Goal: Information Seeking & Learning: Check status

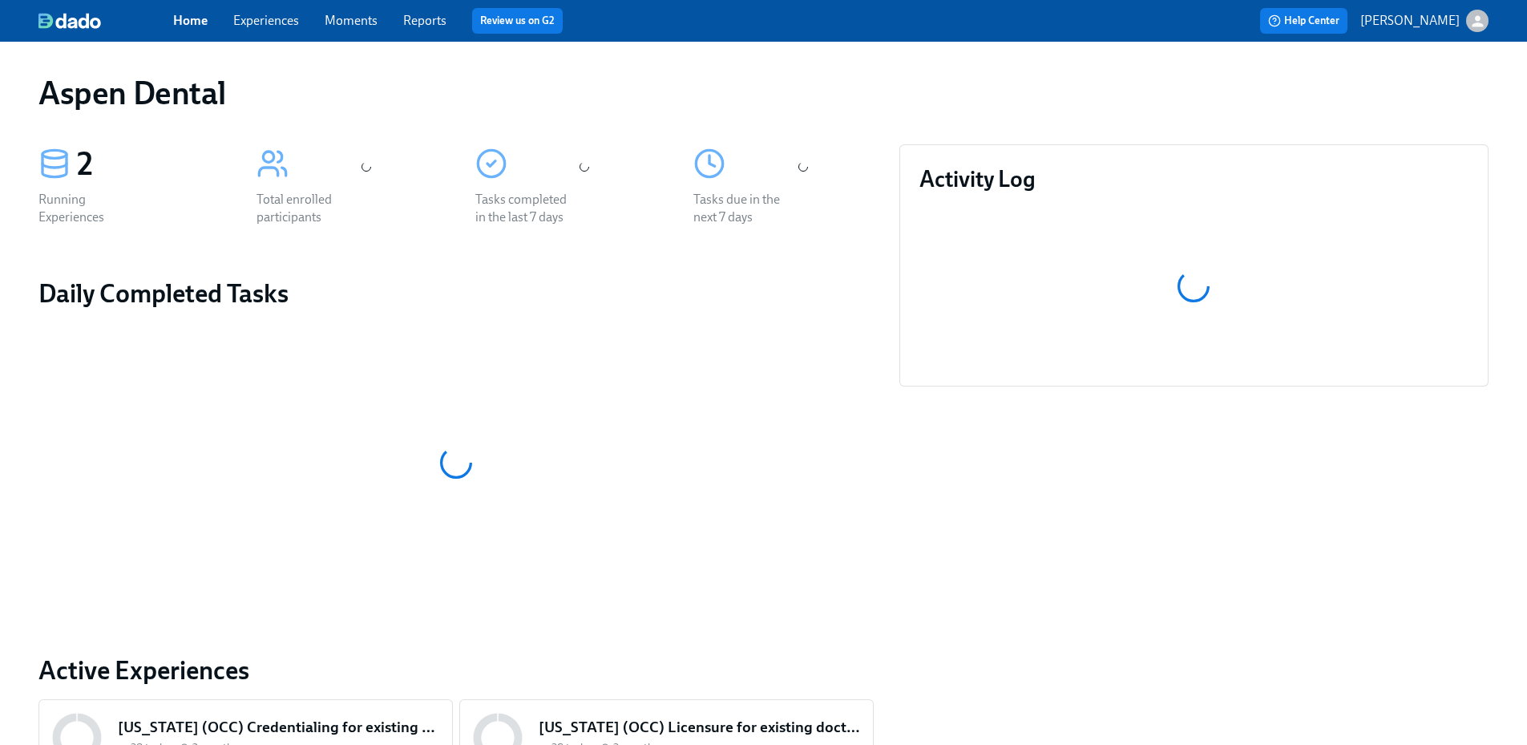
click at [438, 25] on link "Reports" at bounding box center [424, 20] width 43 height 15
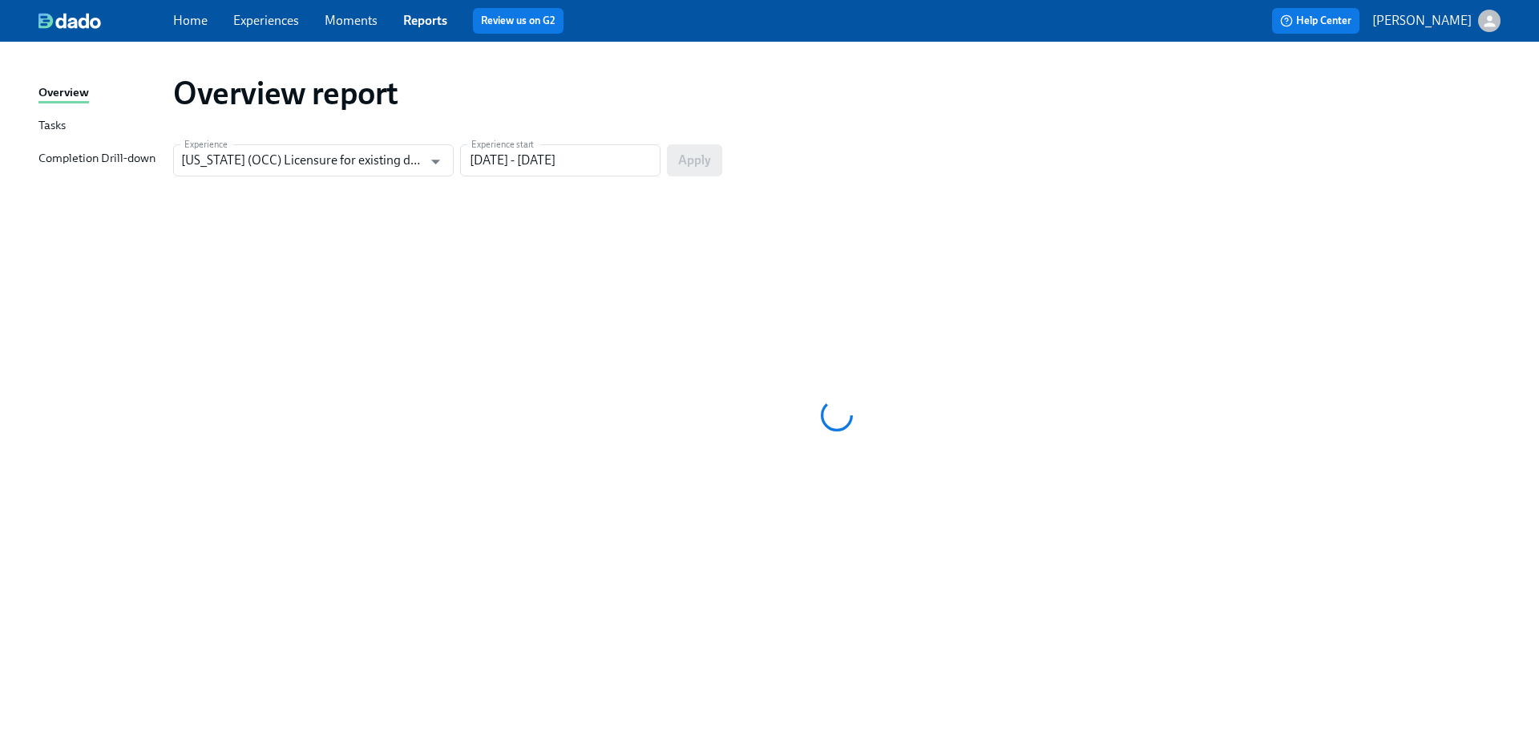
click at [134, 160] on div "Completion Drill-down" at bounding box center [96, 159] width 117 height 20
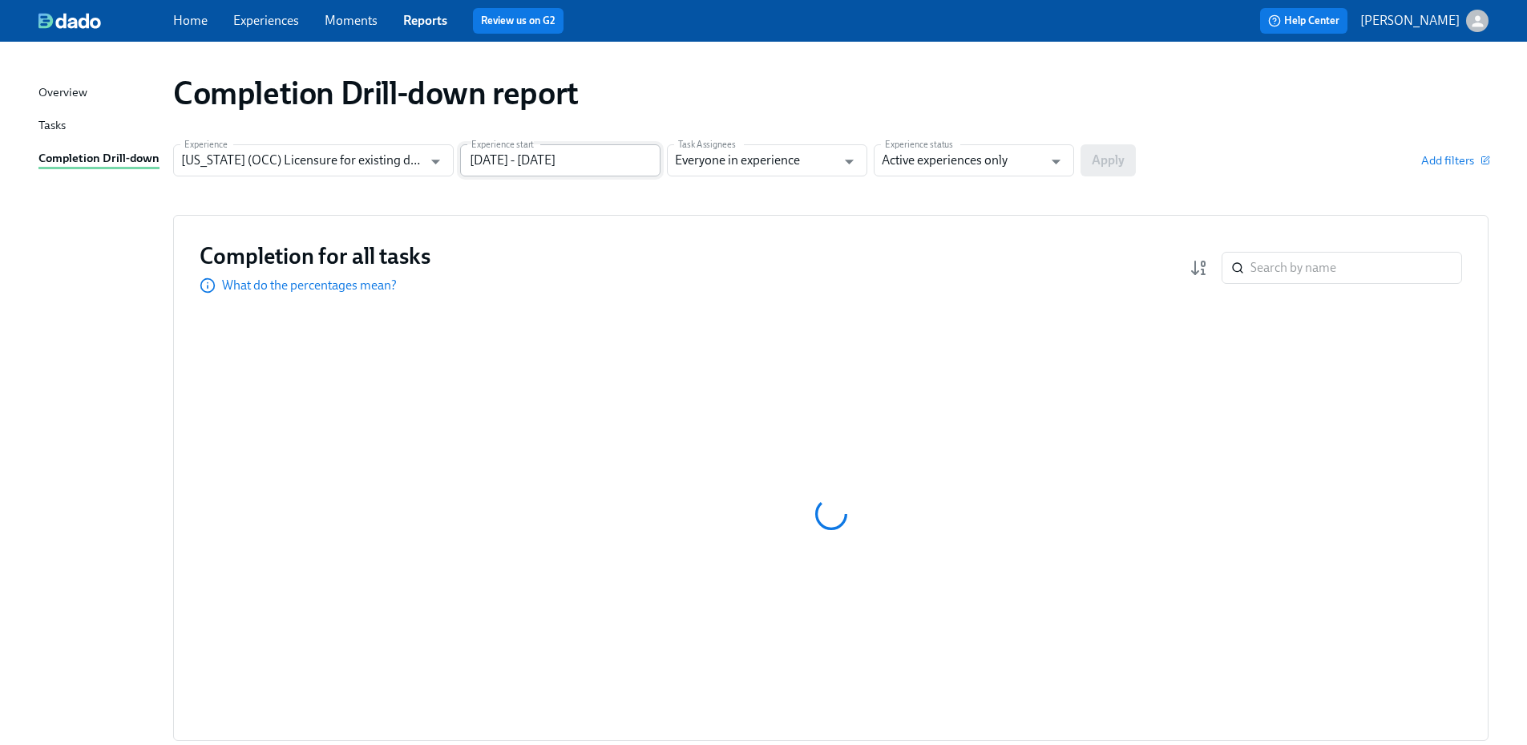
click at [518, 173] on input "[DATE] - [DATE]" at bounding box center [560, 160] width 200 height 32
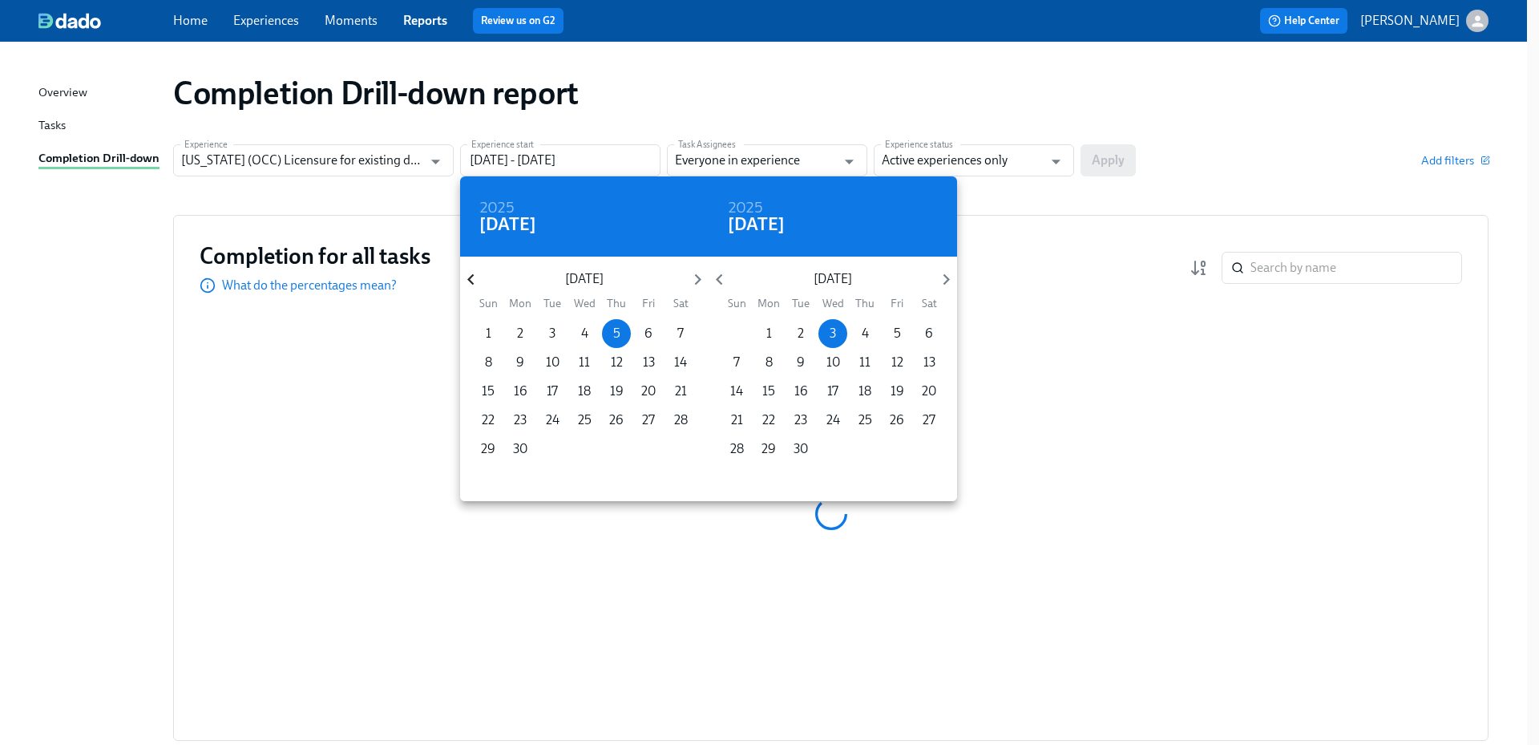
click at [467, 279] on icon "button" at bounding box center [471, 280] width 22 height 22
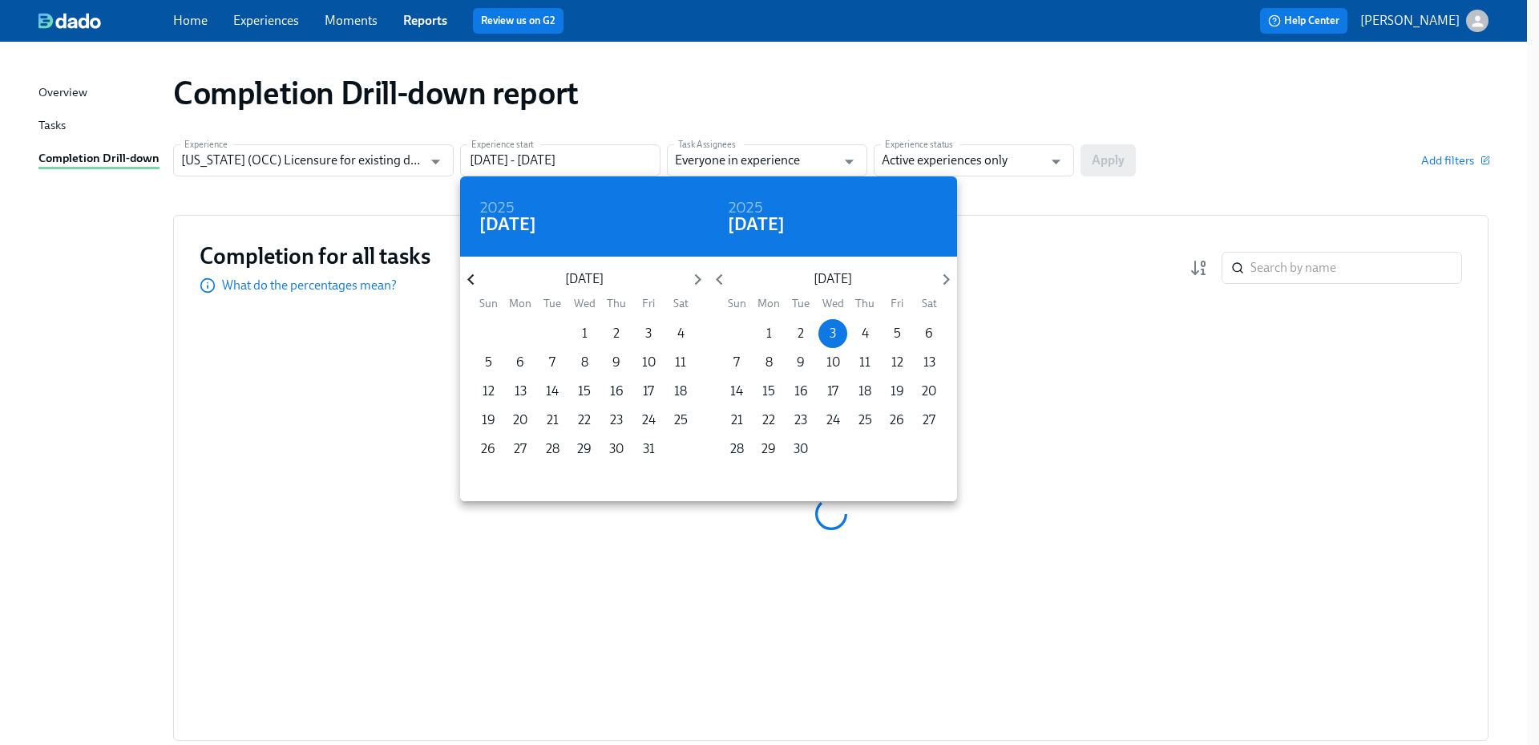
click at [467, 280] on icon "button" at bounding box center [471, 280] width 22 height 22
click at [467, 279] on icon "button" at bounding box center [471, 280] width 22 height 22
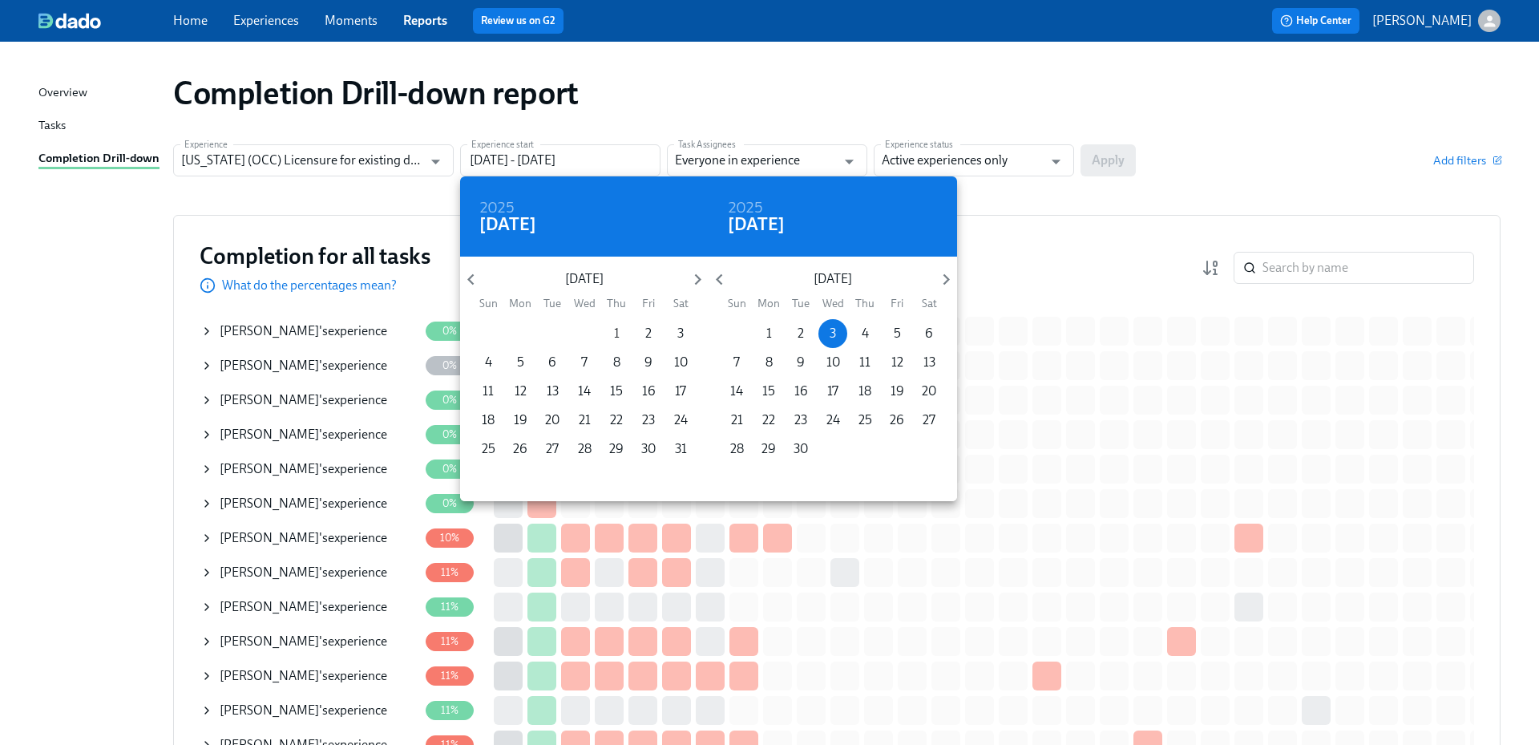
click at [618, 333] on p "1" at bounding box center [617, 334] width 6 height 18
type input "[DATE] - [DATE]"
click at [1010, 163] on div at bounding box center [769, 372] width 1539 height 745
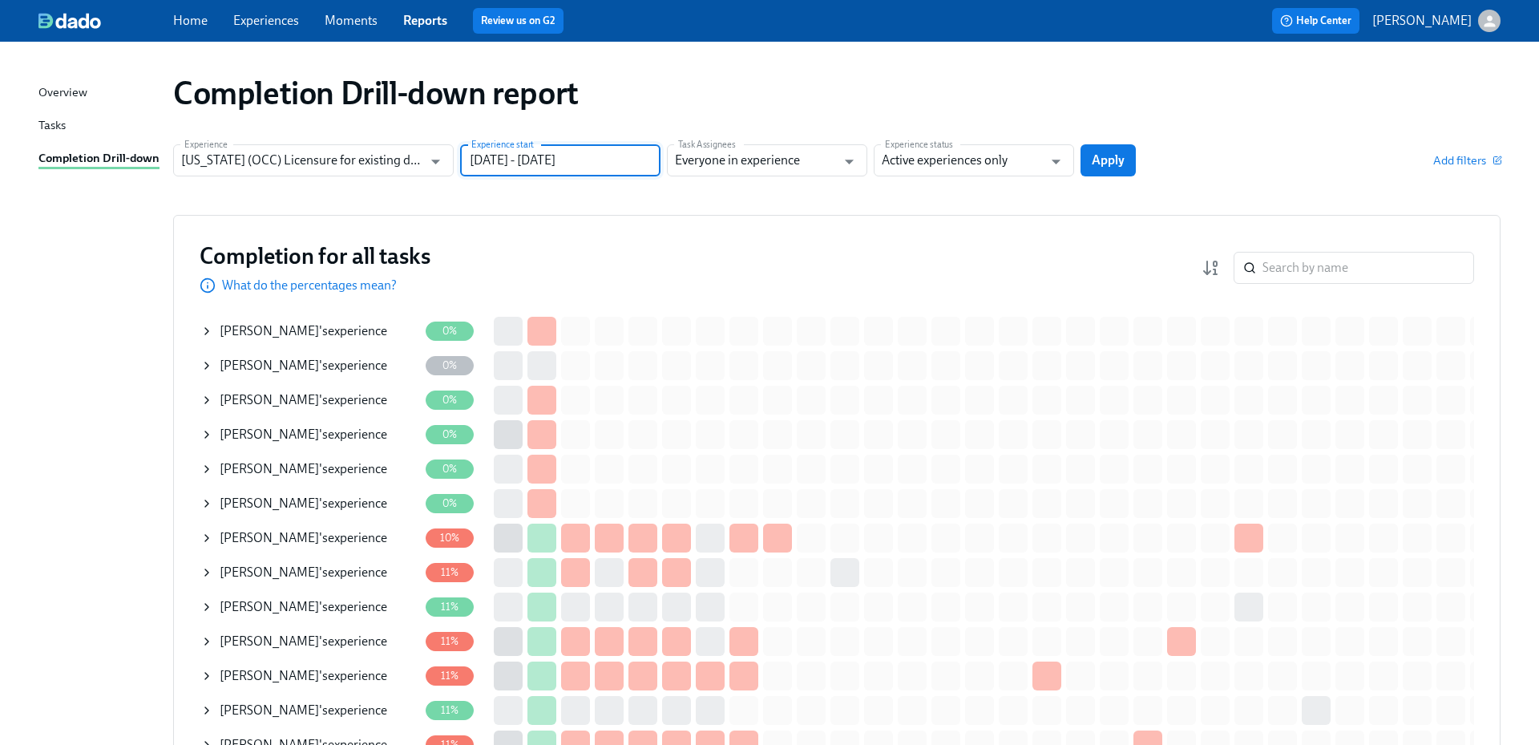
click at [983, 160] on div "2024 Thu, Aug [DATE] Mon Tue Wed Thu Fri Sat 28 29 30 31 1 2 3 4 5 6 7 8 9 10 1…" at bounding box center [769, 372] width 1539 height 745
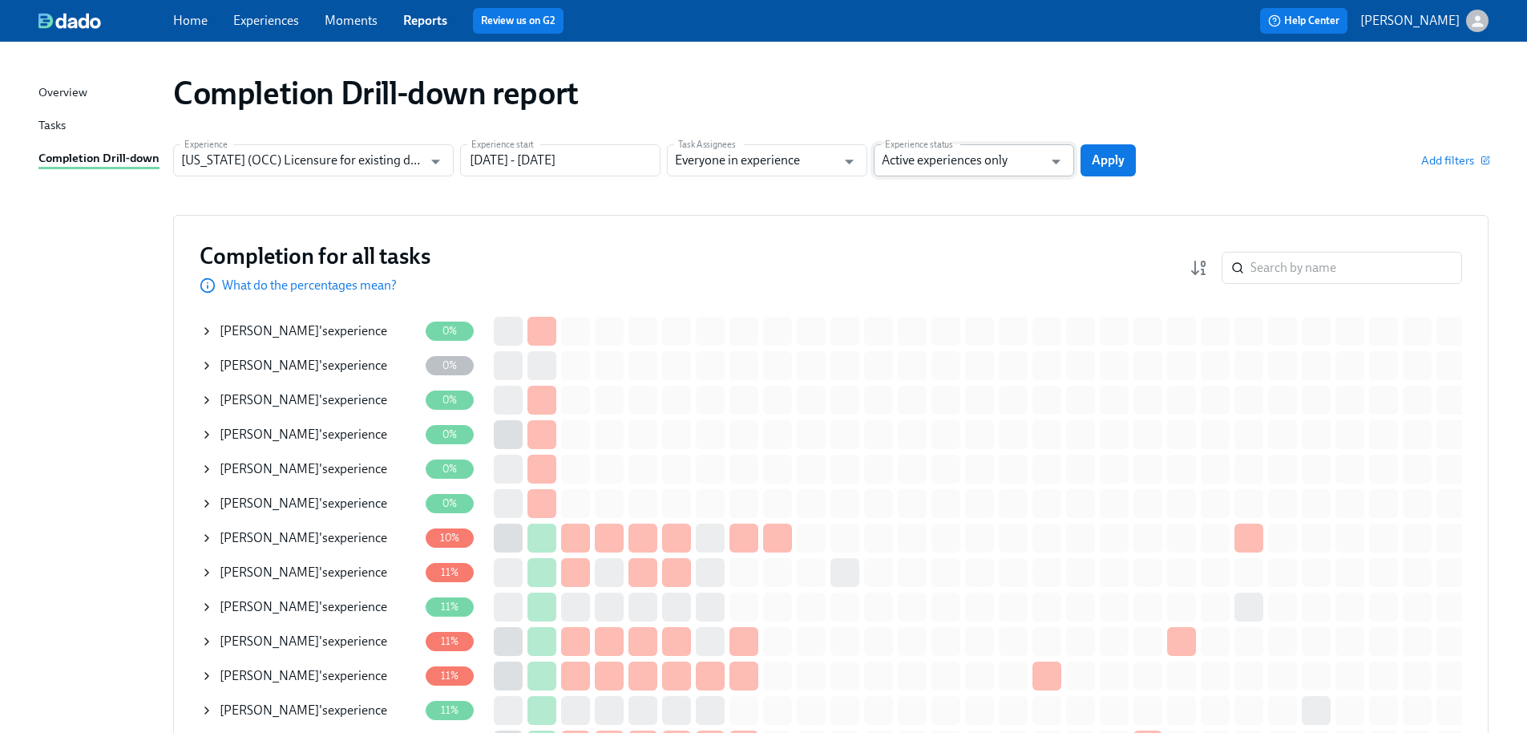
click at [975, 157] on input "Active experiences only" at bounding box center [962, 160] width 161 height 32
click at [976, 224] on li "Active and archived" at bounding box center [974, 226] width 200 height 27
click at [1110, 161] on span "Apply" at bounding box center [1108, 160] width 33 height 16
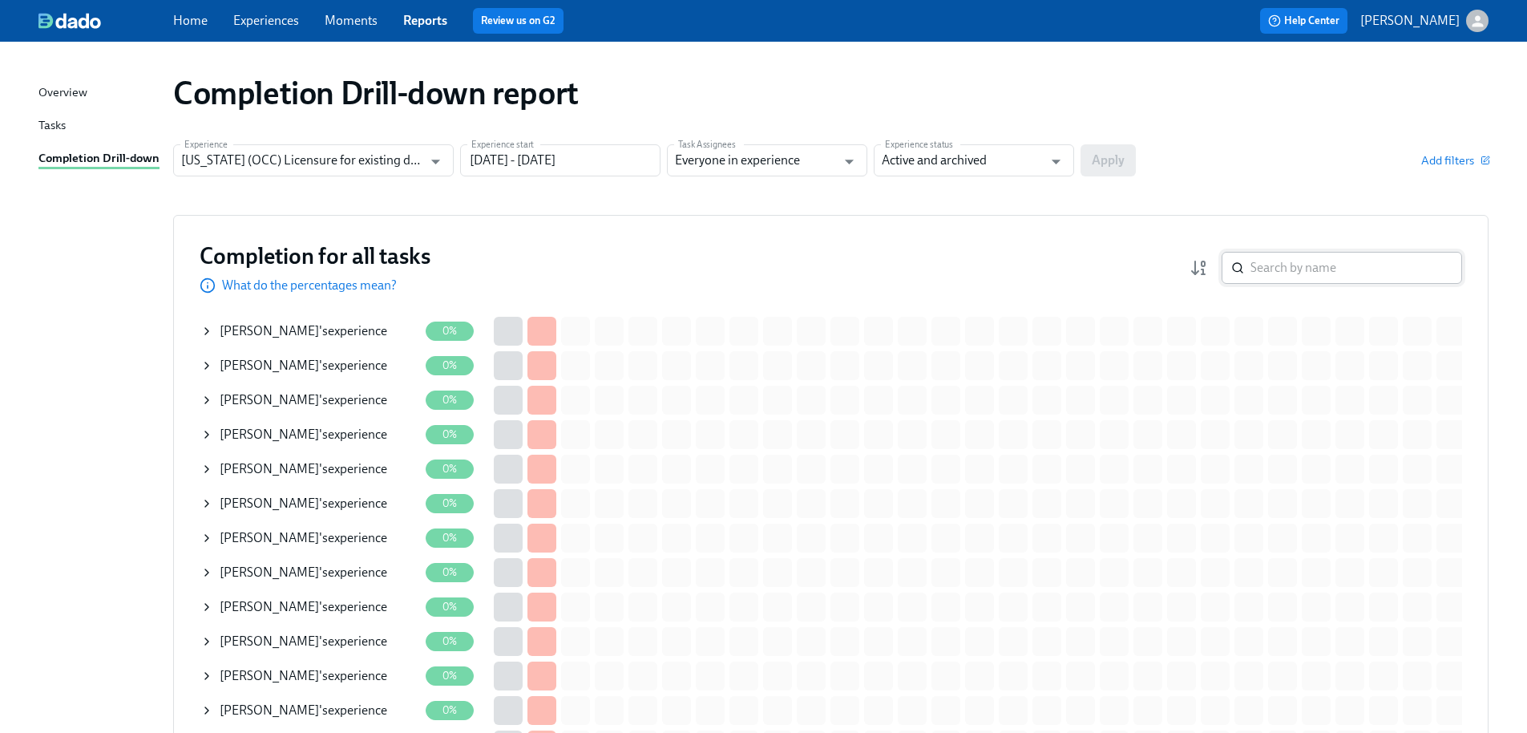
click at [1309, 278] on input "search" at bounding box center [1357, 268] width 212 height 32
paste input "[PERSON_NAME]"
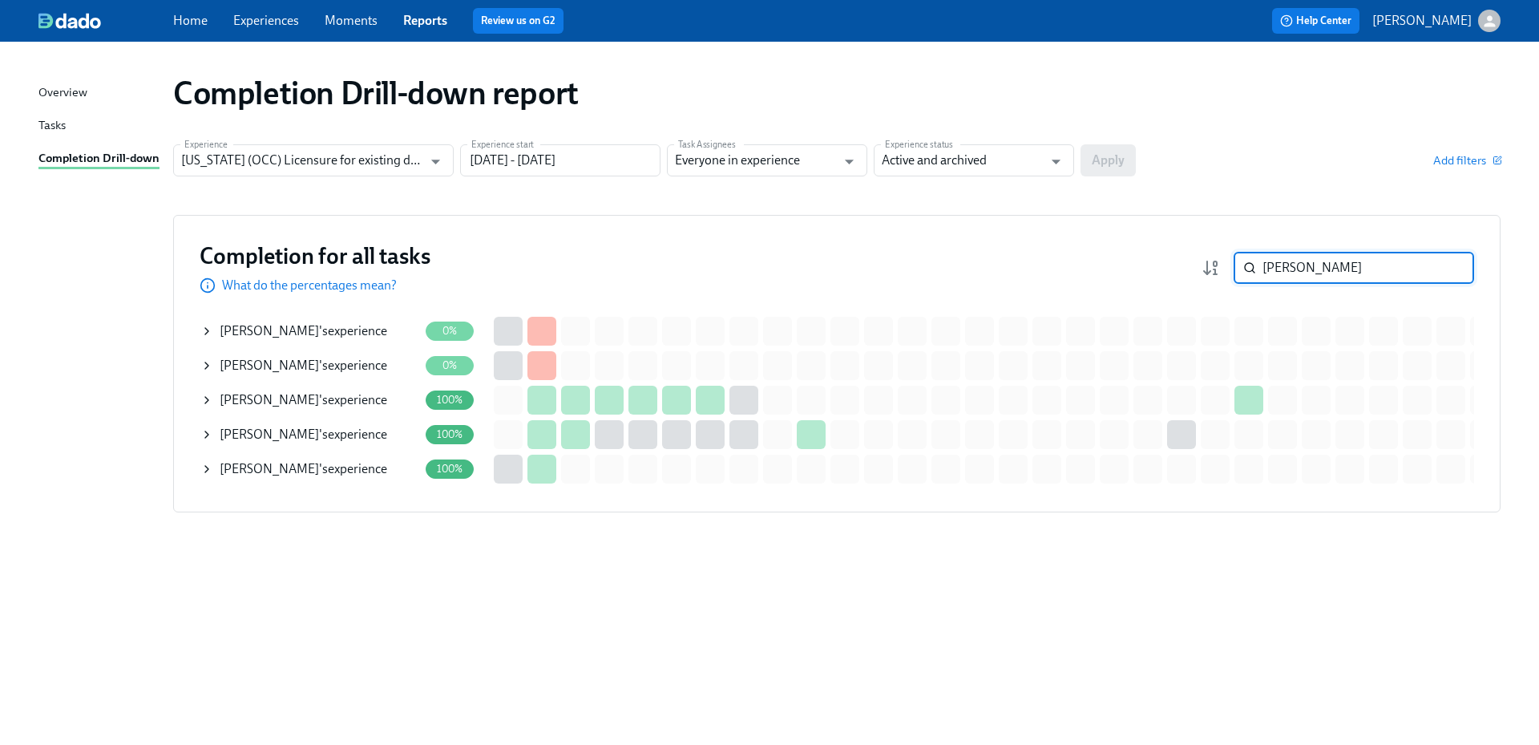
click at [511, 624] on div "Completion Drill-down report Experience [US_STATE] (OCC) Licensure for existing…" at bounding box center [769, 383] width 1462 height 645
drag, startPoint x: 1333, startPoint y: 261, endPoint x: 1253, endPoint y: 265, distance: 80.3
click at [1253, 265] on div "[PERSON_NAME] ​" at bounding box center [1354, 268] width 240 height 32
paste input "Soyombo"
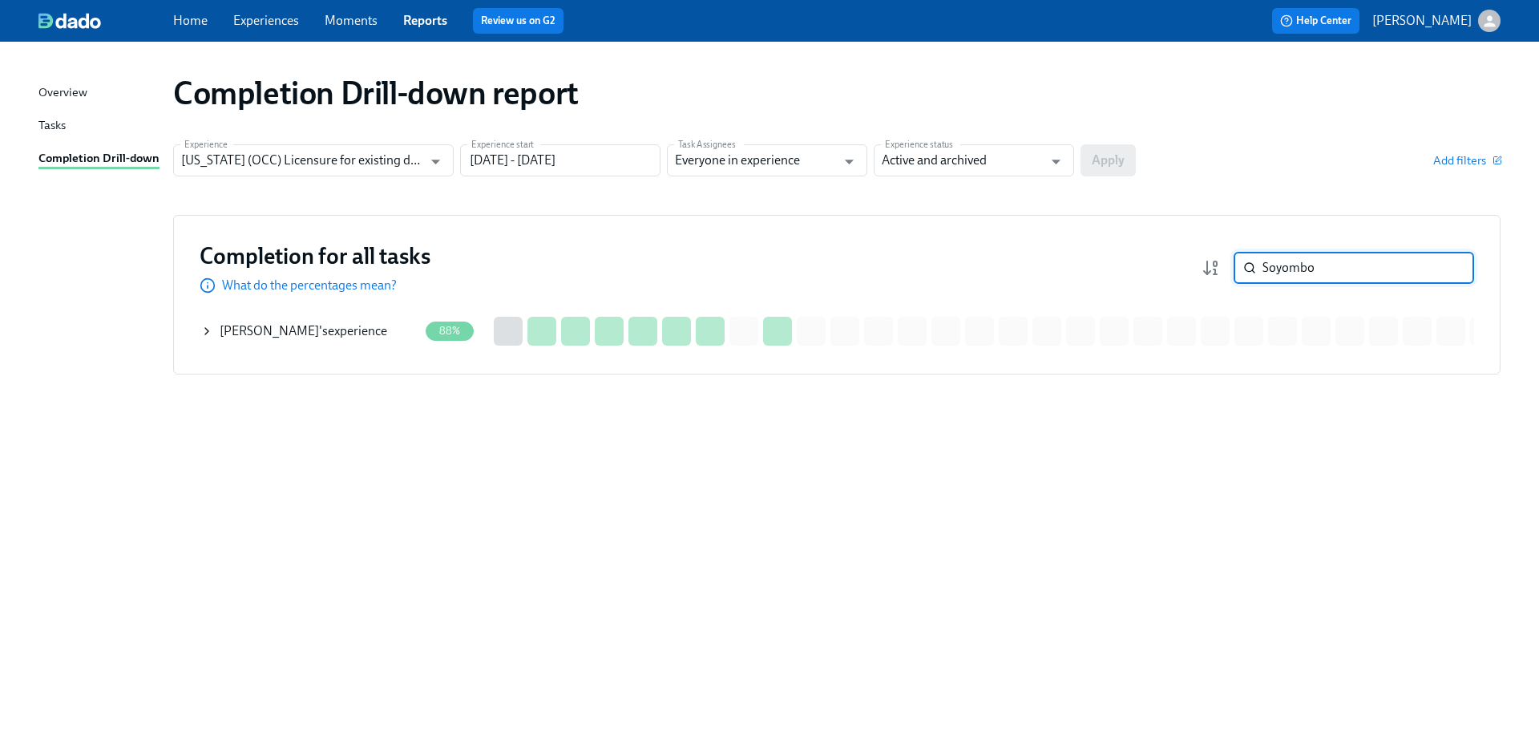
drag, startPoint x: 1324, startPoint y: 260, endPoint x: 1202, endPoint y: 256, distance: 121.1
click at [1208, 261] on div "Soyombo ​" at bounding box center [1338, 268] width 273 height 32
type input "[PERSON_NAME]"
click at [290, 331] on div "[PERSON_NAME] 's experience" at bounding box center [304, 331] width 168 height 18
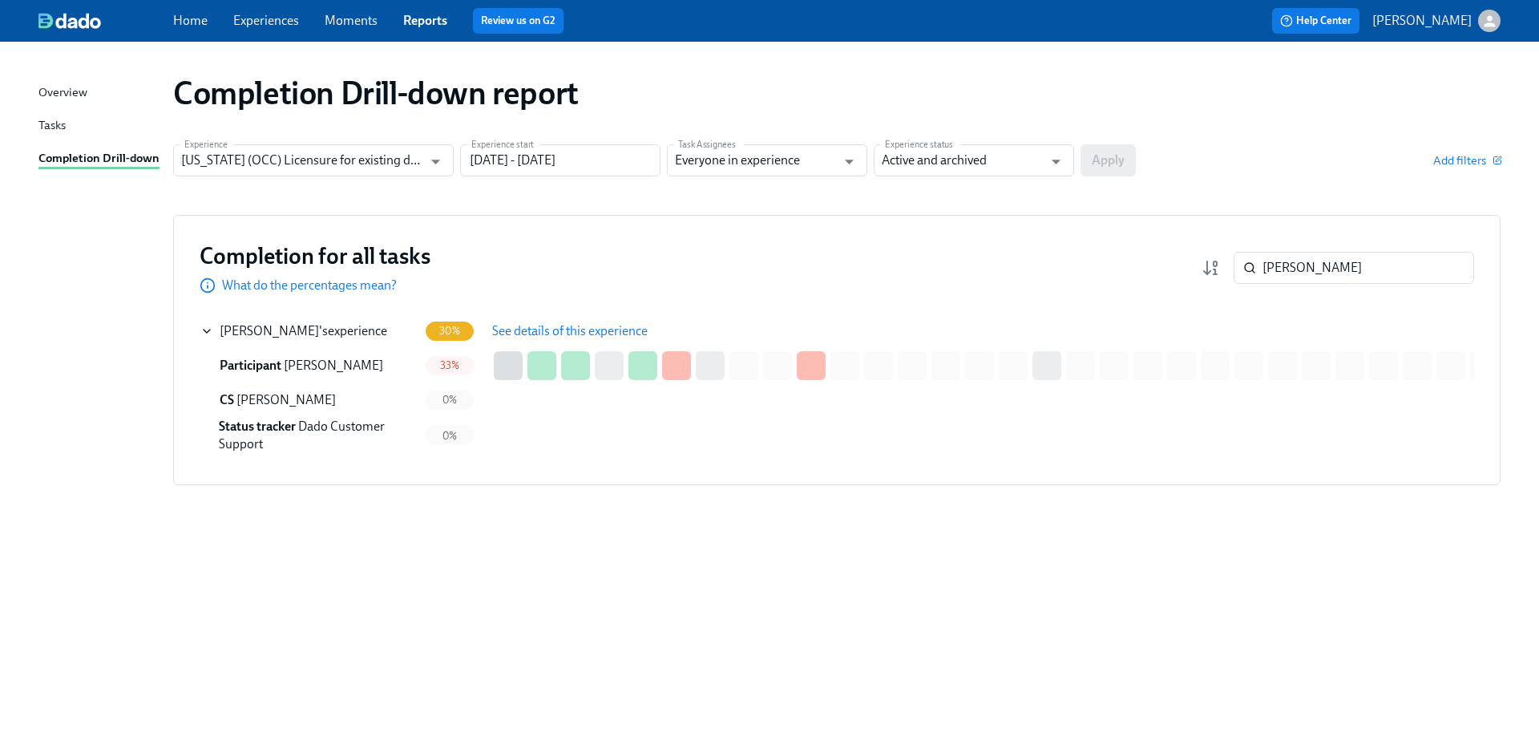
click at [564, 329] on span "See details of this experience" at bounding box center [570, 331] width 156 height 16
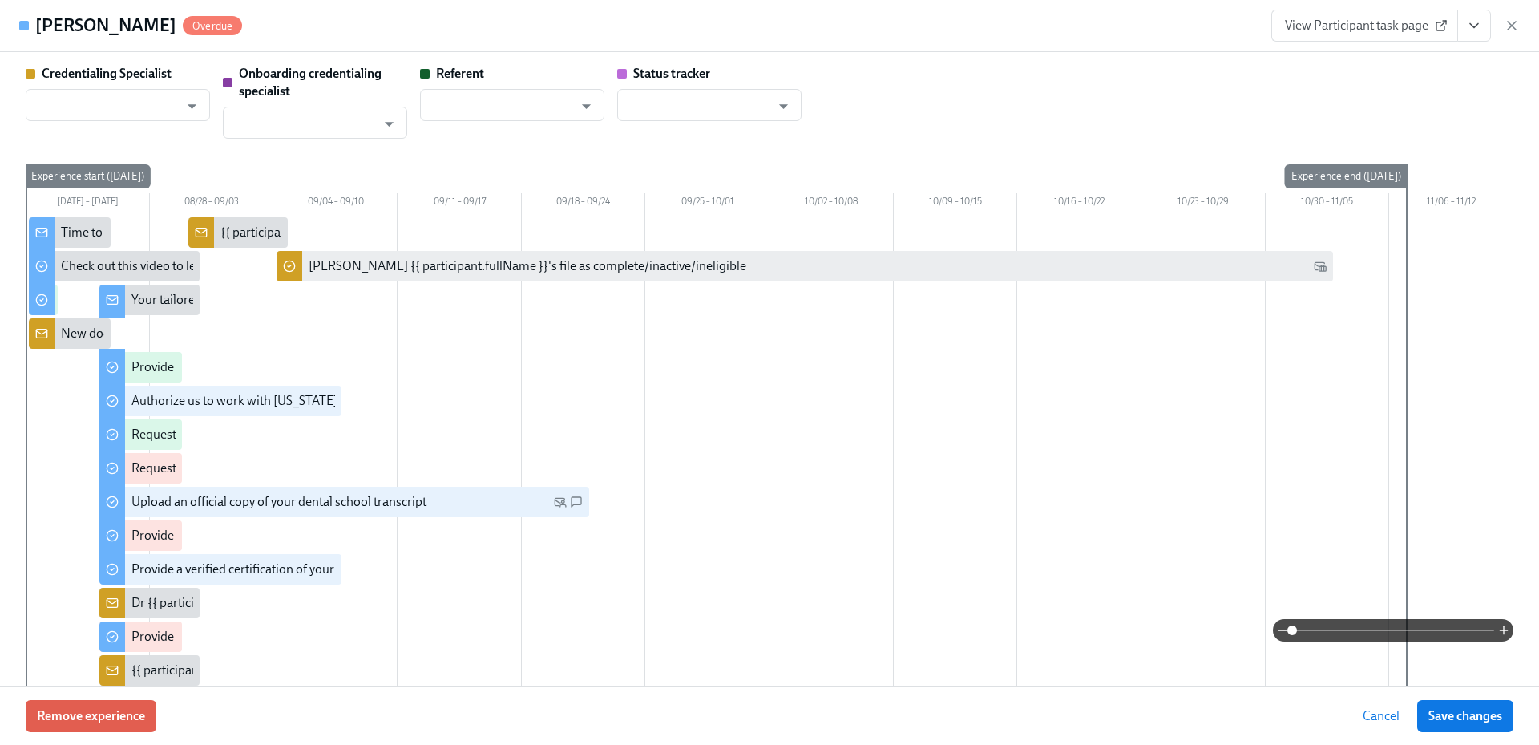
type input "[PERSON_NAME]"
type input "Dado Customer Support"
click at [1515, 26] on icon "button" at bounding box center [1512, 26] width 16 height 16
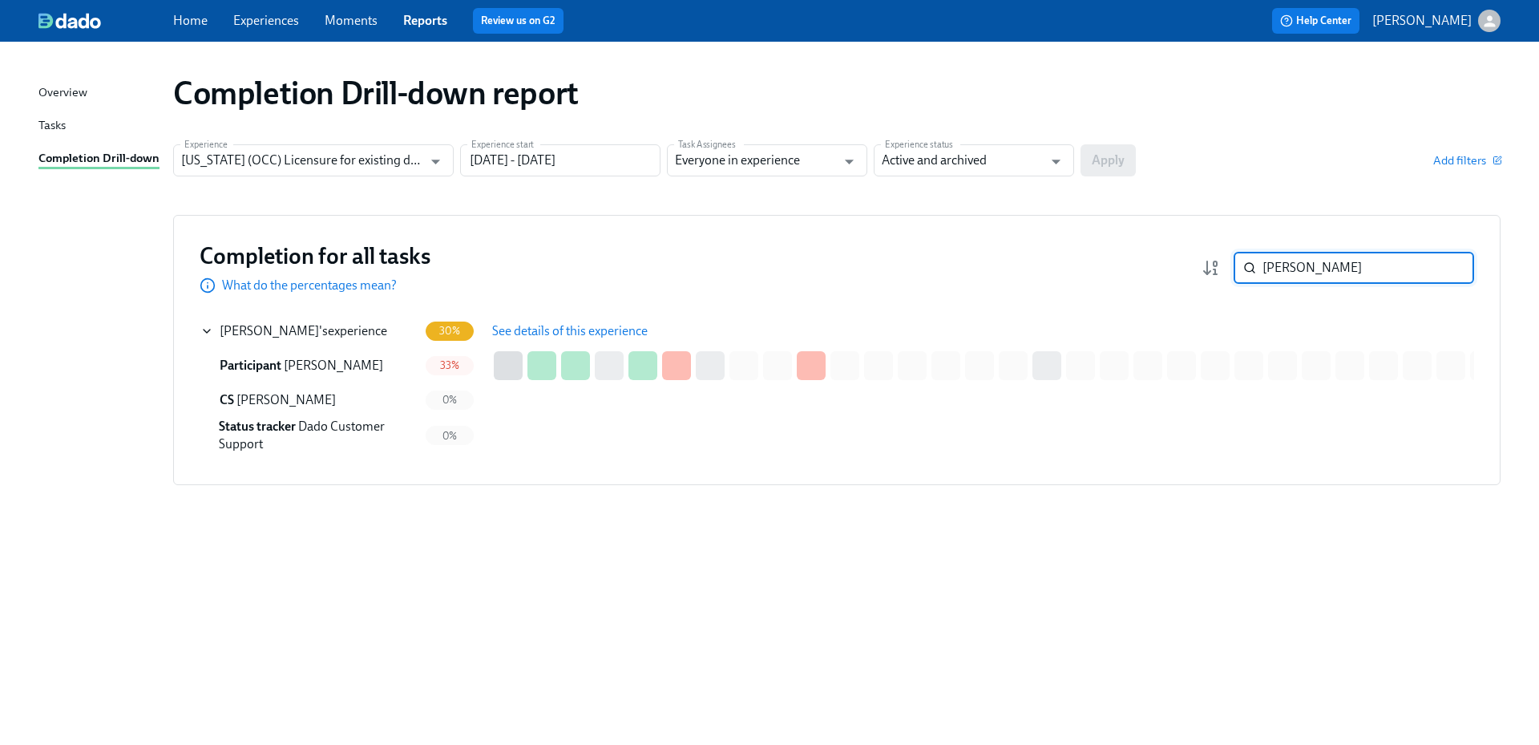
drag, startPoint x: 1359, startPoint y: 272, endPoint x: 1232, endPoint y: 269, distance: 126.7
click at [1232, 269] on div "[PERSON_NAME] ​" at bounding box center [1338, 268] width 273 height 32
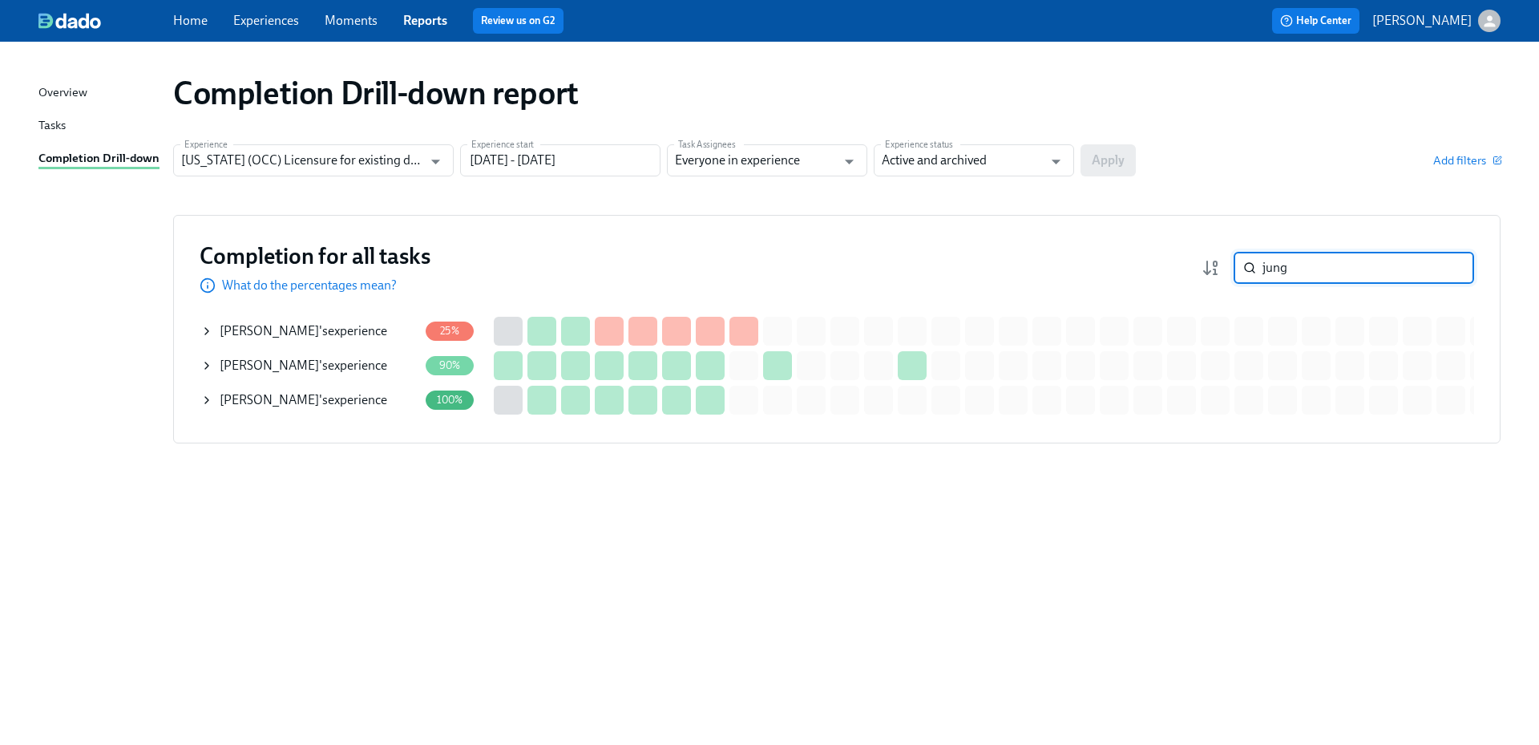
click at [341, 371] on div "[PERSON_NAME] 's experience" at bounding box center [304, 366] width 168 height 18
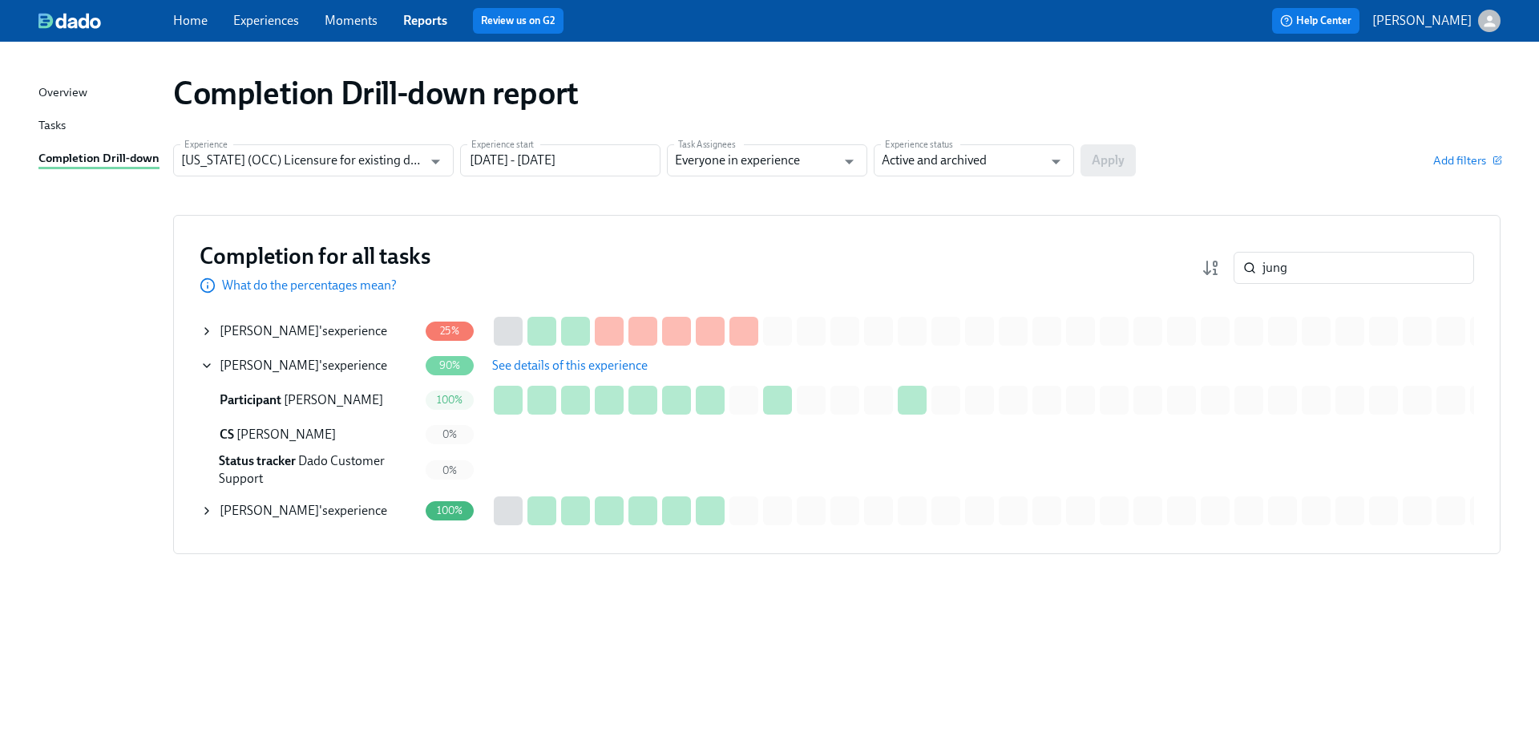
click at [560, 367] on span "See details of this experience" at bounding box center [570, 366] width 156 height 16
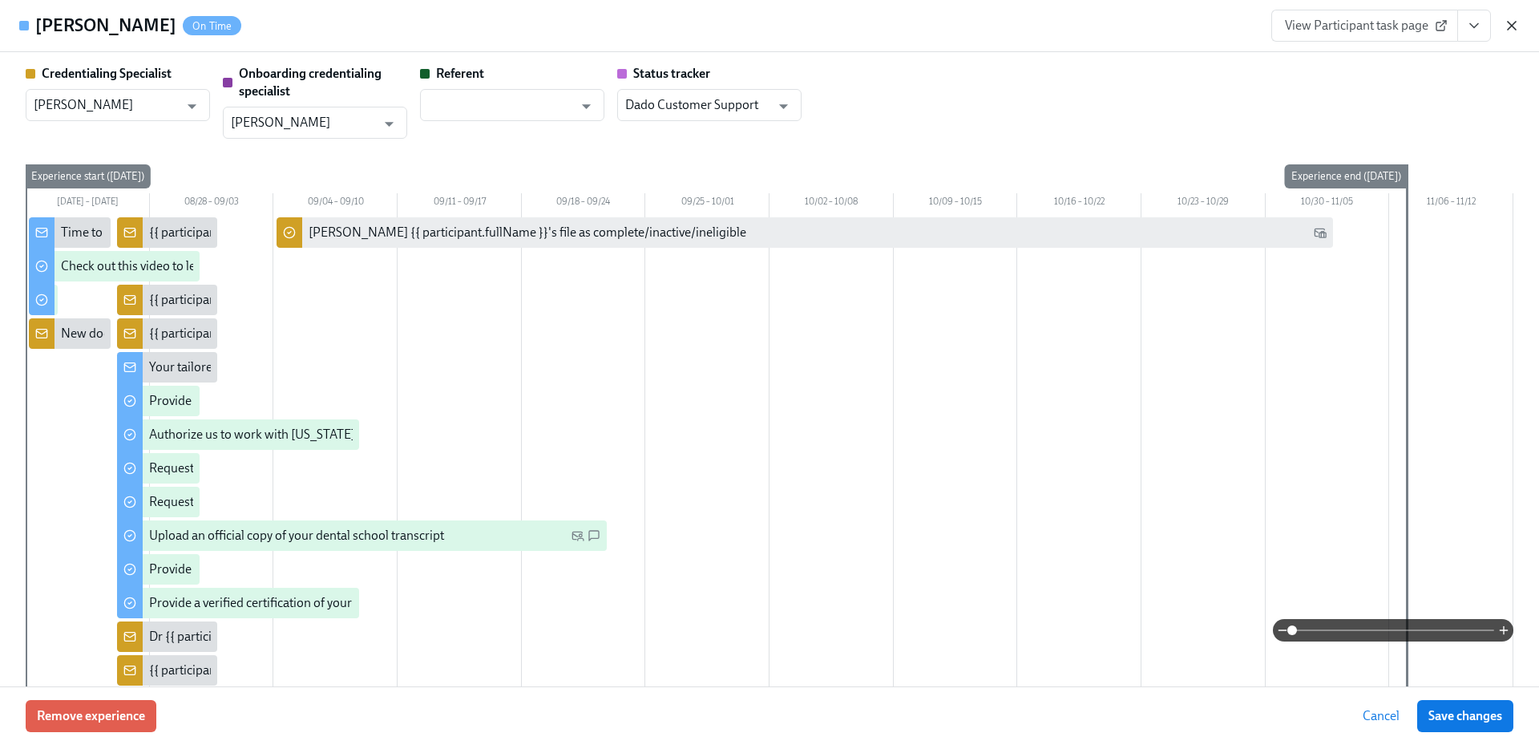
click at [1514, 24] on icon "button" at bounding box center [1512, 26] width 8 height 8
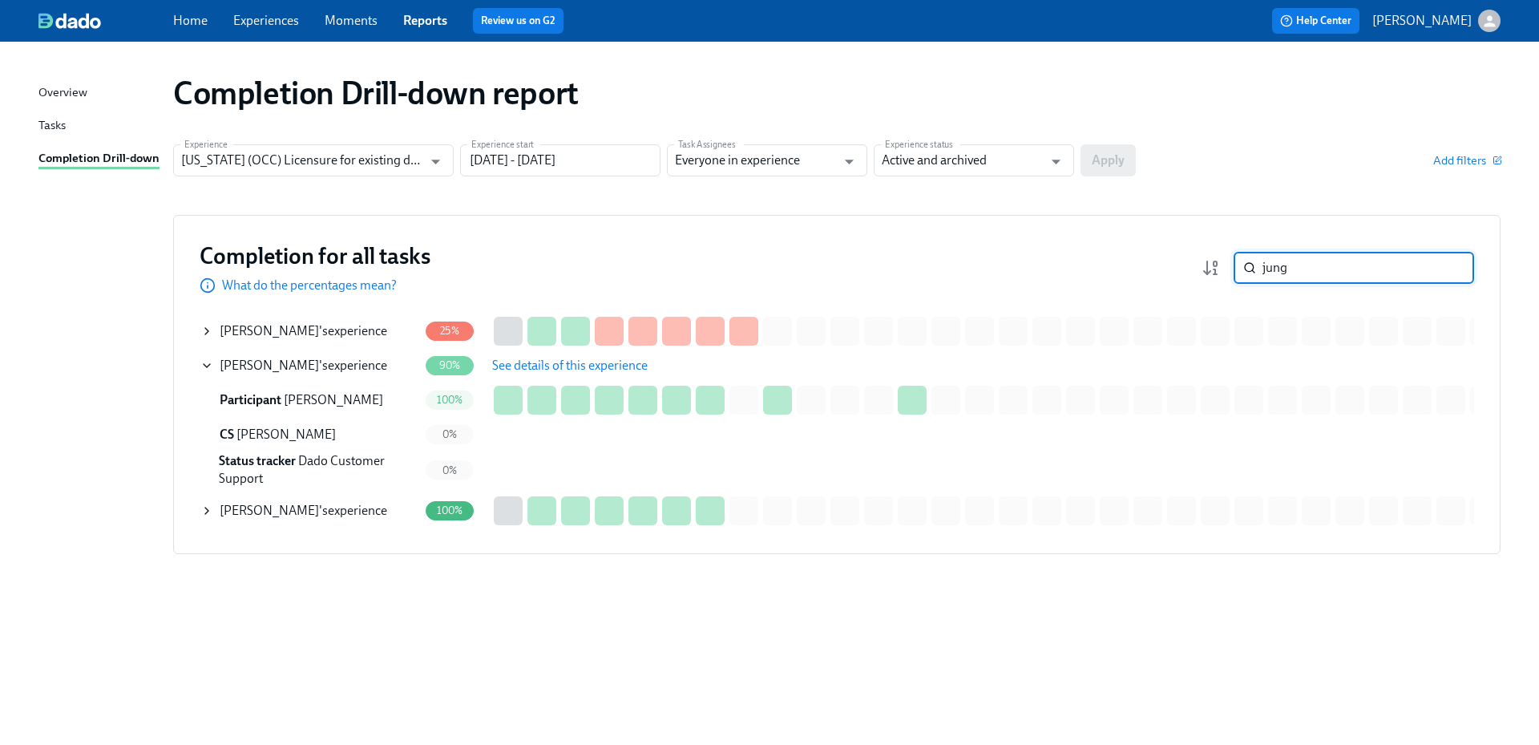
drag, startPoint x: 1333, startPoint y: 261, endPoint x: 1222, endPoint y: 261, distance: 110.6
click at [1222, 261] on div "jung ​" at bounding box center [1338, 268] width 273 height 32
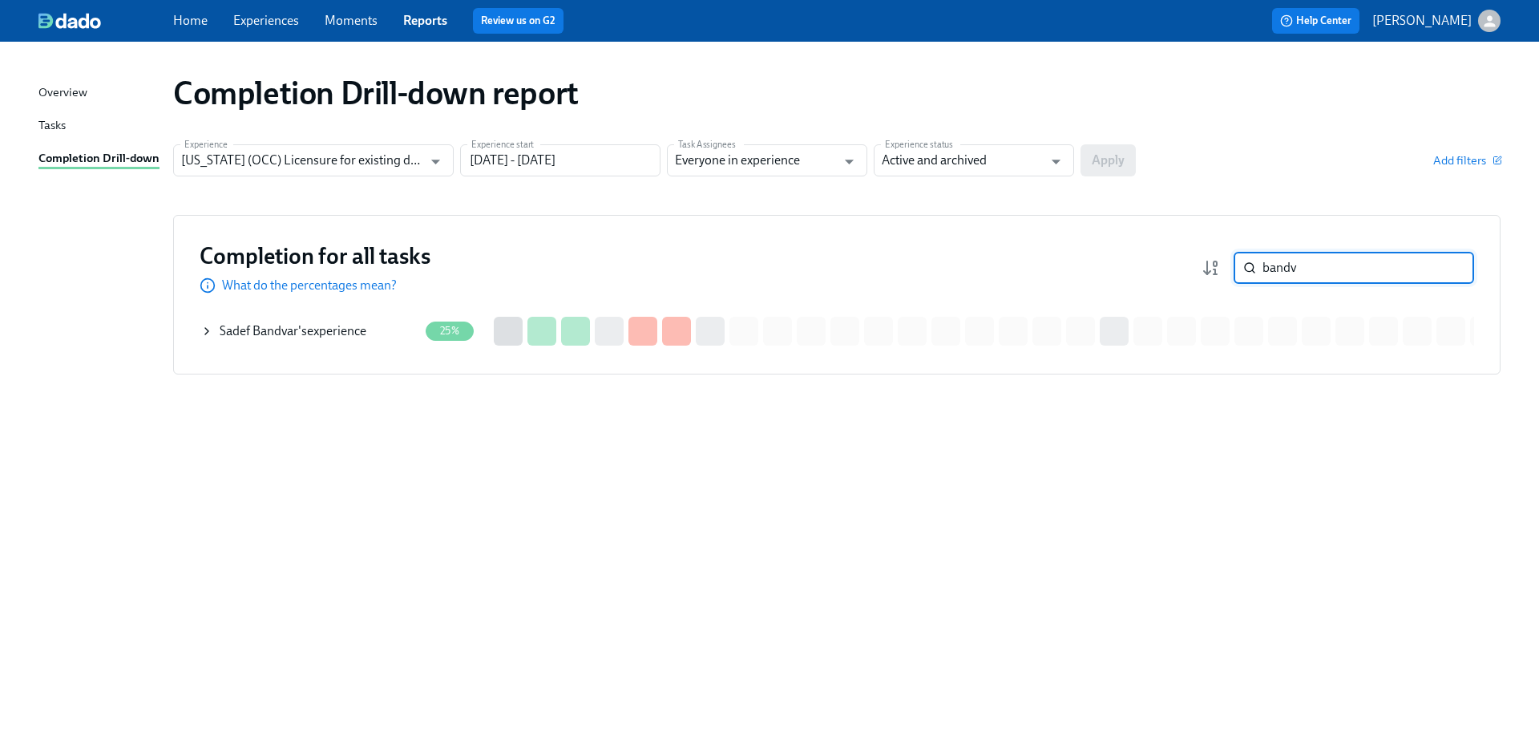
click at [354, 329] on div "[PERSON_NAME] 's experience" at bounding box center [293, 331] width 147 height 18
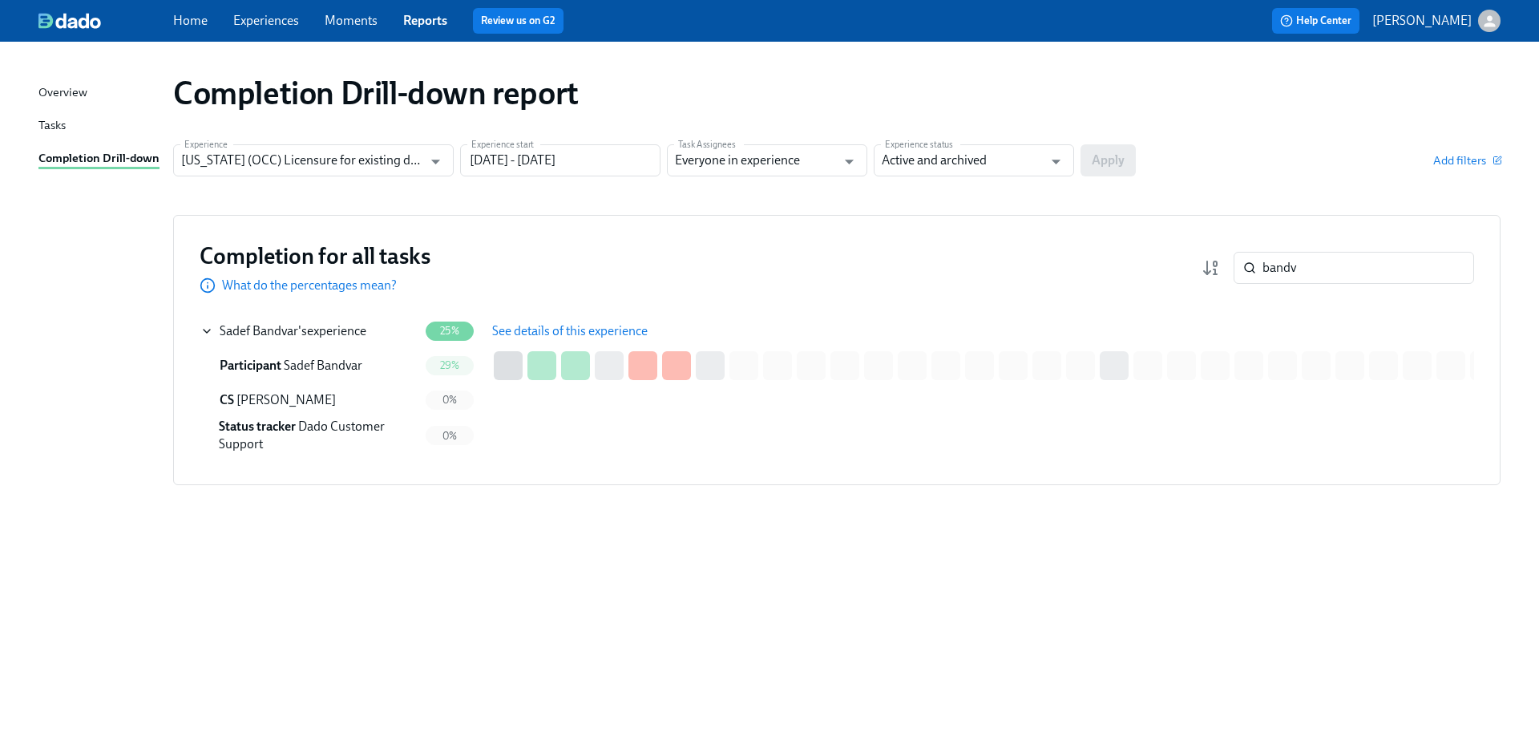
click at [565, 333] on span "See details of this experience" at bounding box center [570, 331] width 156 height 16
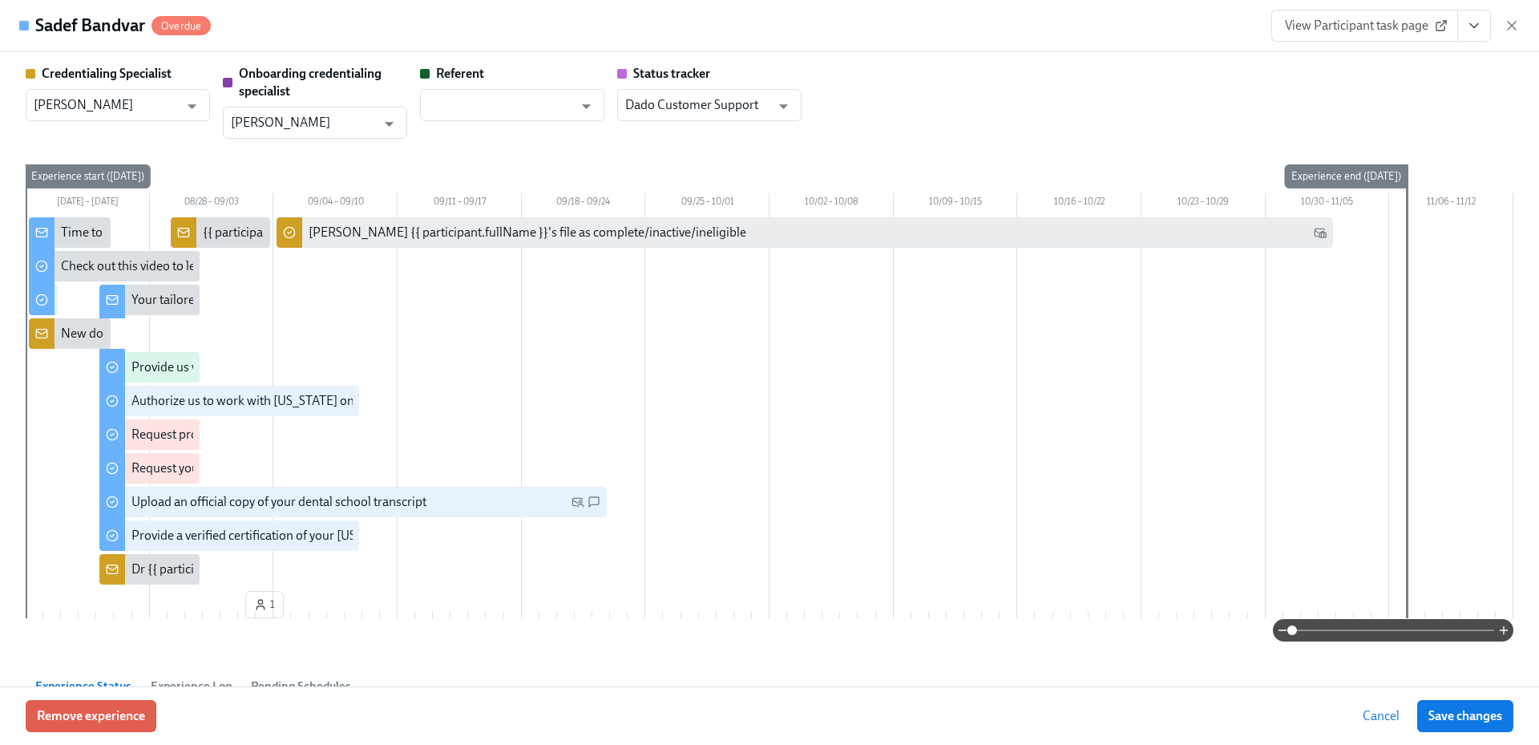
click at [1517, 26] on icon "button" at bounding box center [1512, 26] width 16 height 16
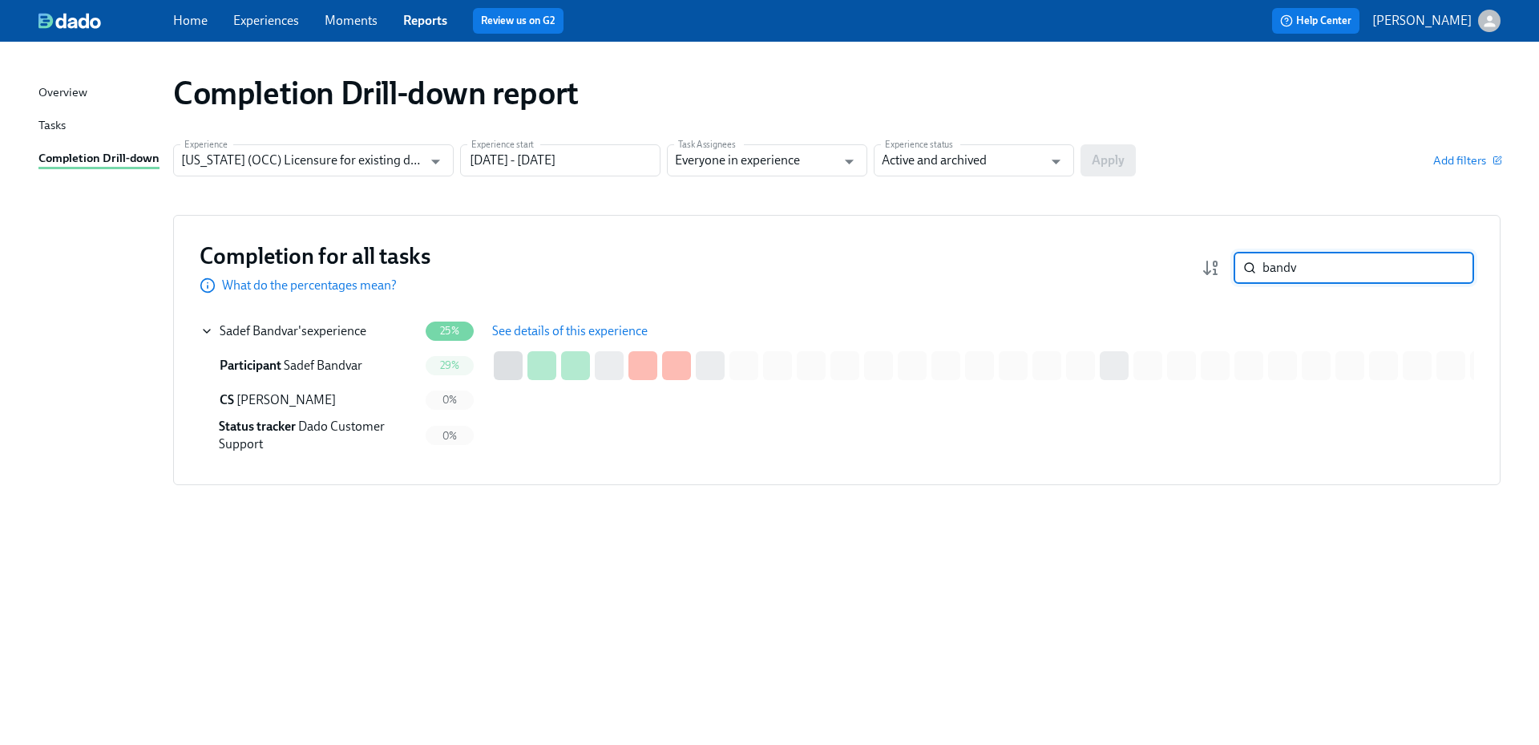
drag, startPoint x: 1324, startPoint y: 266, endPoint x: 1249, endPoint y: 264, distance: 75.4
click at [1249, 264] on div "bandv ​" at bounding box center [1354, 268] width 240 height 32
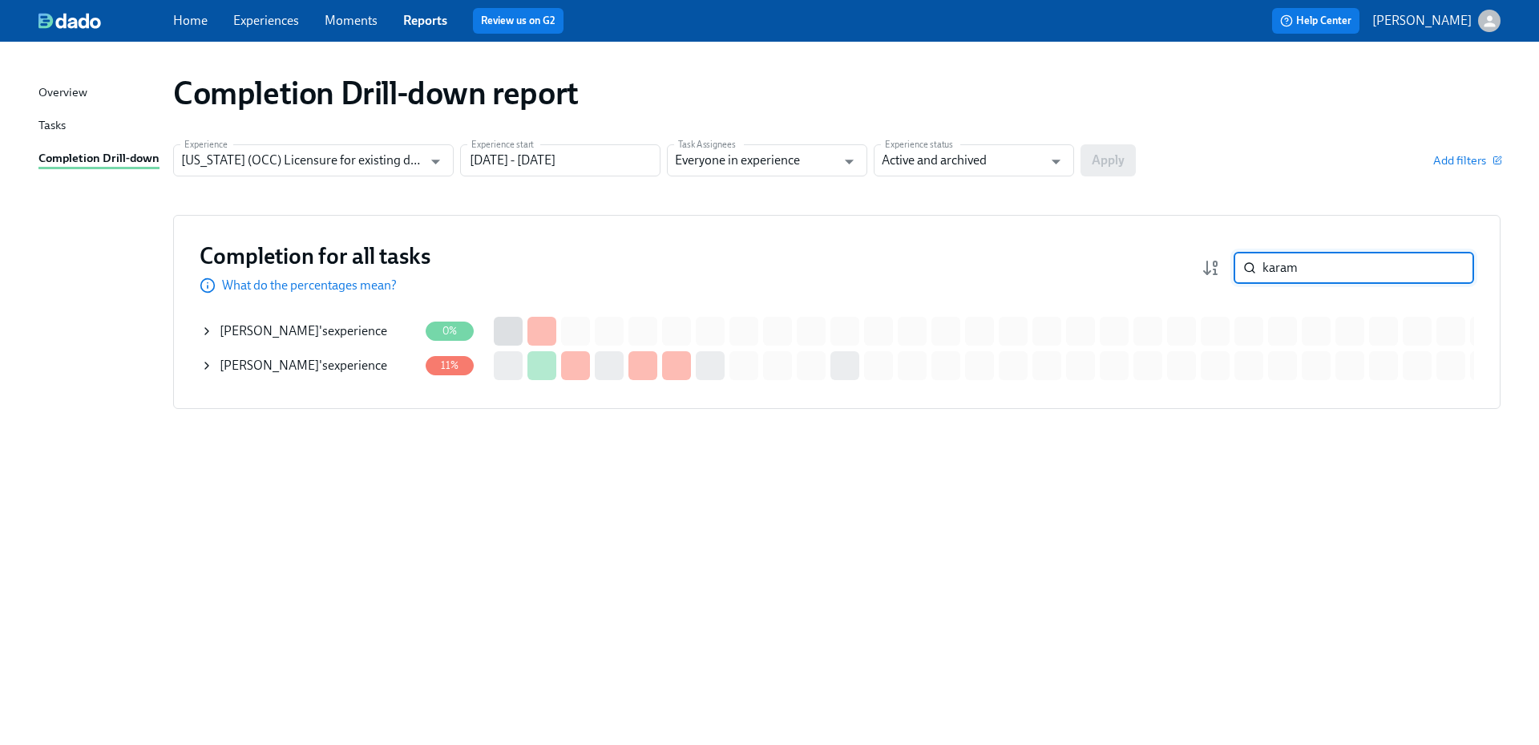
click at [361, 363] on div "[PERSON_NAME] 's experience" at bounding box center [304, 366] width 168 height 18
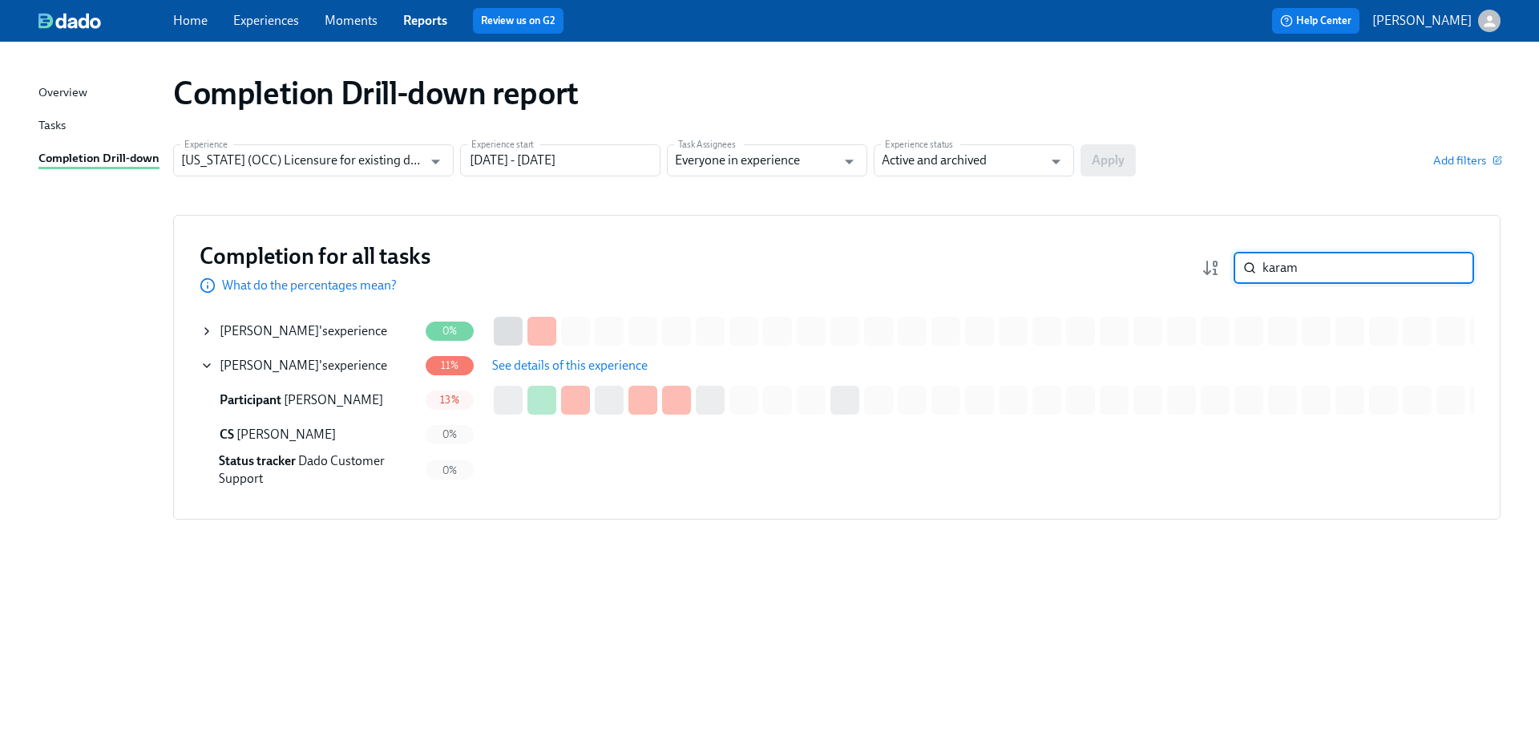
drag, startPoint x: 1345, startPoint y: 273, endPoint x: 1227, endPoint y: 265, distance: 118.2
click at [1227, 265] on div "karam ​" at bounding box center [1338, 268] width 273 height 32
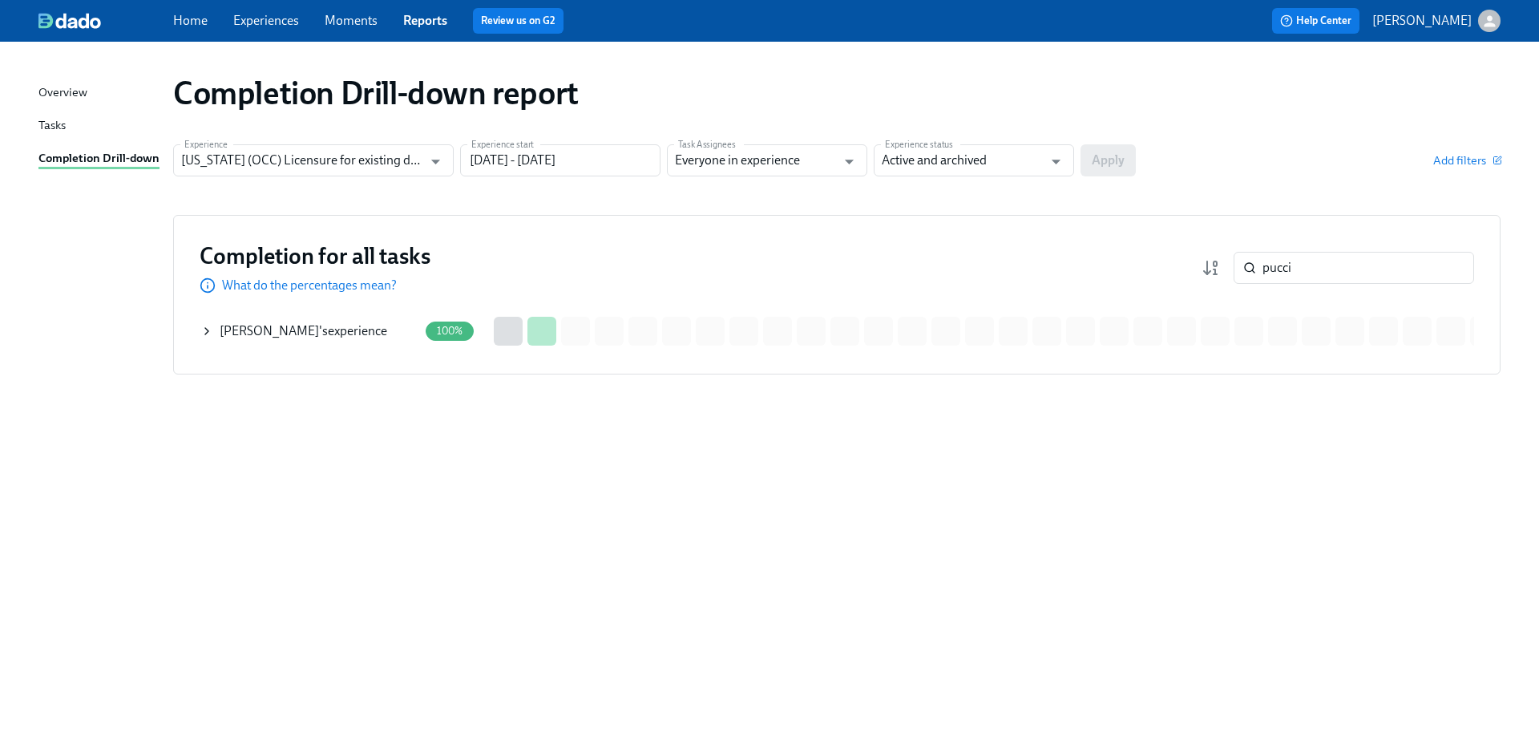
click at [341, 332] on div "[PERSON_NAME] 's experience" at bounding box center [304, 331] width 168 height 18
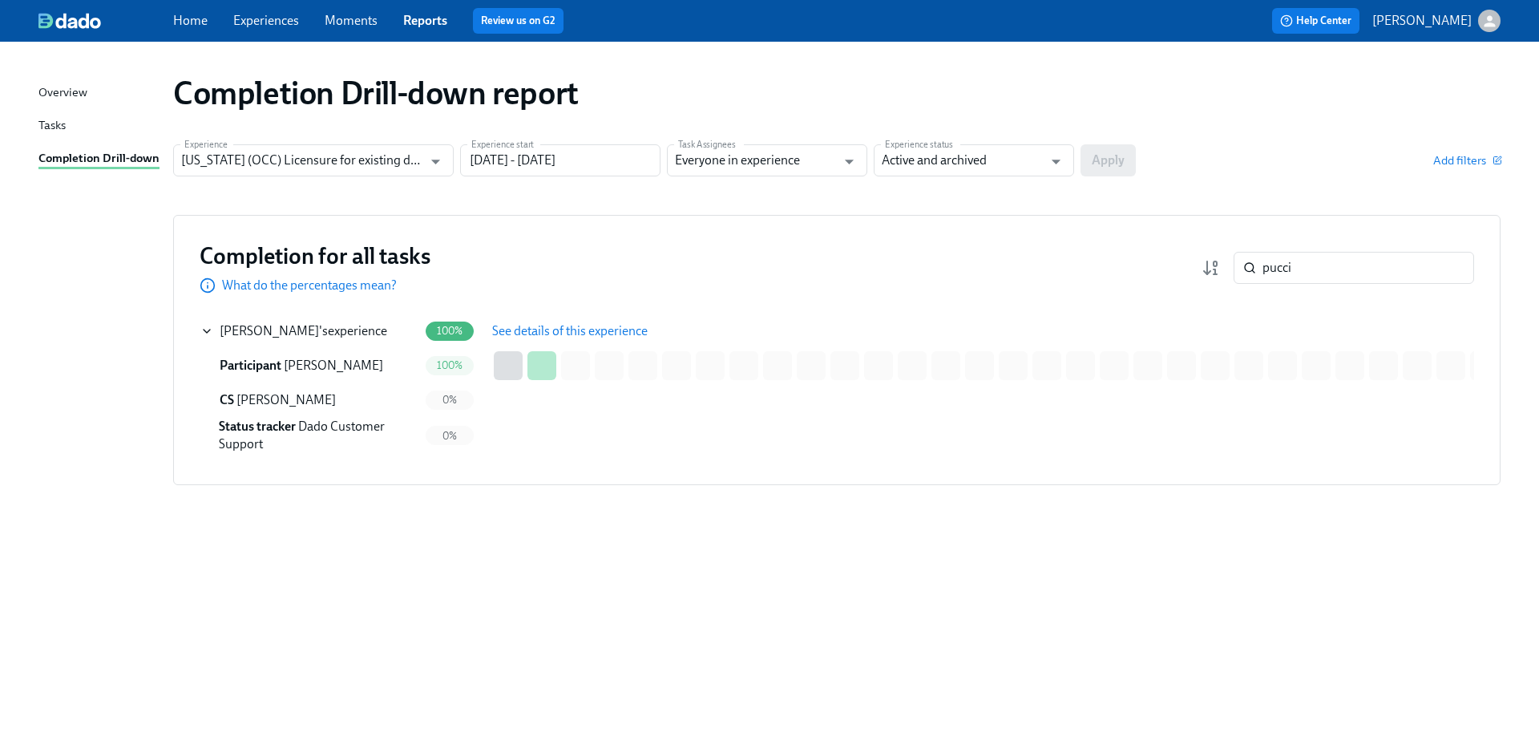
click at [540, 323] on span "See details of this experience" at bounding box center [570, 331] width 156 height 16
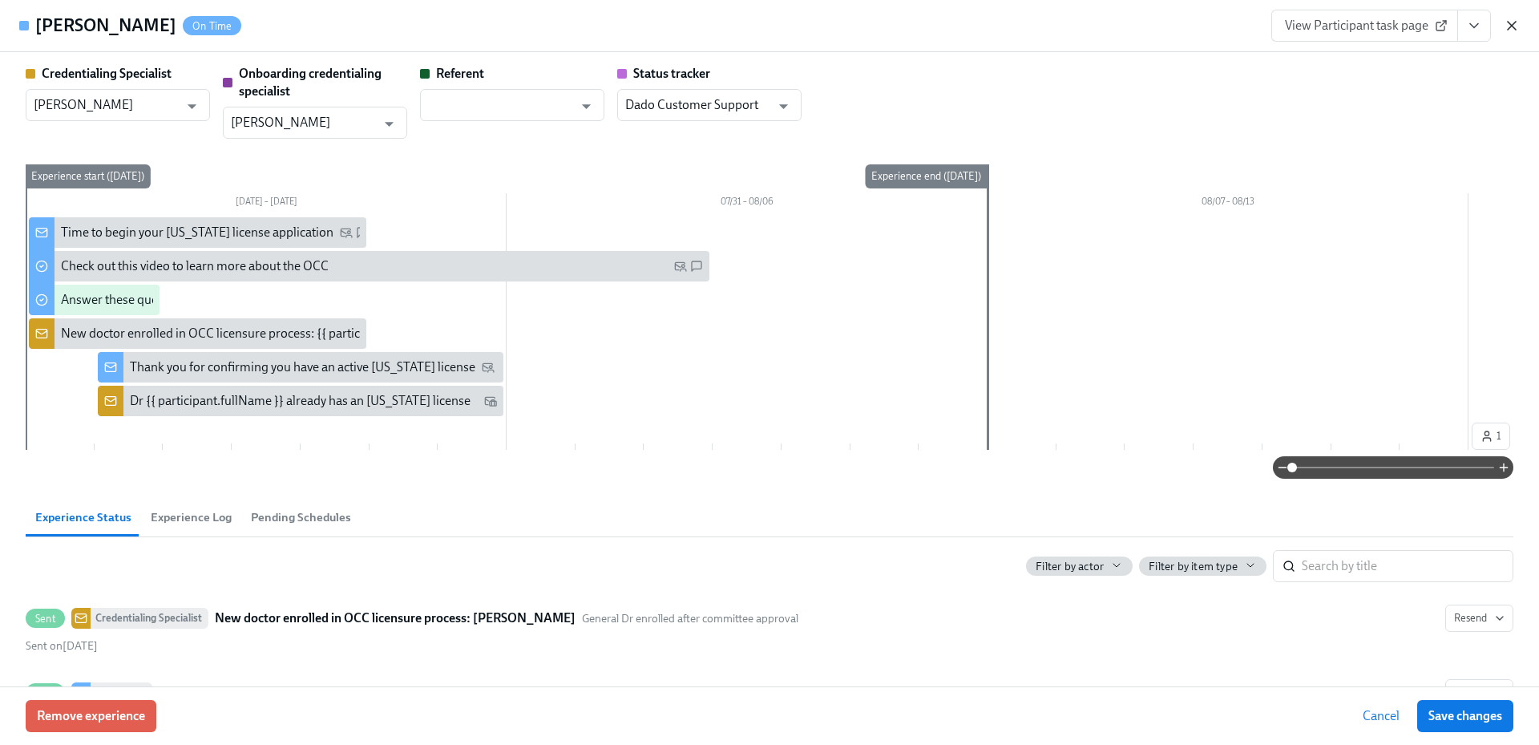
click at [1510, 21] on icon "button" at bounding box center [1512, 26] width 16 height 16
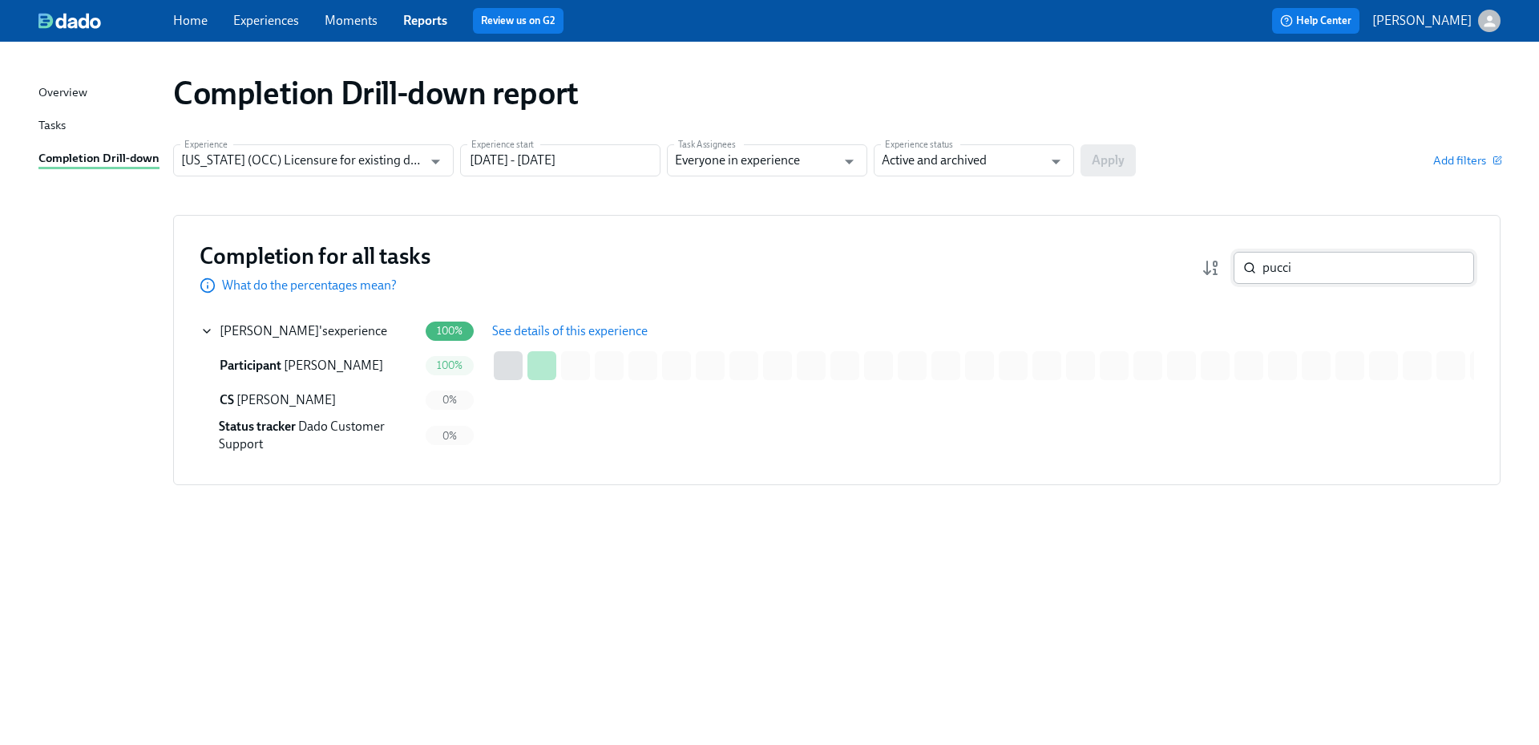
click at [1300, 271] on input "pucci" at bounding box center [1369, 268] width 212 height 32
drag, startPoint x: 1300, startPoint y: 269, endPoint x: 1235, endPoint y: 266, distance: 65.0
click at [1235, 266] on div "pucci ​" at bounding box center [1354, 268] width 240 height 32
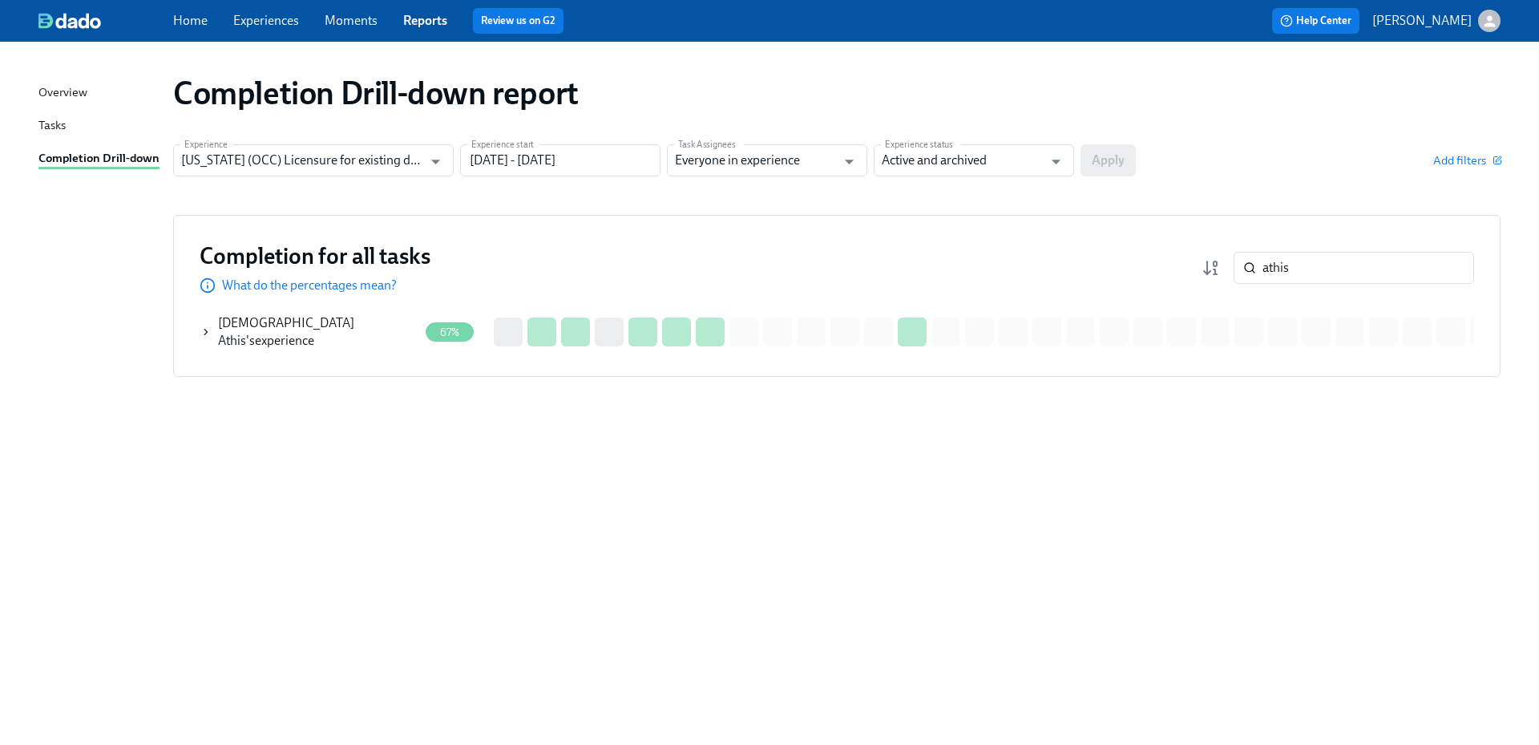
click at [353, 333] on div "[DEMOGRAPHIC_DATA] Athis 's experience" at bounding box center [318, 331] width 200 height 35
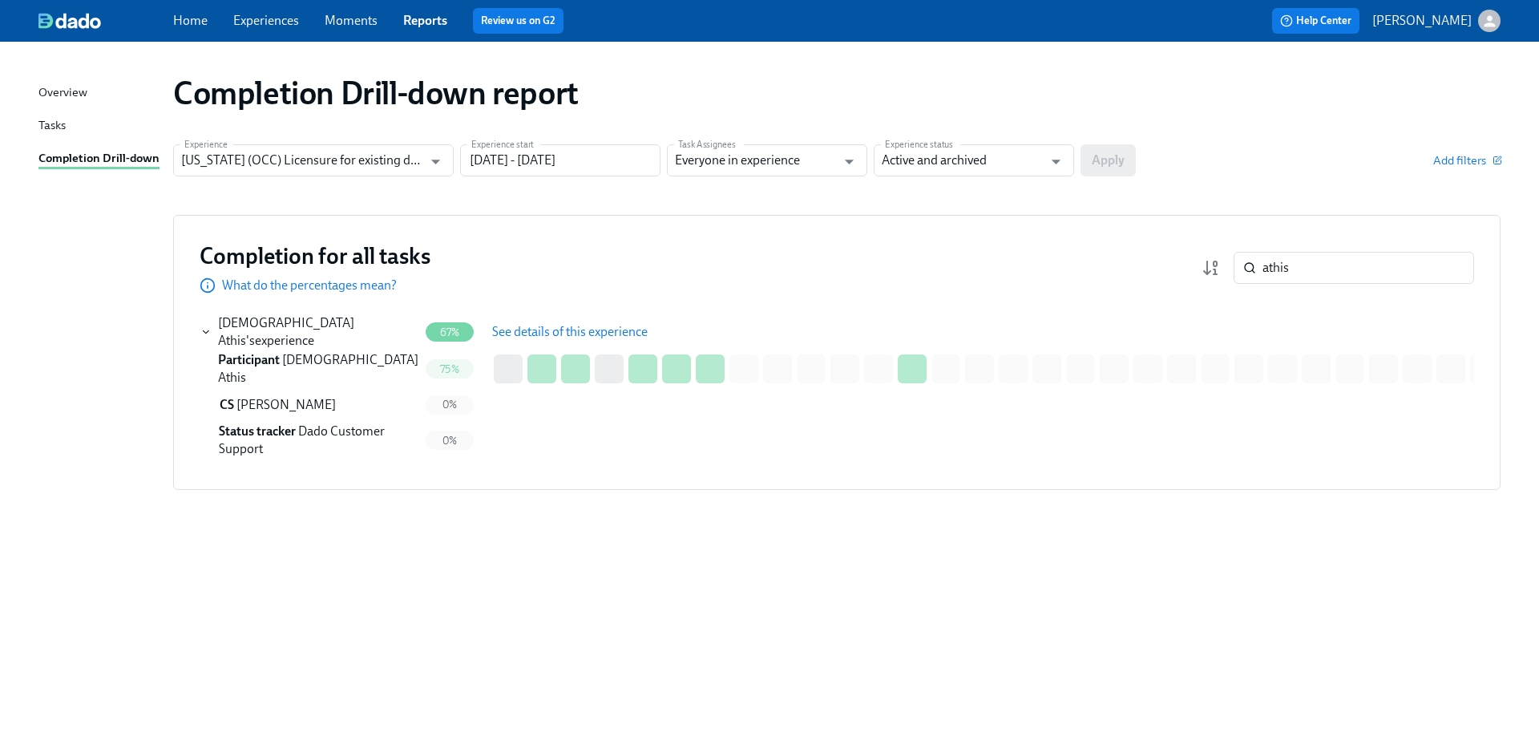
click at [602, 325] on span "See details of this experience" at bounding box center [570, 332] width 156 height 16
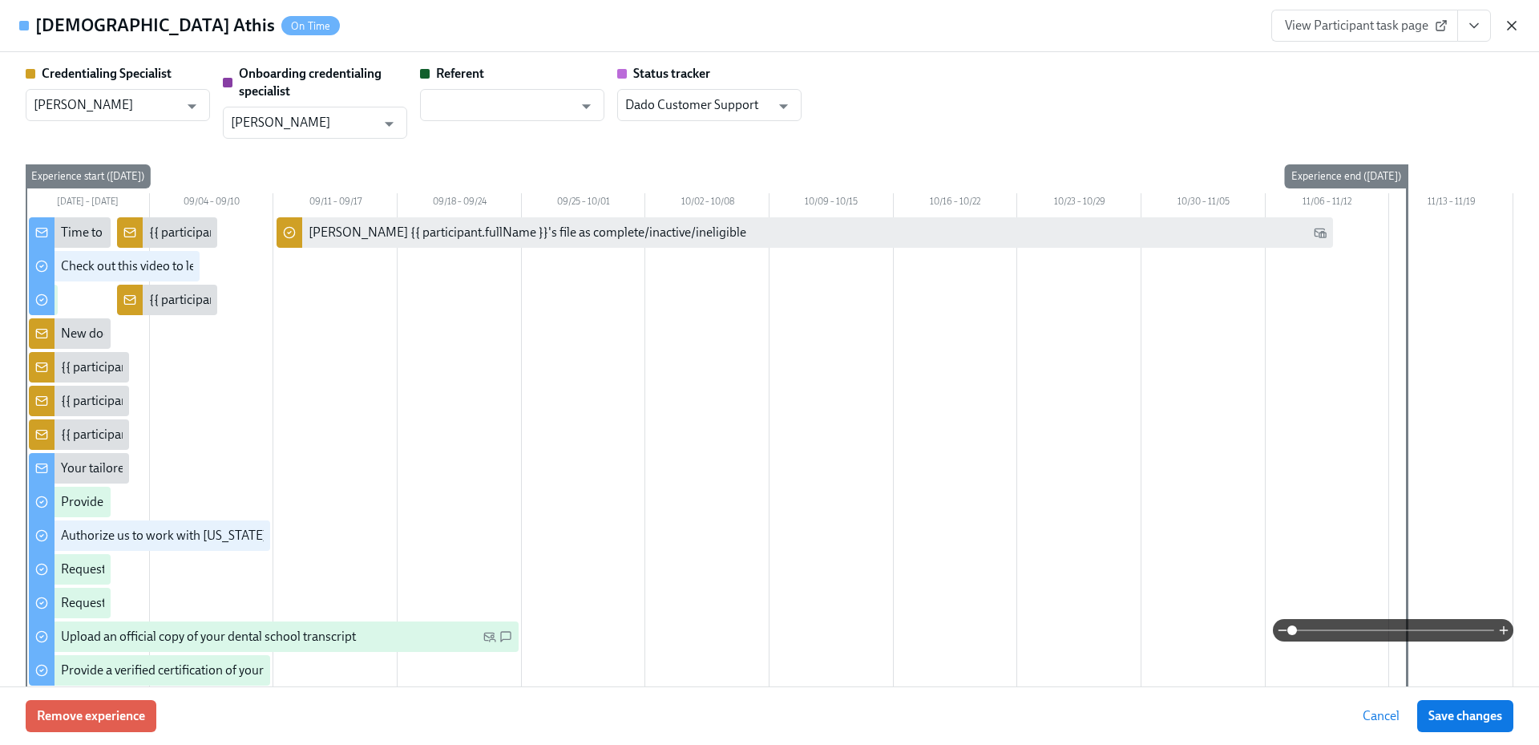
click at [1513, 29] on icon "button" at bounding box center [1512, 26] width 16 height 16
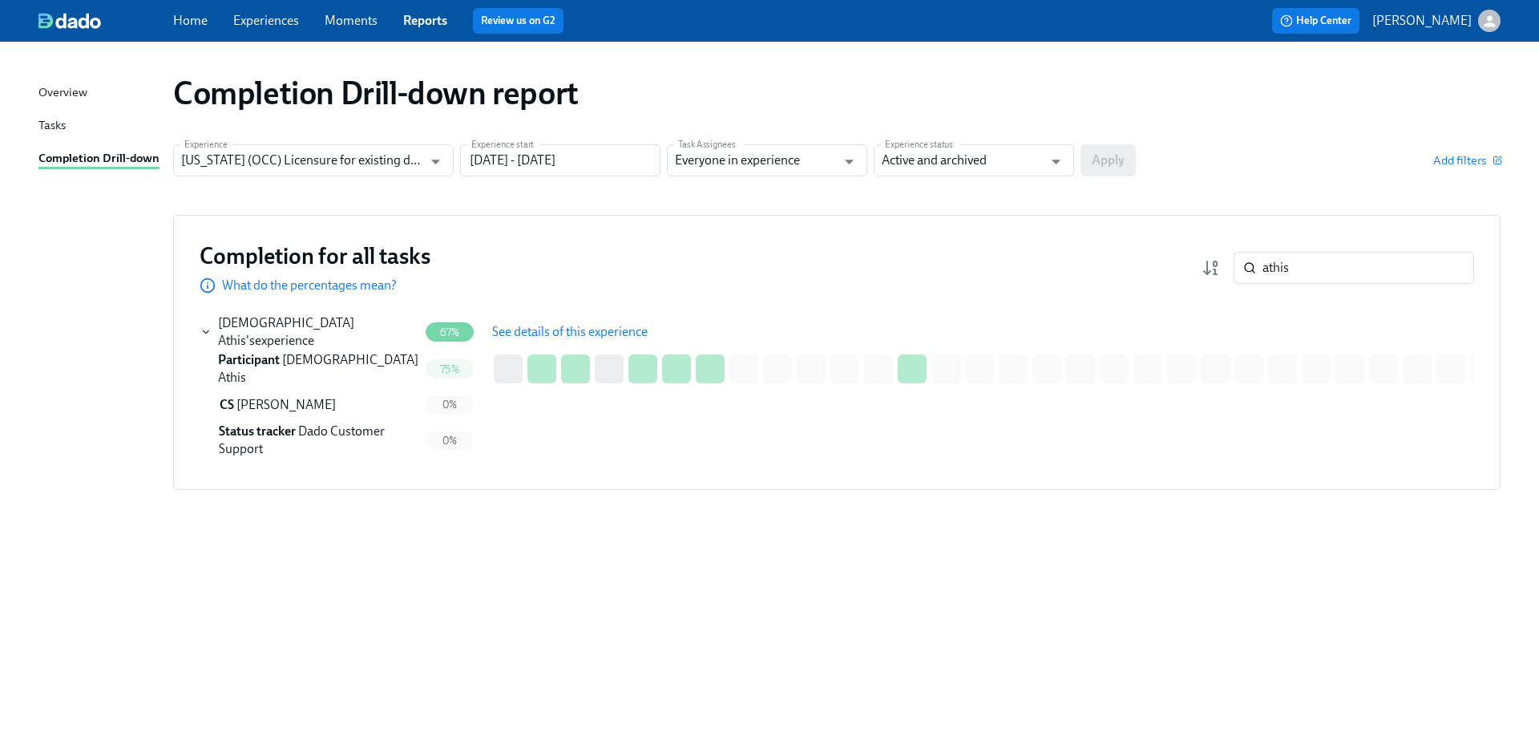
click at [548, 337] on span "See details of this experience" at bounding box center [570, 332] width 156 height 16
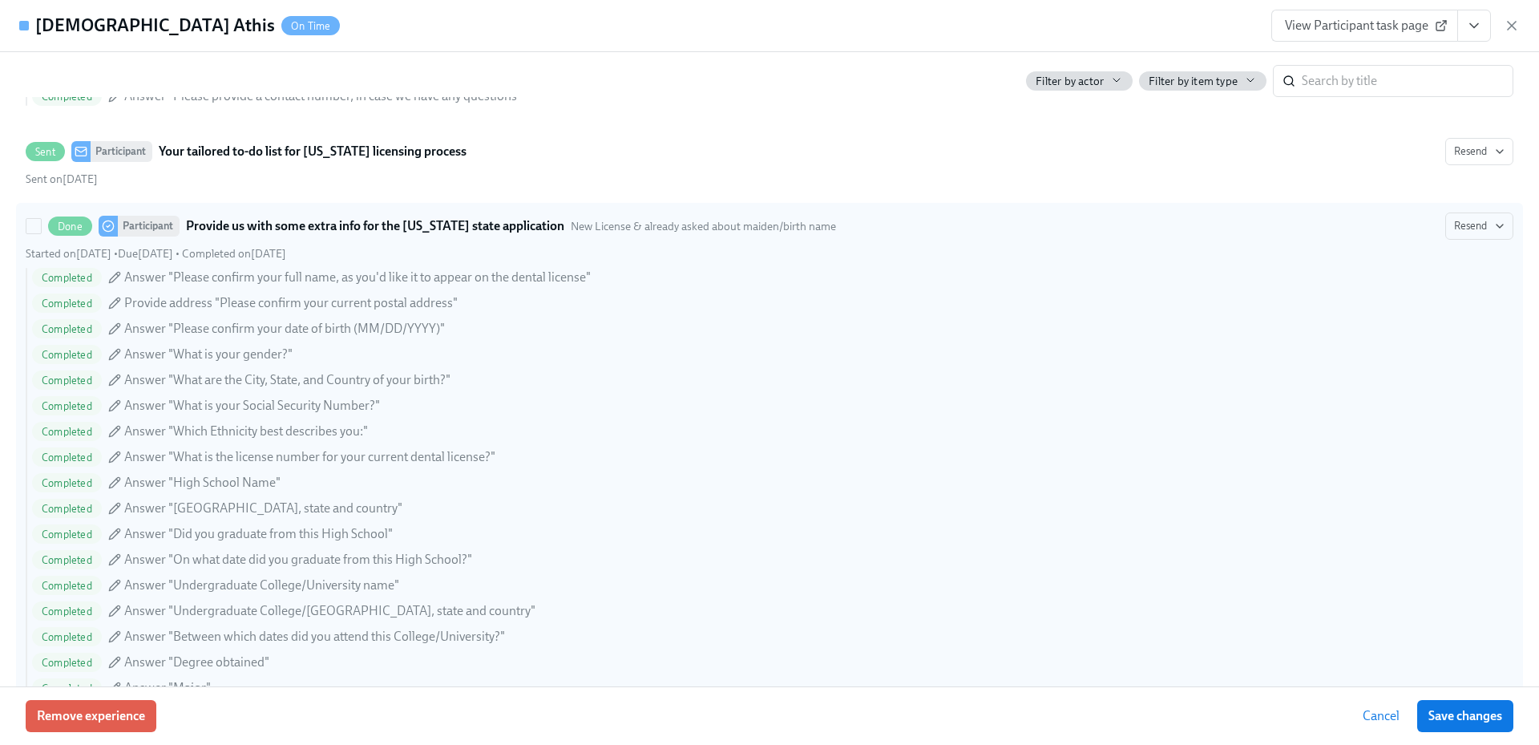
scroll to position [1363, 0]
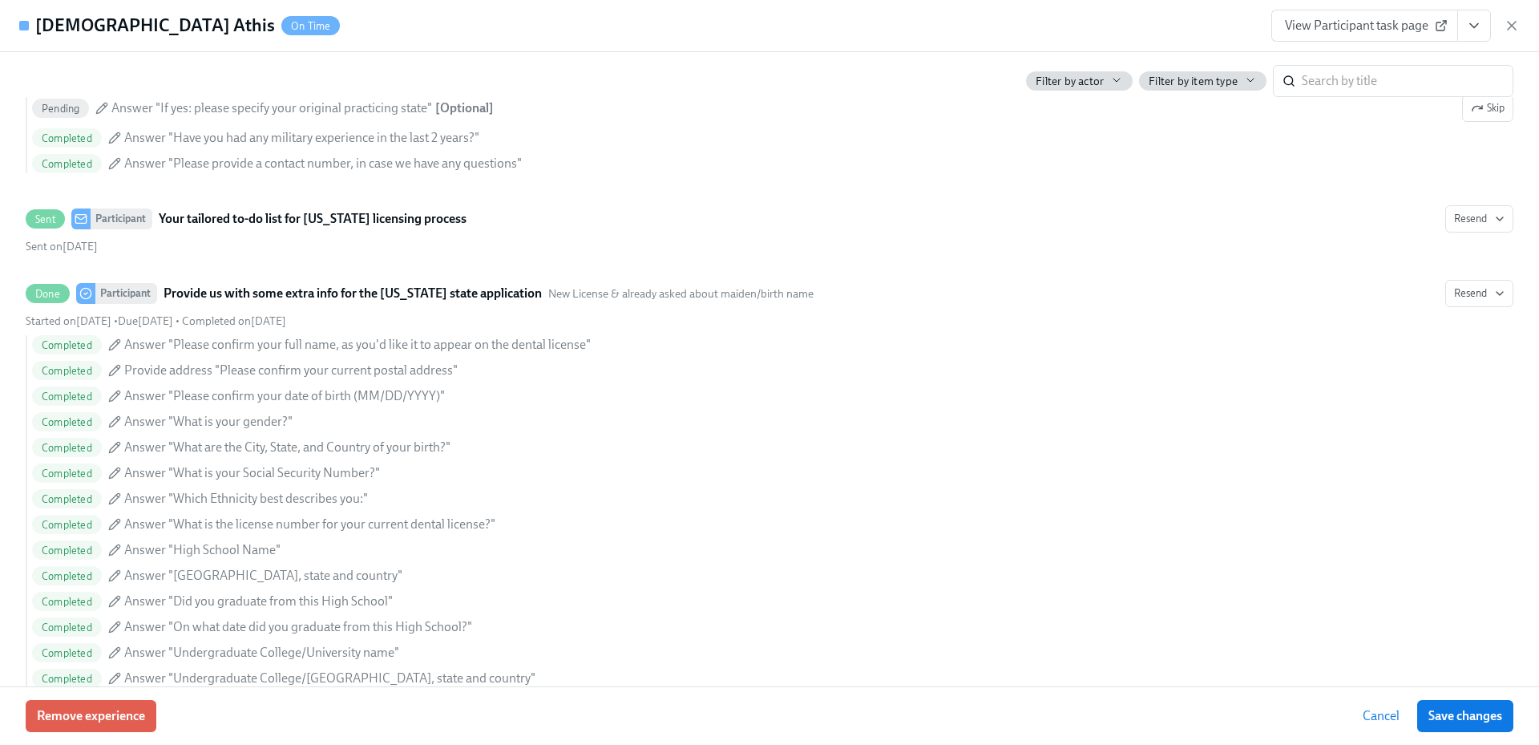
click at [1513, 32] on icon "button" at bounding box center [1512, 26] width 16 height 16
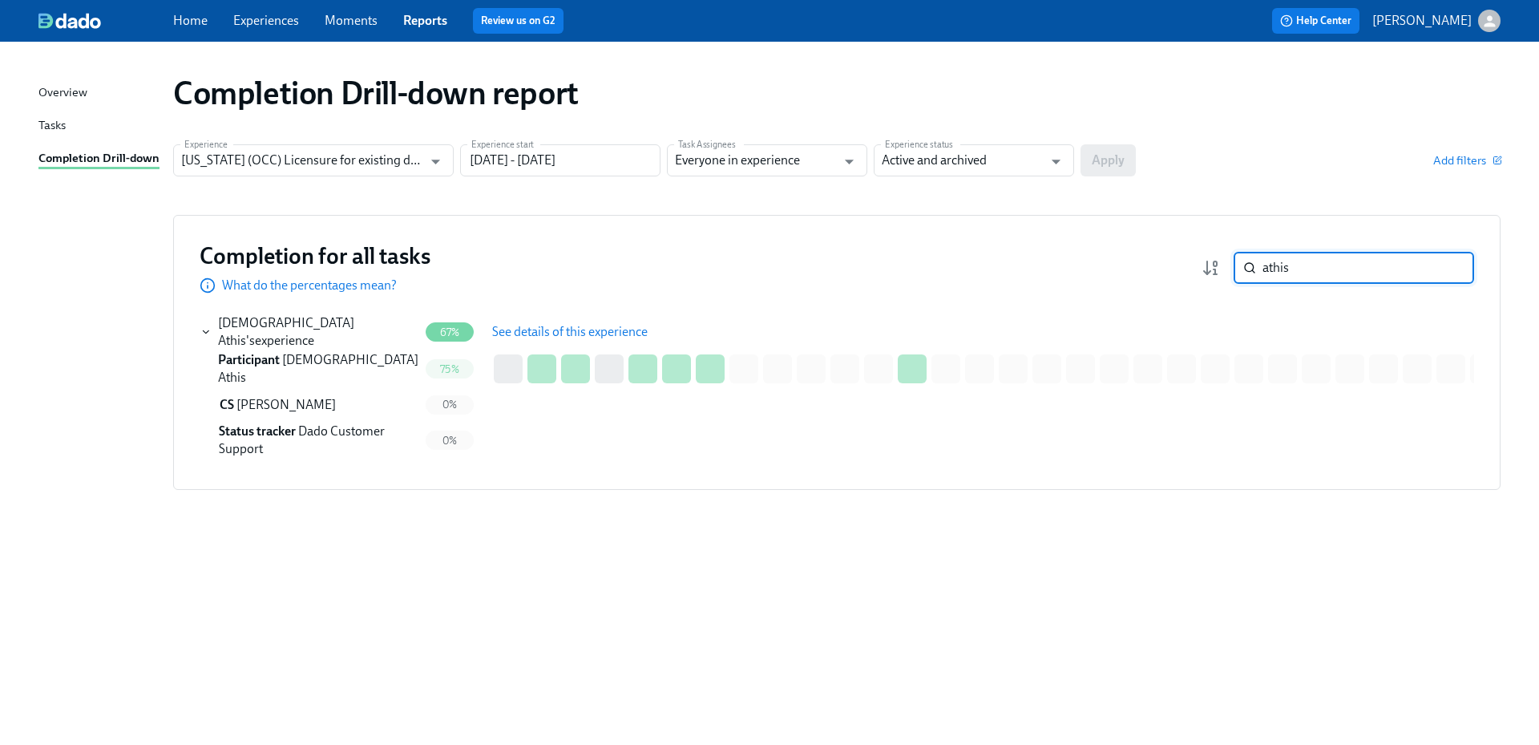
drag, startPoint x: 1296, startPoint y: 265, endPoint x: 1235, endPoint y: 267, distance: 61.7
click at [1235, 266] on div "athis ​" at bounding box center [1354, 268] width 240 height 32
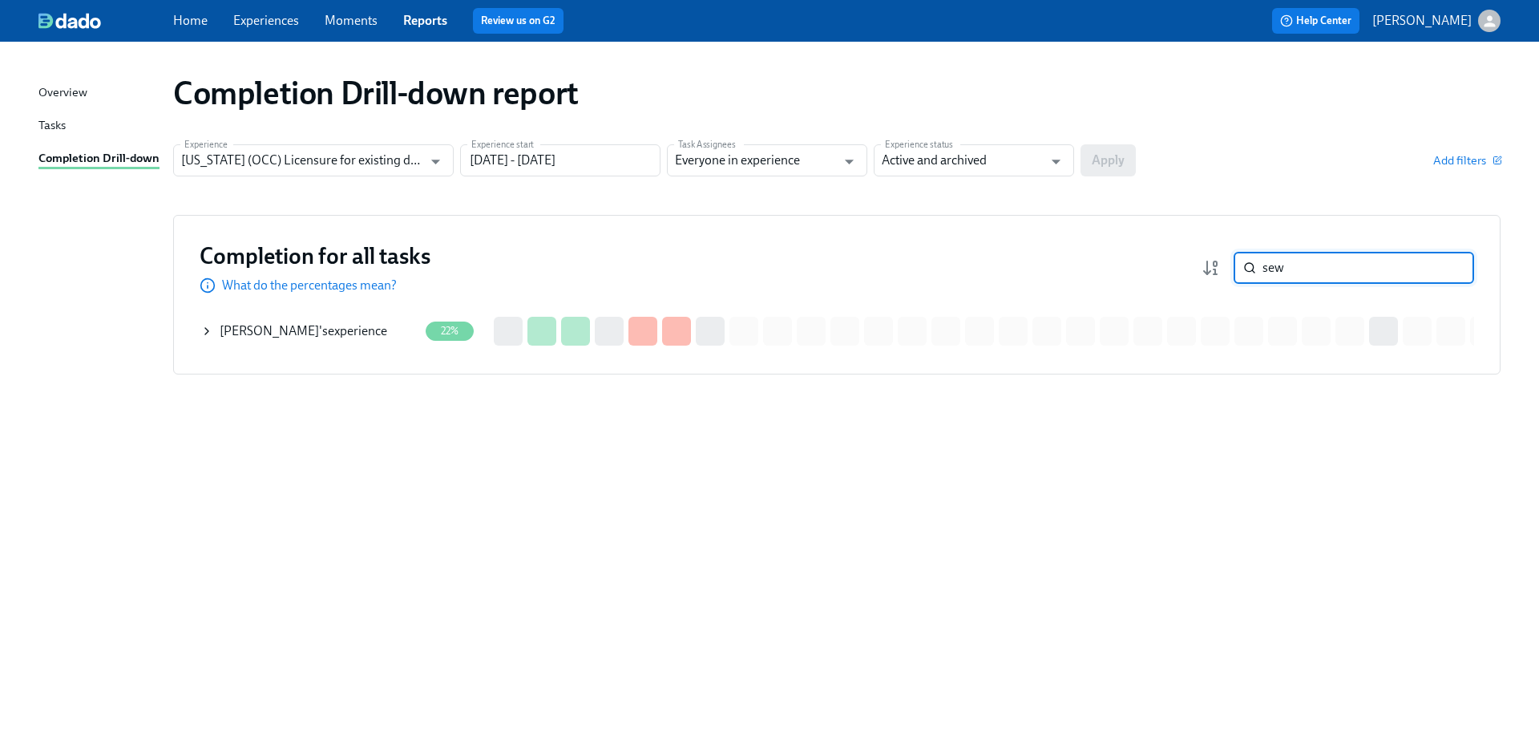
click at [348, 336] on div "[PERSON_NAME] 's experience" at bounding box center [304, 331] width 168 height 18
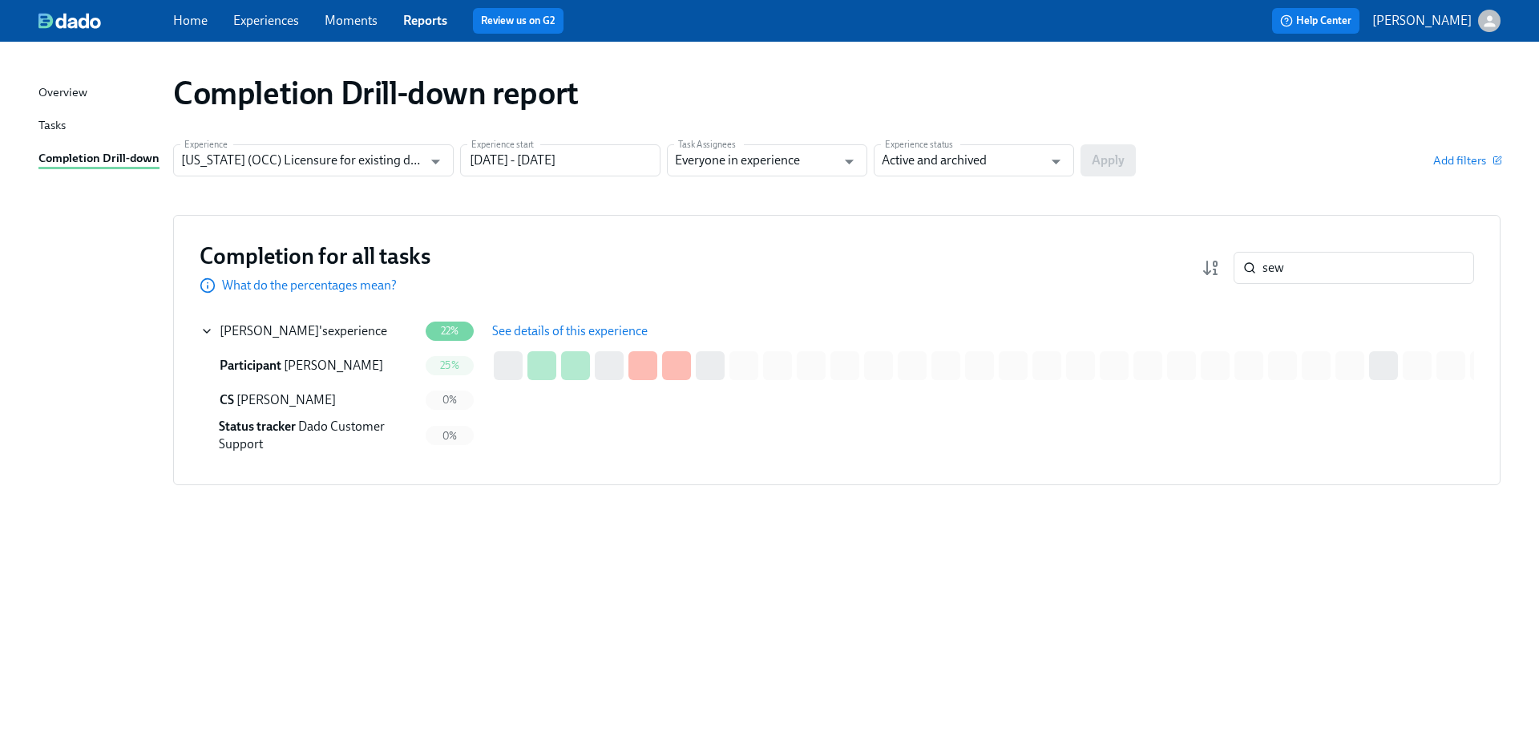
click at [560, 328] on span "See details of this experience" at bounding box center [570, 331] width 156 height 16
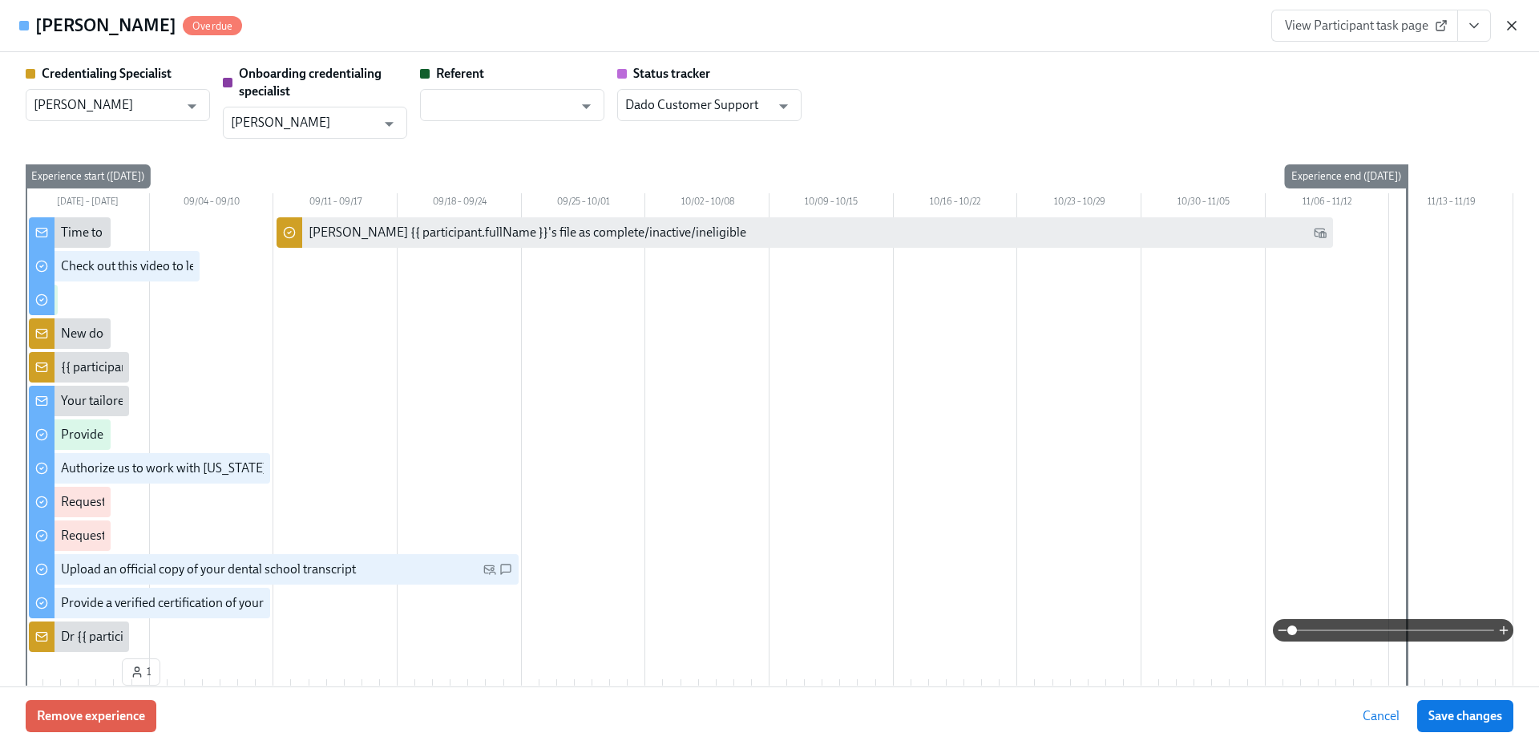
click at [1508, 27] on icon "button" at bounding box center [1512, 26] width 16 height 16
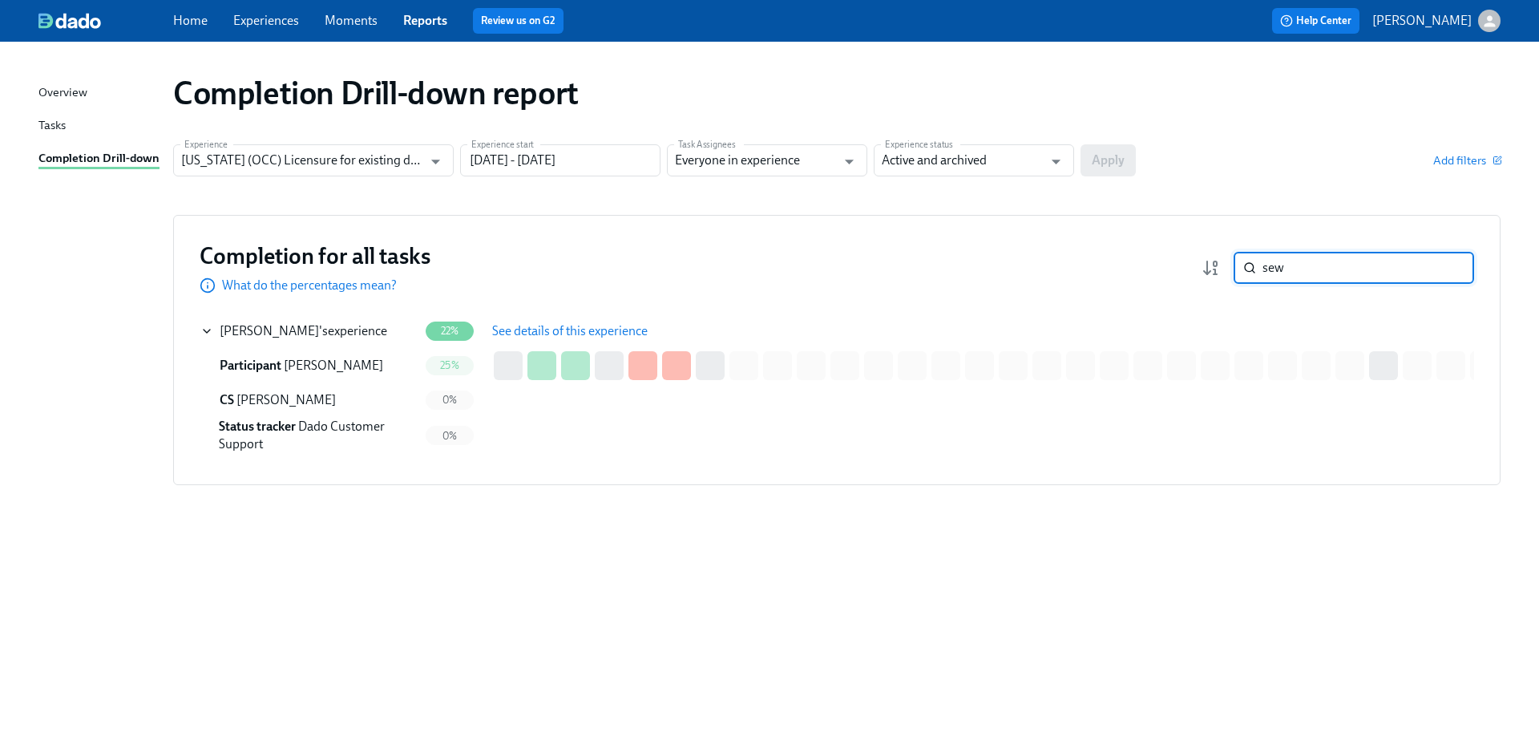
drag, startPoint x: 1303, startPoint y: 272, endPoint x: 1241, endPoint y: 272, distance: 62.5
click at [1241, 272] on div "sew ​" at bounding box center [1354, 268] width 240 height 32
drag, startPoint x: 348, startPoint y: 333, endPoint x: 357, endPoint y: 333, distance: 8.9
click at [348, 333] on div "[PERSON_NAME] 's experience" at bounding box center [304, 331] width 168 height 18
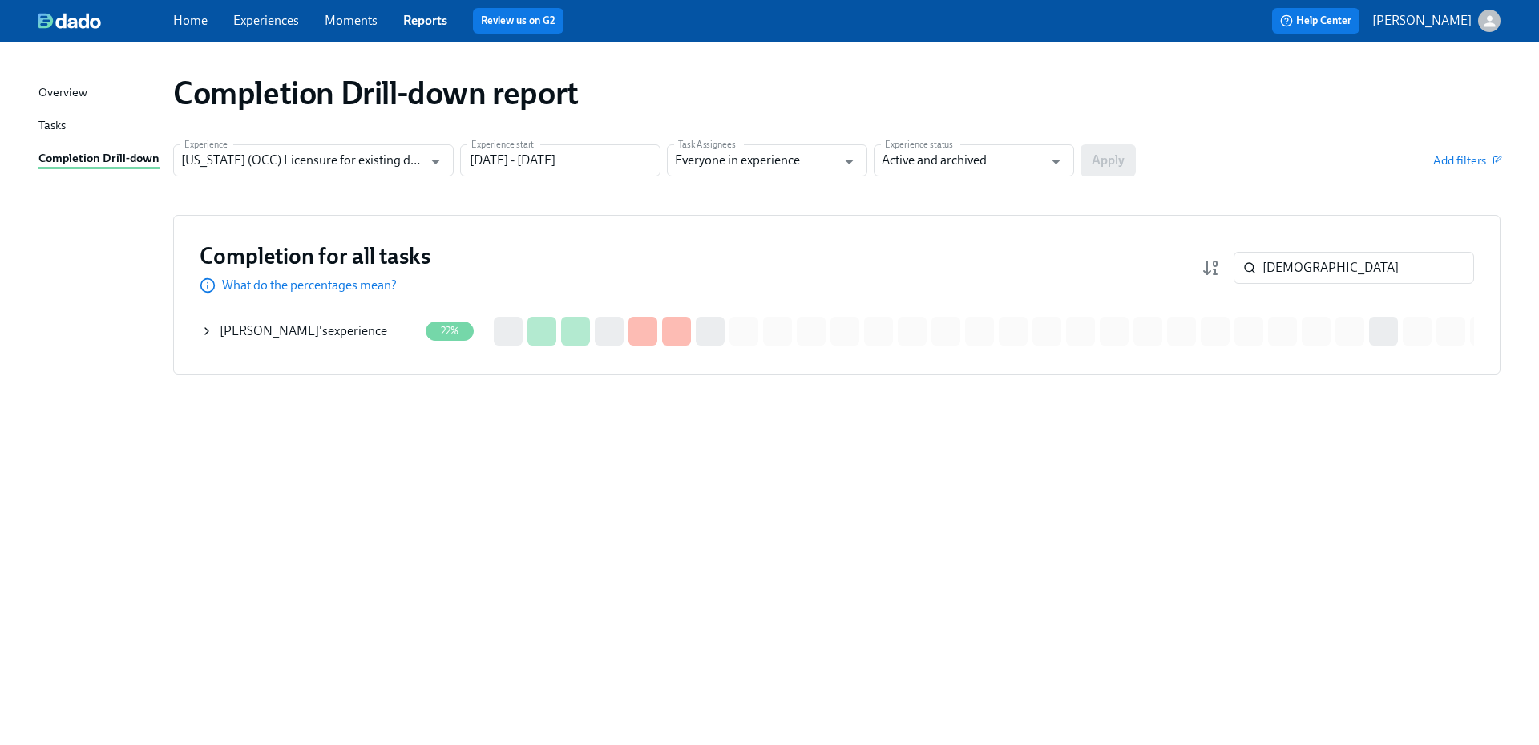
click at [338, 333] on div "[PERSON_NAME] 's experience" at bounding box center [304, 331] width 168 height 18
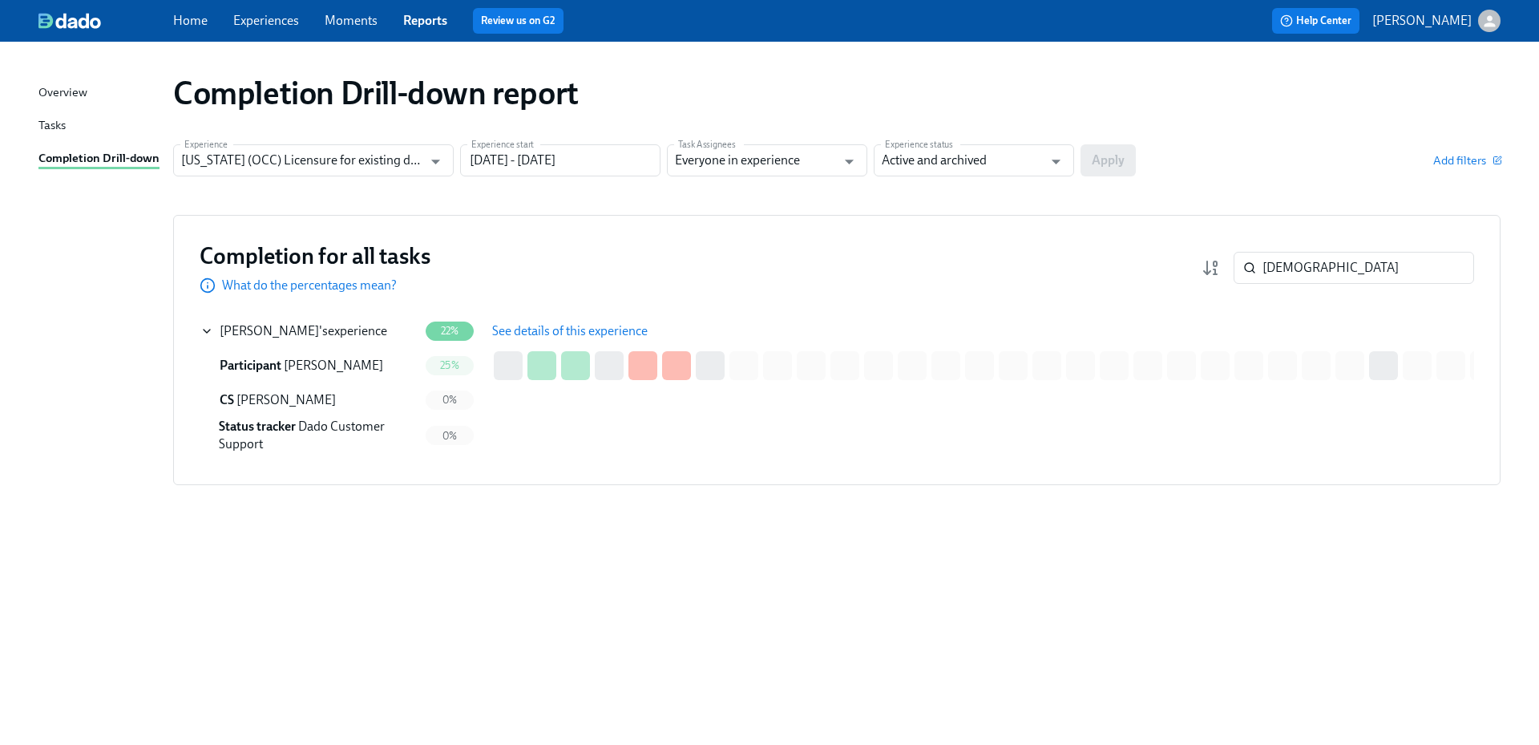
click at [556, 332] on span "See details of this experience" at bounding box center [570, 331] width 156 height 16
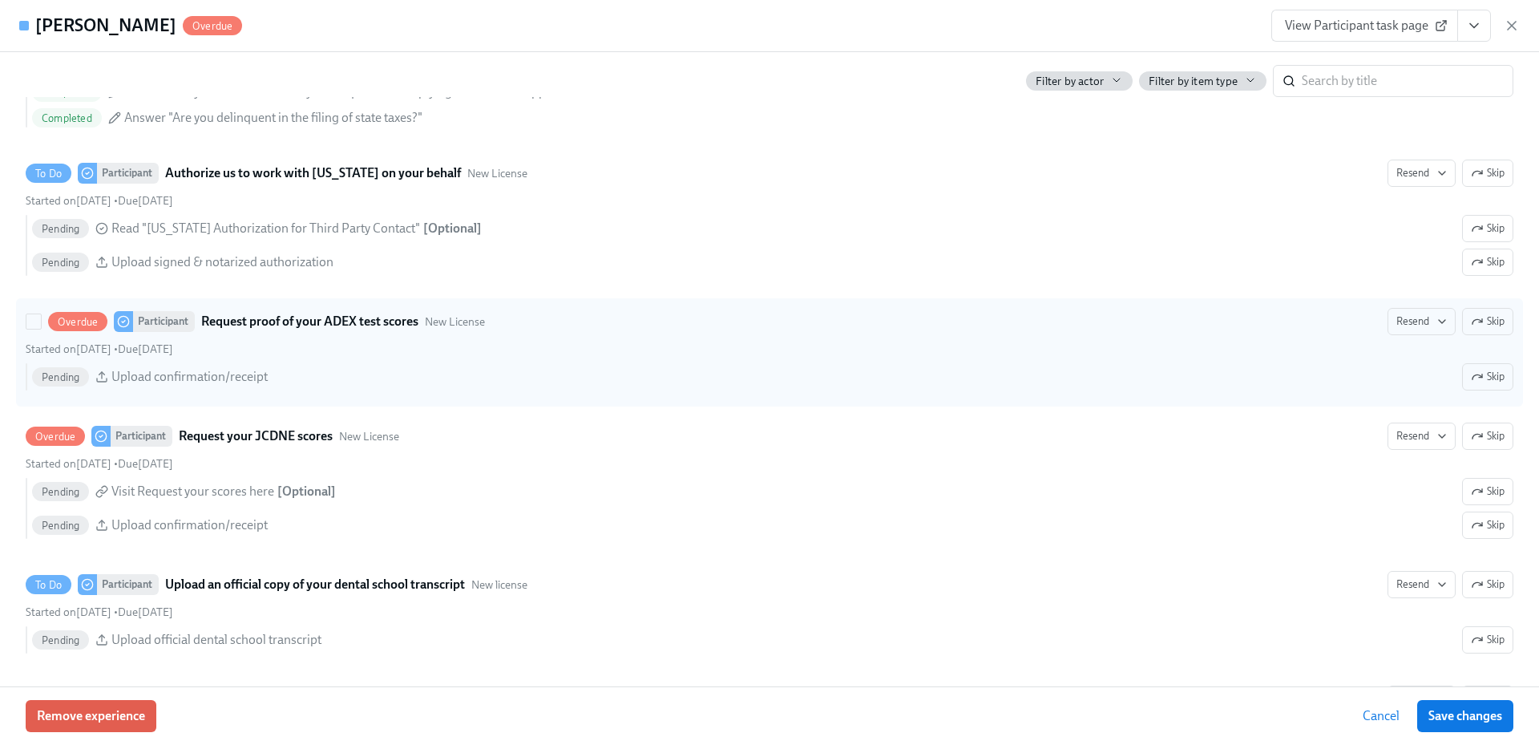
scroll to position [2325, 0]
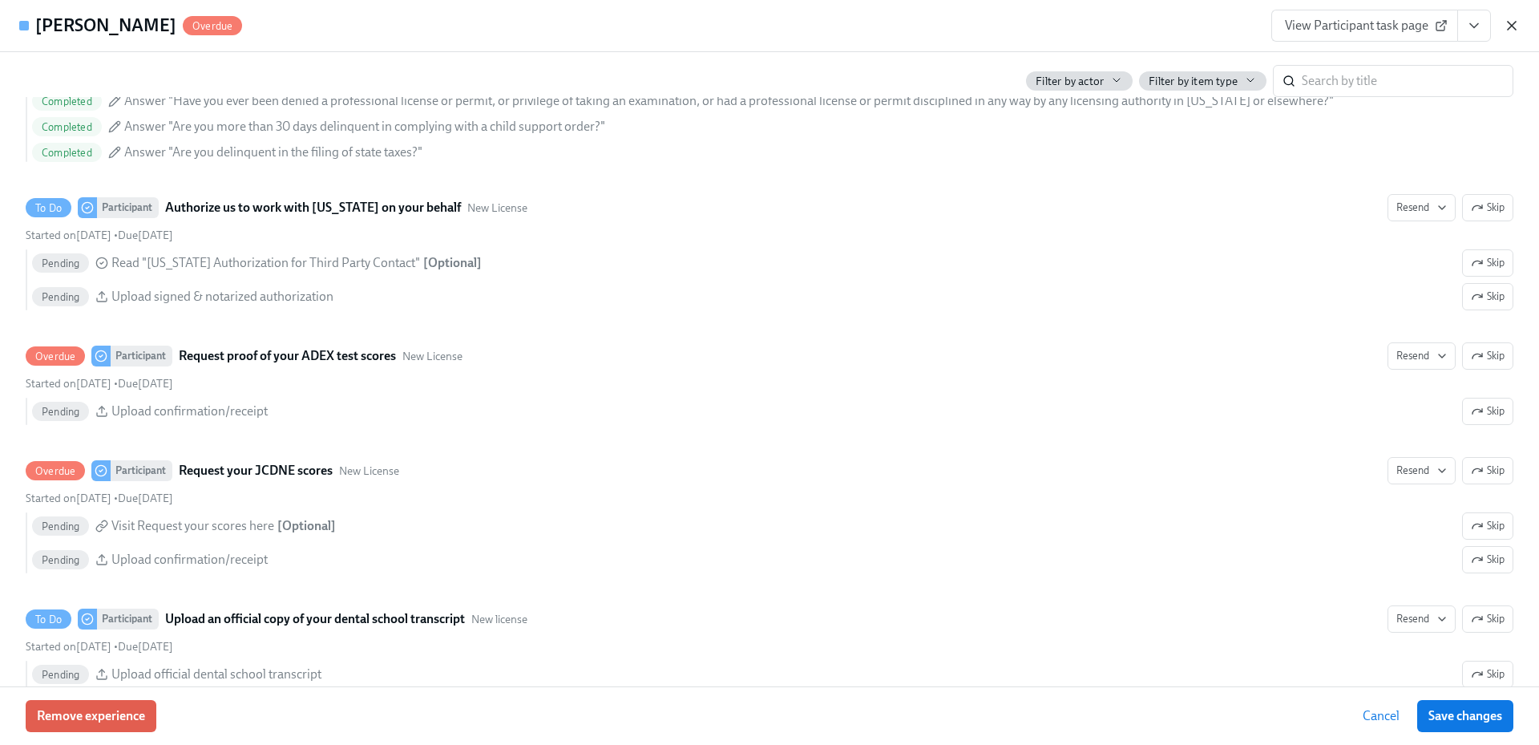
click at [1515, 22] on icon "button" at bounding box center [1512, 26] width 8 height 8
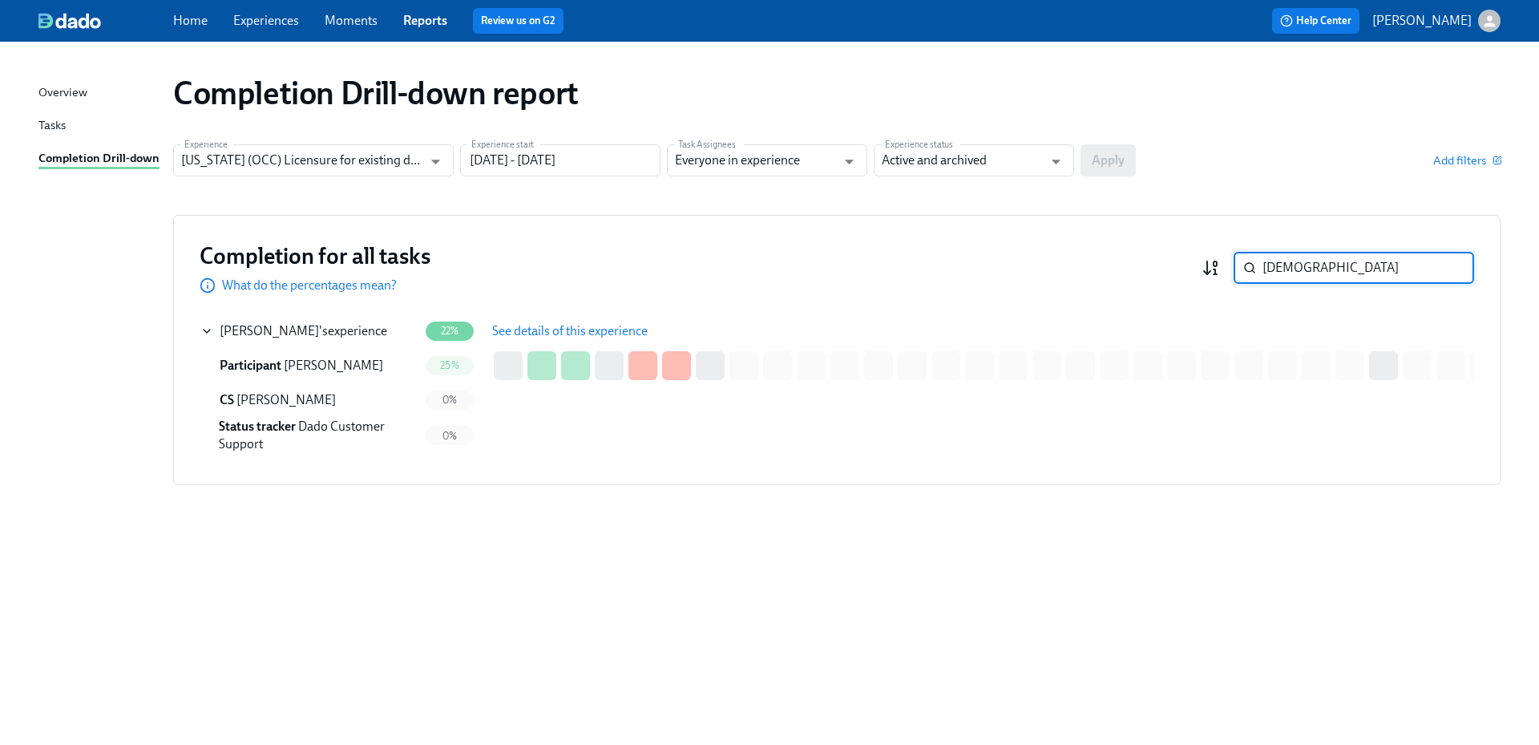
drag, startPoint x: 1268, startPoint y: 267, endPoint x: 1216, endPoint y: 269, distance: 52.1
click at [1216, 269] on div "[PERSON_NAME] ​" at bounding box center [1338, 268] width 273 height 32
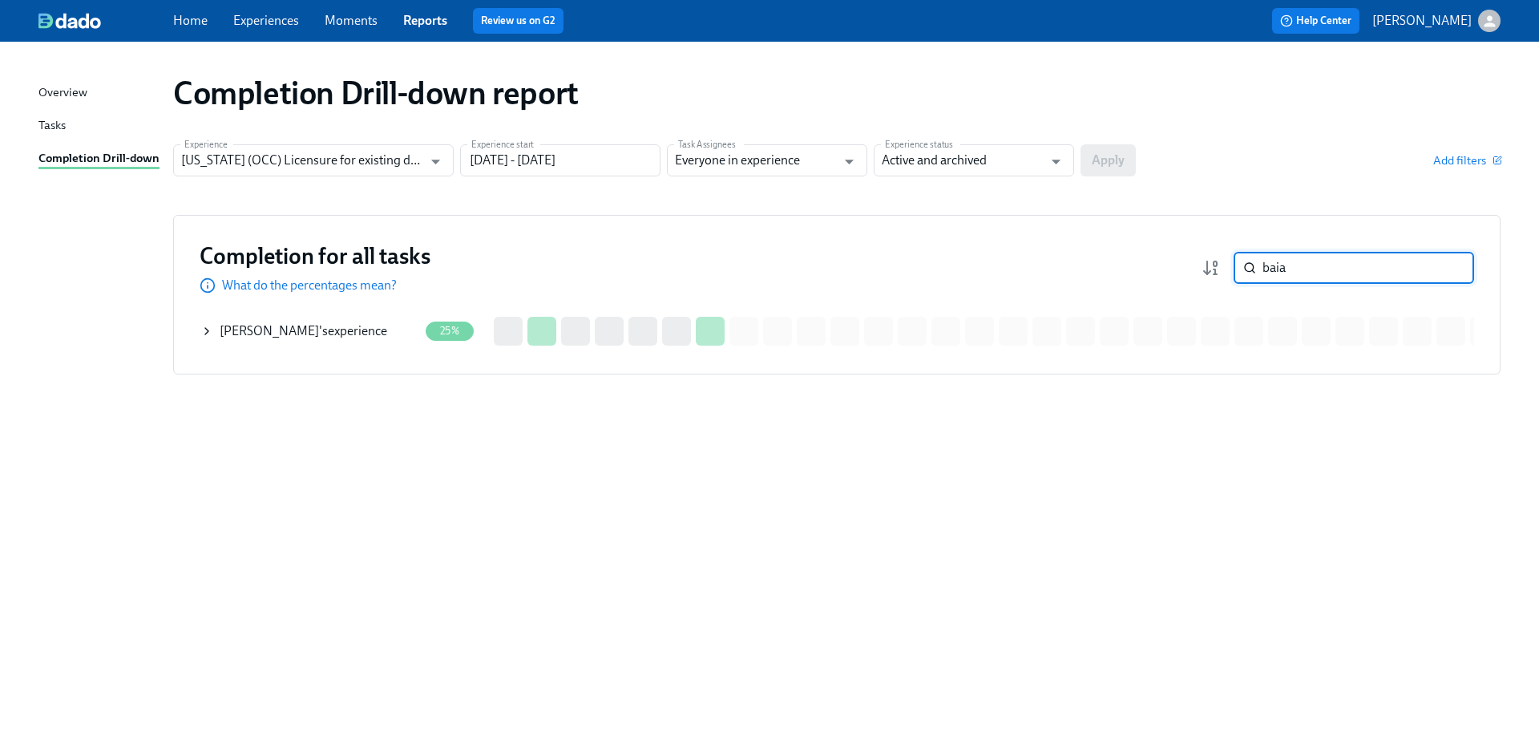
click at [392, 327] on div "[PERSON_NAME] 's experience" at bounding box center [309, 331] width 218 height 32
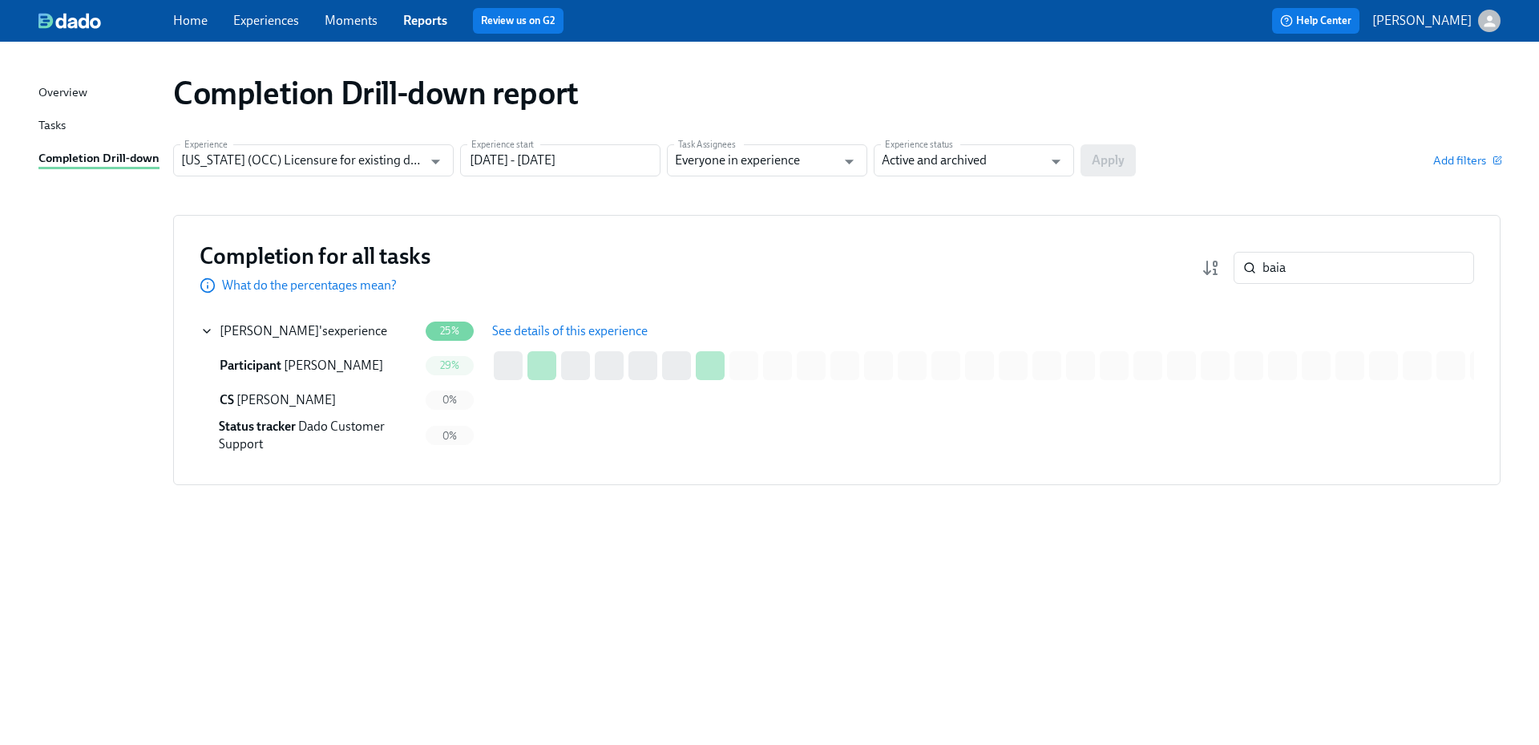
click at [583, 323] on span "See details of this experience" at bounding box center [570, 331] width 156 height 16
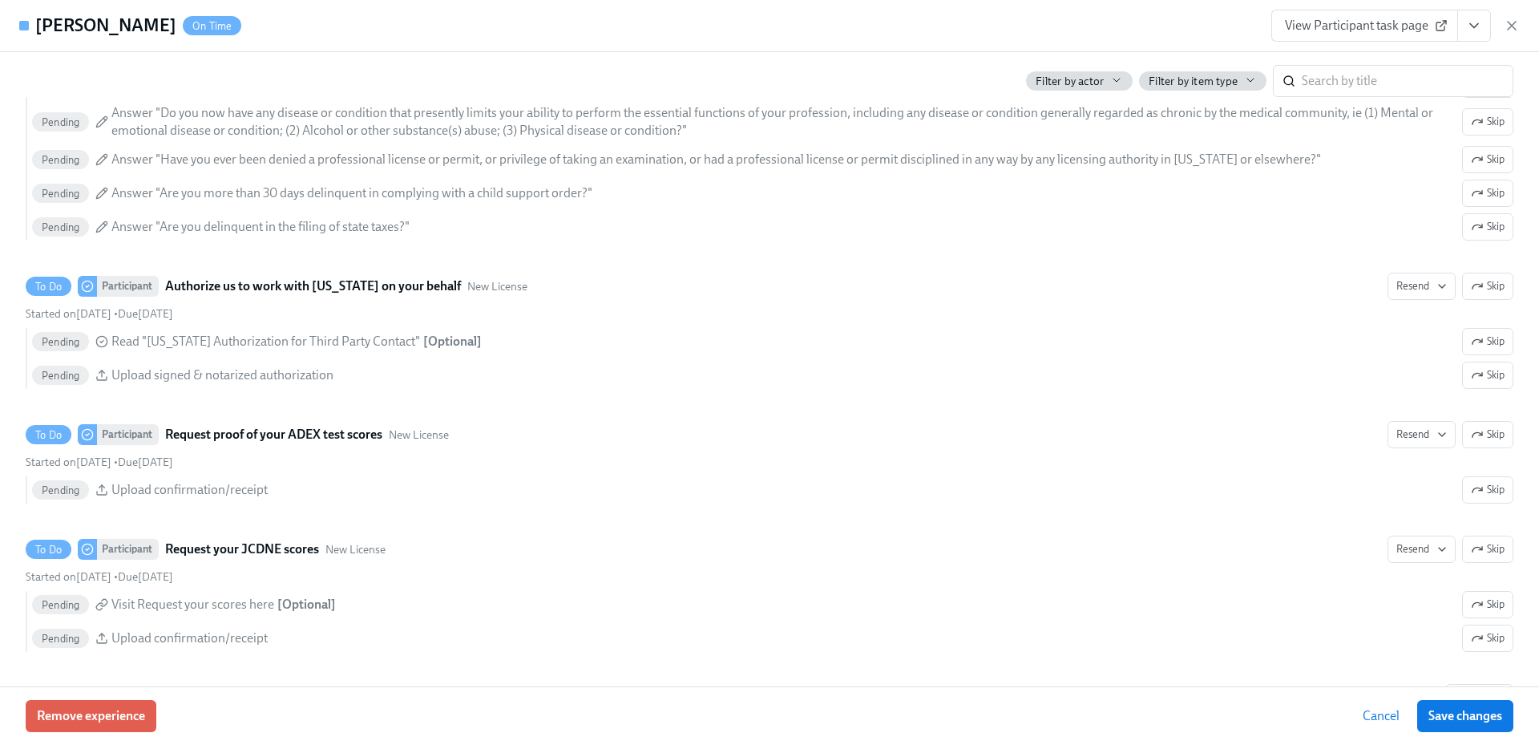
scroll to position [2485, 0]
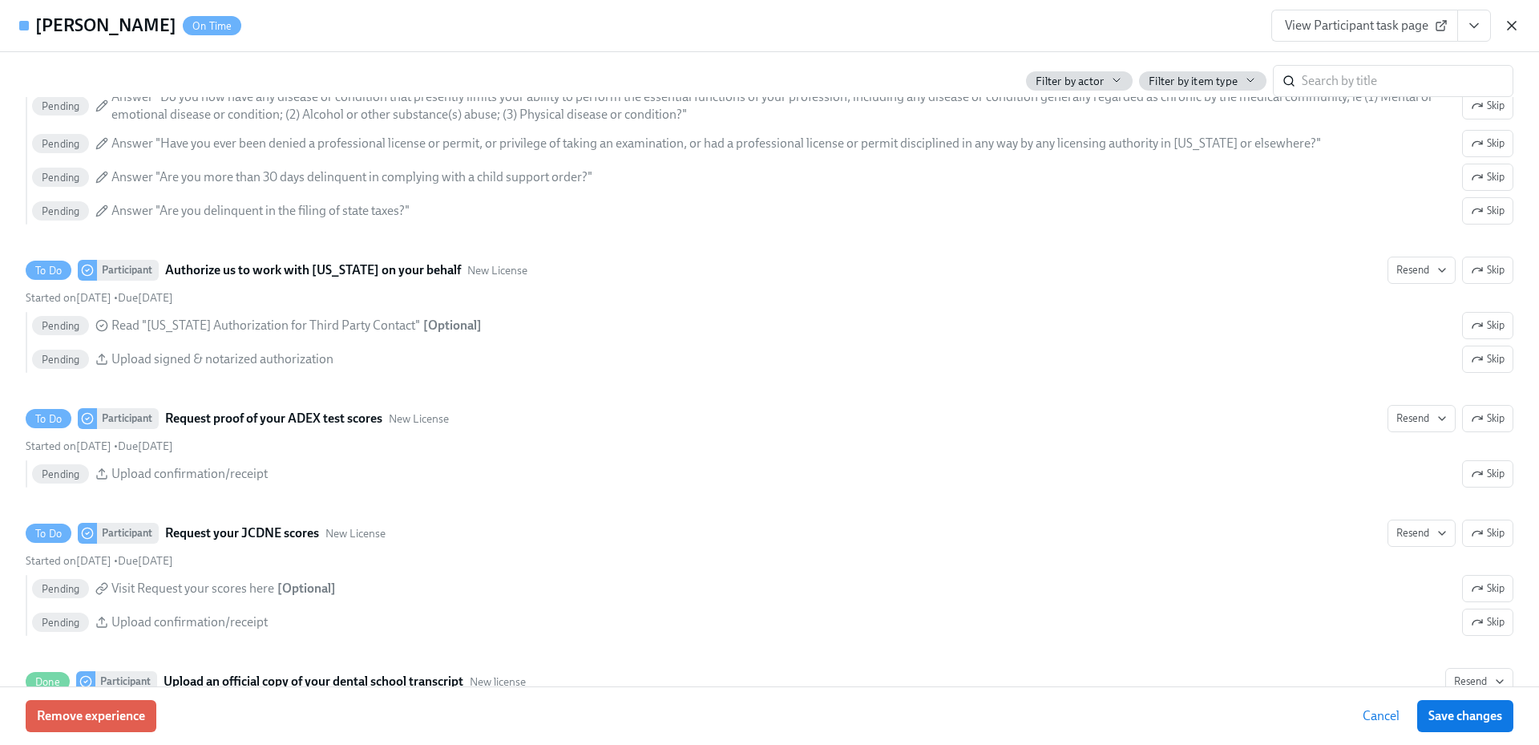
click at [1513, 30] on icon "button" at bounding box center [1512, 26] width 16 height 16
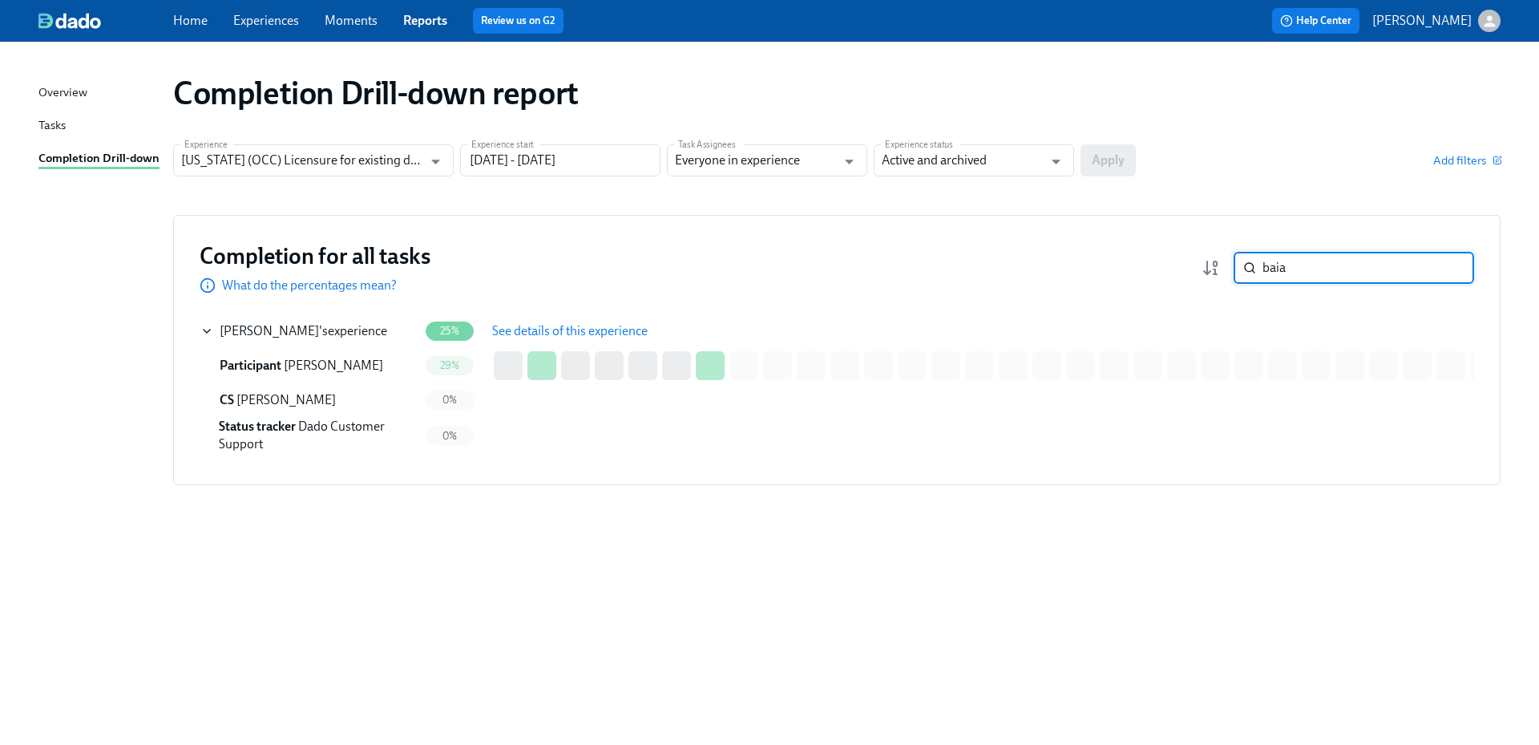
drag, startPoint x: 1396, startPoint y: 258, endPoint x: 1246, endPoint y: 265, distance: 150.0
click at [1247, 265] on div "baia ​" at bounding box center [1354, 268] width 240 height 32
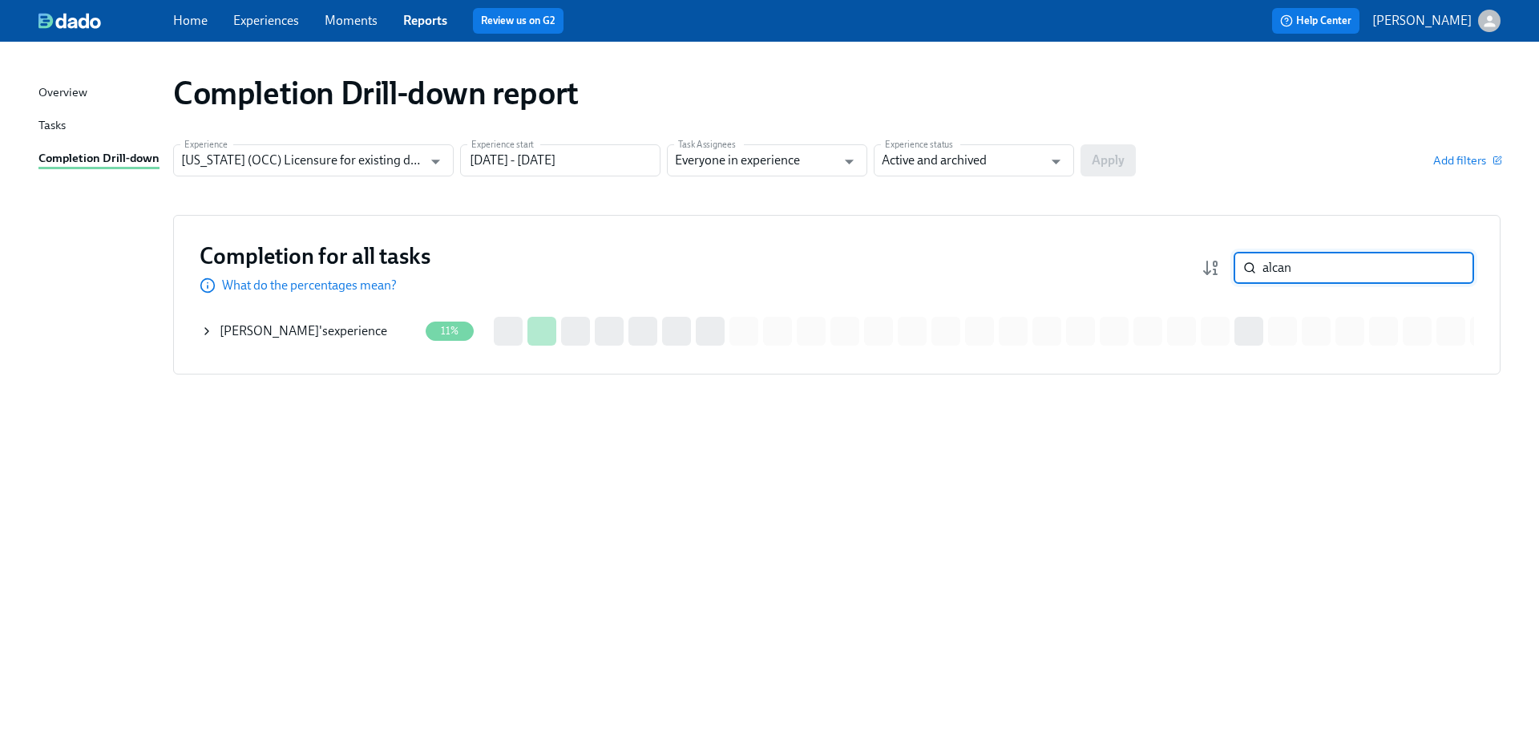
click at [325, 325] on div "[PERSON_NAME] 's experience" at bounding box center [304, 331] width 168 height 18
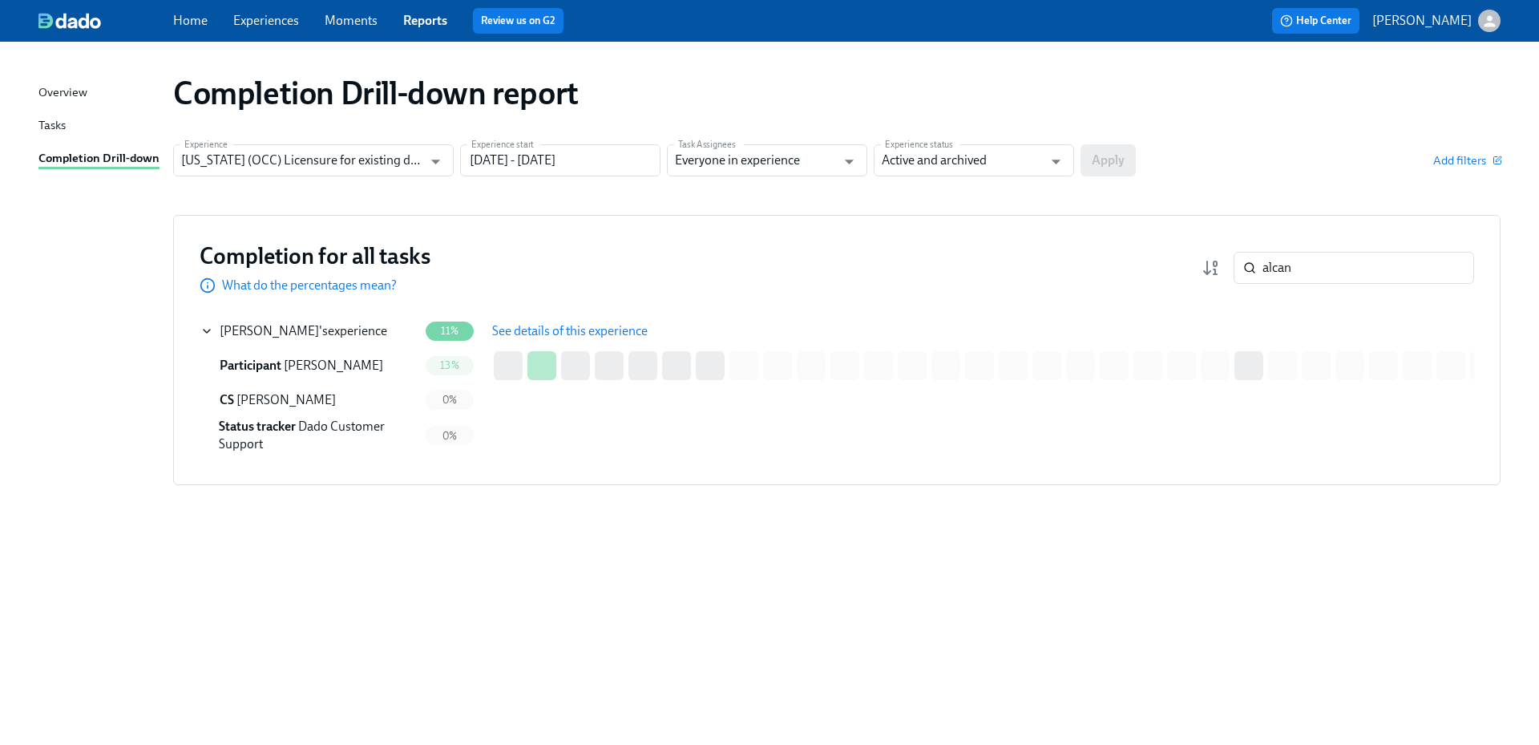
click at [513, 334] on span "See details of this experience" at bounding box center [570, 331] width 156 height 16
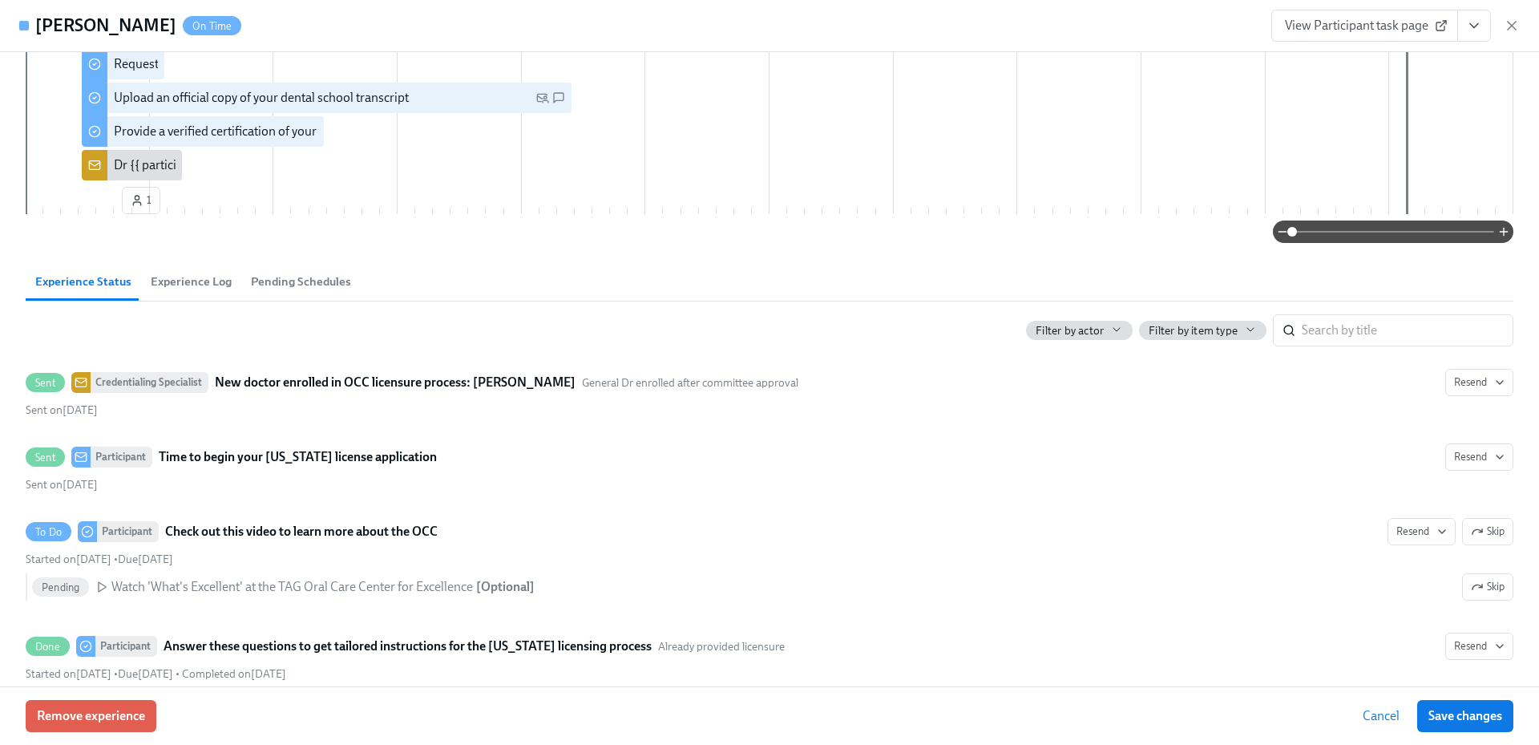
scroll to position [401, 0]
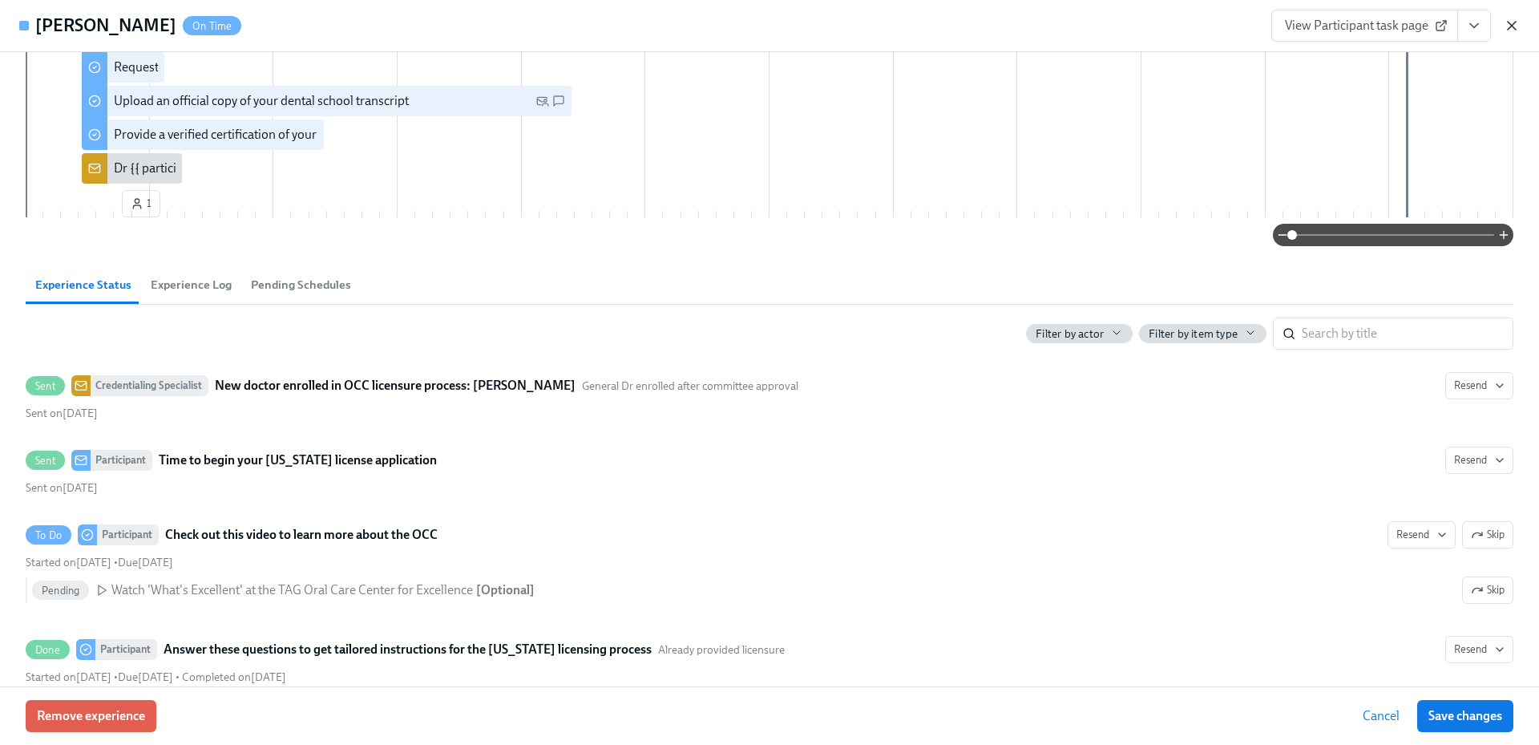
click at [1515, 22] on icon "button" at bounding box center [1512, 26] width 8 height 8
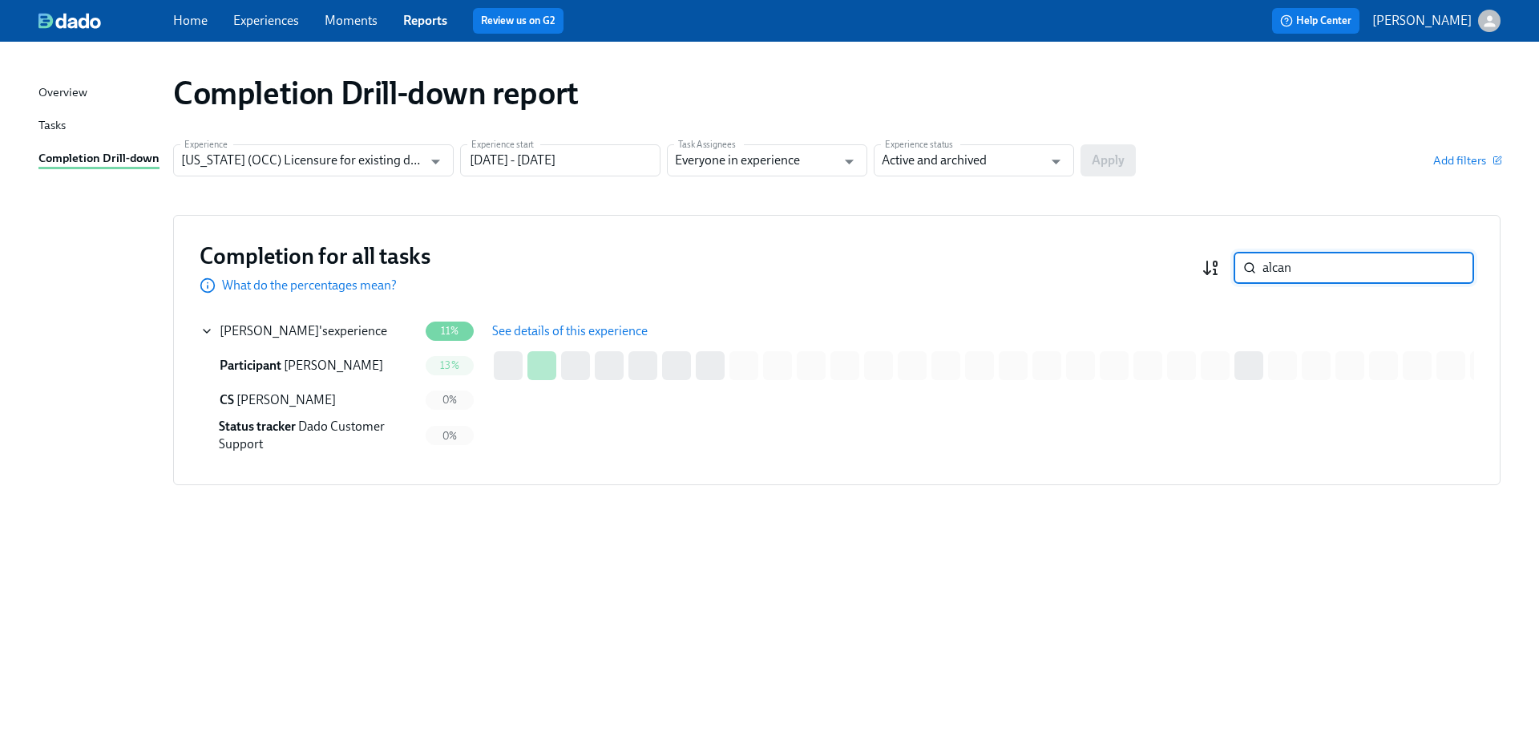
drag, startPoint x: 1324, startPoint y: 269, endPoint x: 1218, endPoint y: 265, distance: 106.7
click at [1218, 265] on div "alcan ​" at bounding box center [1338, 268] width 273 height 32
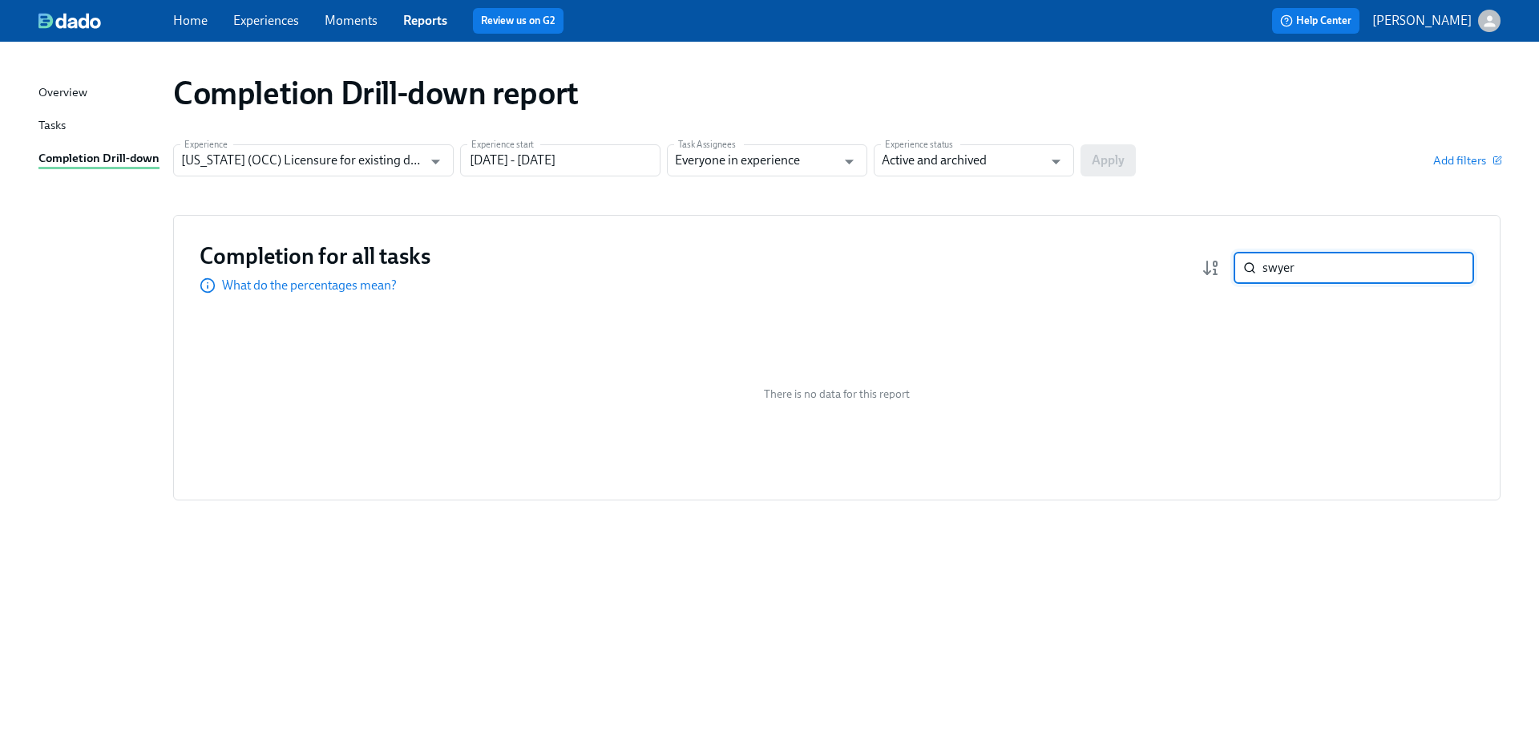
drag, startPoint x: 1318, startPoint y: 269, endPoint x: 1234, endPoint y: 263, distance: 84.4
click at [1234, 263] on div "swyer ​" at bounding box center [1354, 268] width 240 height 32
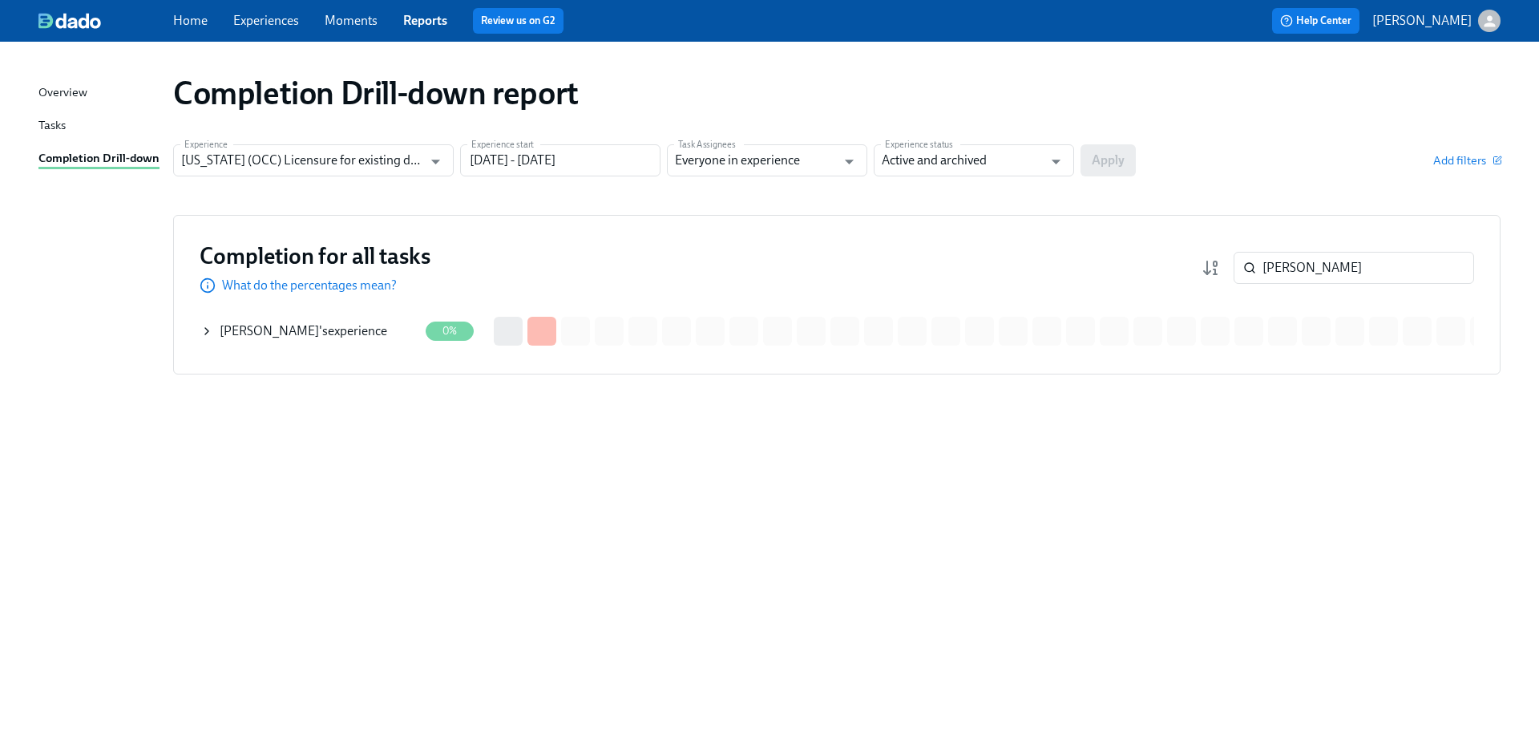
click at [459, 322] on div "0%" at bounding box center [450, 330] width 48 height 19
click at [368, 328] on div "[PERSON_NAME] 's experience" at bounding box center [309, 331] width 218 height 32
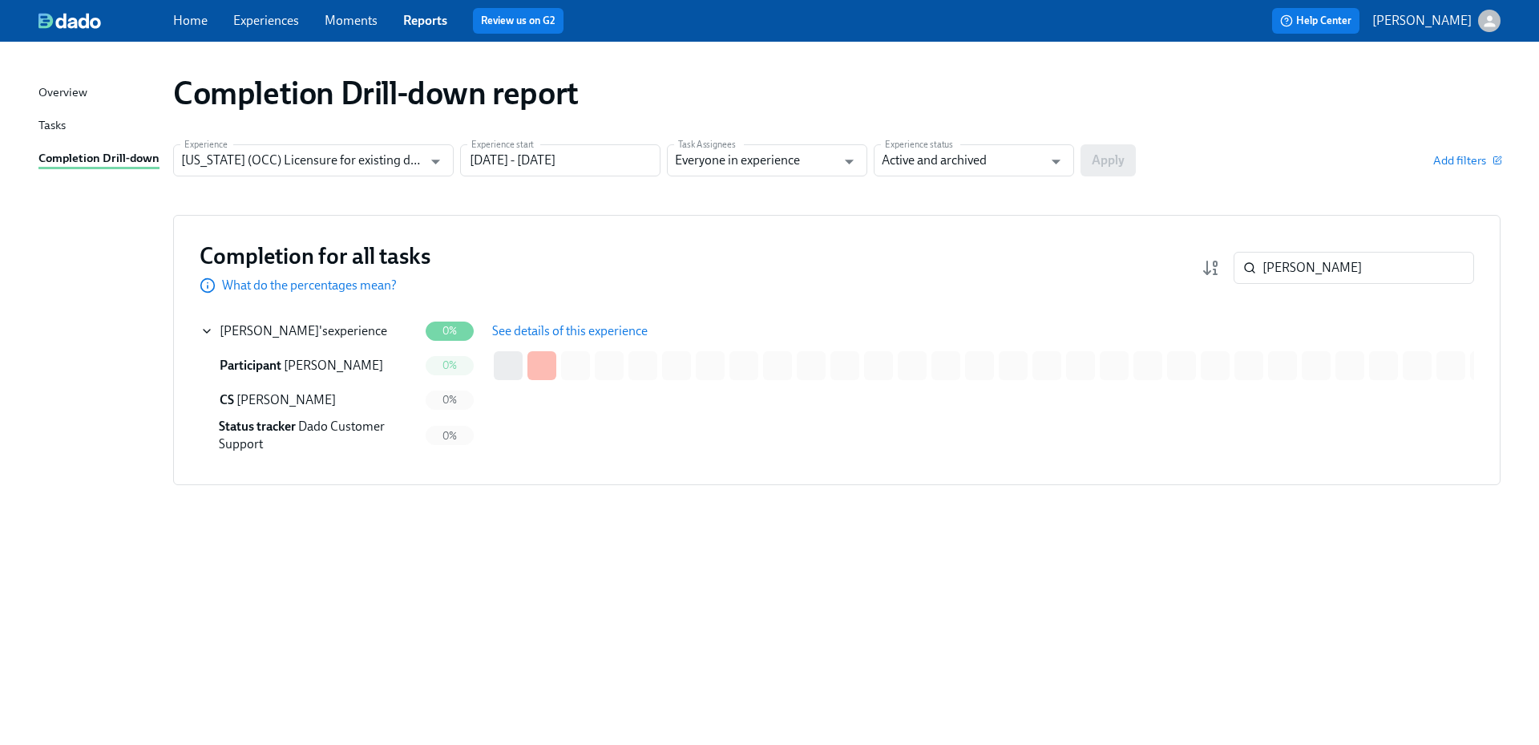
click at [527, 323] on span "See details of this experience" at bounding box center [570, 331] width 156 height 16
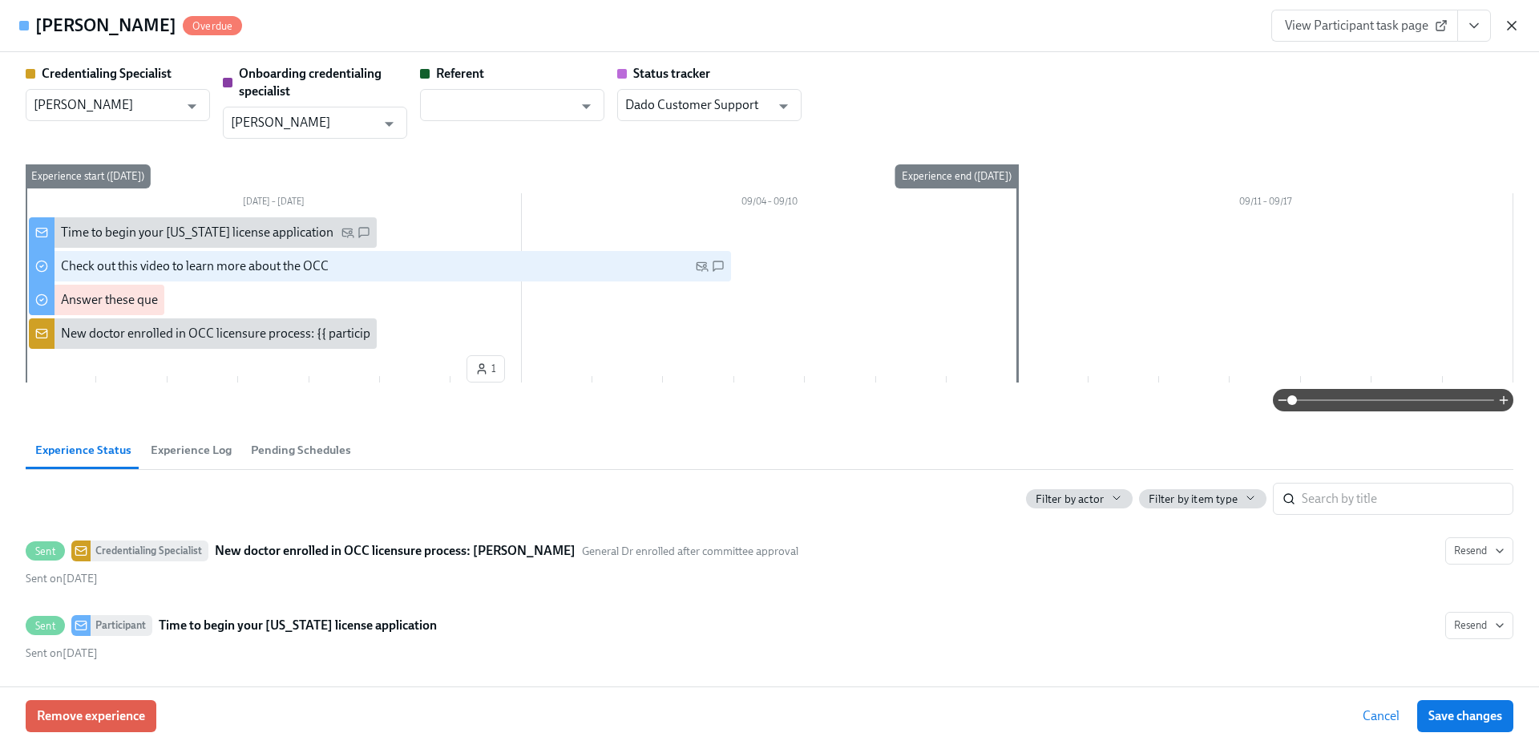
click at [1511, 24] on icon "button" at bounding box center [1512, 26] width 8 height 8
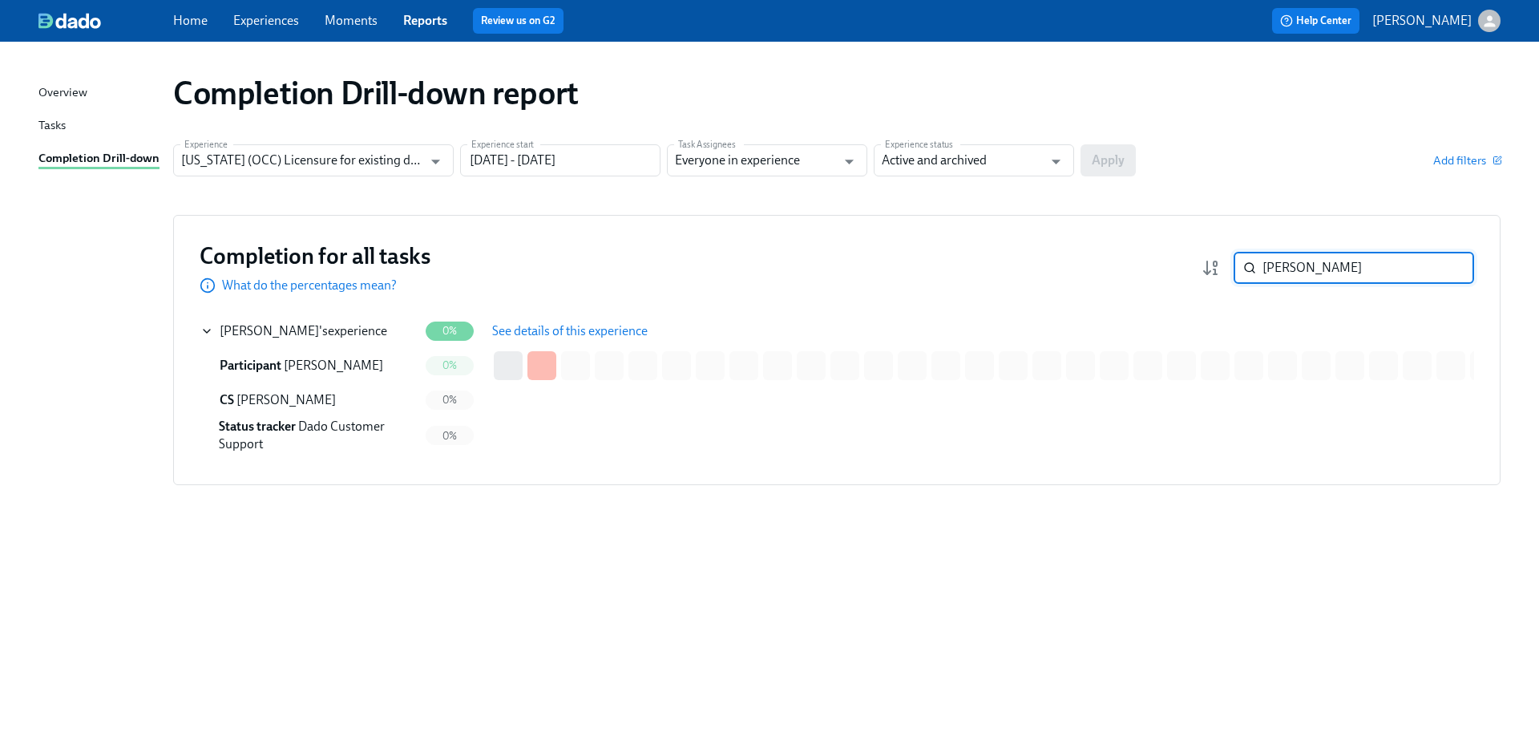
drag, startPoint x: 1318, startPoint y: 263, endPoint x: 1223, endPoint y: 271, distance: 94.9
click at [1224, 270] on div "[PERSON_NAME] ​" at bounding box center [1338, 268] width 273 height 32
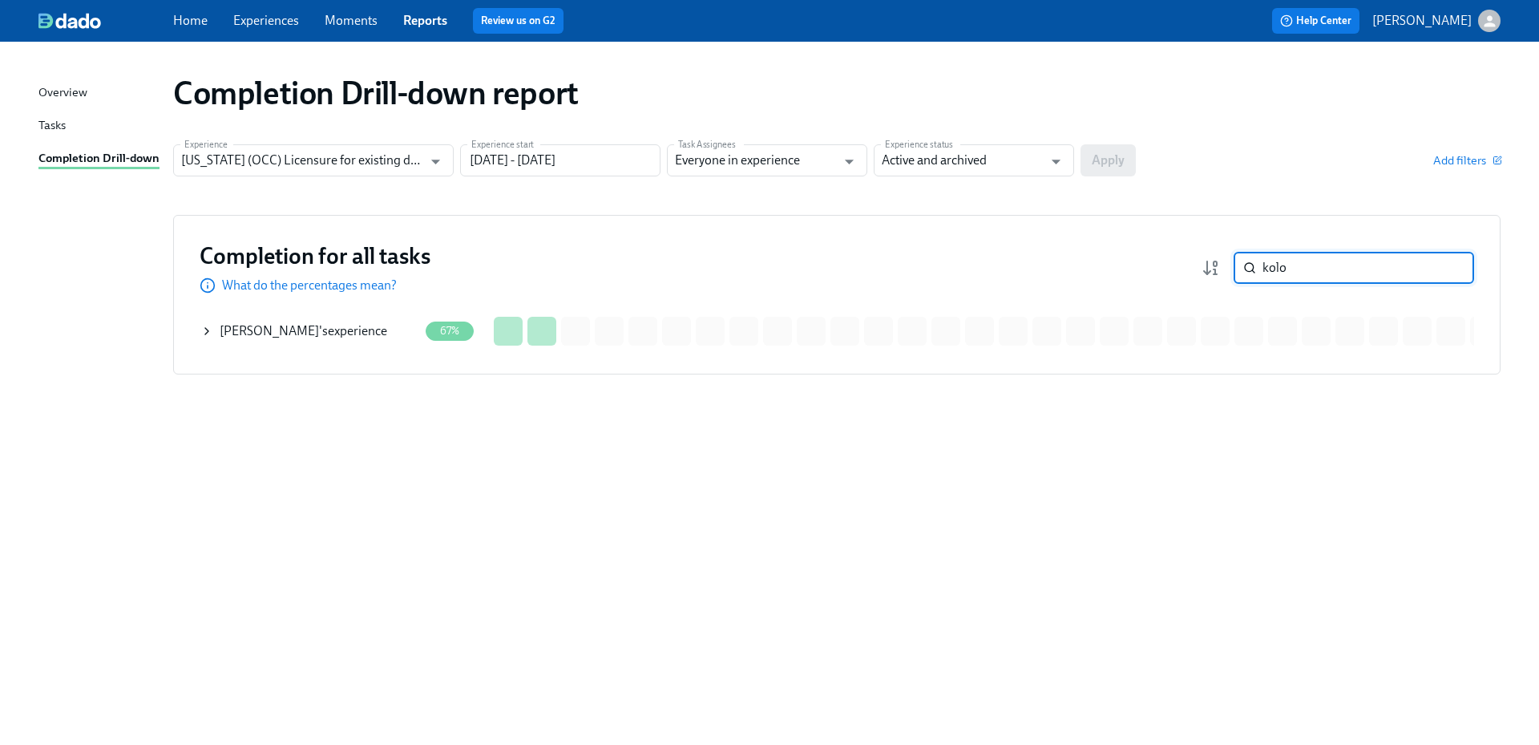
click at [293, 333] on span "[PERSON_NAME]" at bounding box center [269, 330] width 99 height 15
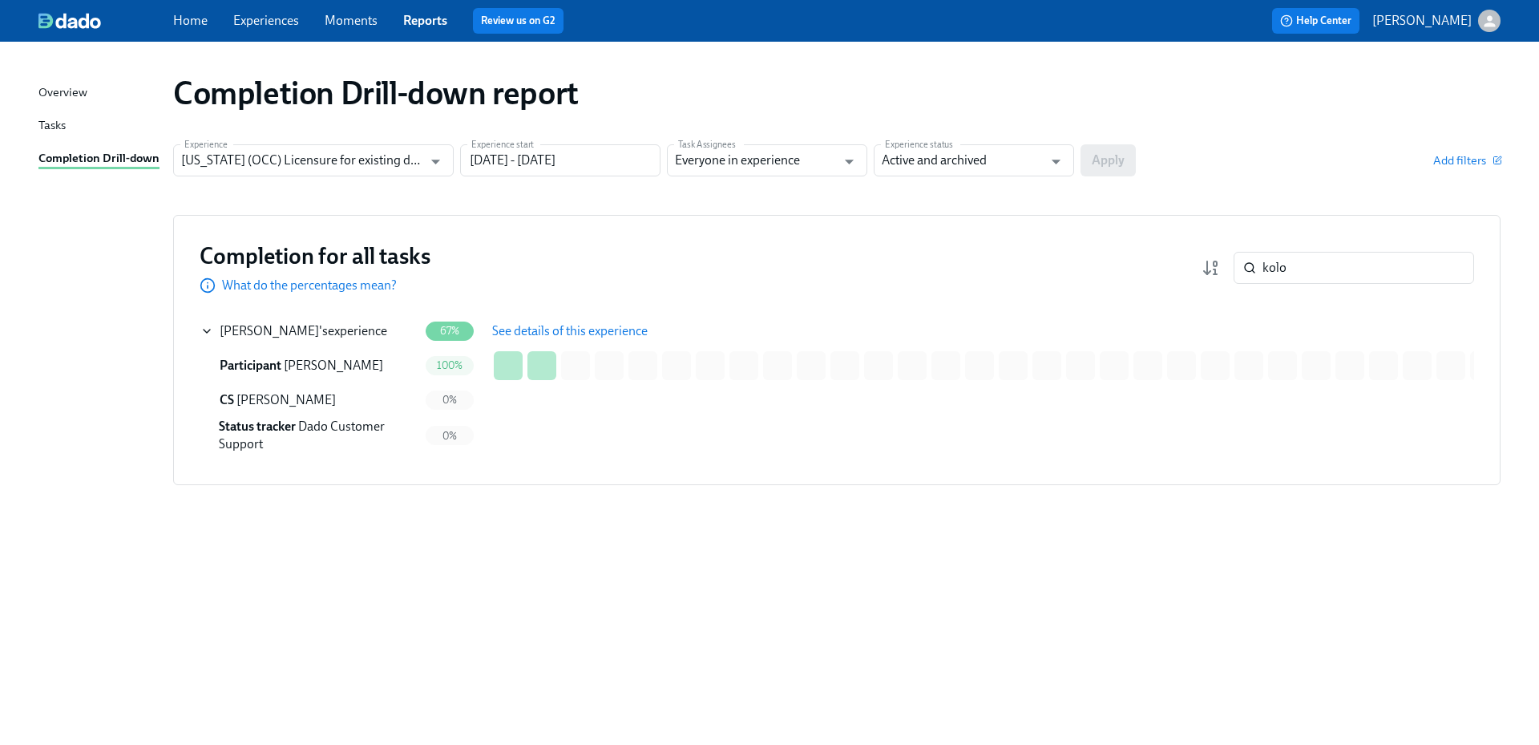
click at [509, 323] on span "See details of this experience" at bounding box center [570, 331] width 156 height 16
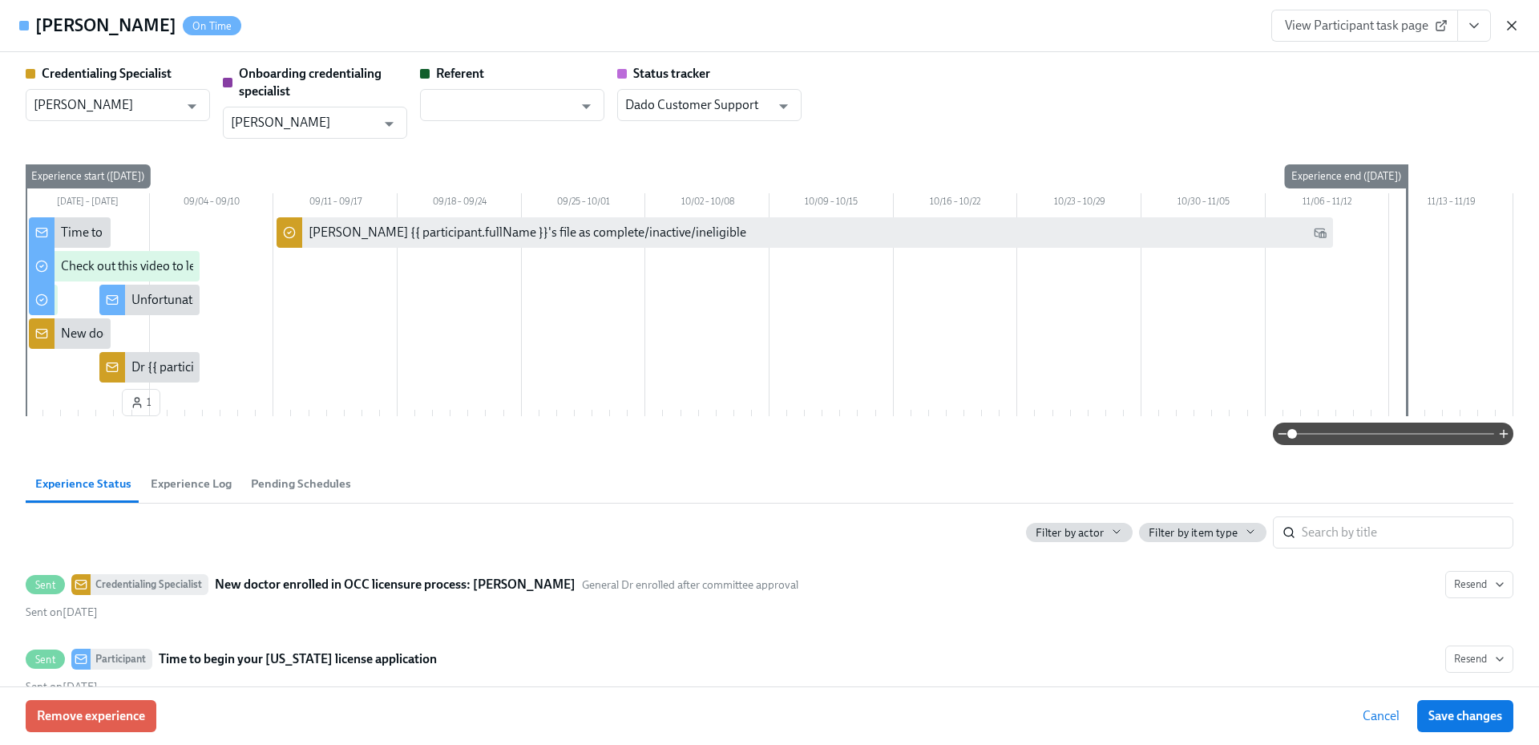
click at [1505, 26] on icon "button" at bounding box center [1512, 26] width 16 height 16
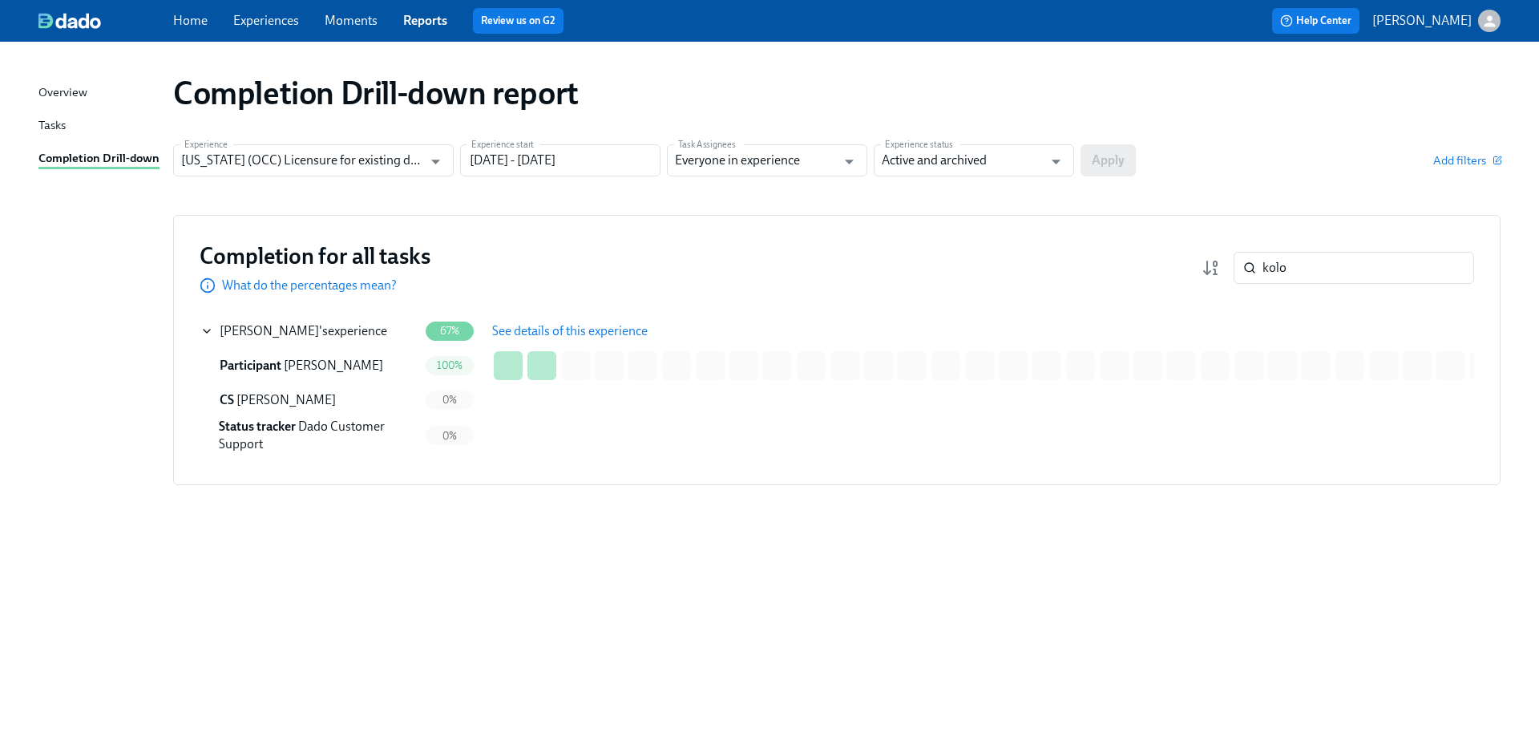
click at [609, 332] on span "See details of this experience" at bounding box center [570, 331] width 156 height 16
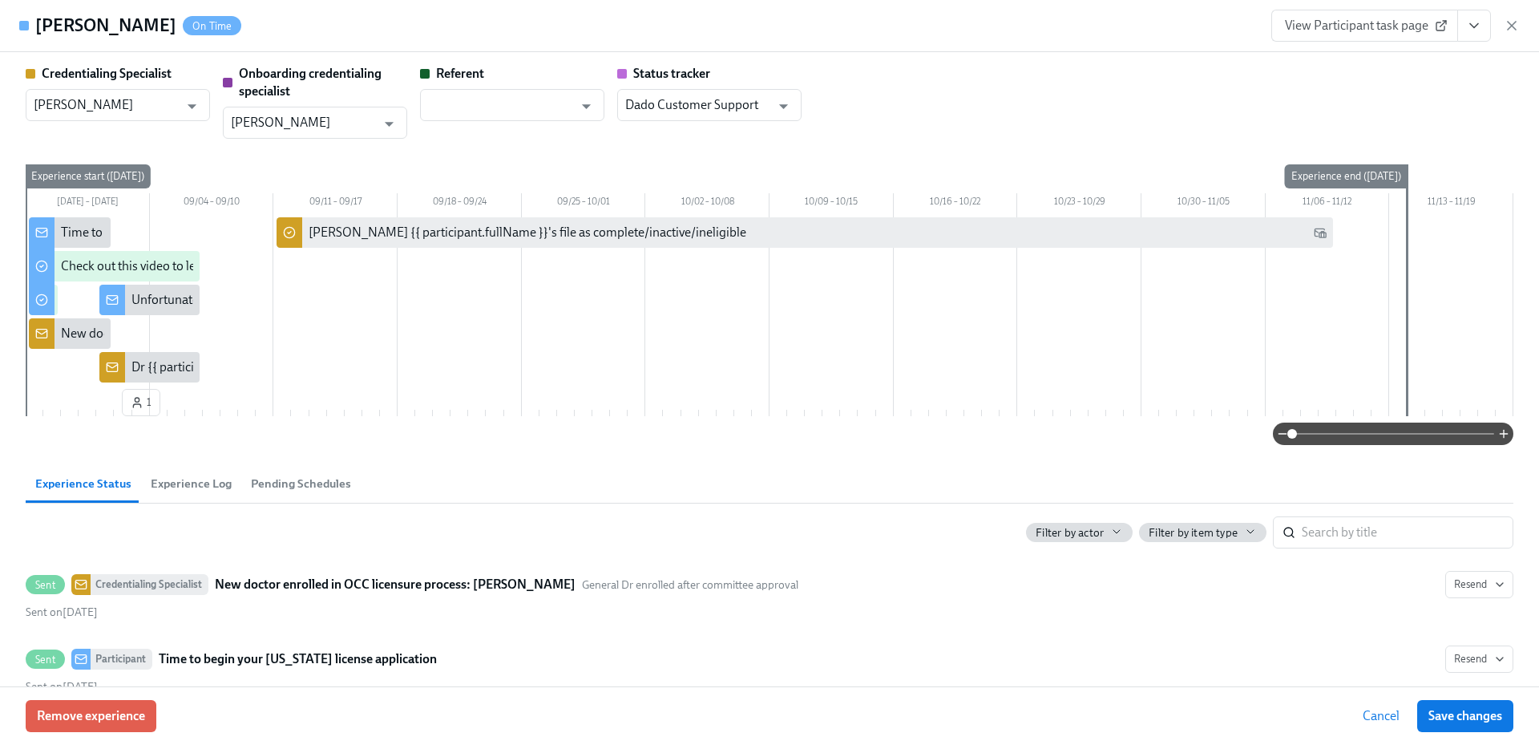
click at [1316, 31] on span "View Participant task page" at bounding box center [1365, 26] width 160 height 16
click at [1517, 24] on icon "button" at bounding box center [1512, 26] width 16 height 16
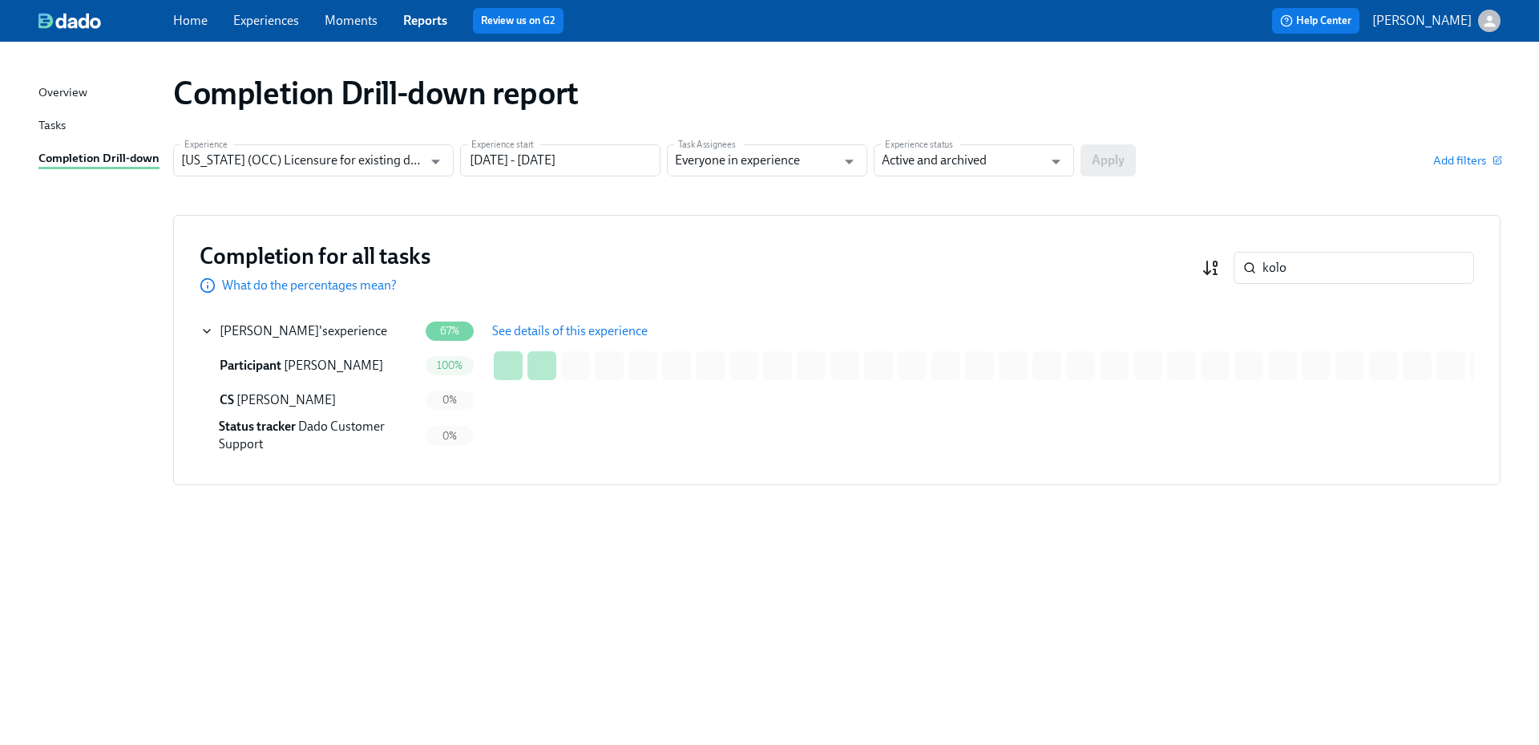
drag, startPoint x: 1293, startPoint y: 267, endPoint x: 1218, endPoint y: 266, distance: 75.4
click at [1218, 266] on div "kolo ​" at bounding box center [1338, 268] width 273 height 32
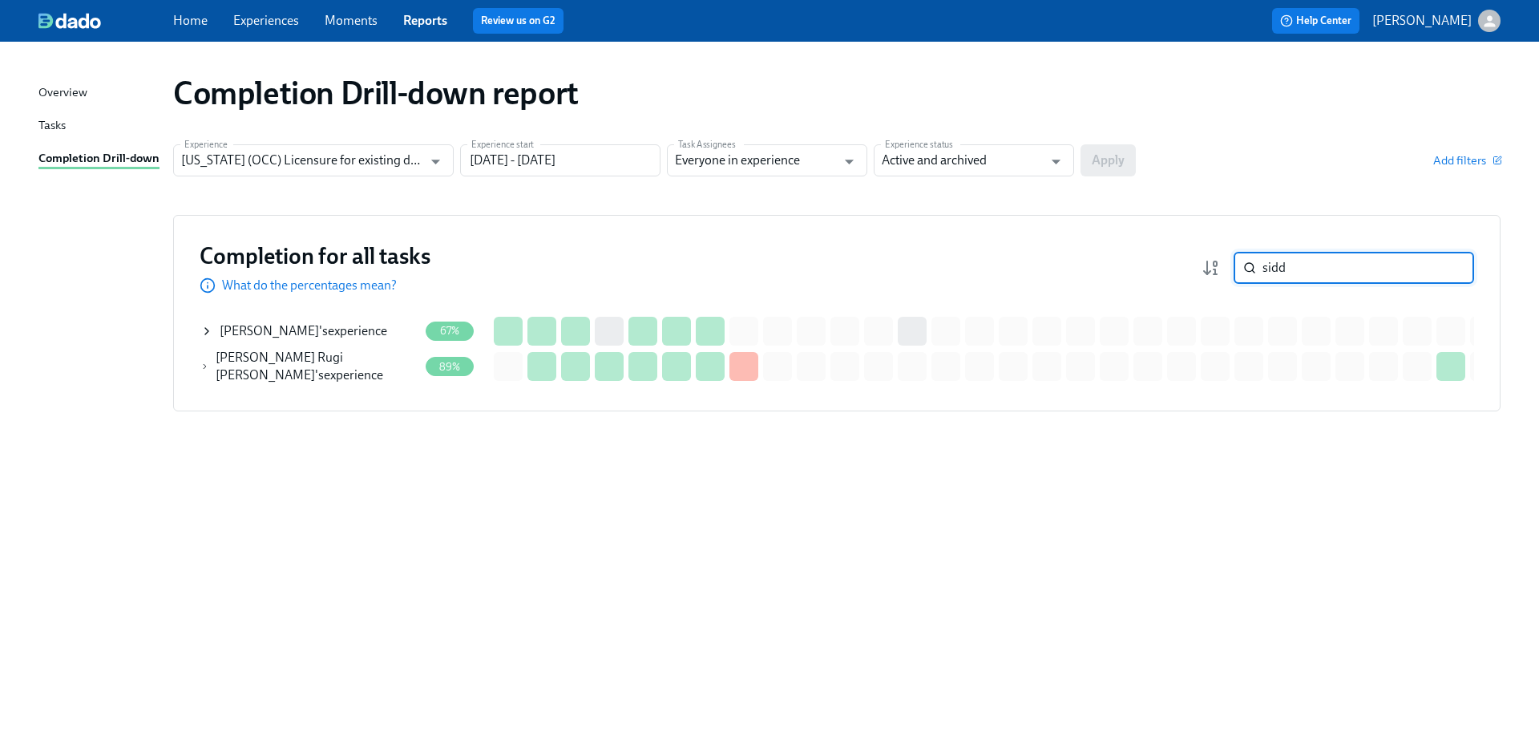
click at [324, 333] on div "[PERSON_NAME] 's experience" at bounding box center [304, 331] width 168 height 18
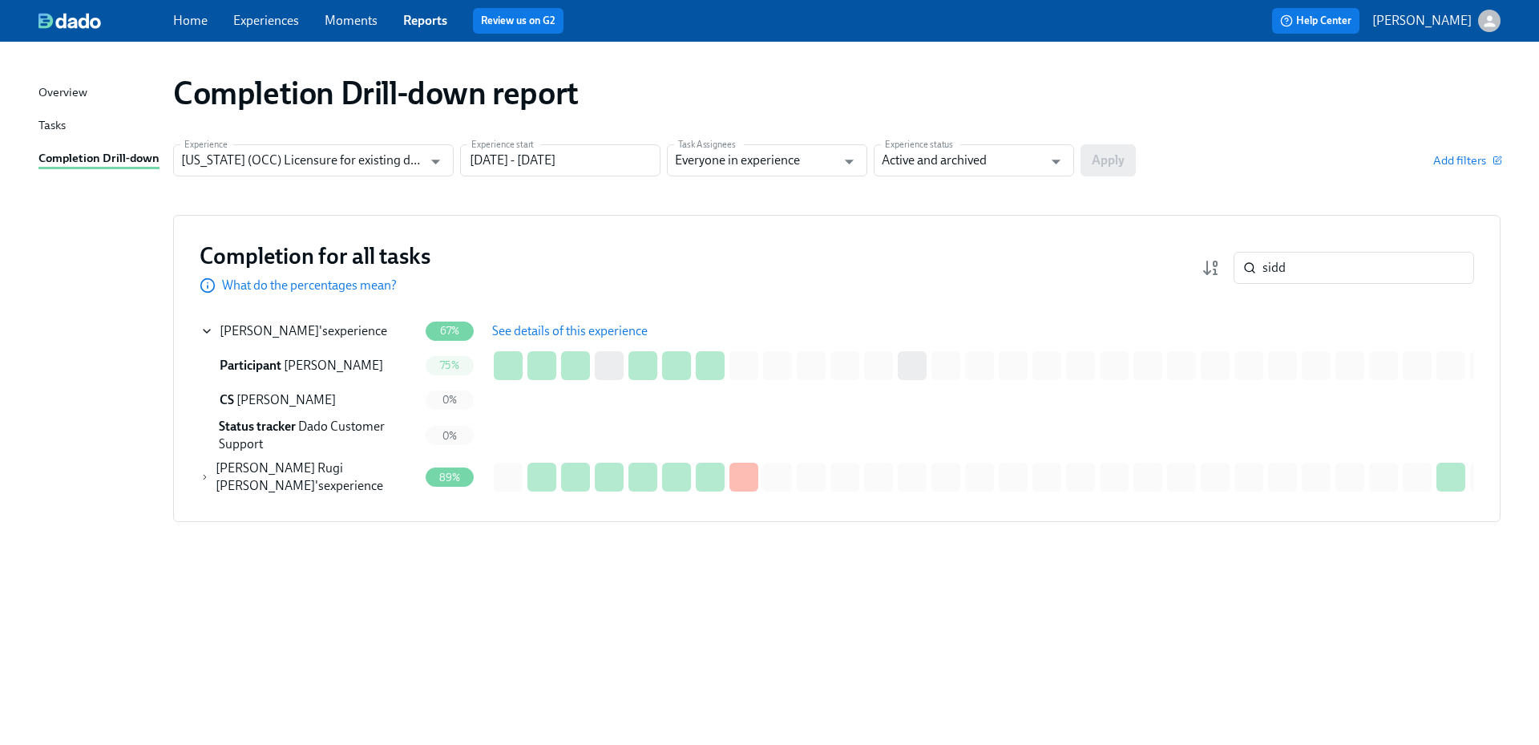
click at [622, 336] on span "See details of this experience" at bounding box center [570, 331] width 156 height 16
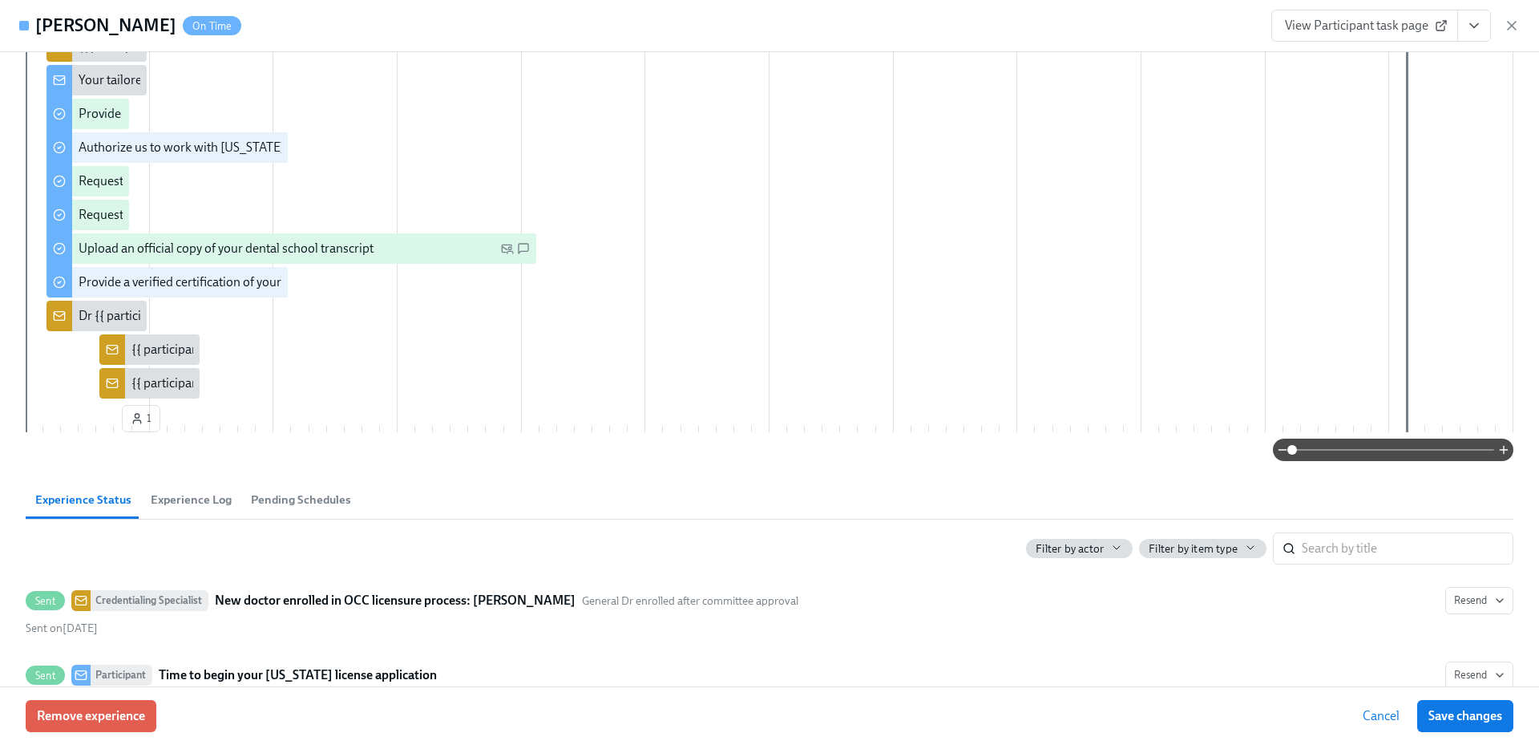
scroll to position [481, 0]
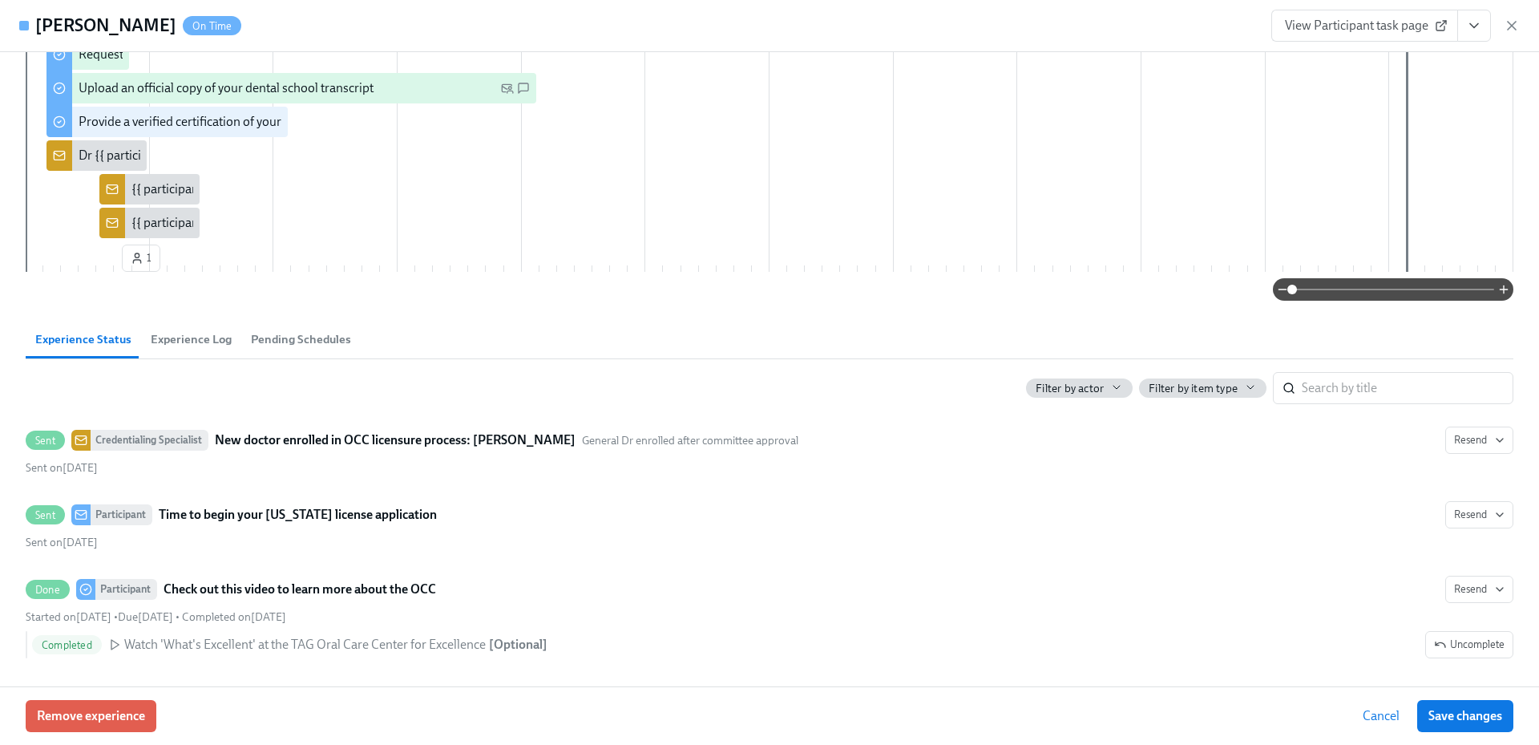
click at [1517, 27] on icon "button" at bounding box center [1512, 26] width 16 height 16
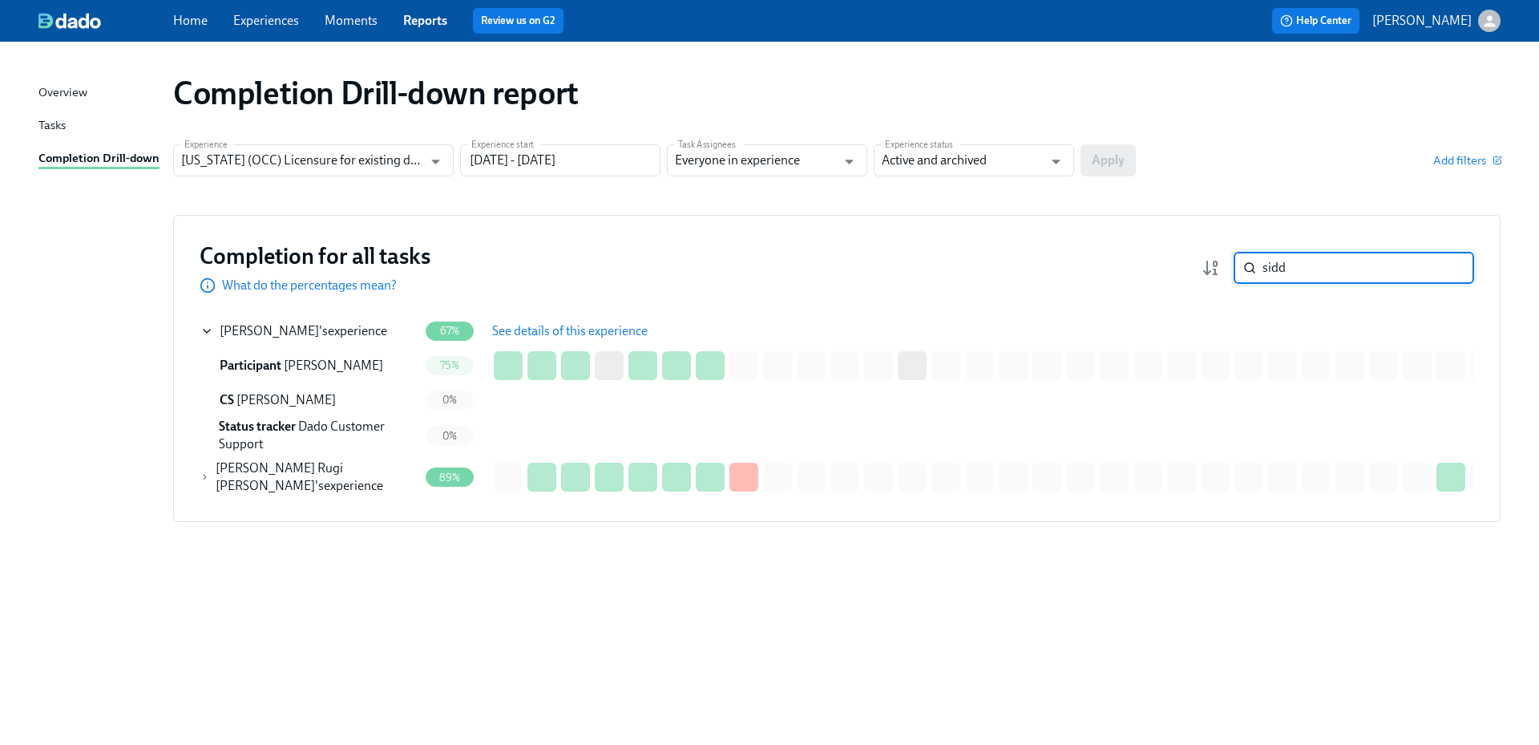
drag, startPoint x: 1253, startPoint y: 272, endPoint x: 1242, endPoint y: 273, distance: 11.3
click at [1242, 273] on div "sidd ​" at bounding box center [1354, 268] width 240 height 32
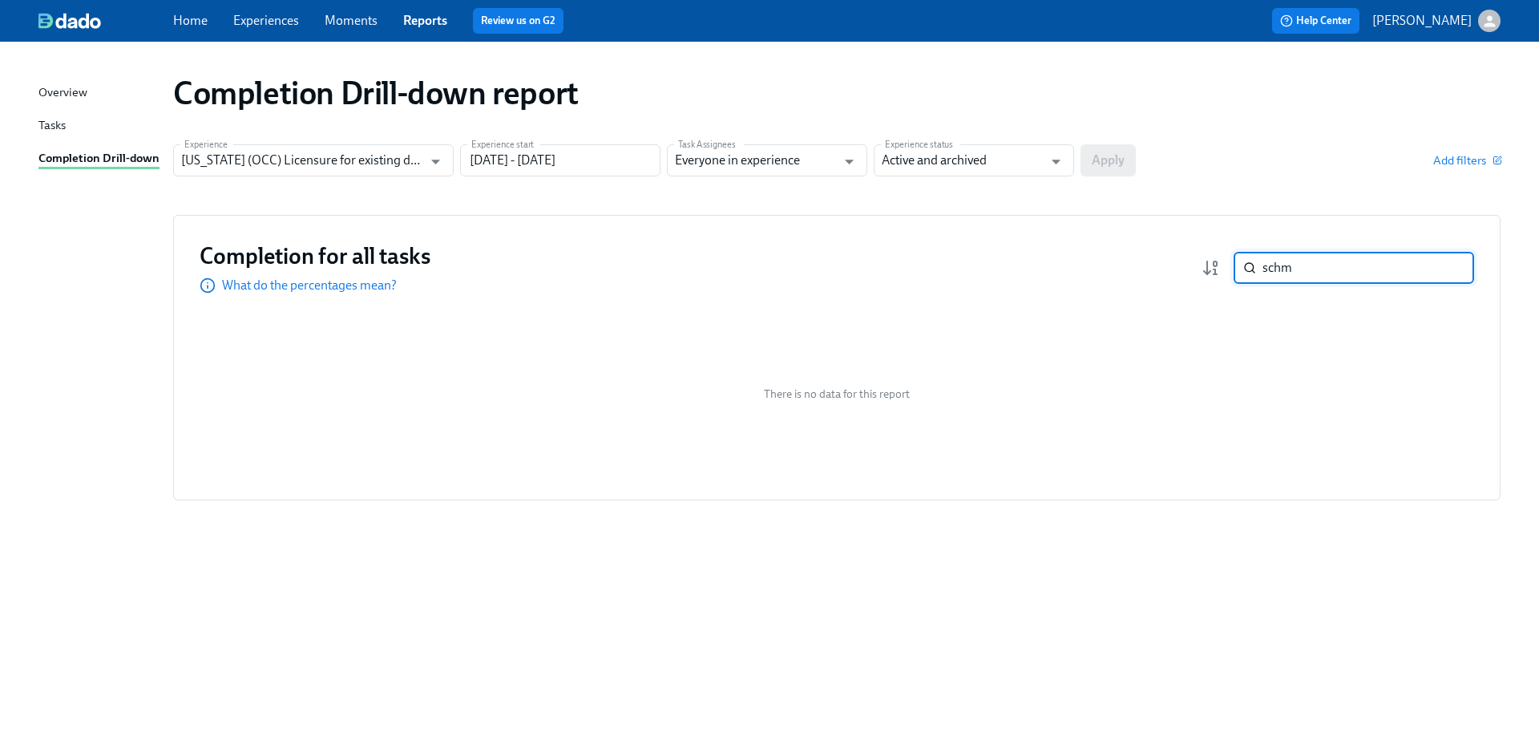
drag, startPoint x: 1321, startPoint y: 277, endPoint x: 1235, endPoint y: 269, distance: 86.1
click at [1235, 269] on div "schm ​" at bounding box center [1354, 268] width 240 height 32
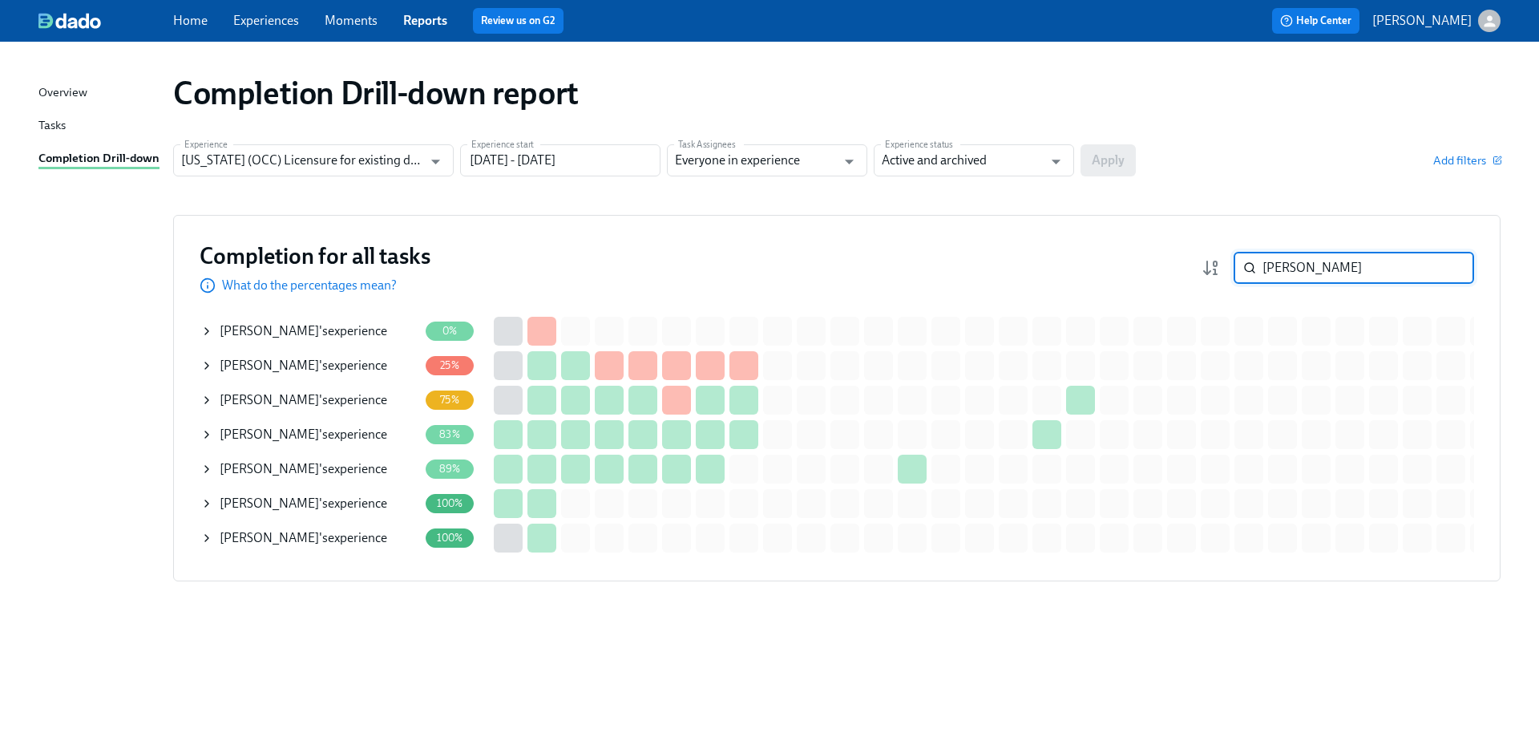
click at [353, 475] on div "[PERSON_NAME] 's experience" at bounding box center [304, 469] width 168 height 18
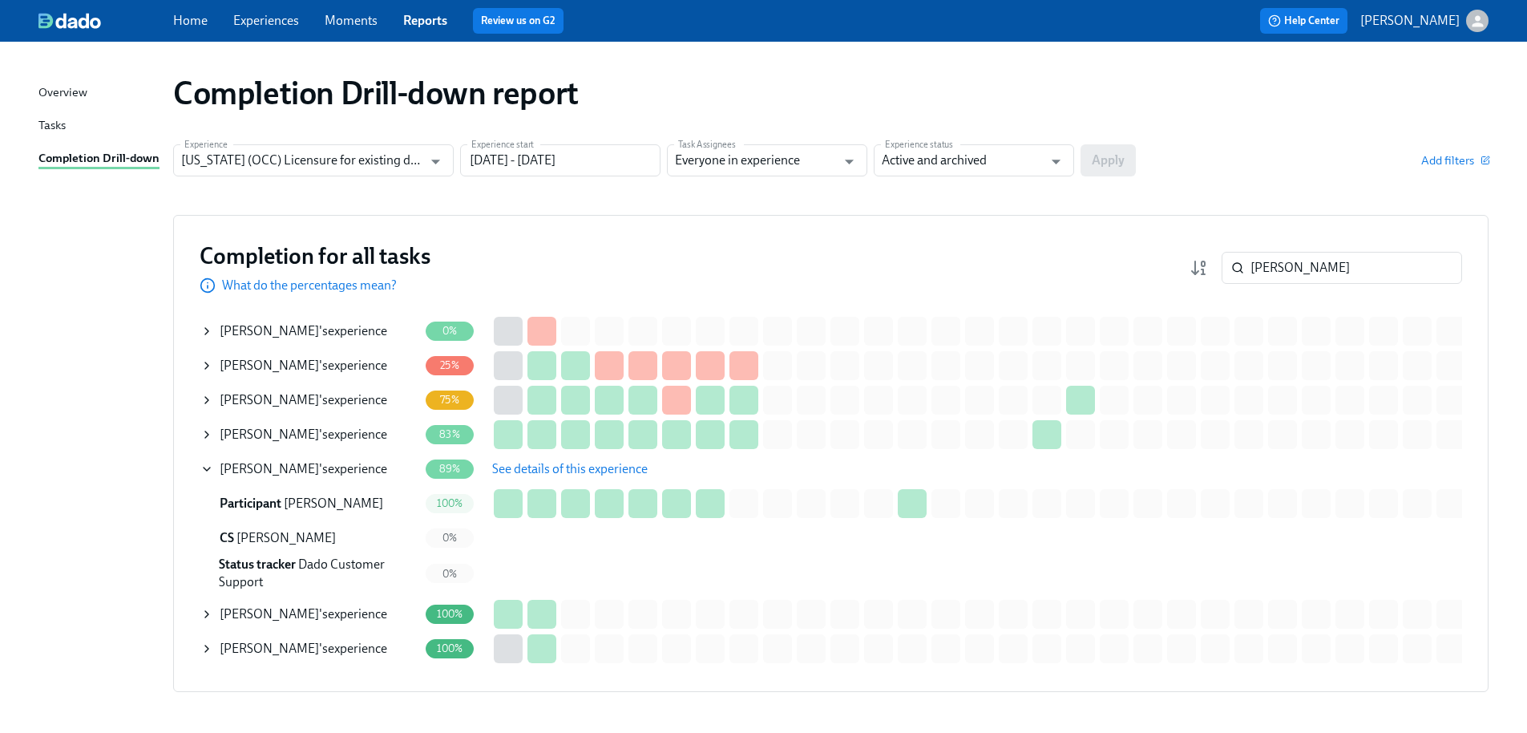
click at [528, 471] on span "See details of this experience" at bounding box center [570, 469] width 156 height 16
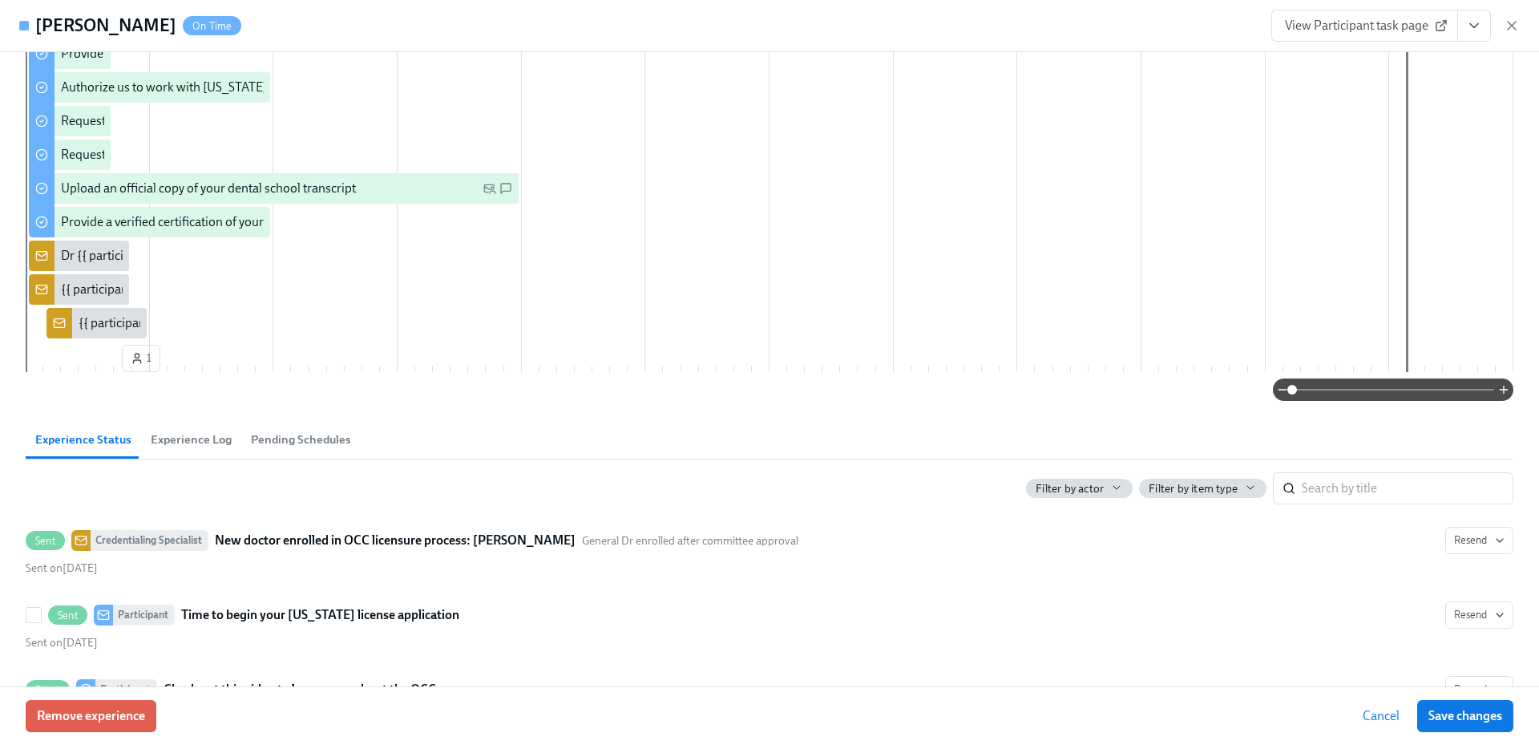
scroll to position [481, 0]
click at [1505, 23] on icon "button" at bounding box center [1512, 26] width 16 height 16
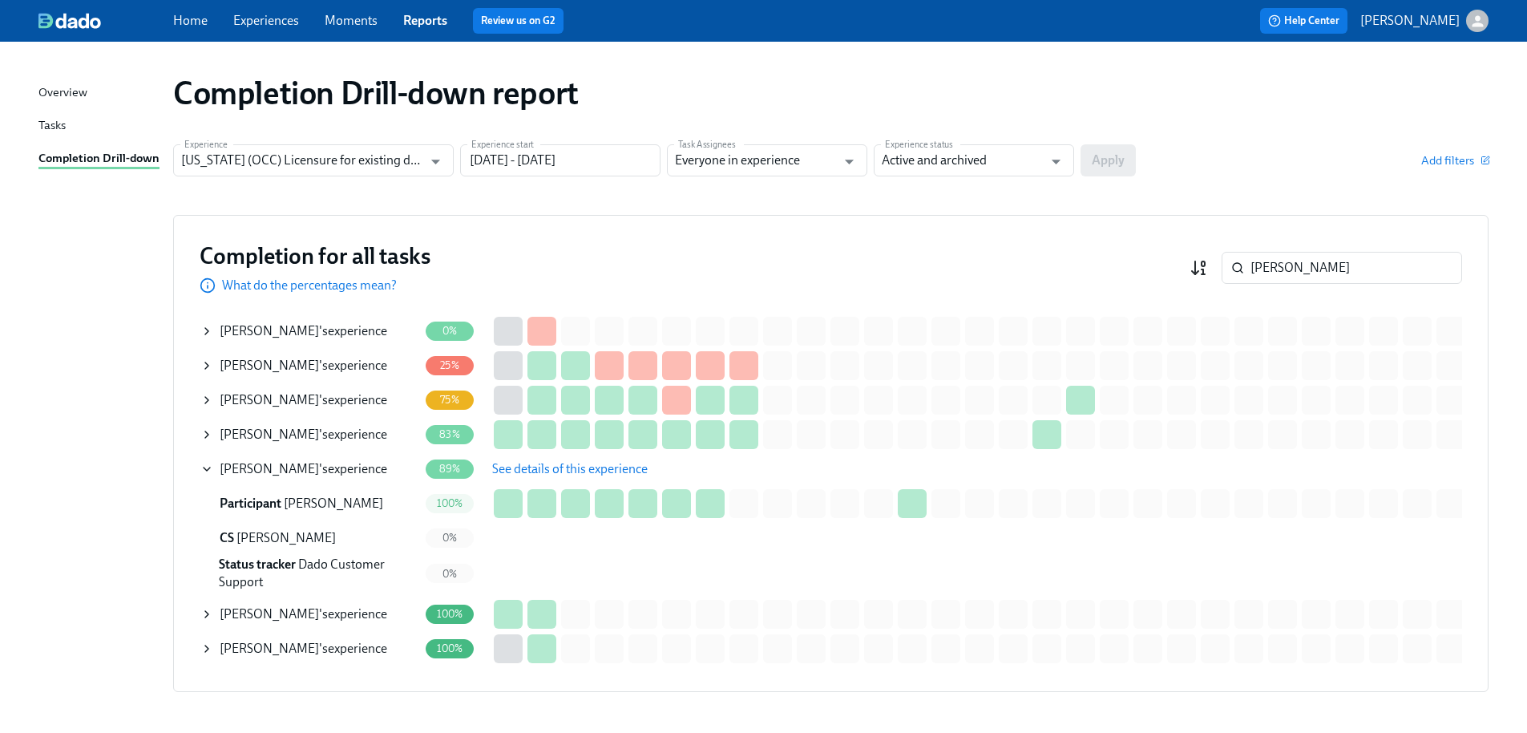
drag, startPoint x: 1262, startPoint y: 265, endPoint x: 1209, endPoint y: 260, distance: 53.1
click at [1210, 259] on div "[PERSON_NAME] ​" at bounding box center [1326, 268] width 273 height 32
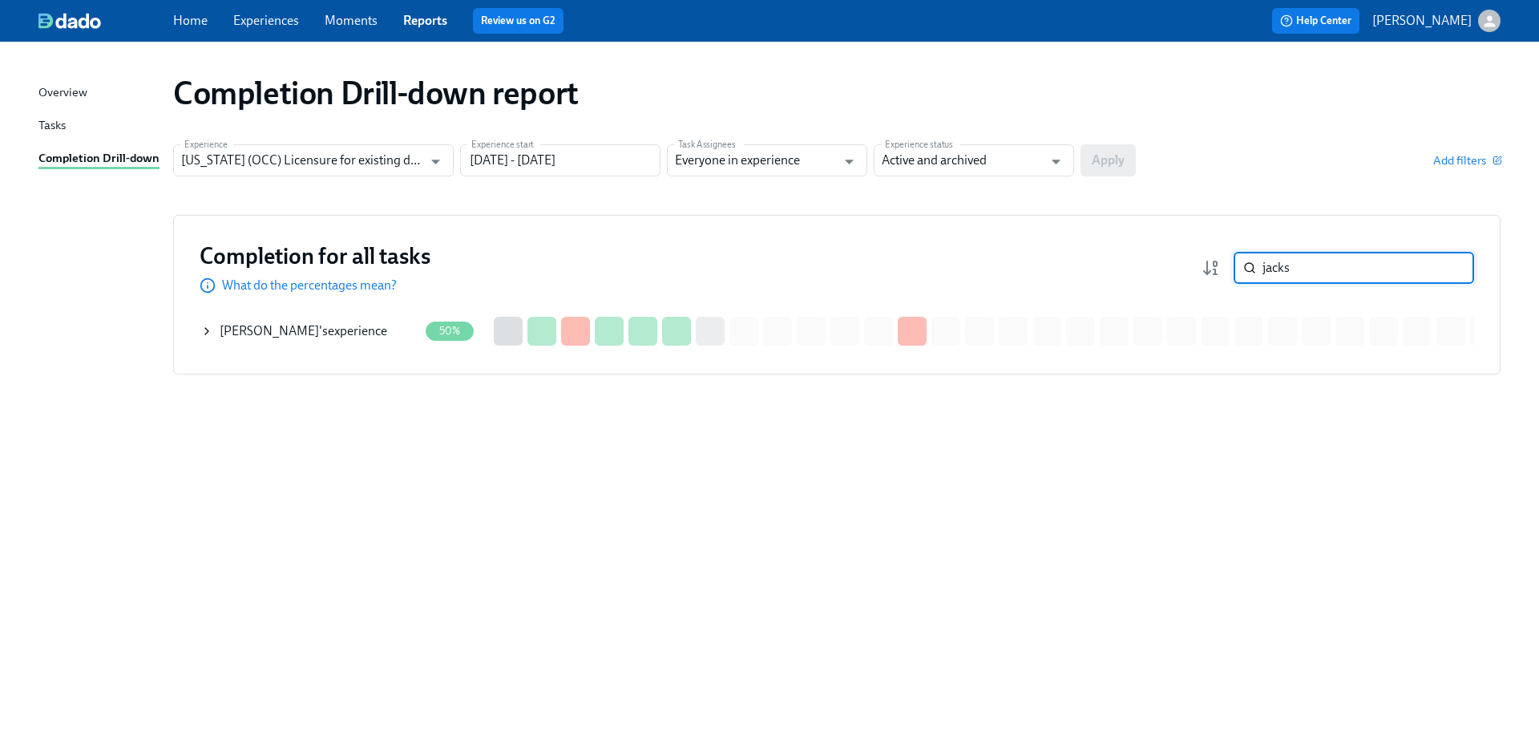
click at [365, 329] on div "[PERSON_NAME] 's experience" at bounding box center [304, 331] width 168 height 18
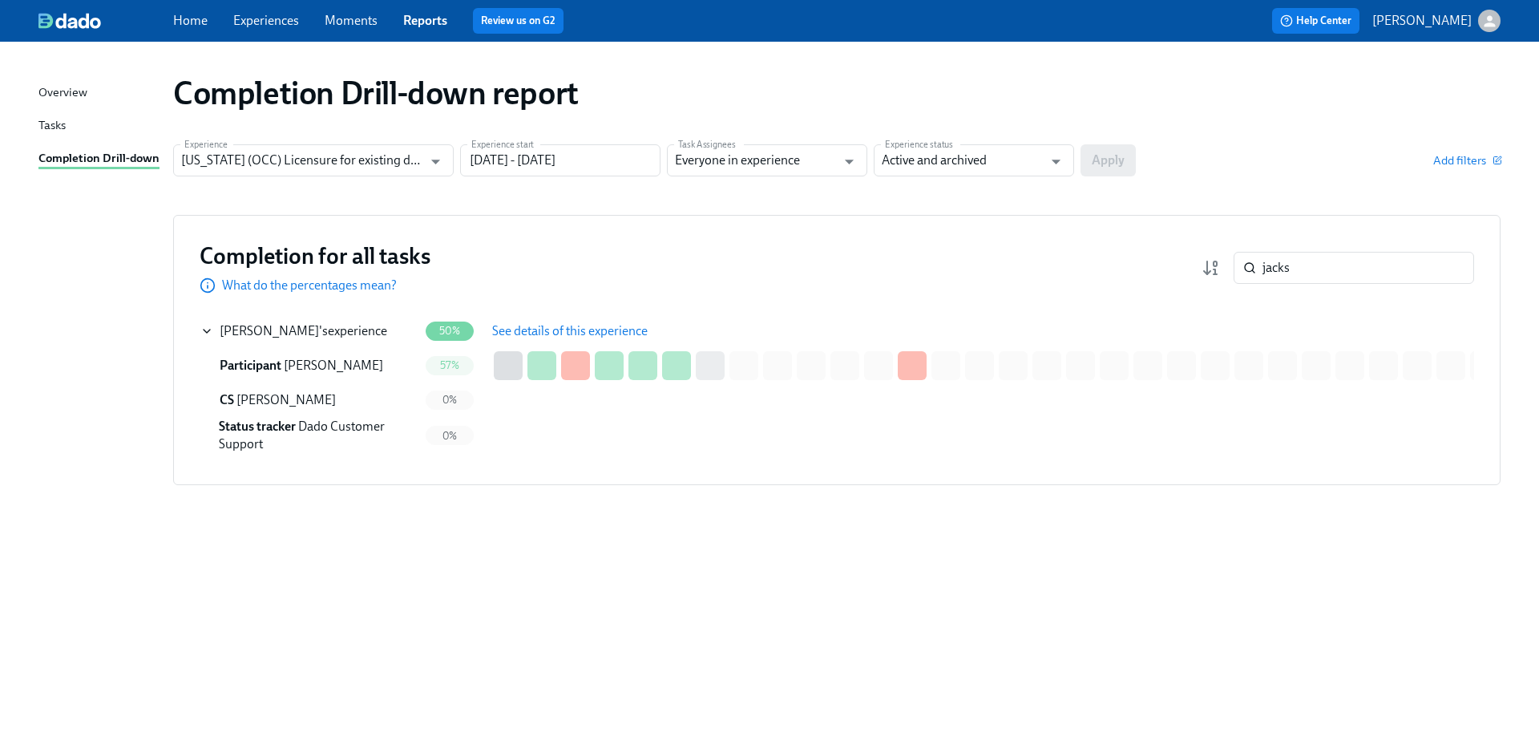
click at [542, 335] on span "See details of this experience" at bounding box center [570, 331] width 156 height 16
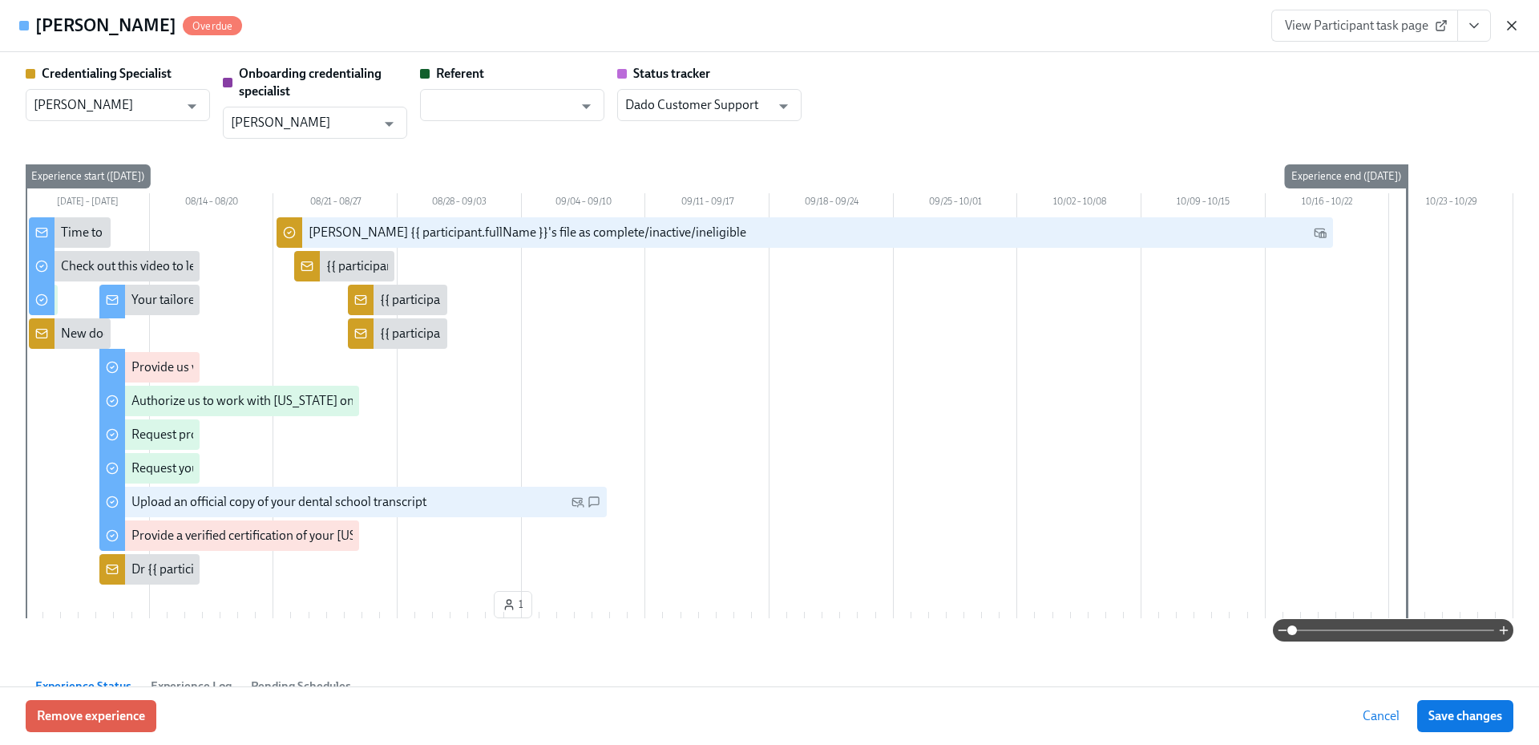
click at [1512, 26] on icon "button" at bounding box center [1512, 26] width 8 height 8
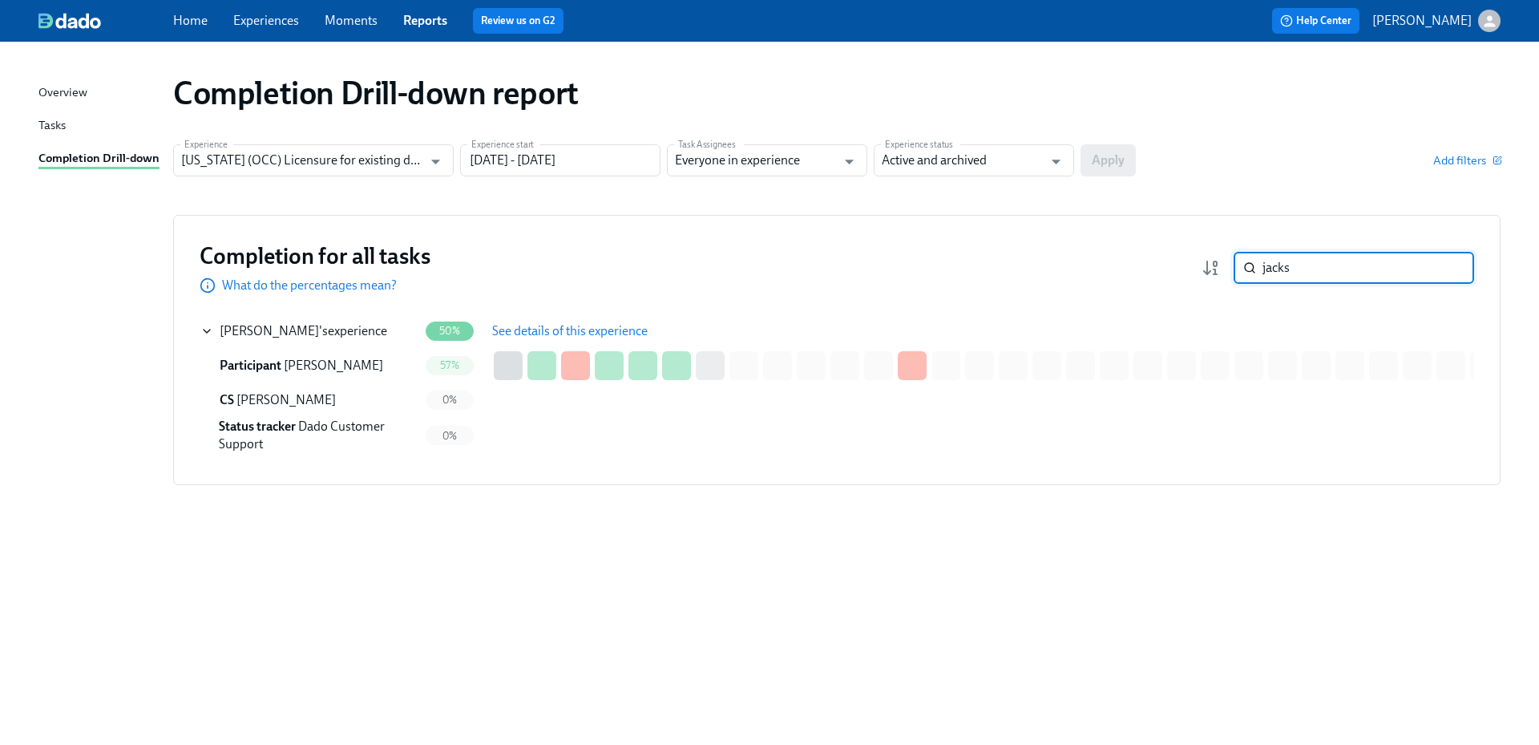
drag, startPoint x: 1315, startPoint y: 276, endPoint x: 1240, endPoint y: 271, distance: 74.7
click at [1240, 271] on div "jacks ​" at bounding box center [1354, 268] width 240 height 32
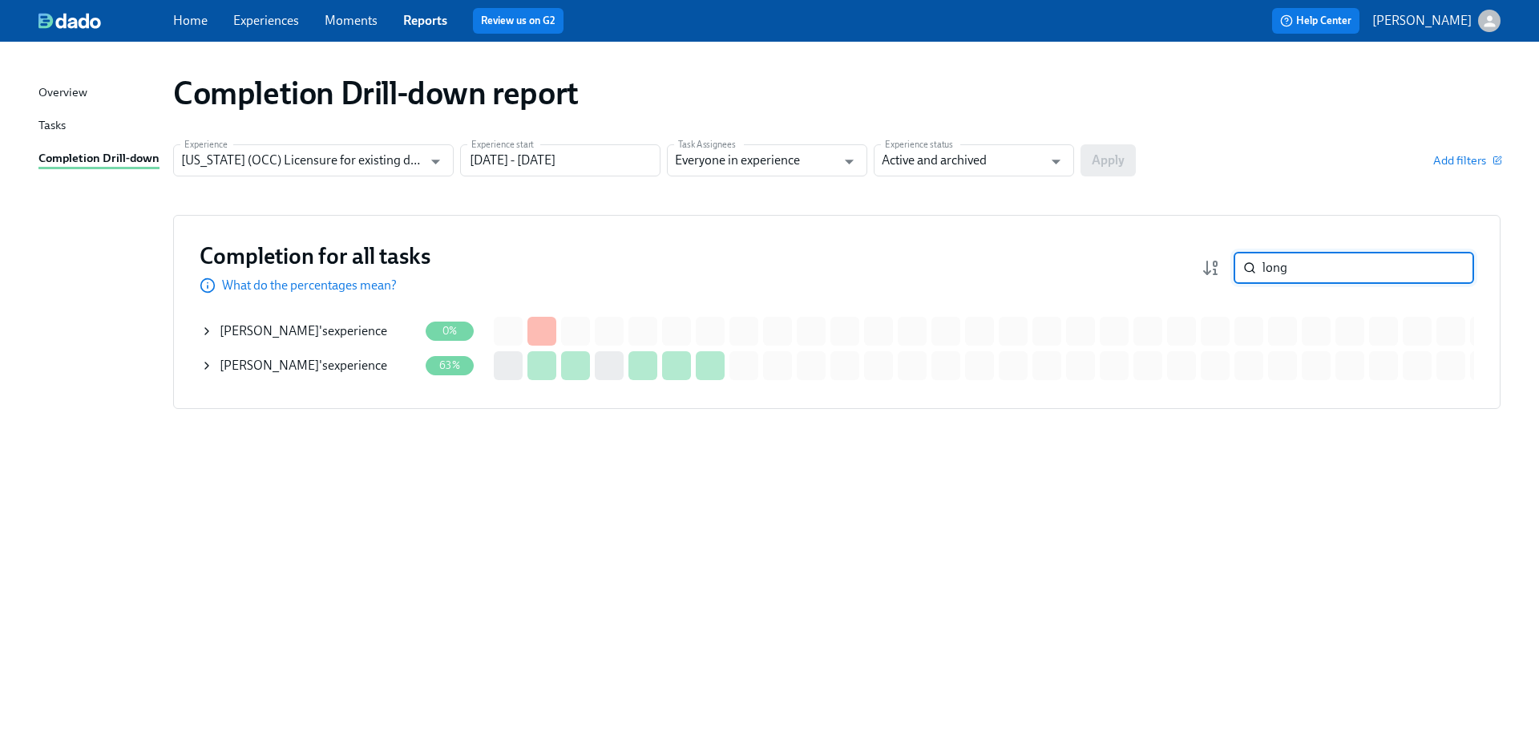
click at [354, 368] on div "[PERSON_NAME] 's experience" at bounding box center [304, 366] width 168 height 18
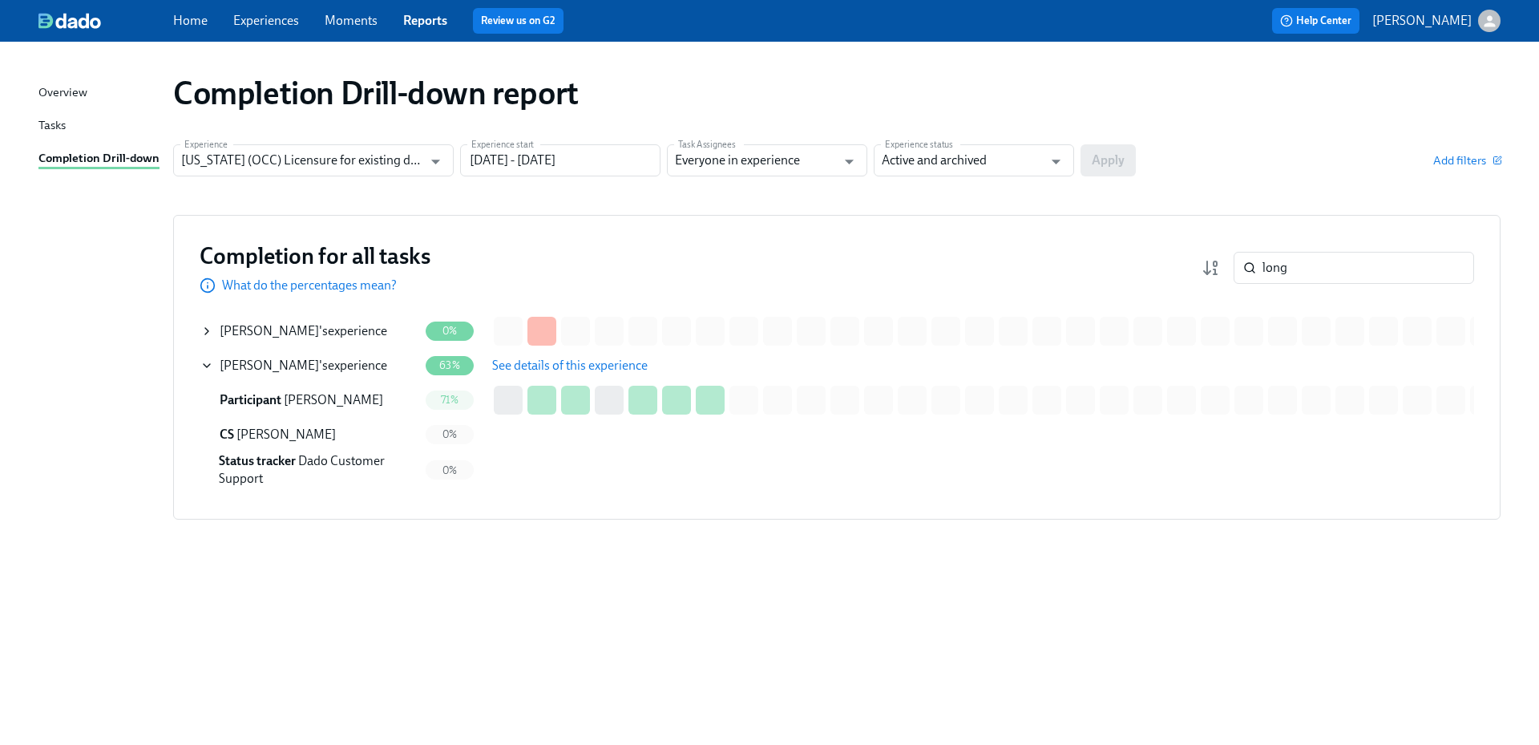
click at [565, 366] on span "See details of this experience" at bounding box center [570, 366] width 156 height 16
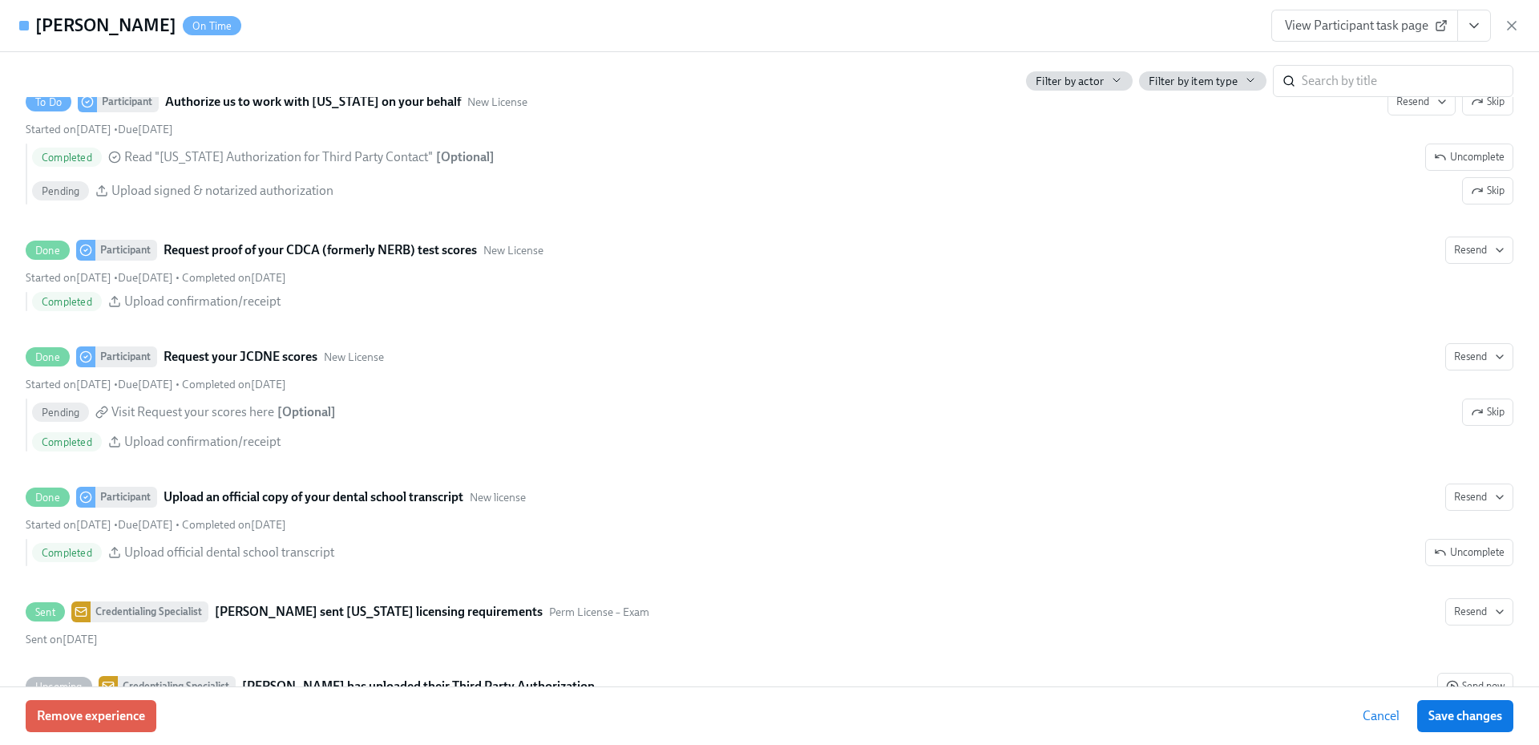
scroll to position [2485, 0]
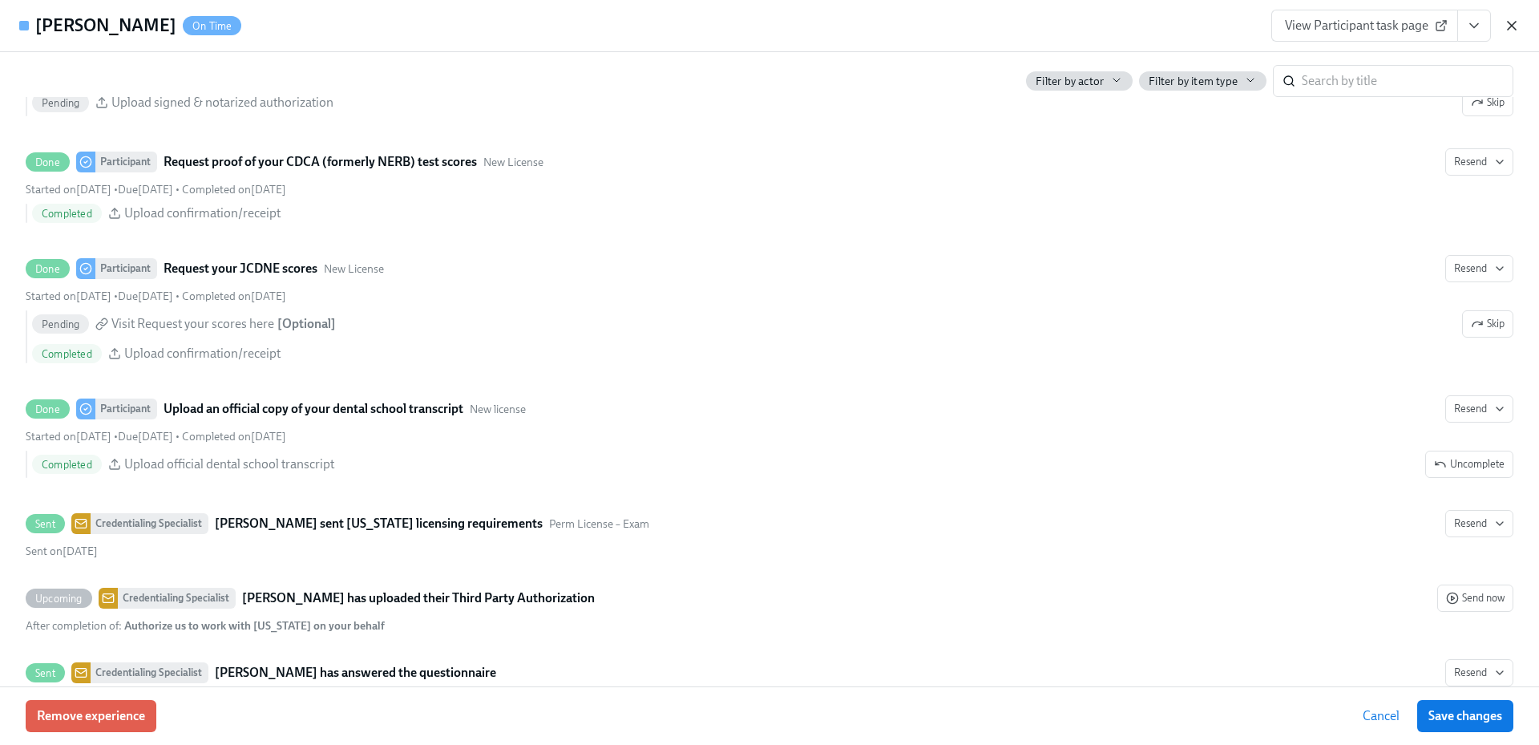
click at [1514, 22] on icon "button" at bounding box center [1512, 26] width 16 height 16
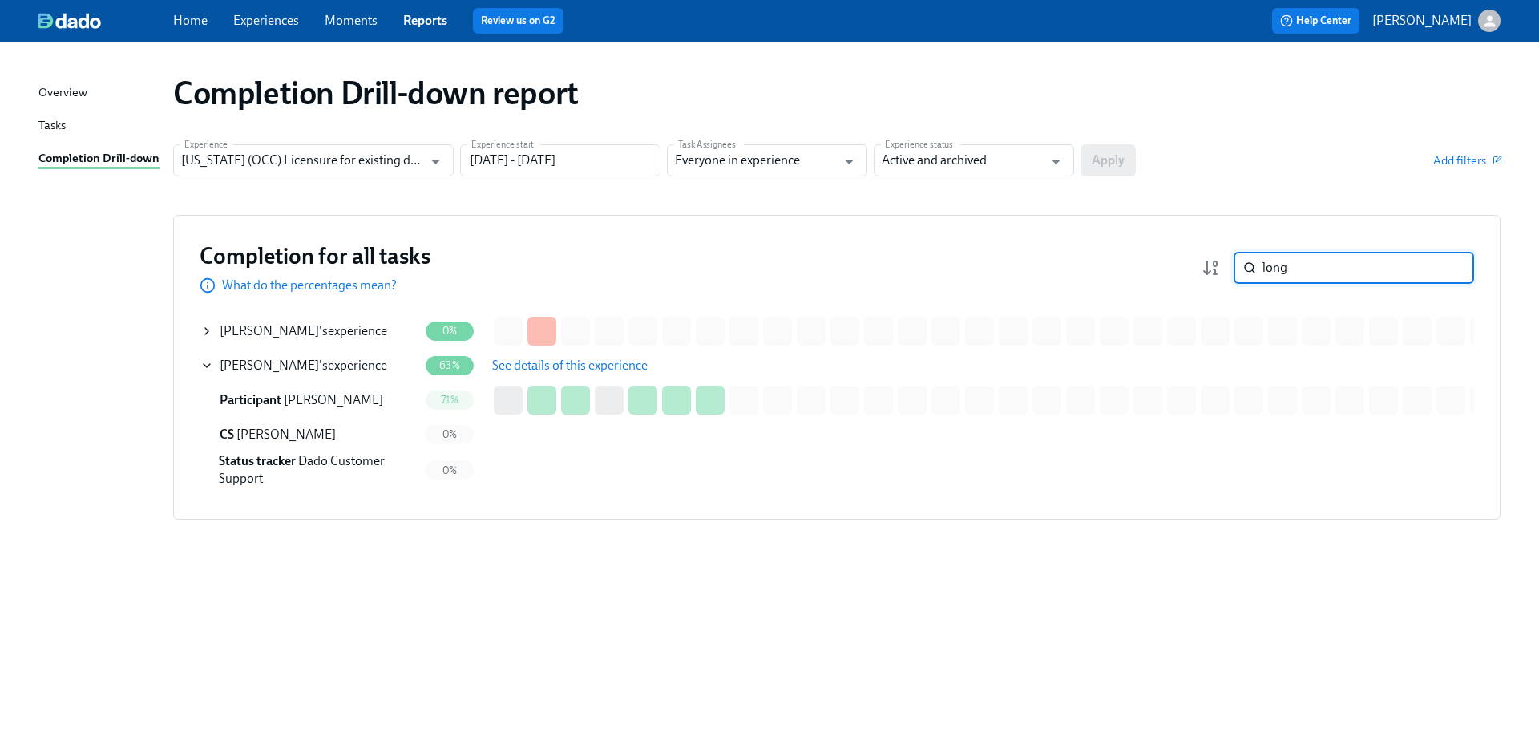
drag, startPoint x: 1262, startPoint y: 267, endPoint x: 1222, endPoint y: 268, distance: 40.1
click at [1222, 267] on div "long ​" at bounding box center [1338, 268] width 273 height 32
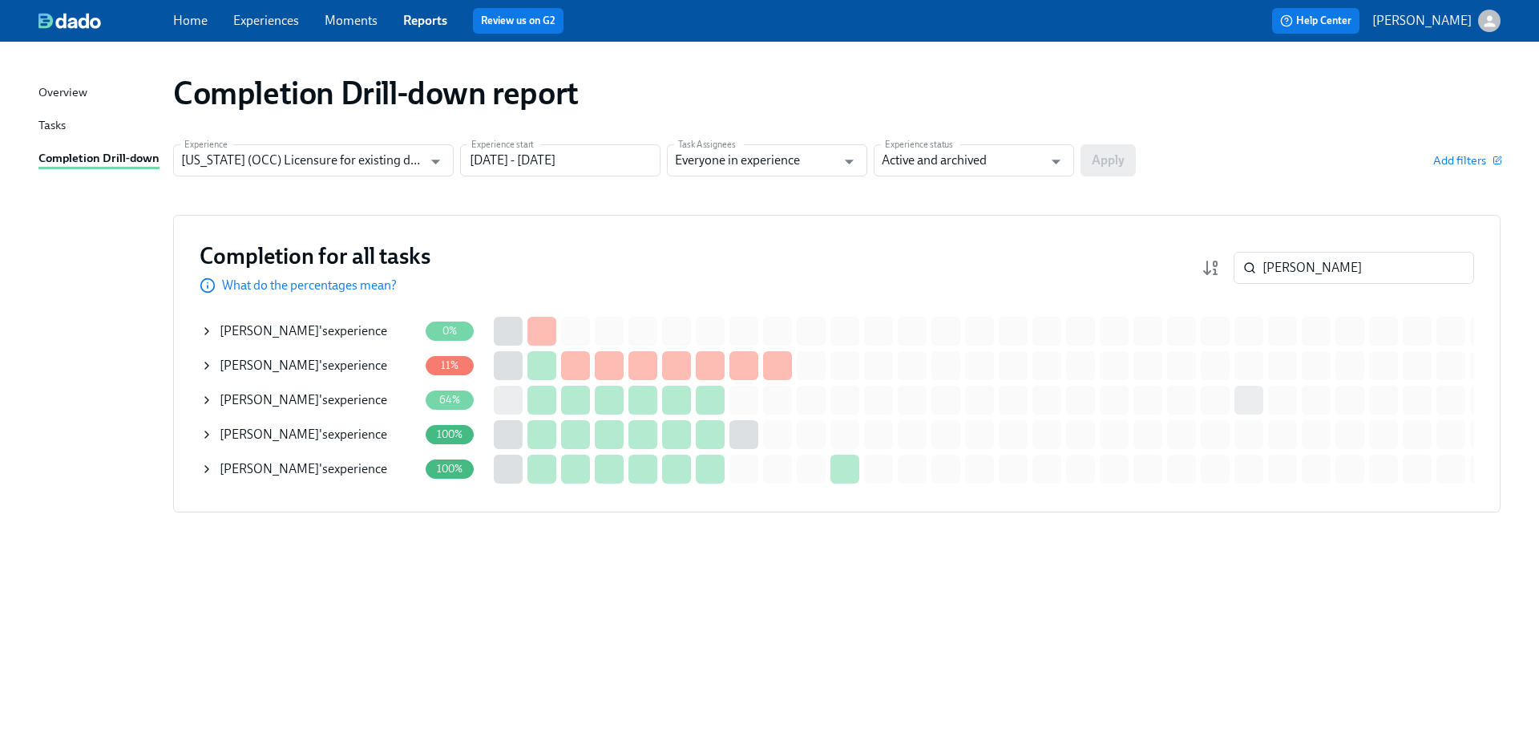
click at [282, 398] on span "[PERSON_NAME]" at bounding box center [269, 399] width 99 height 15
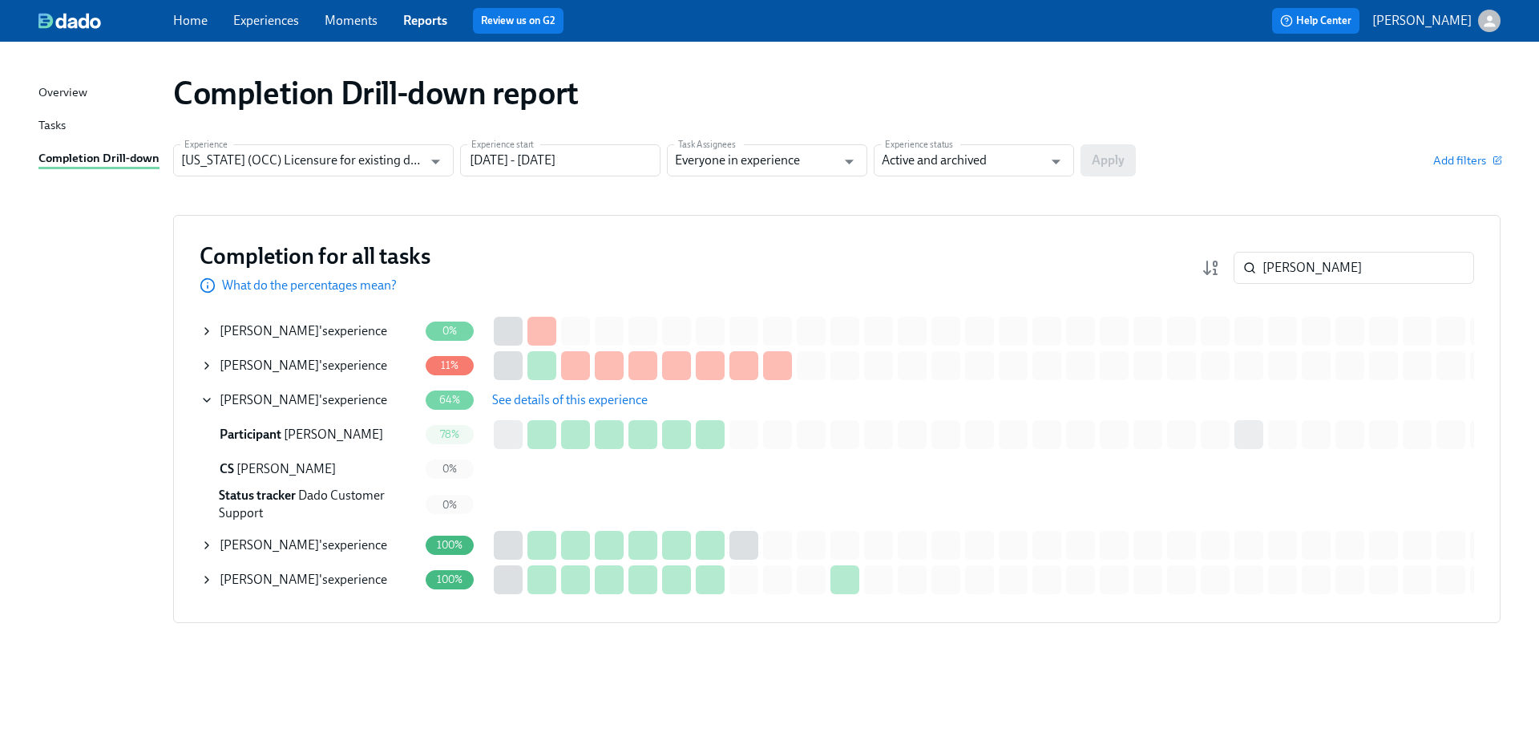
click at [584, 392] on span "See details of this experience" at bounding box center [570, 400] width 156 height 16
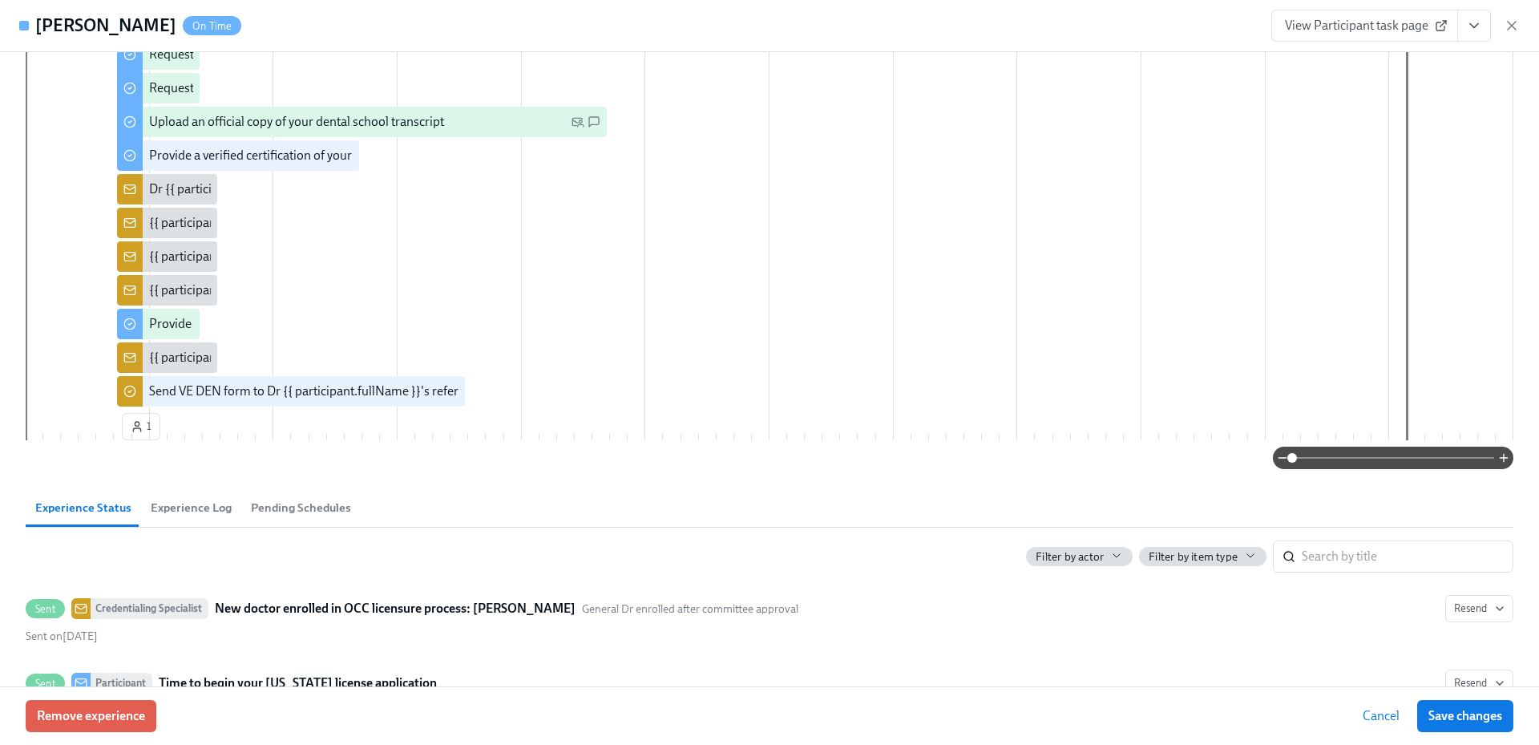
scroll to position [321, 0]
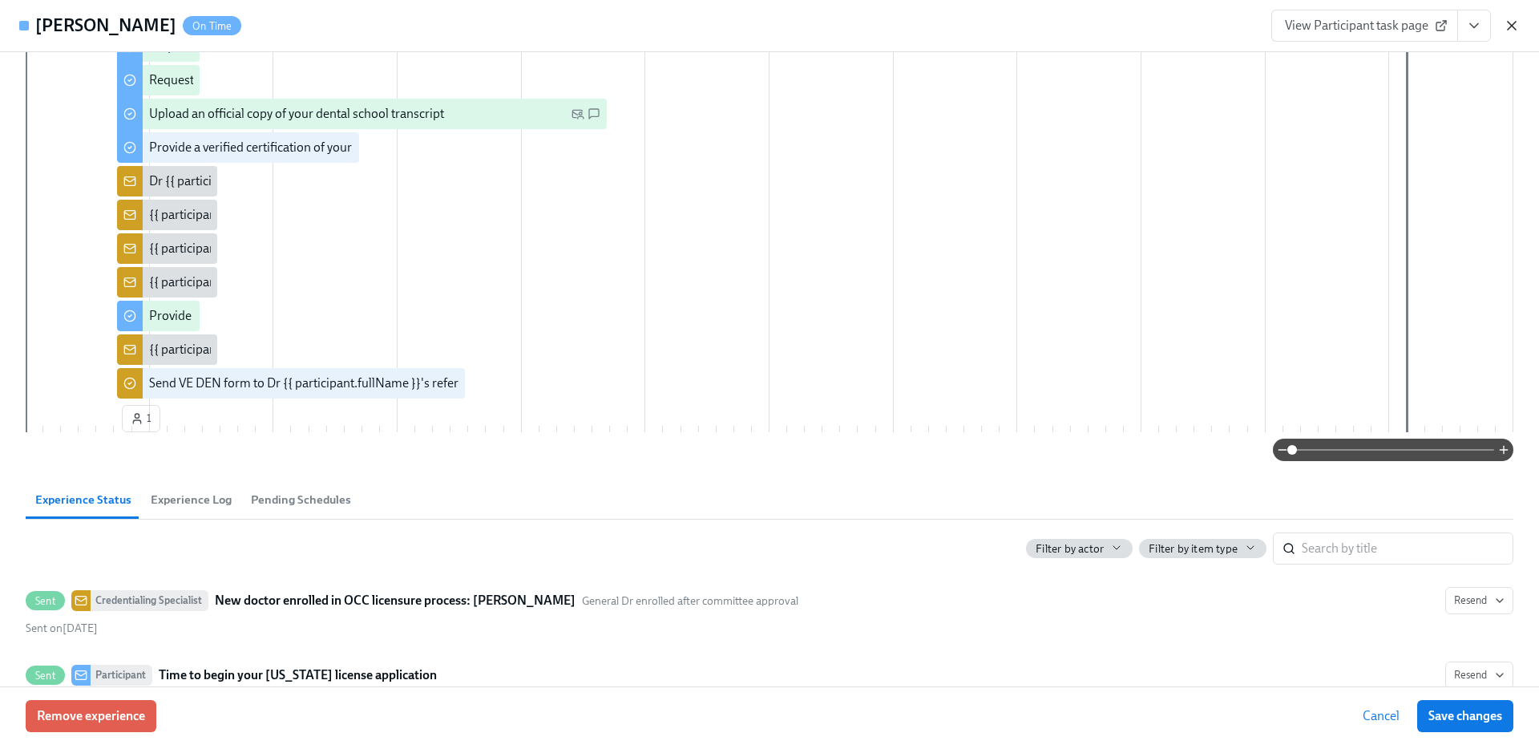
click at [1513, 20] on icon "button" at bounding box center [1512, 26] width 16 height 16
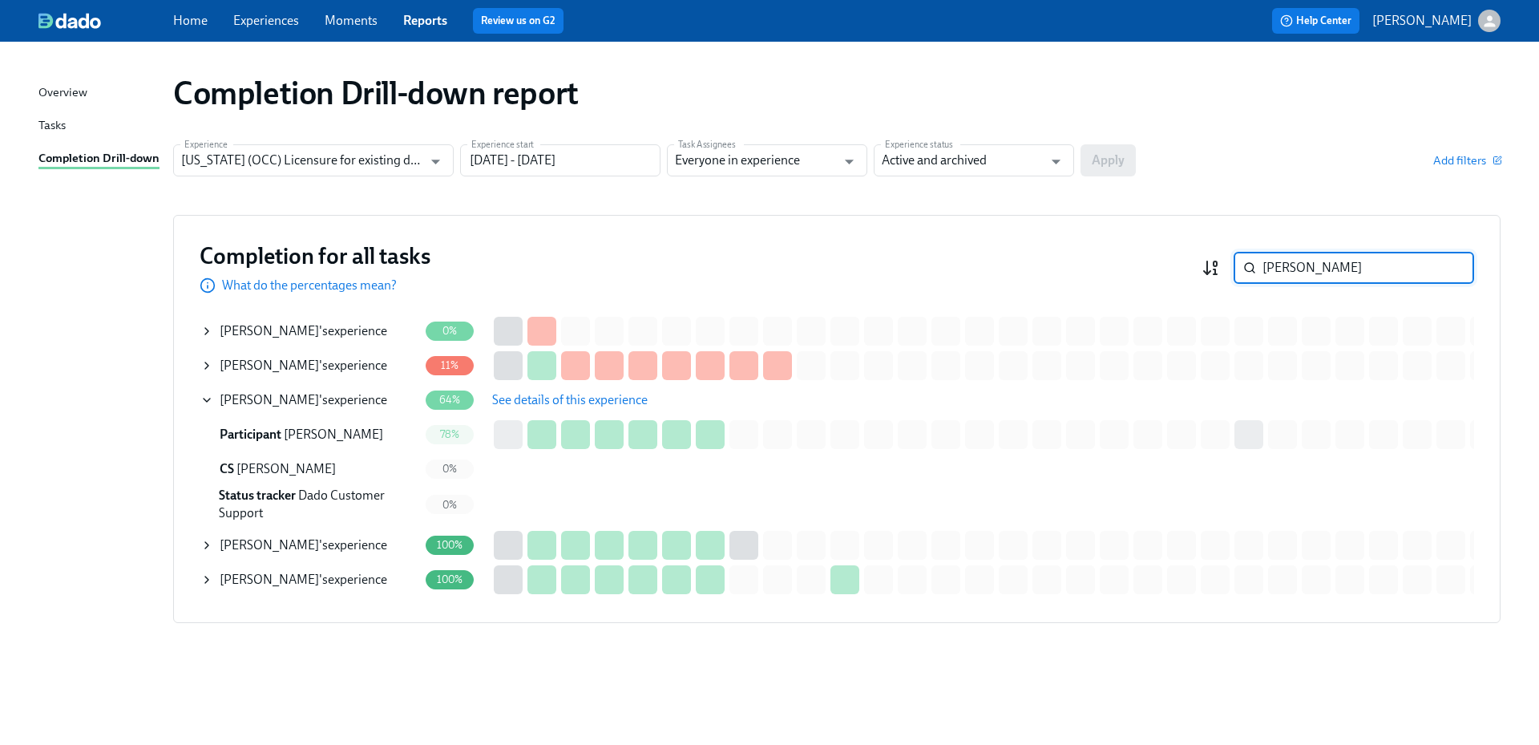
drag, startPoint x: 1325, startPoint y: 273, endPoint x: 1210, endPoint y: 265, distance: 115.8
click at [1232, 265] on div "[PERSON_NAME]" at bounding box center [1338, 268] width 273 height 32
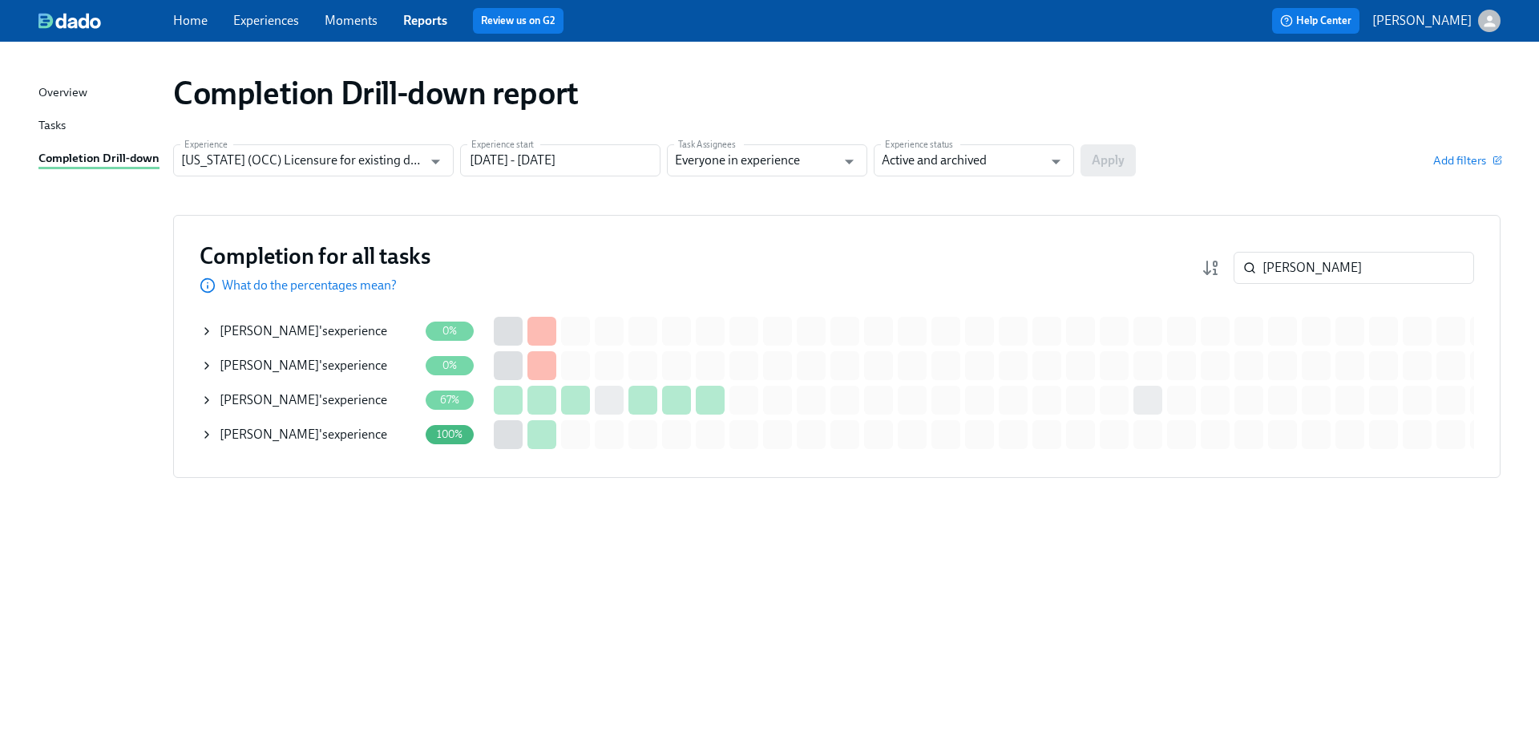
click at [278, 402] on div "[PERSON_NAME] 's experience" at bounding box center [304, 400] width 168 height 18
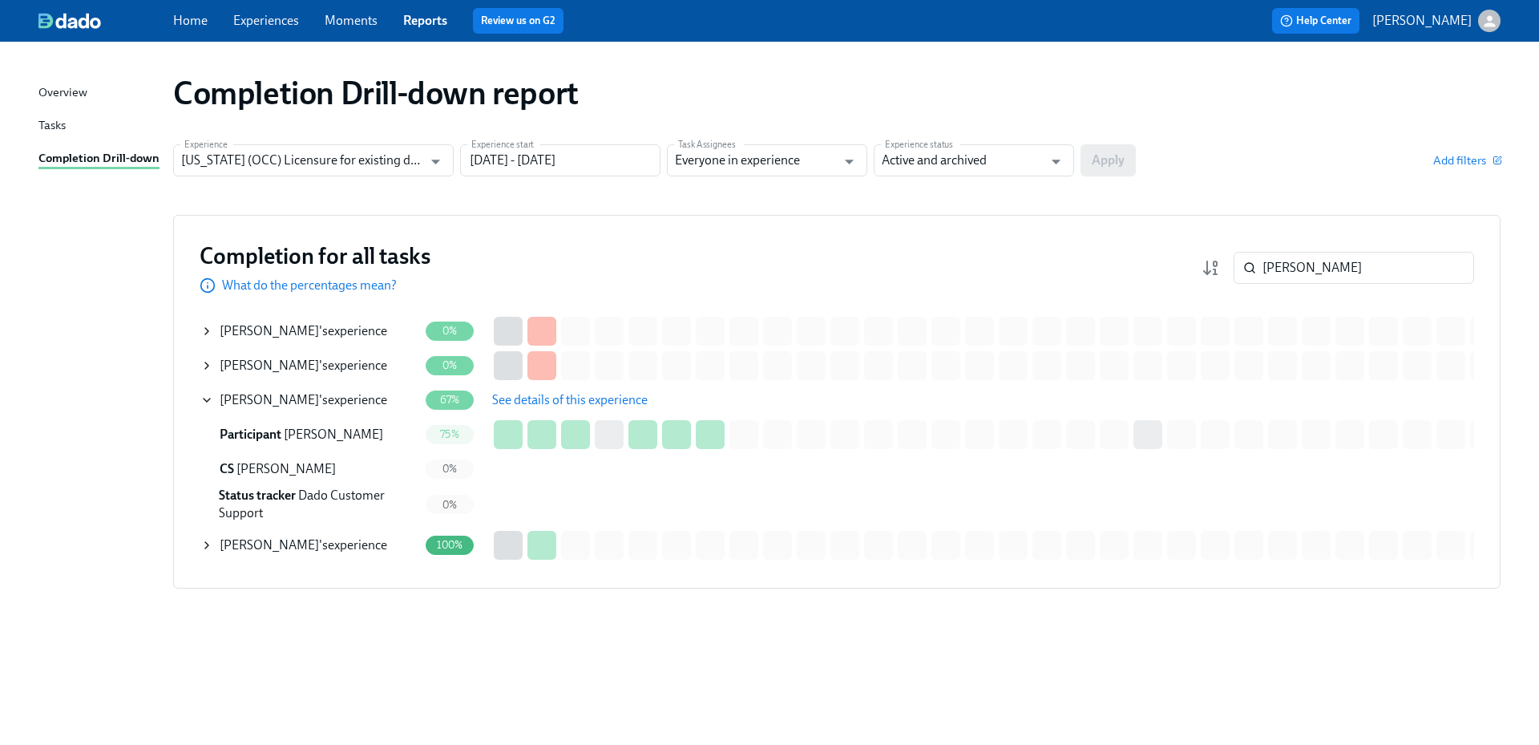
click at [568, 402] on span "See details of this experience" at bounding box center [570, 400] width 156 height 16
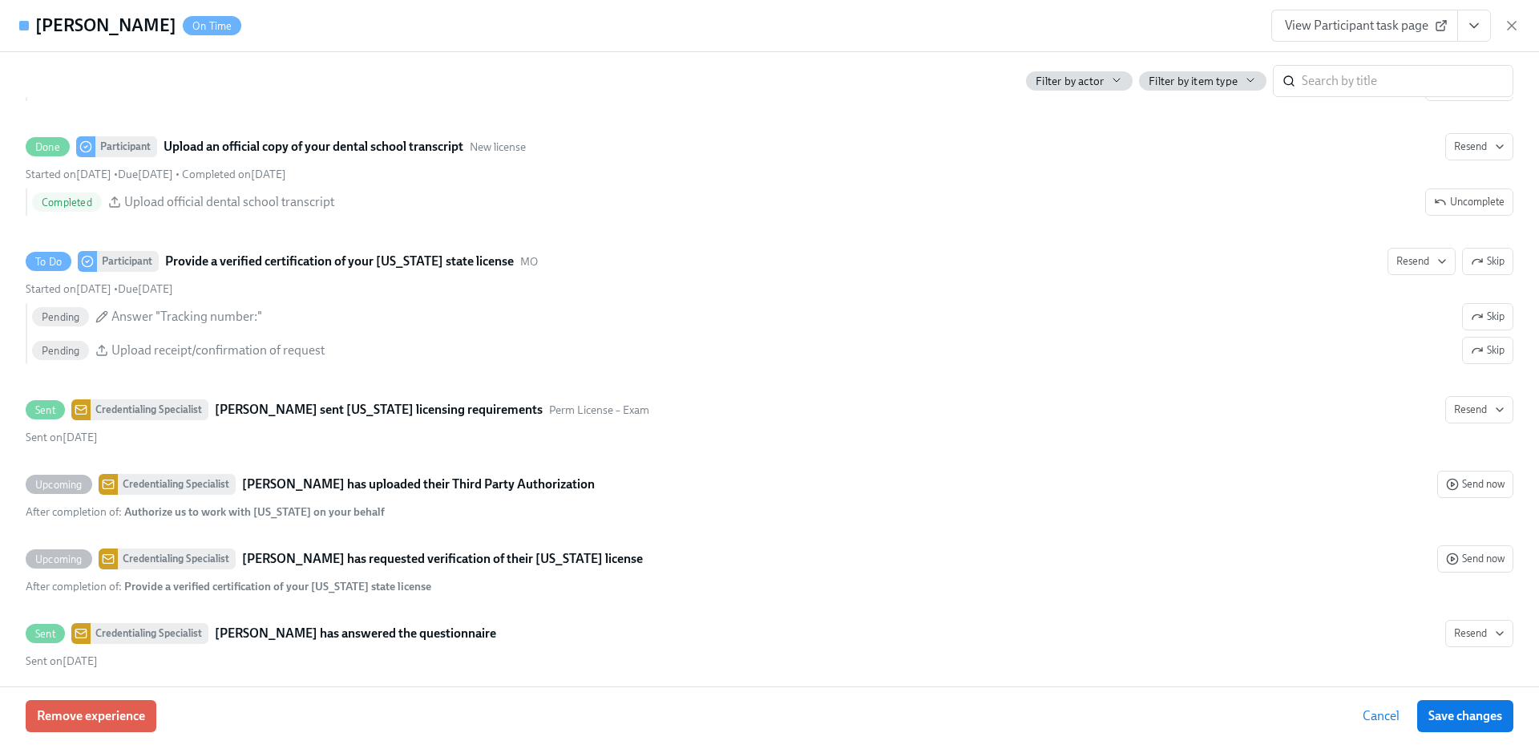
scroll to position [3126, 0]
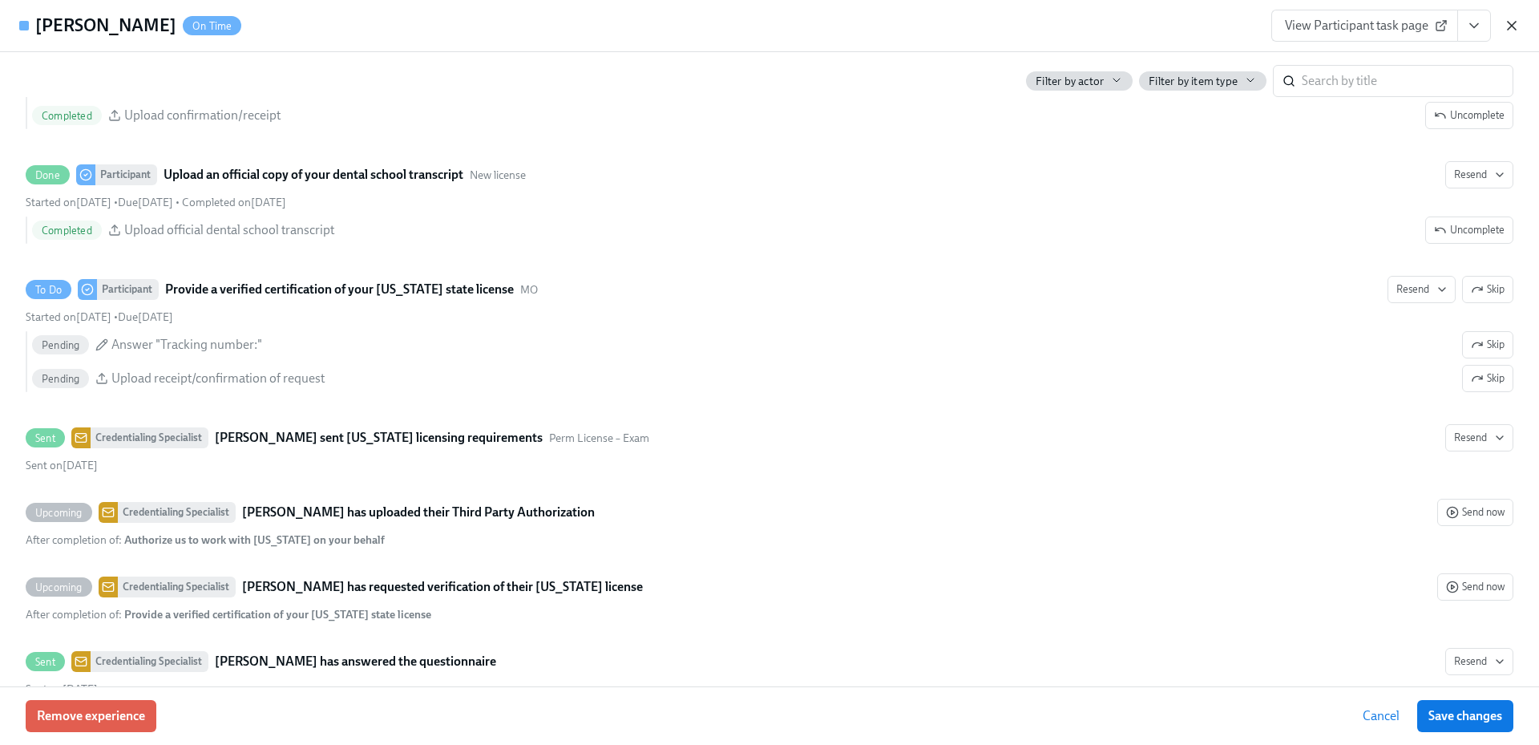
click at [1515, 18] on icon "button" at bounding box center [1512, 26] width 16 height 16
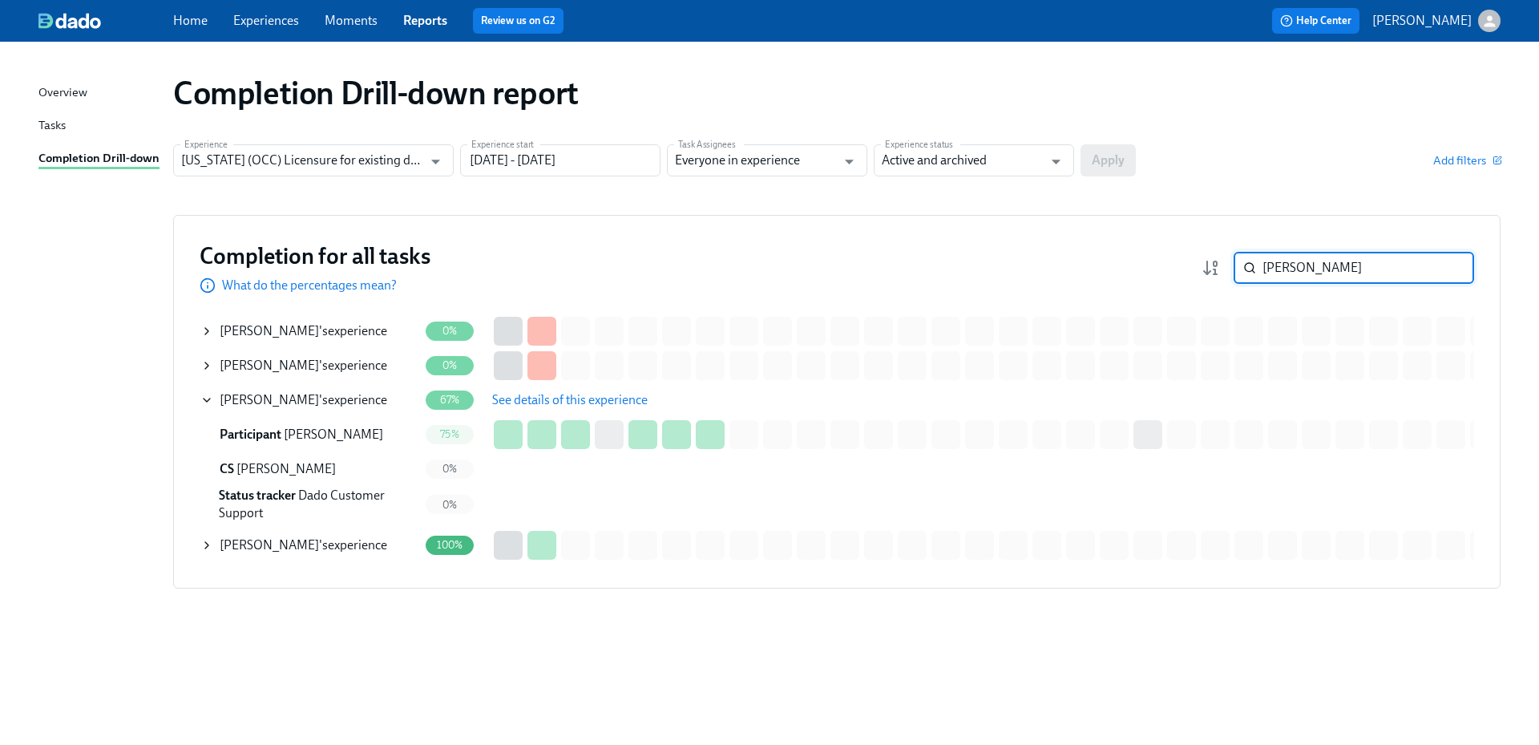
drag, startPoint x: 1391, startPoint y: 281, endPoint x: 1222, endPoint y: 266, distance: 169.8
click at [1222, 266] on div "[PERSON_NAME] ​" at bounding box center [1338, 268] width 273 height 32
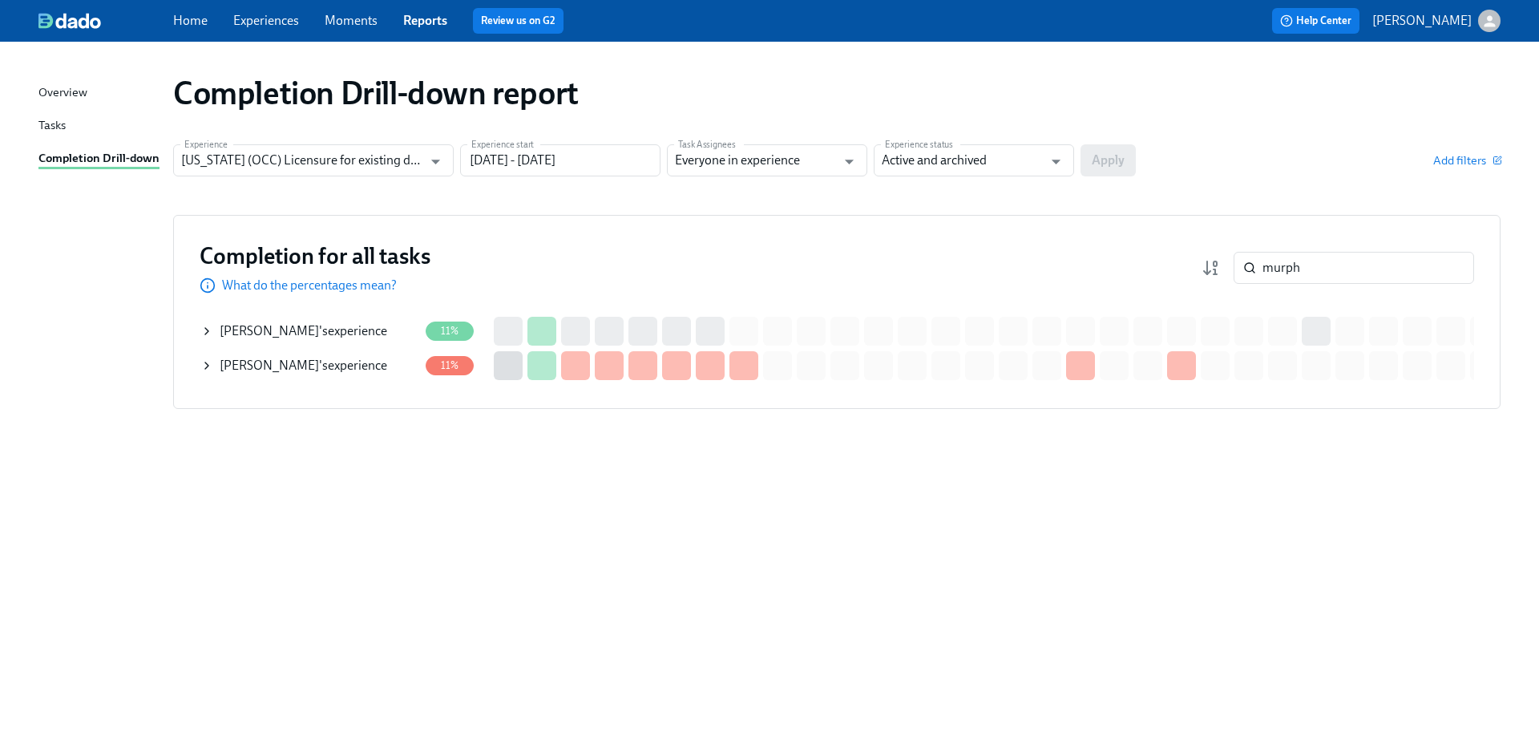
click at [340, 330] on div "[PERSON_NAME] 's experience" at bounding box center [304, 331] width 168 height 18
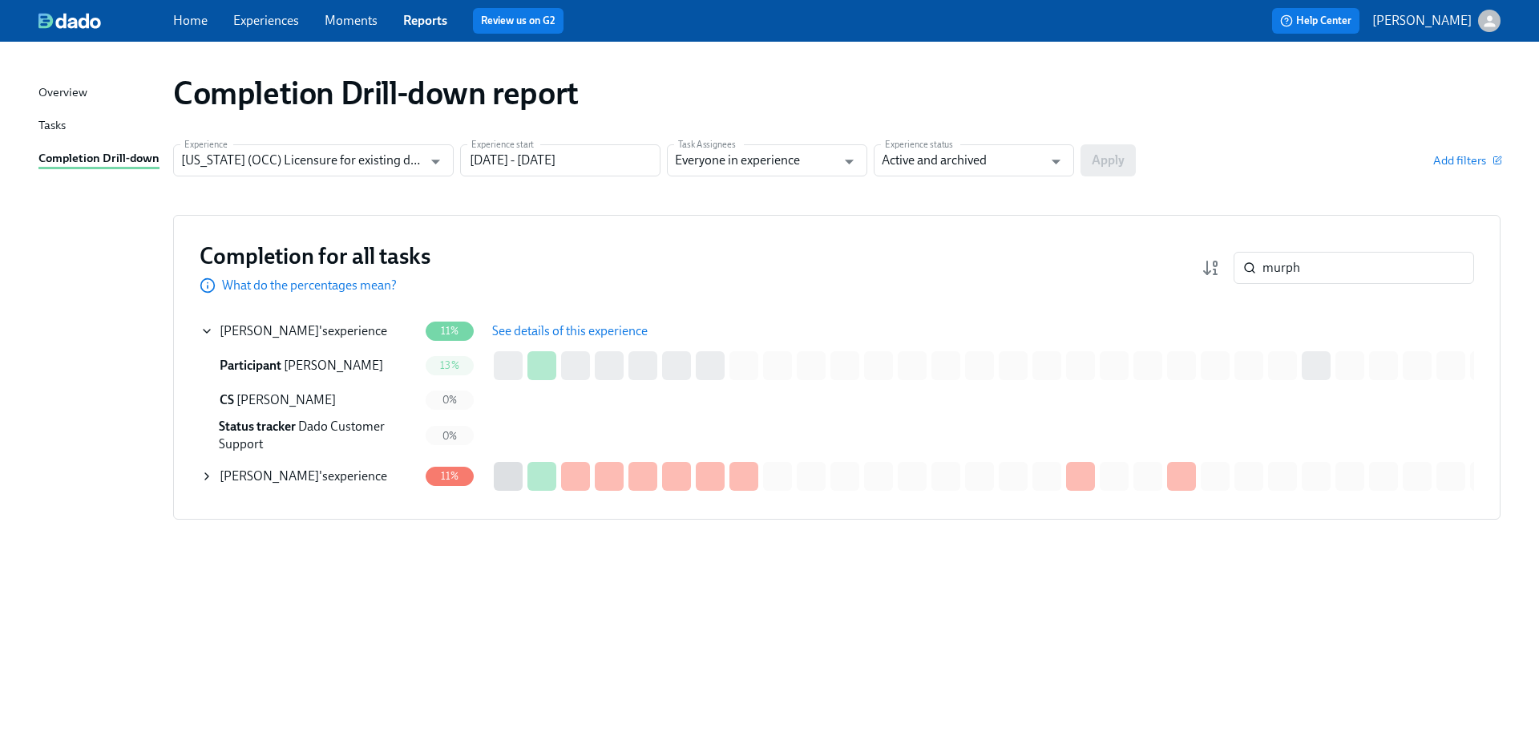
click at [546, 332] on span "See details of this experience" at bounding box center [570, 331] width 156 height 16
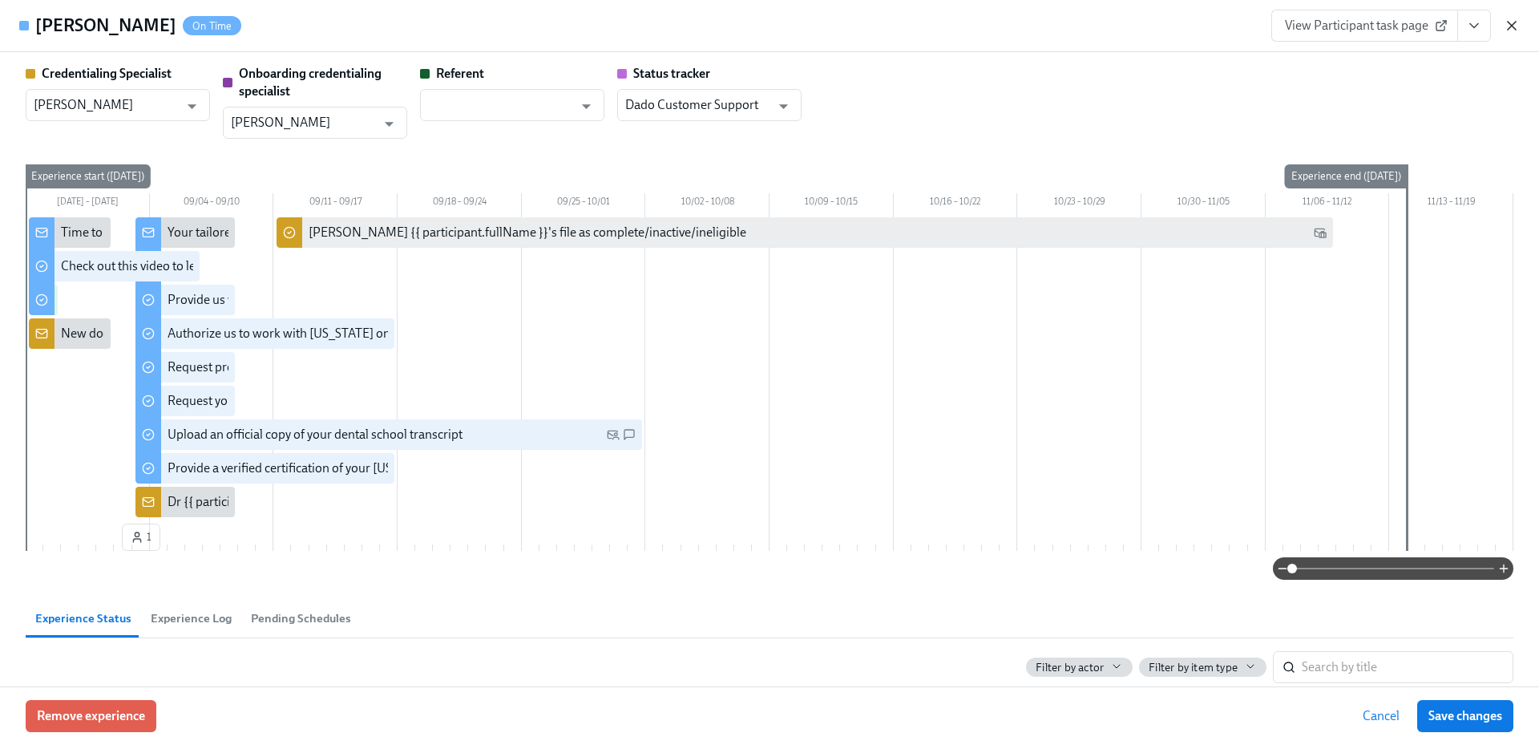
click at [1513, 27] on icon "button" at bounding box center [1512, 26] width 8 height 8
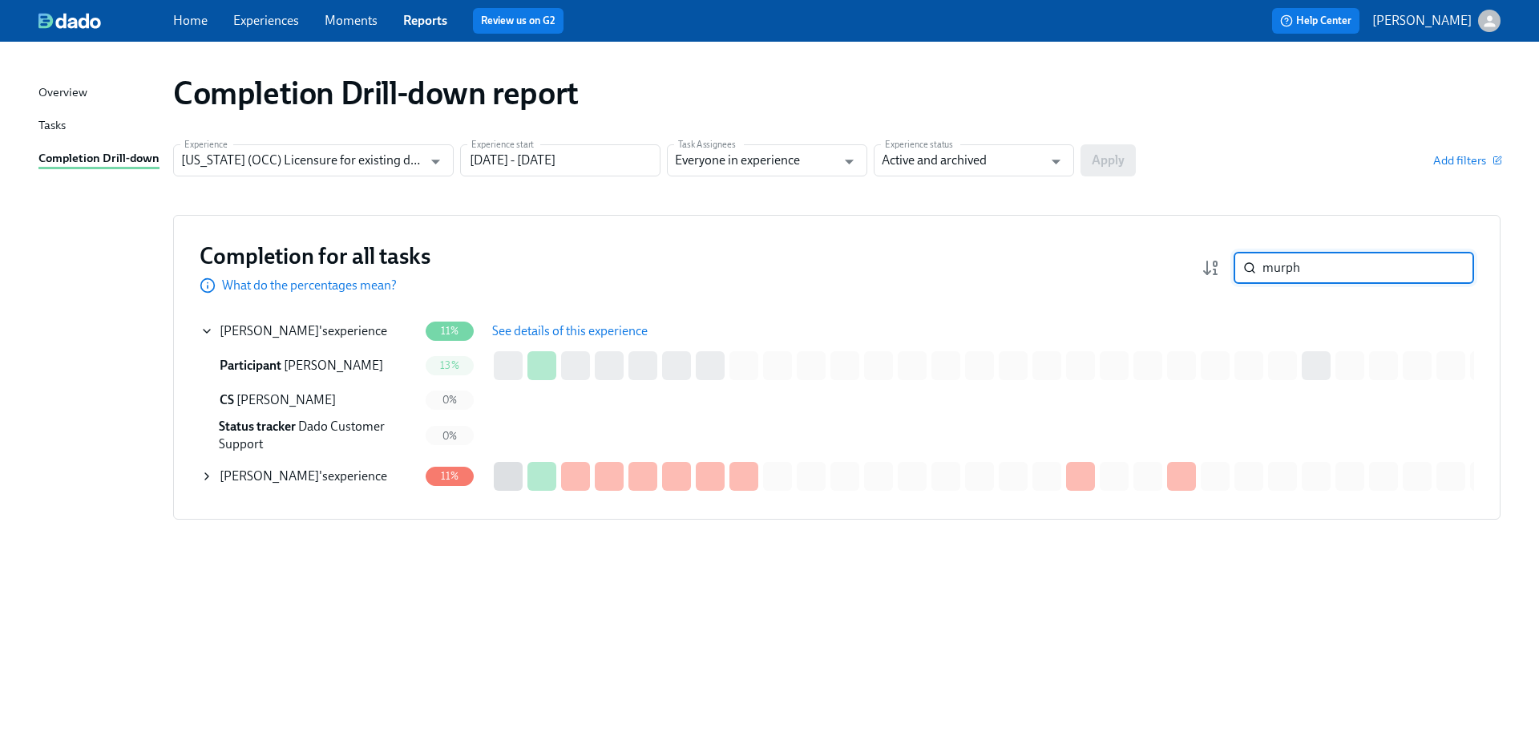
drag, startPoint x: 1311, startPoint y: 269, endPoint x: 1244, endPoint y: 263, distance: 66.8
click at [1244, 263] on div "murph ​" at bounding box center [1354, 268] width 240 height 32
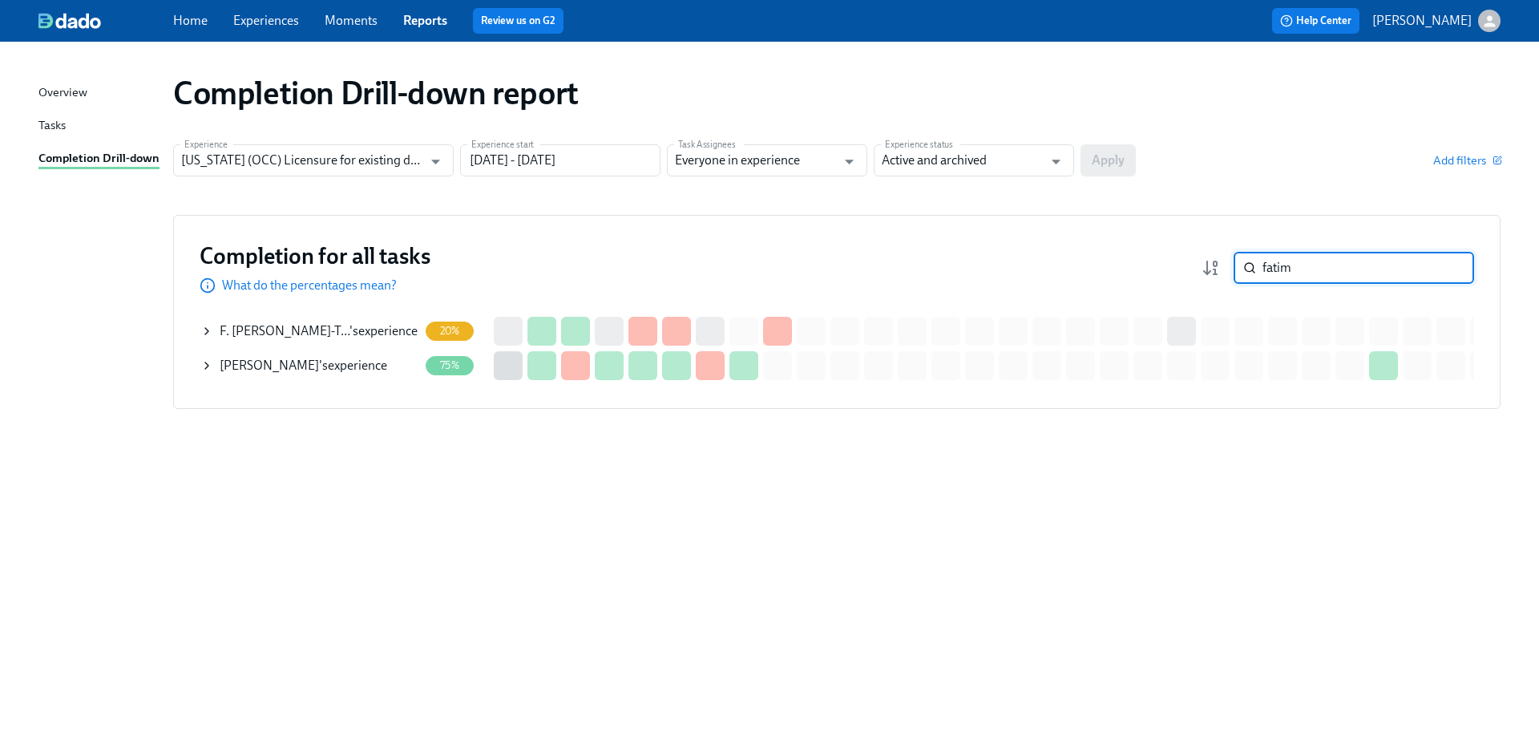
drag, startPoint x: 398, startPoint y: 331, endPoint x: 407, endPoint y: 330, distance: 8.9
click at [398, 330] on div "F. [PERSON_NAME]-T… 's experience" at bounding box center [319, 331] width 198 height 18
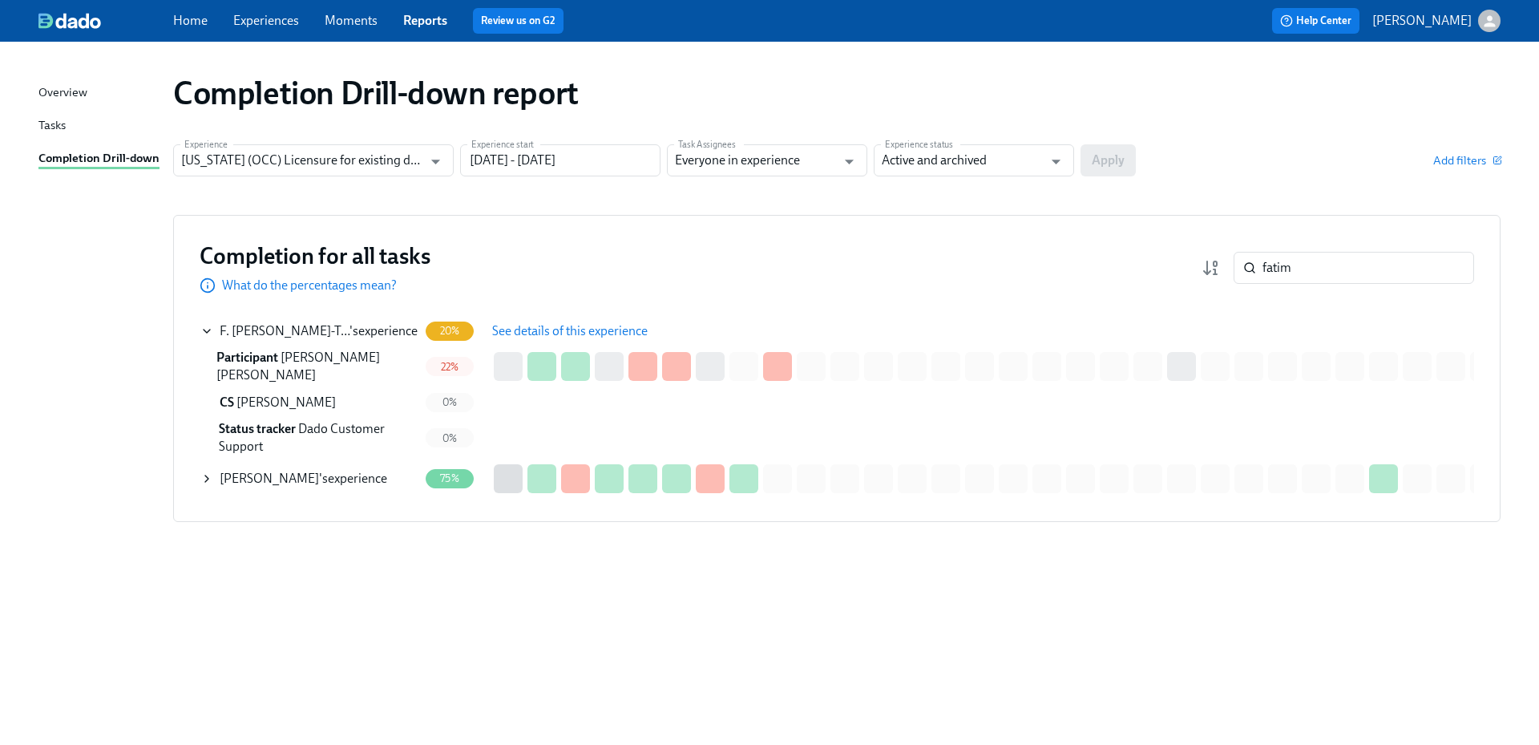
click at [568, 329] on span "See details of this experience" at bounding box center [570, 331] width 156 height 16
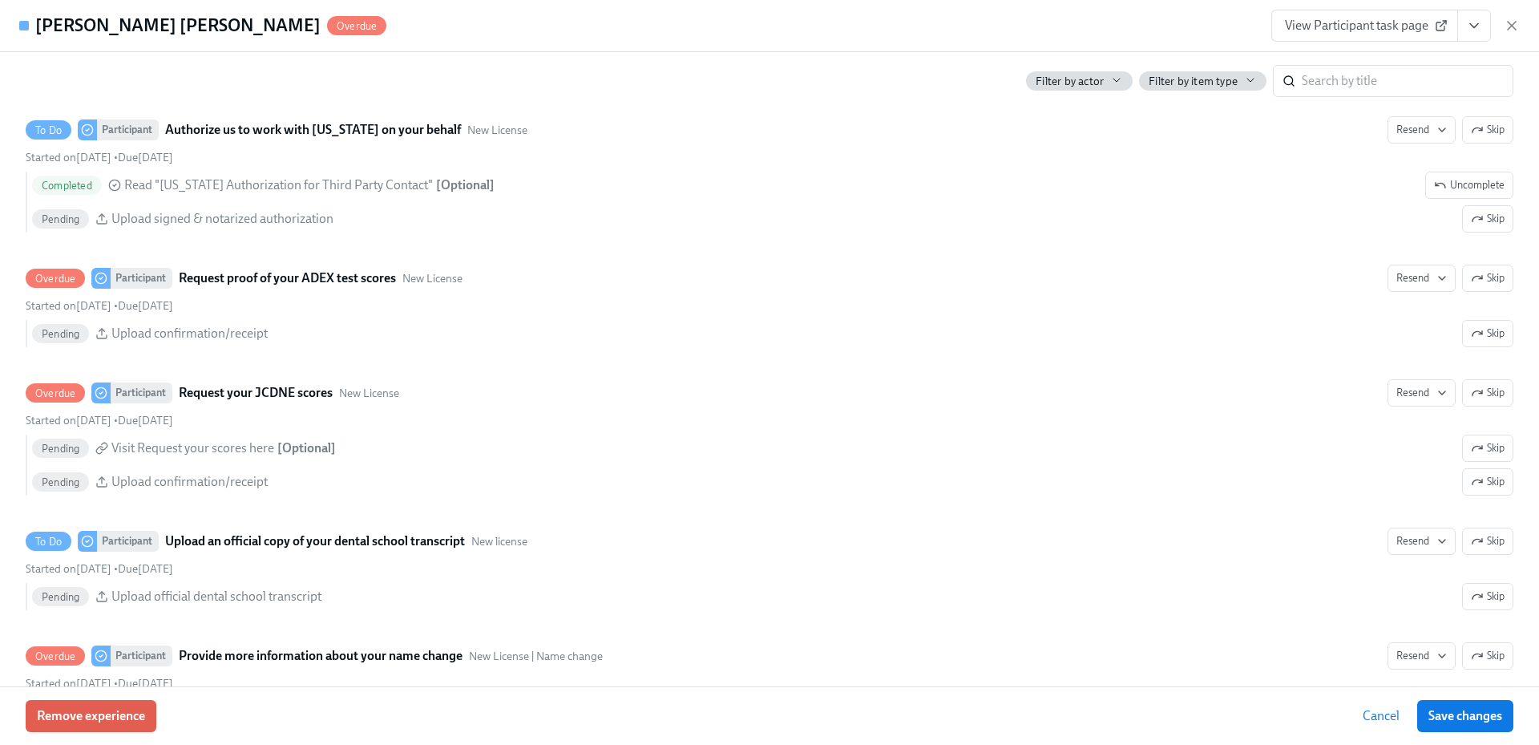
scroll to position [2405, 0]
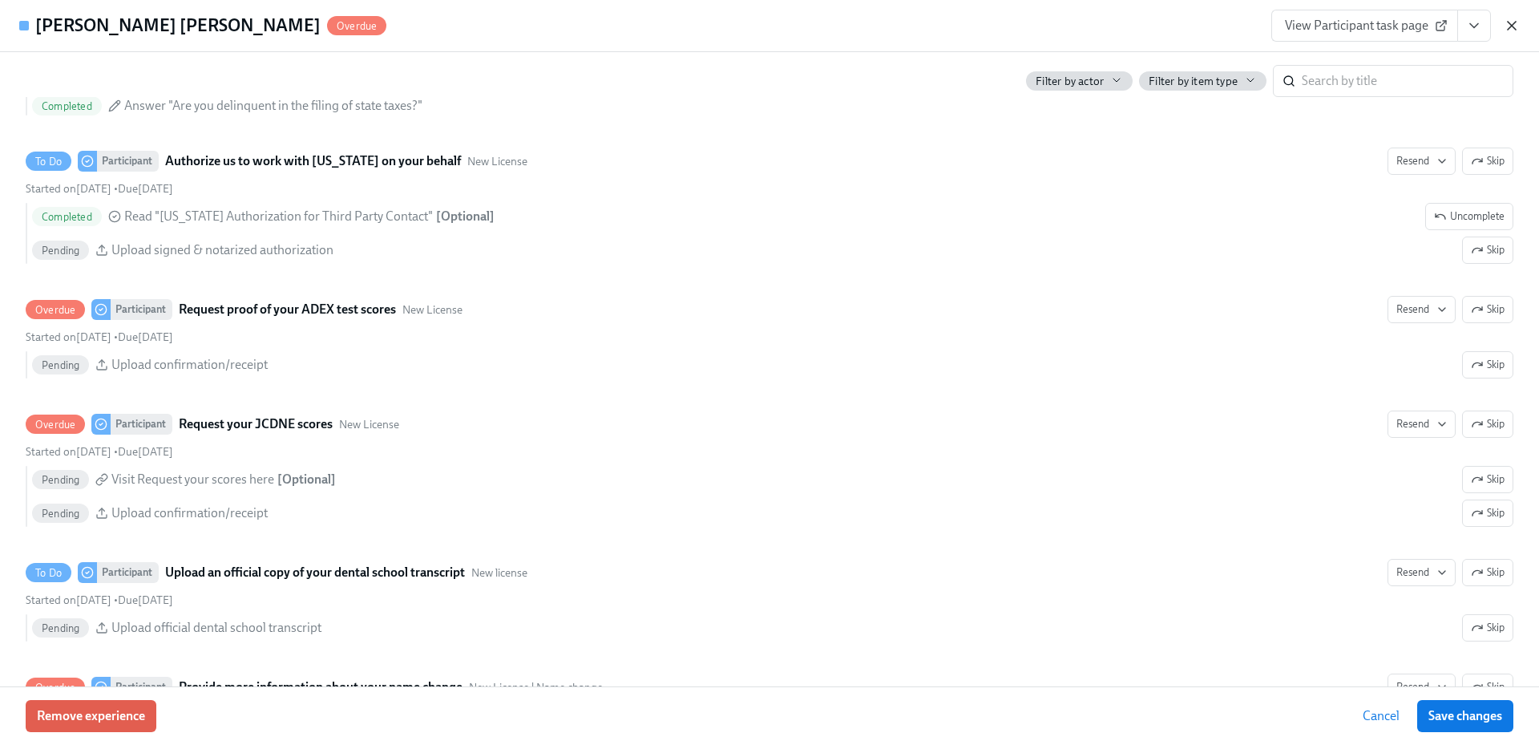
click at [1507, 30] on icon "button" at bounding box center [1512, 26] width 16 height 16
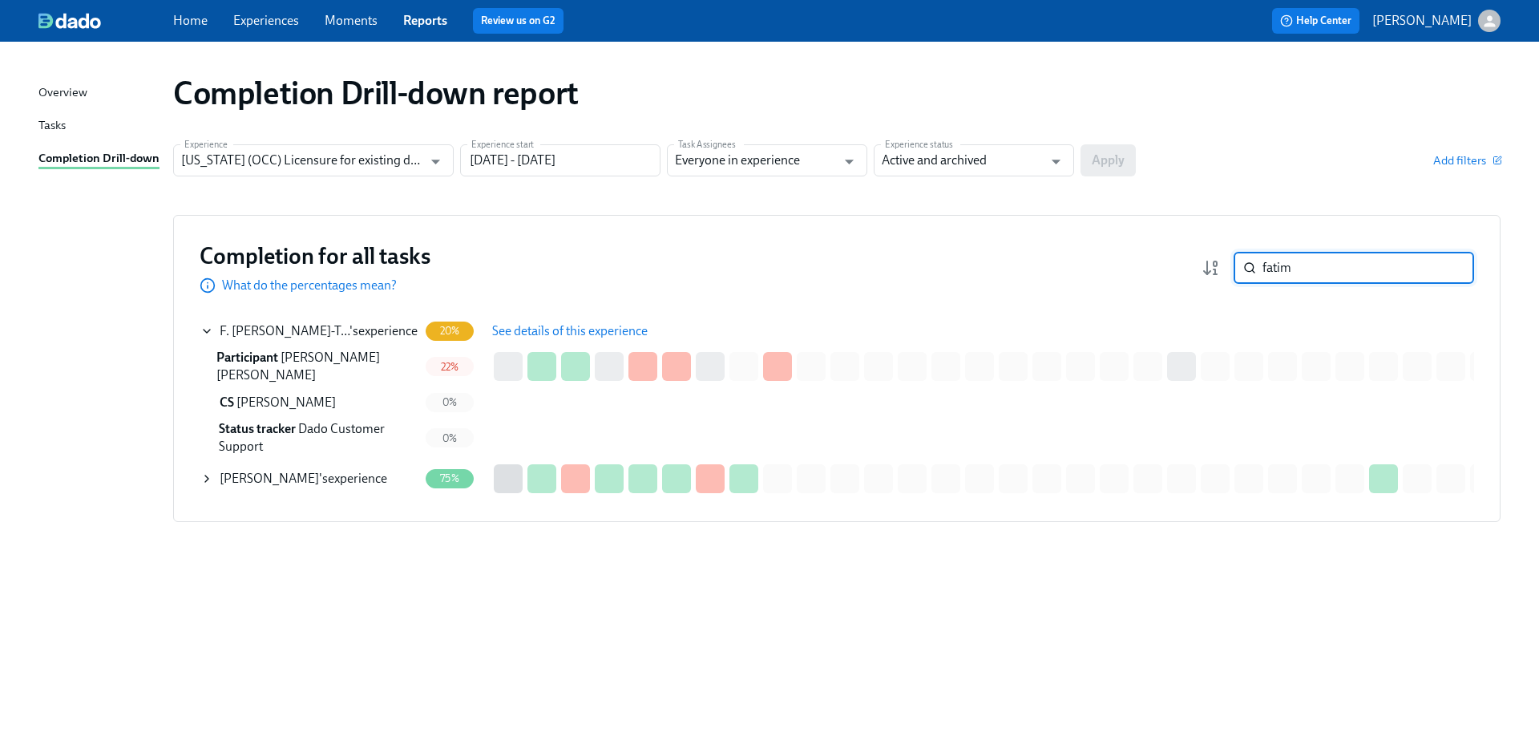
drag, startPoint x: 1297, startPoint y: 268, endPoint x: 1230, endPoint y: 268, distance: 67.3
click at [1230, 268] on div "fatim ​" at bounding box center [1338, 268] width 273 height 32
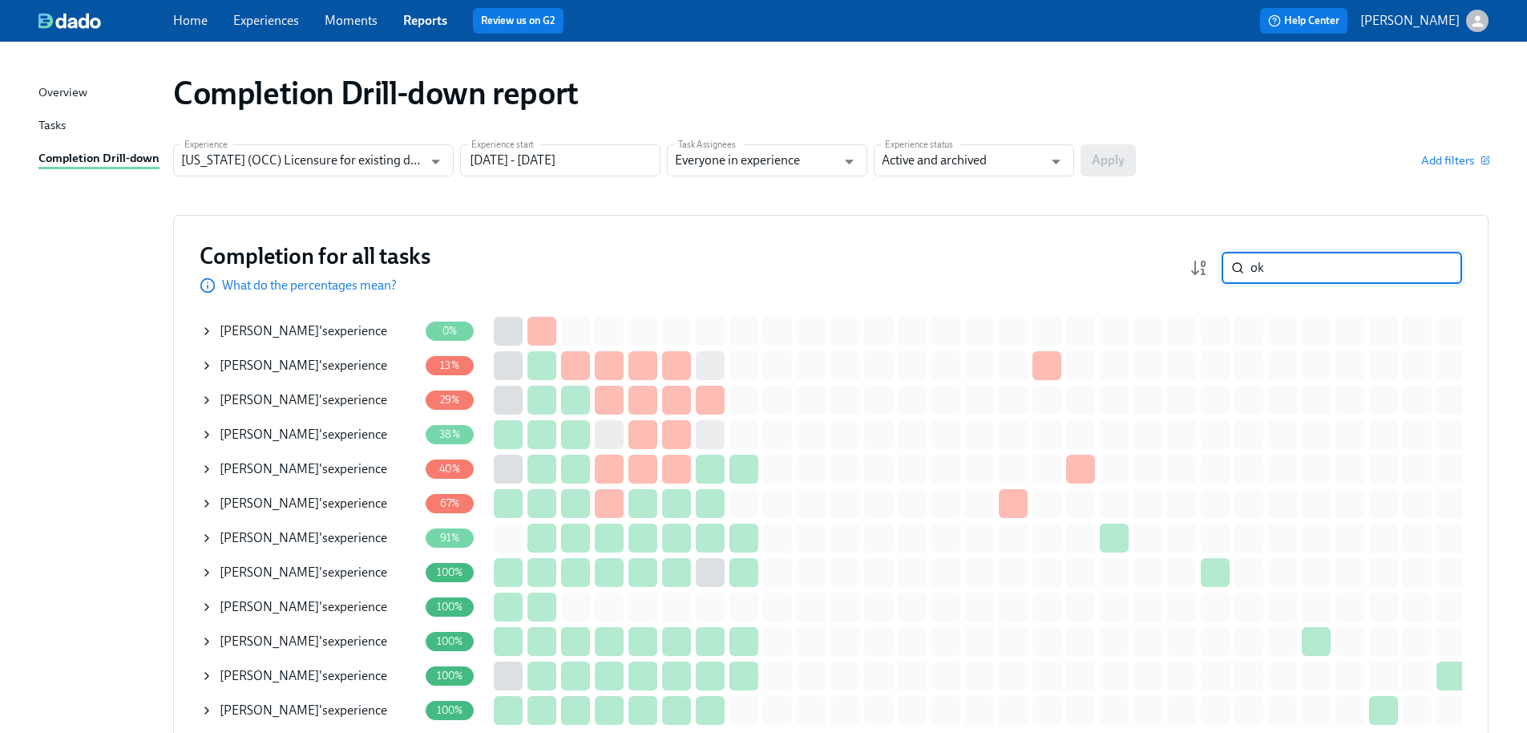
type input "o"
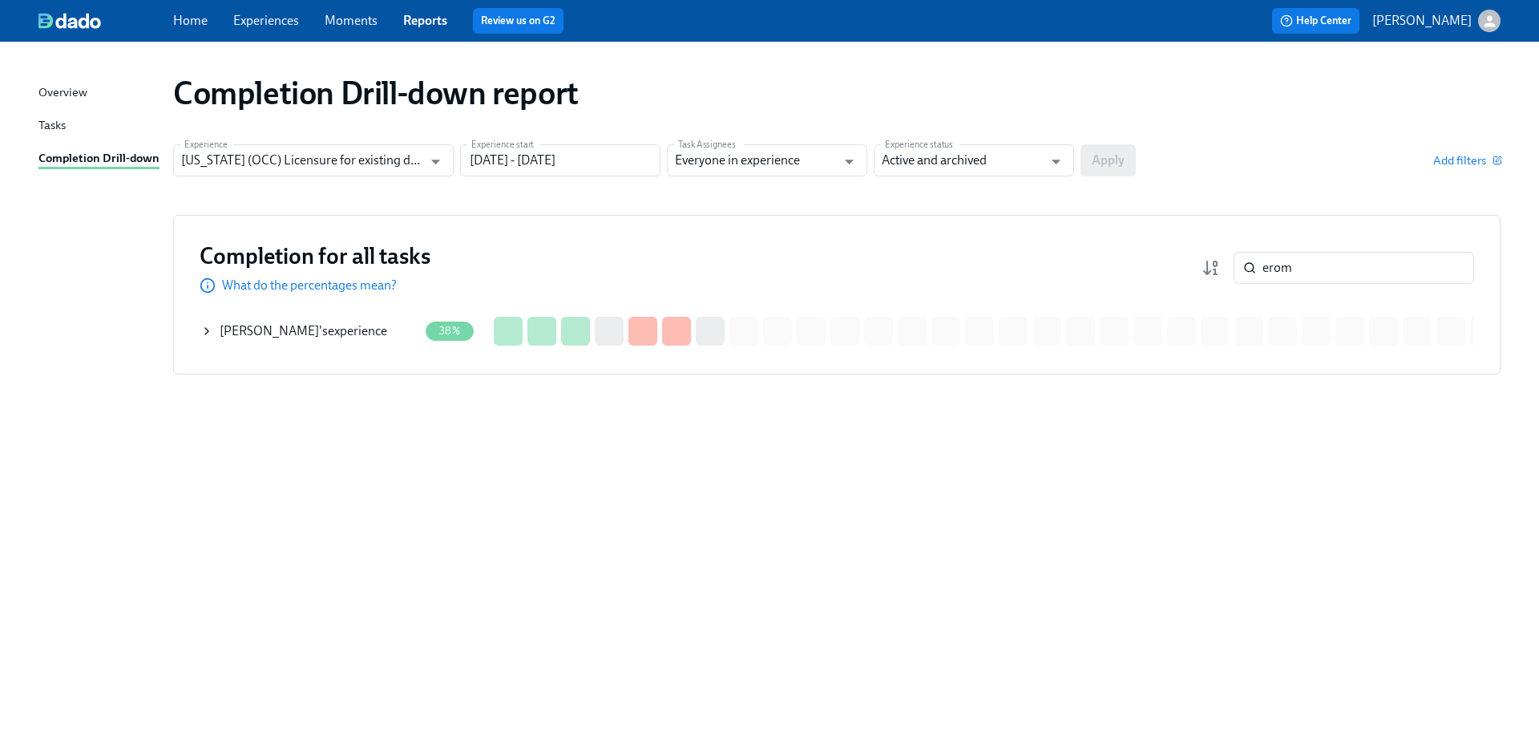
click at [356, 328] on div "[PERSON_NAME] 's experience" at bounding box center [304, 331] width 168 height 18
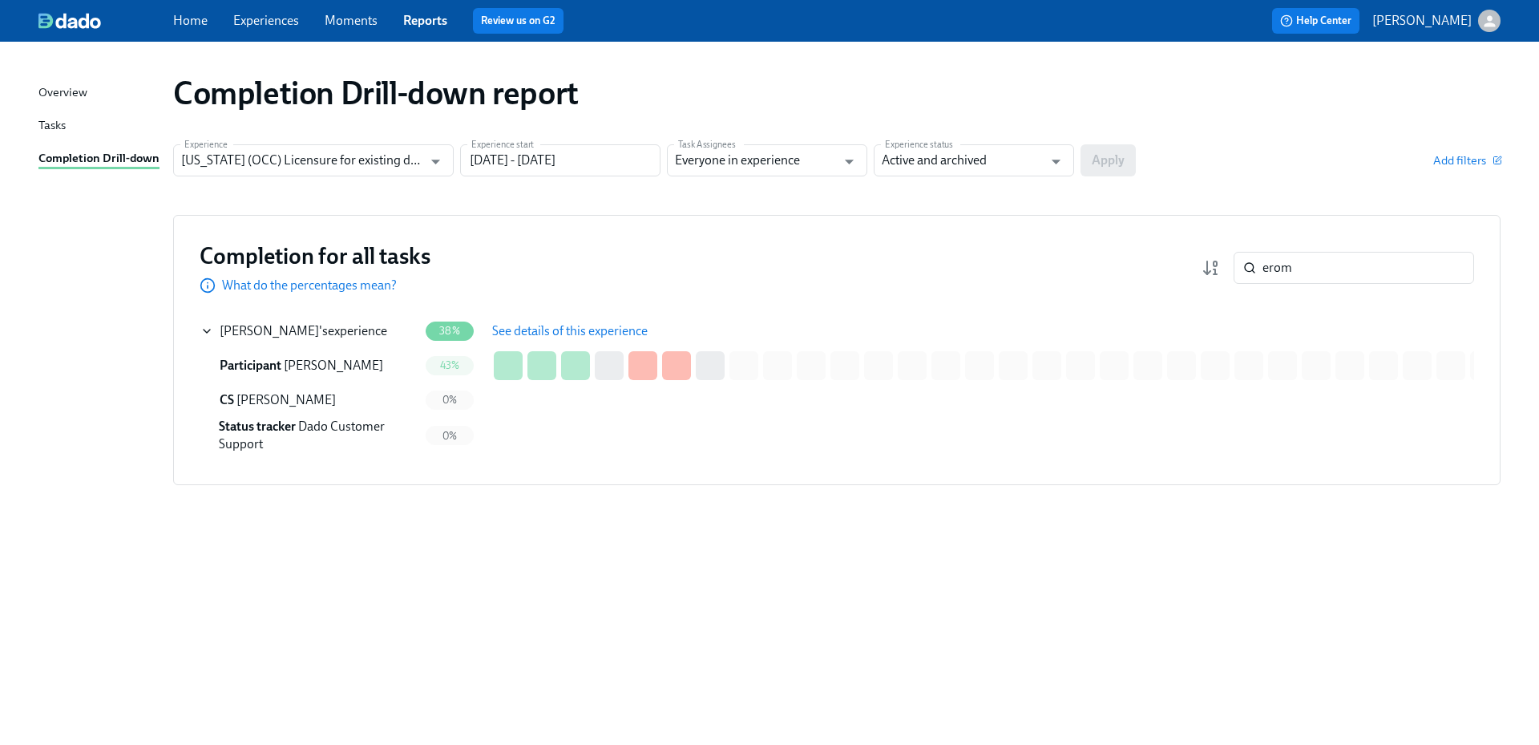
click at [526, 329] on span "See details of this experience" at bounding box center [570, 331] width 156 height 16
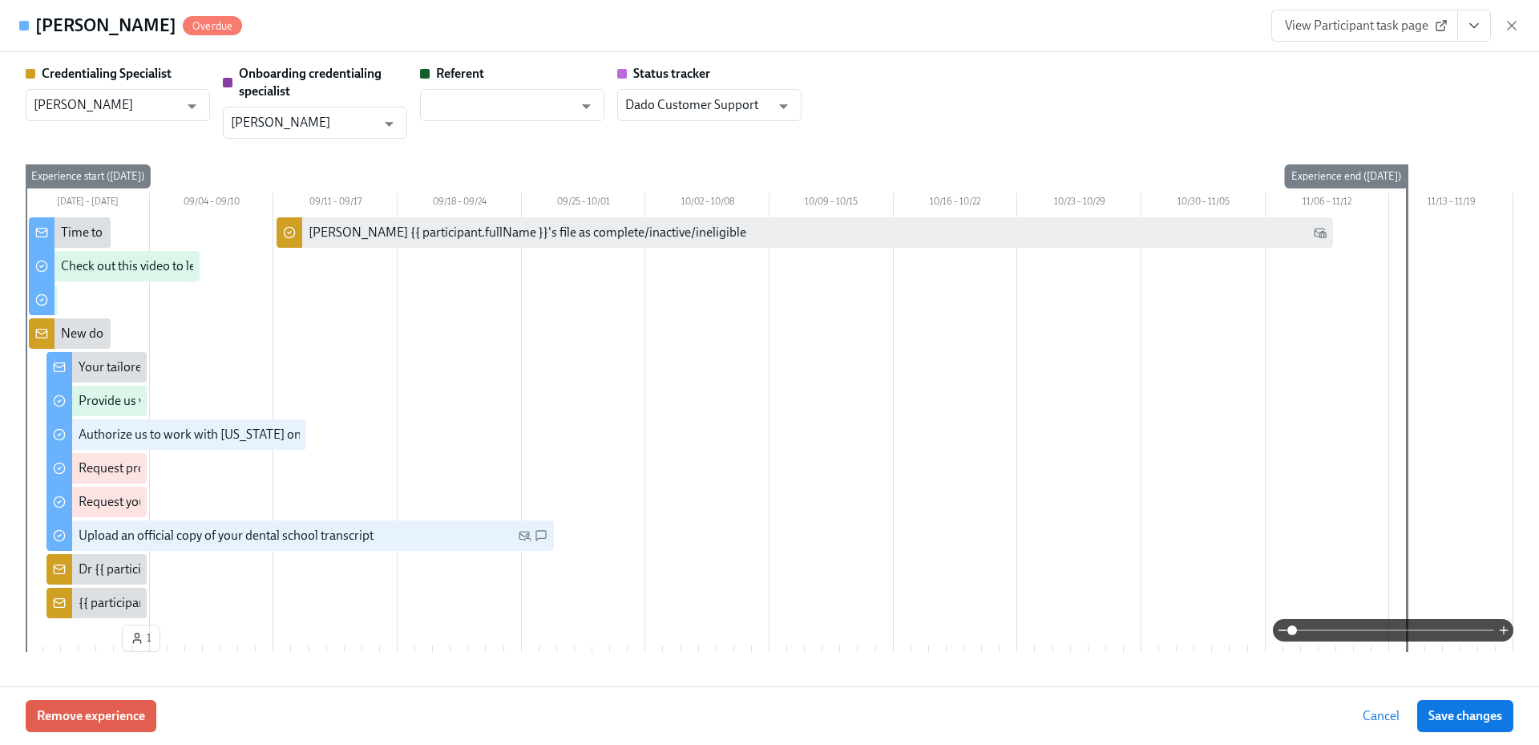
click at [1506, 24] on icon "button" at bounding box center [1512, 26] width 16 height 16
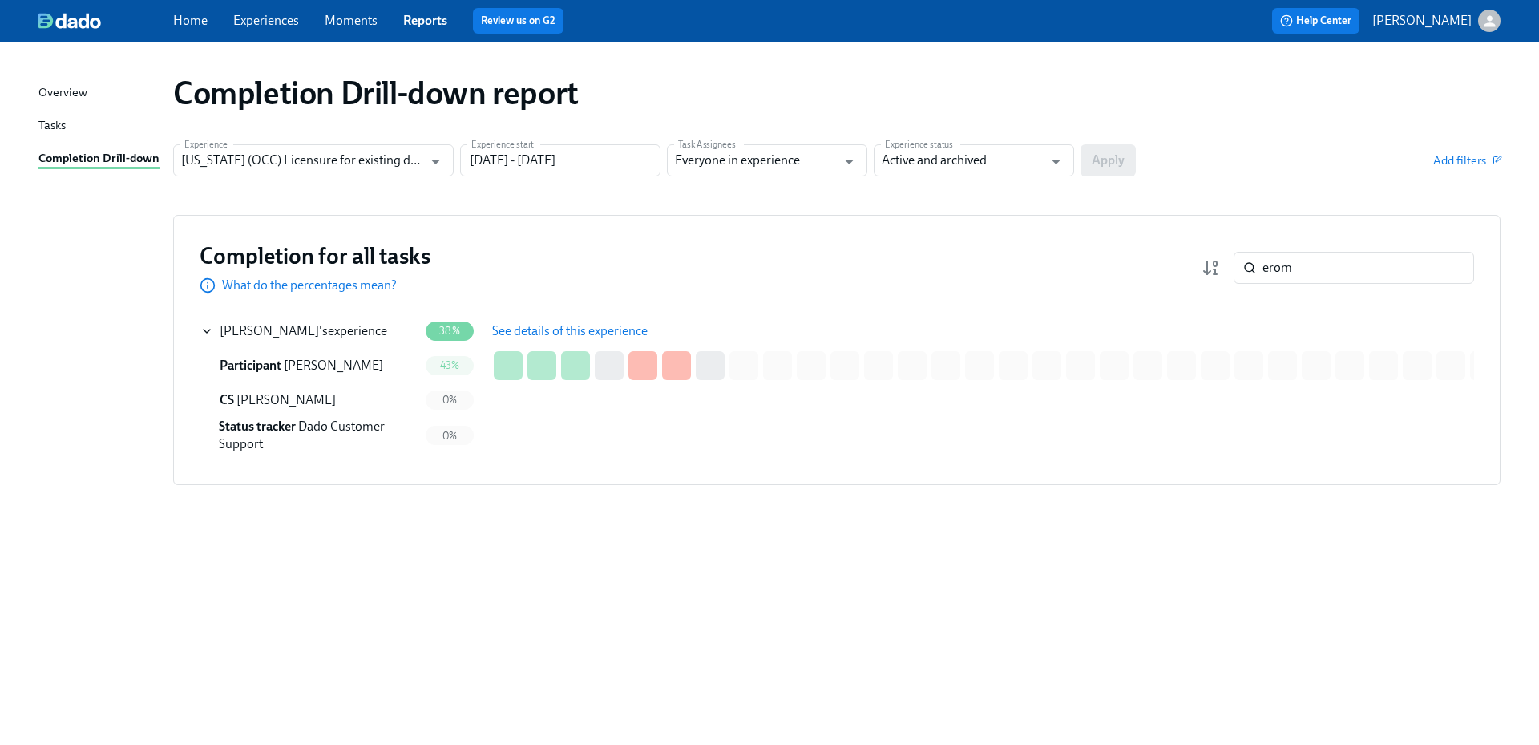
drag, startPoint x: 1299, startPoint y: 269, endPoint x: 1228, endPoint y: 269, distance: 70.5
click at [1228, 269] on div "erom ​" at bounding box center [1338, 268] width 273 height 32
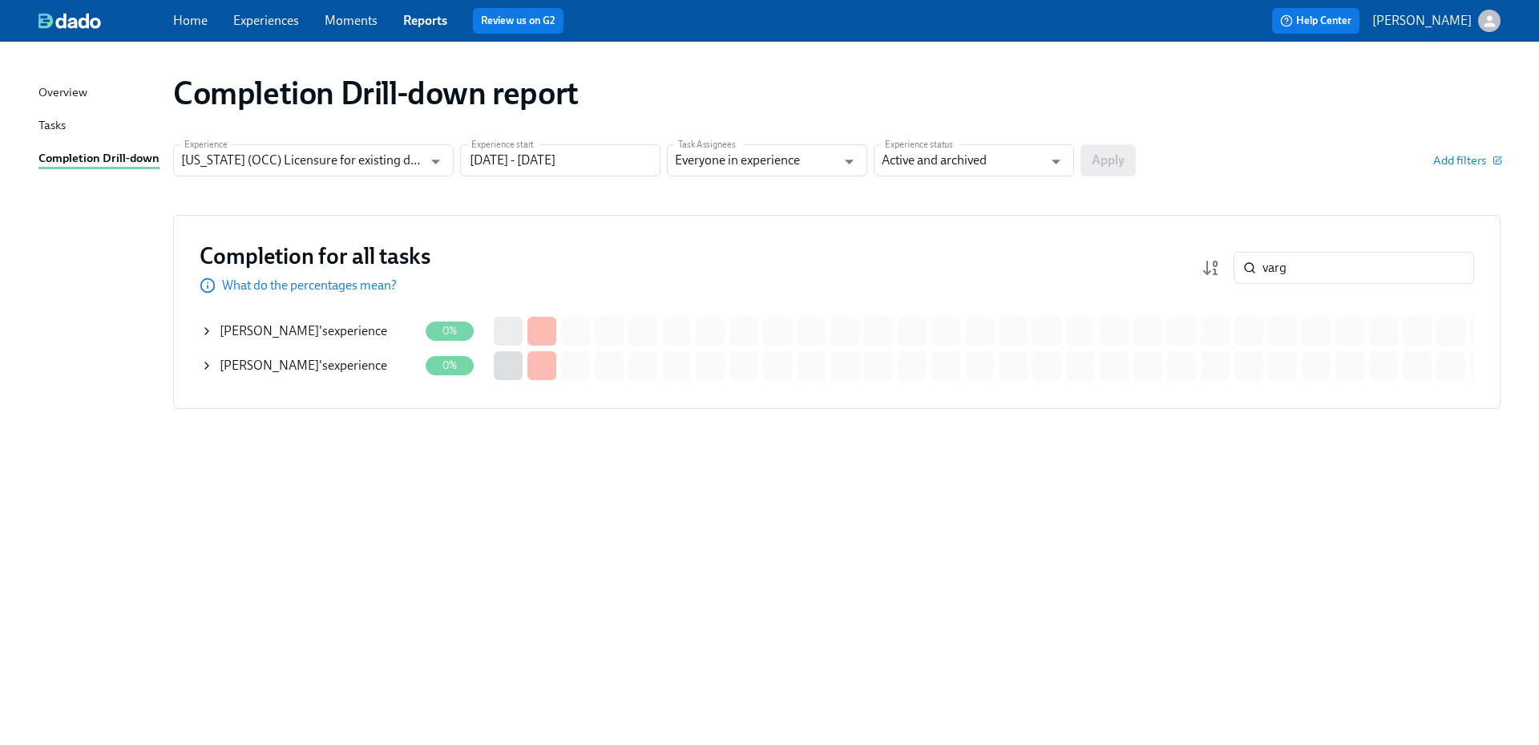
click at [313, 330] on div "[PERSON_NAME] 's experience" at bounding box center [304, 331] width 168 height 18
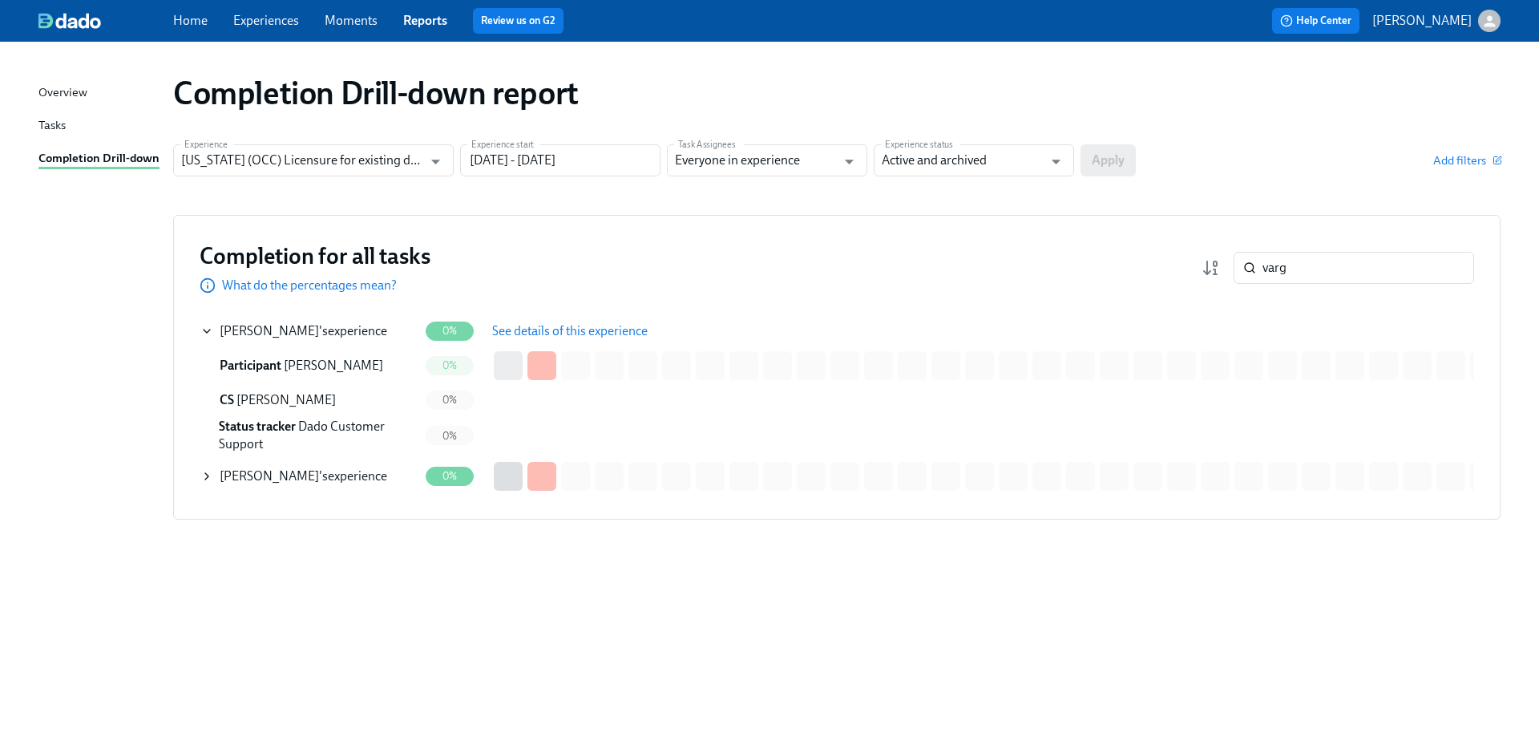
click at [529, 329] on span "See details of this experience" at bounding box center [570, 331] width 156 height 16
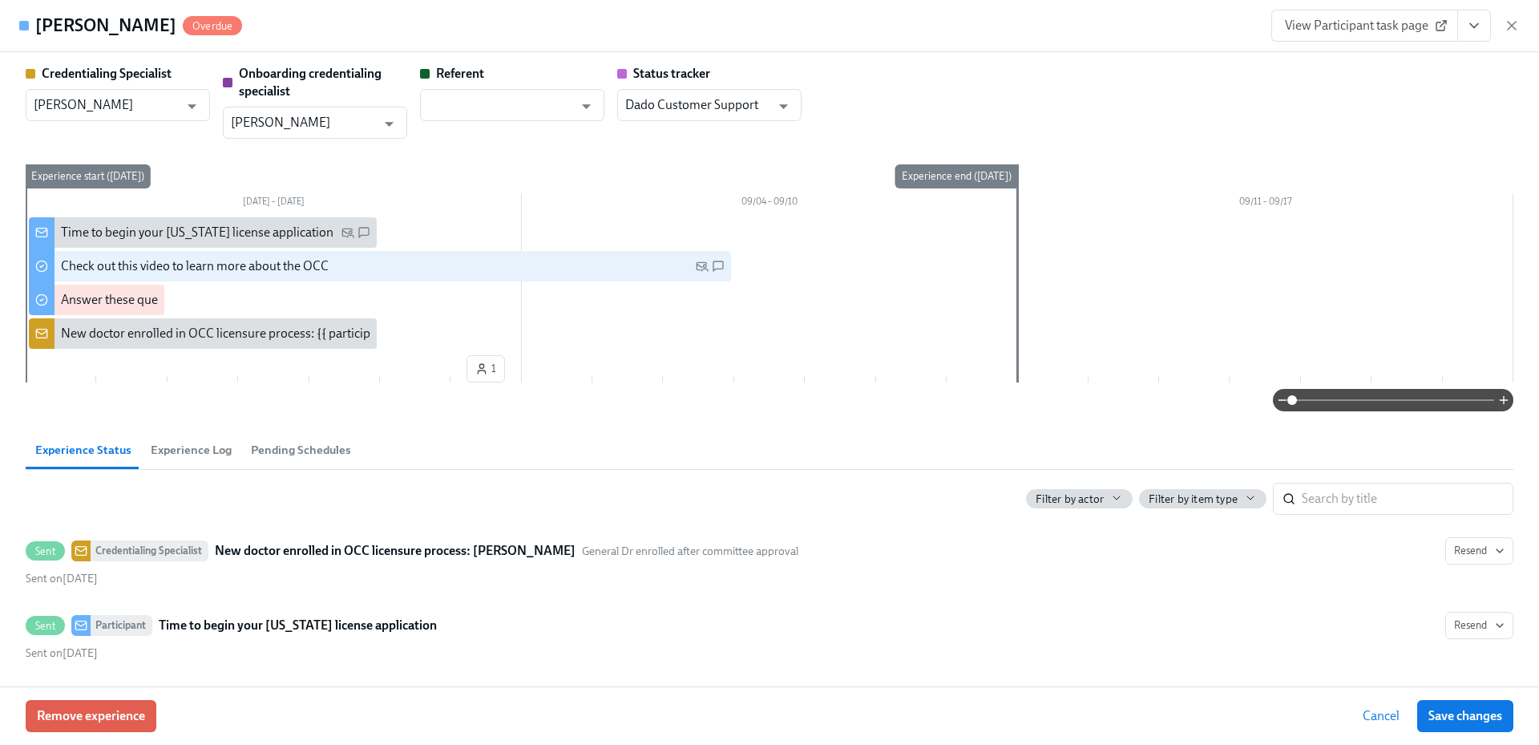
click at [1511, 32] on icon "button" at bounding box center [1512, 26] width 16 height 16
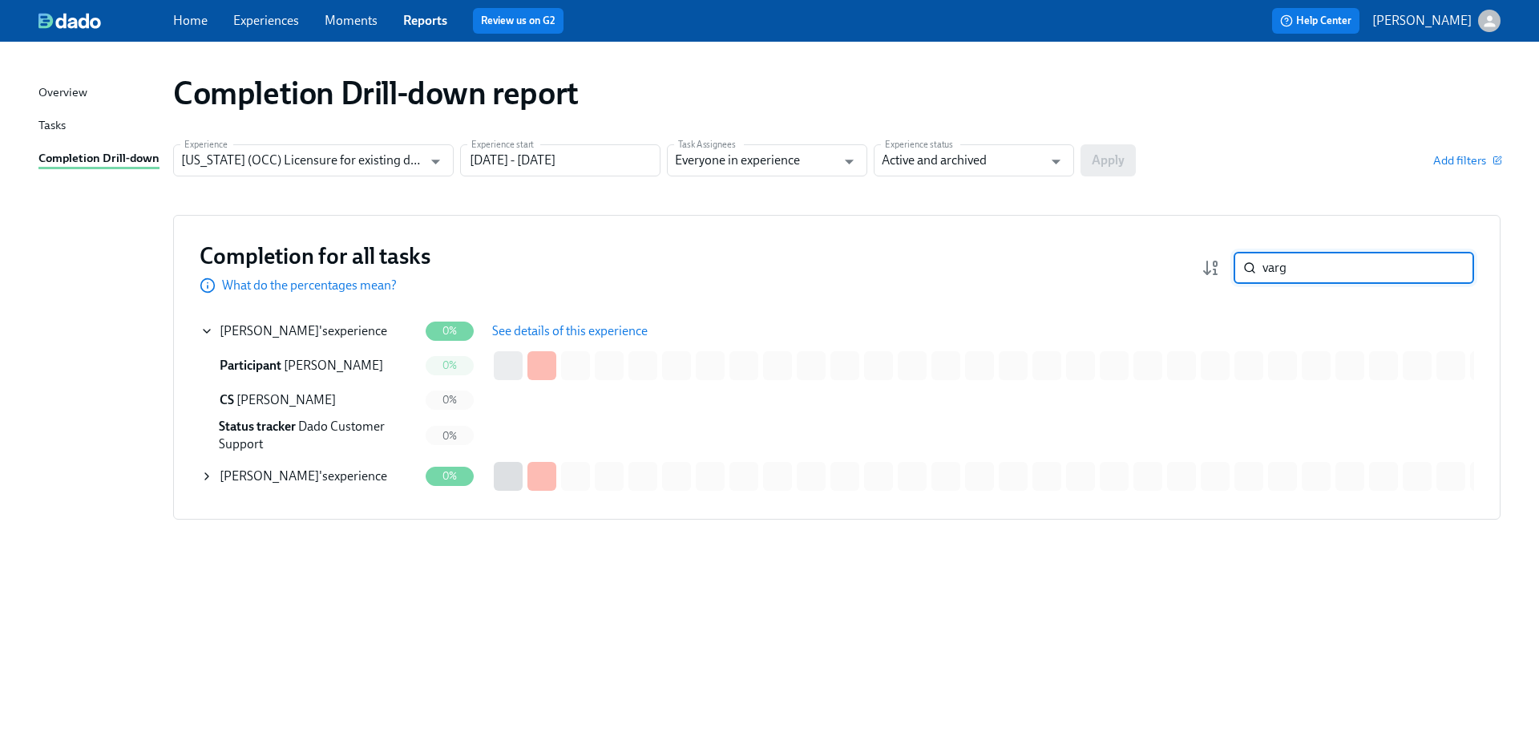
drag, startPoint x: 1282, startPoint y: 264, endPoint x: 1223, endPoint y: 263, distance: 58.5
click at [1223, 263] on div "varg ​" at bounding box center [1338, 268] width 273 height 32
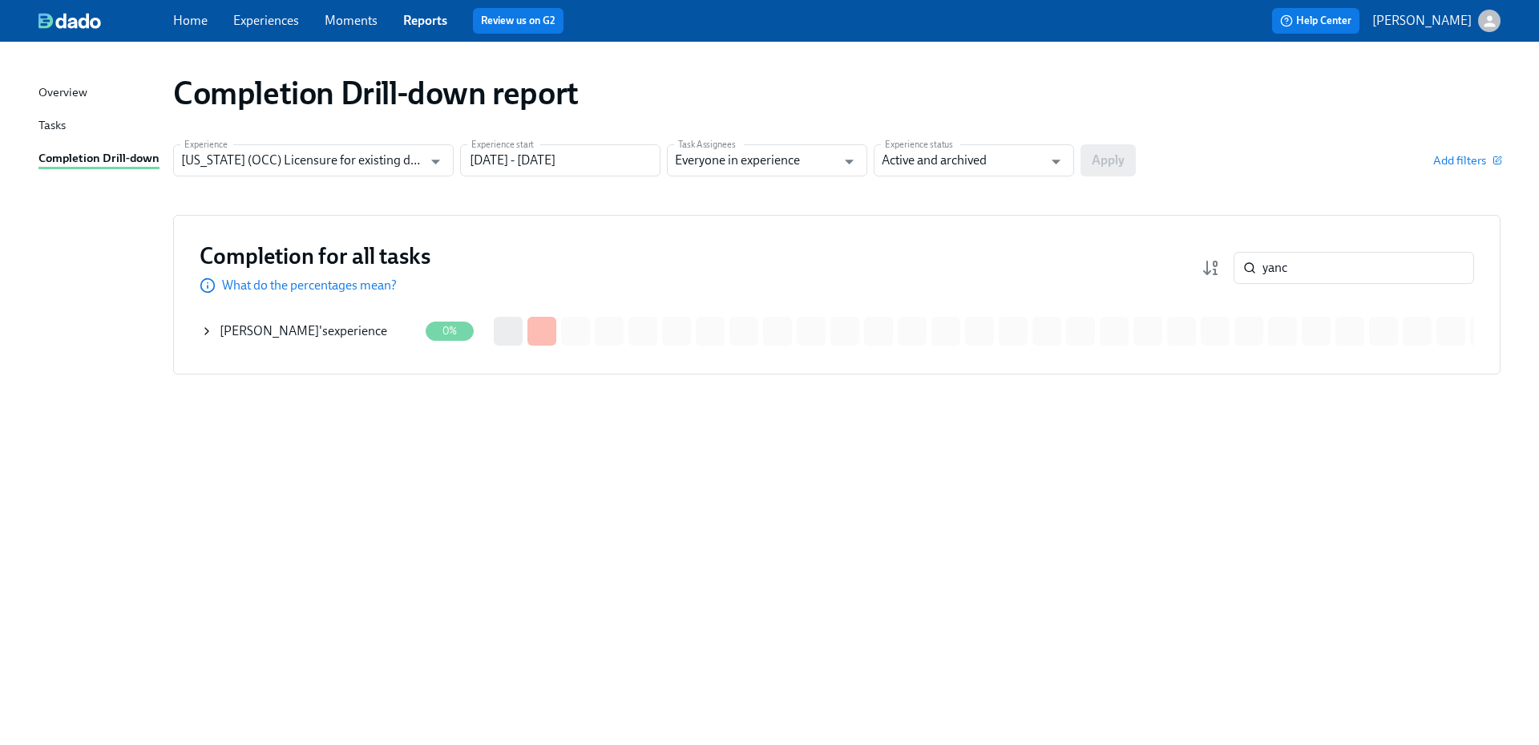
click at [365, 328] on div "[PERSON_NAME] 's experience" at bounding box center [304, 331] width 168 height 18
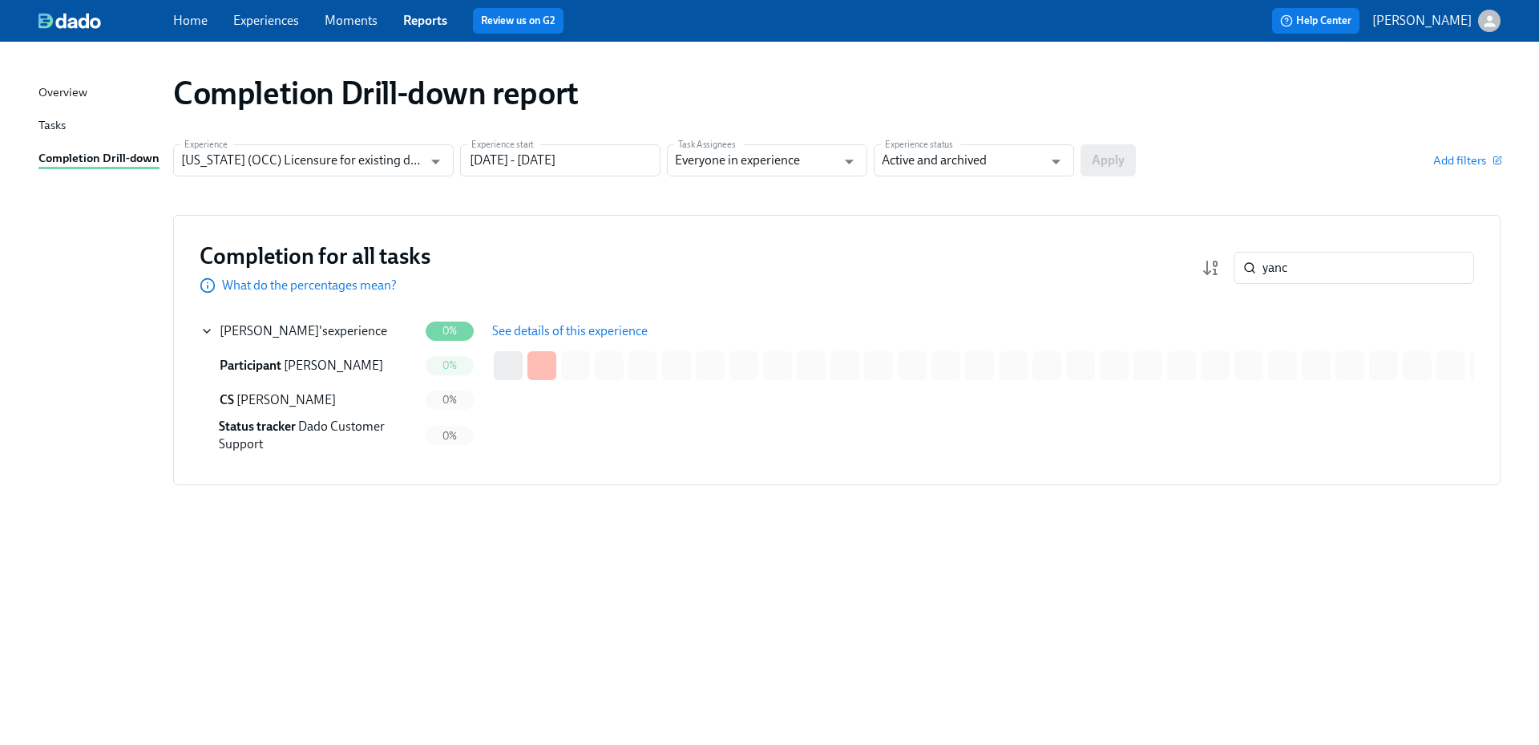
click at [559, 329] on span "See details of this experience" at bounding box center [570, 331] width 156 height 16
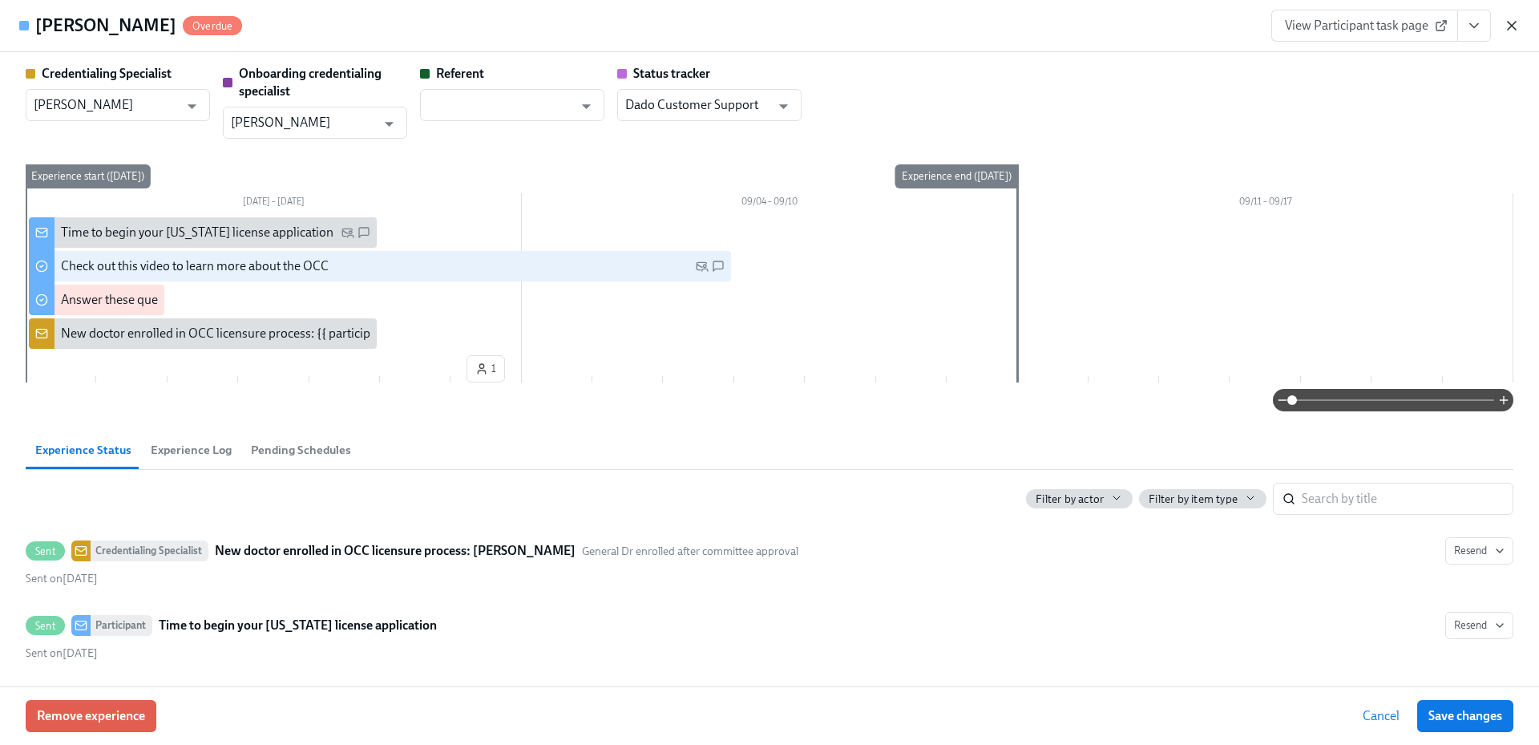
click at [1514, 28] on icon "button" at bounding box center [1512, 26] width 8 height 8
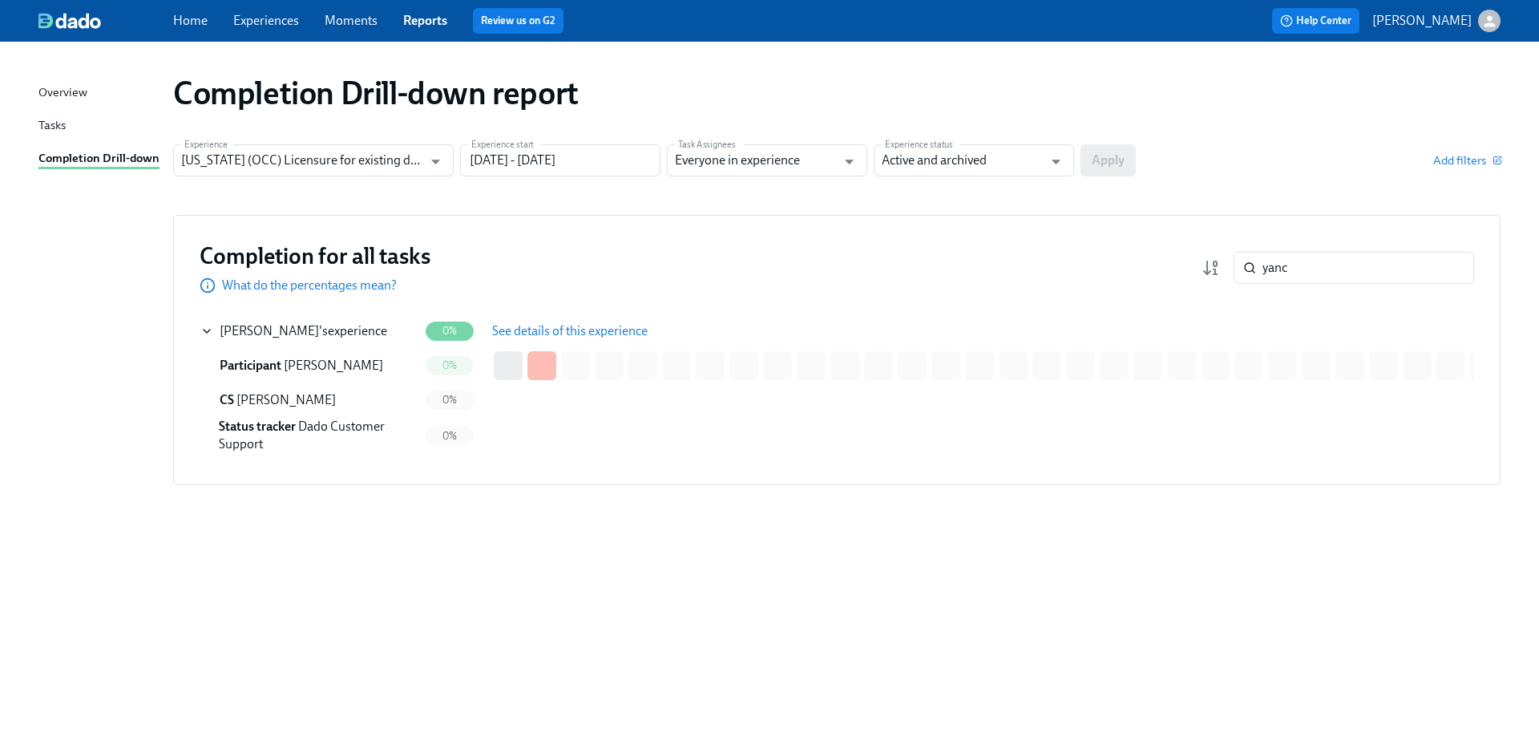
click at [1157, 263] on div "Completion for all tasks What do the percentages mean? yanc ​" at bounding box center [837, 267] width 1275 height 53
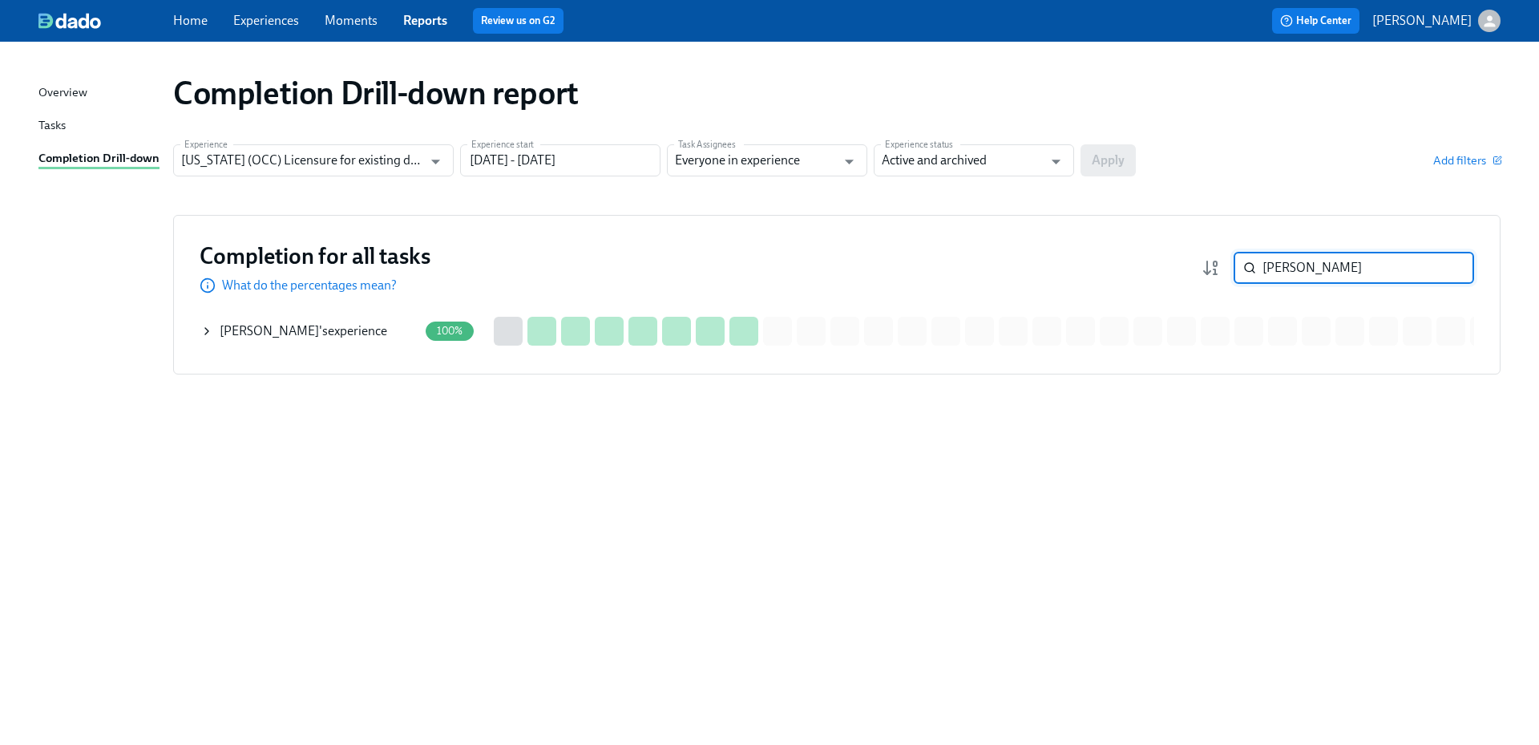
click at [311, 325] on span "[PERSON_NAME]" at bounding box center [269, 330] width 99 height 15
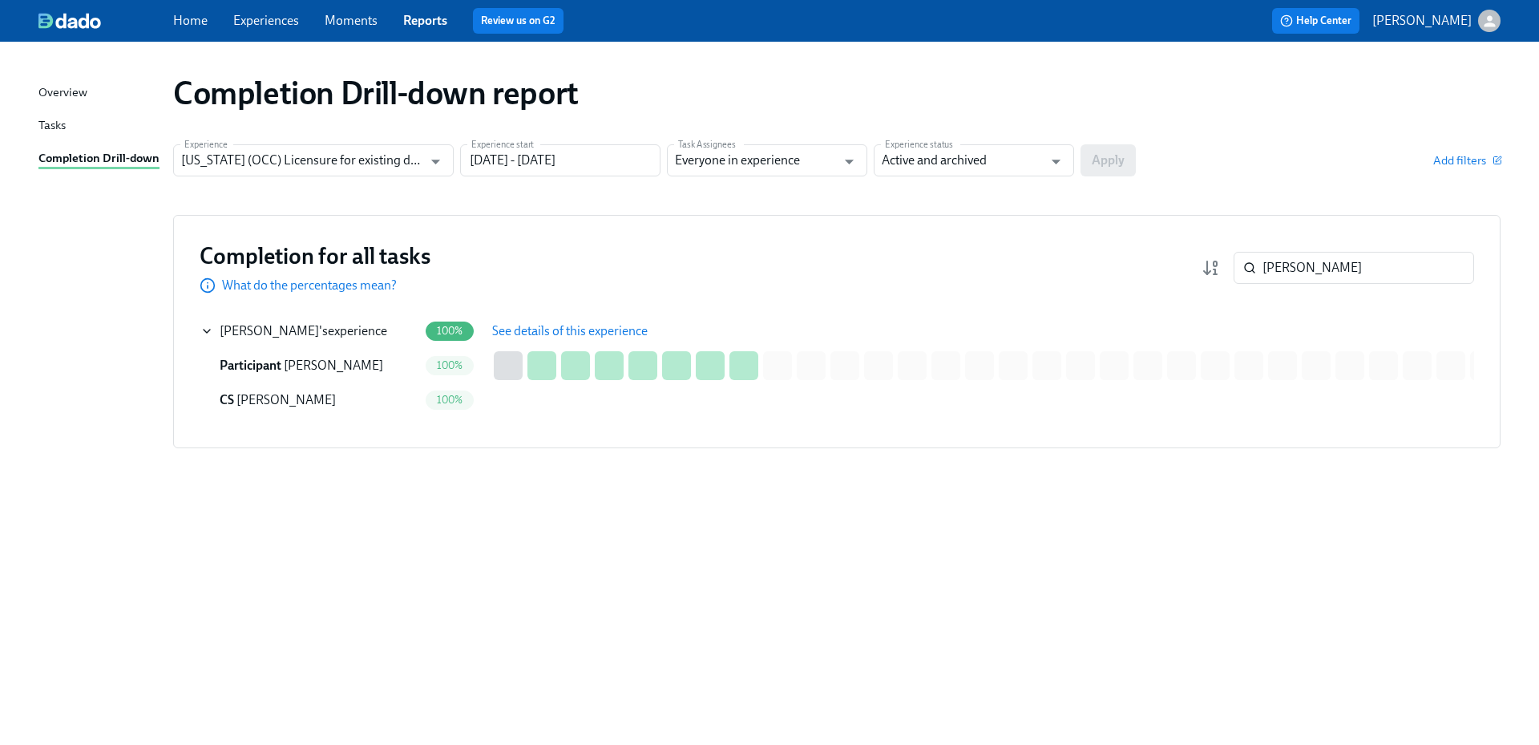
click at [544, 320] on button "See details of this experience" at bounding box center [570, 331] width 178 height 32
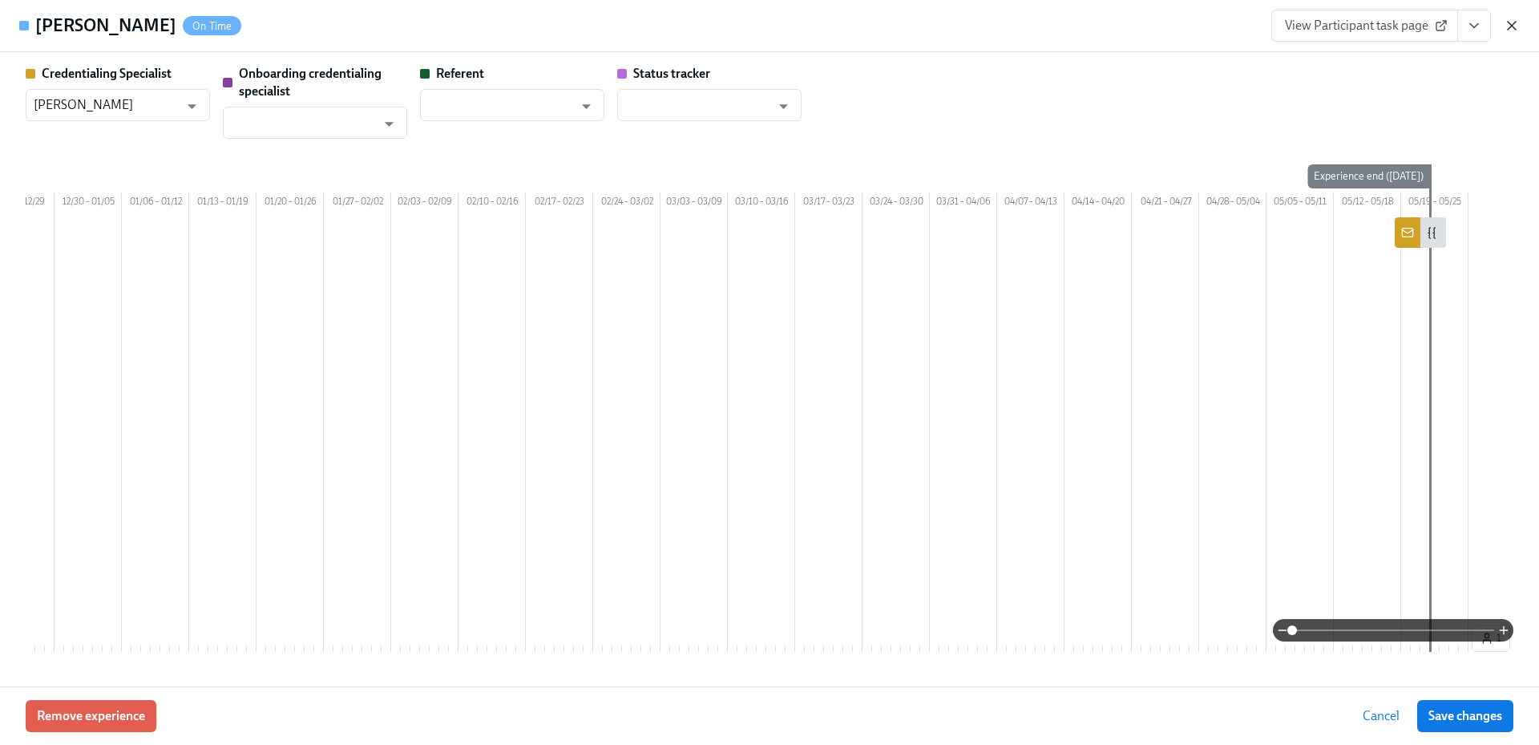
click at [1505, 27] on icon "button" at bounding box center [1512, 26] width 16 height 16
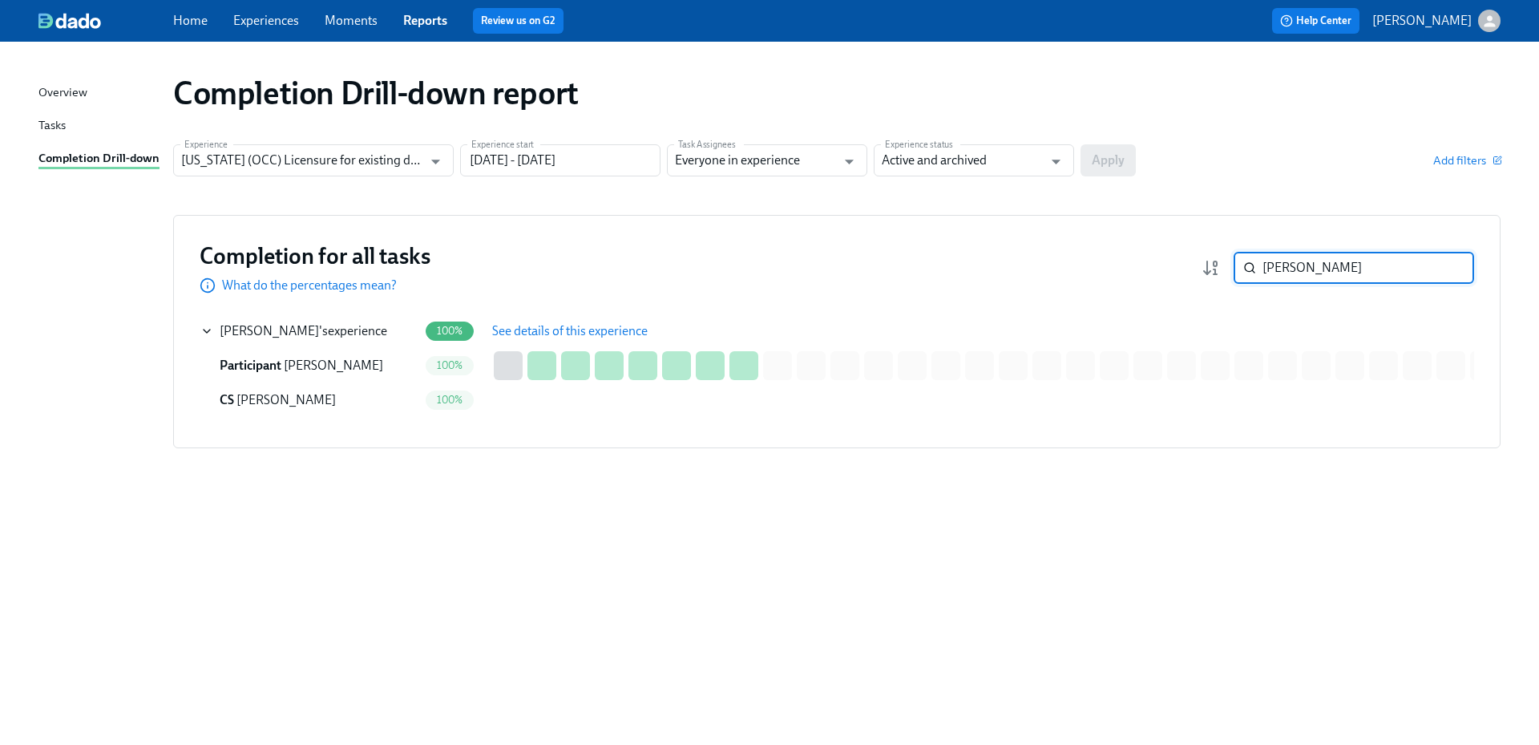
drag, startPoint x: 1299, startPoint y: 265, endPoint x: 1227, endPoint y: 266, distance: 73.0
click at [1227, 266] on div "[PERSON_NAME] ​" at bounding box center [1338, 268] width 273 height 32
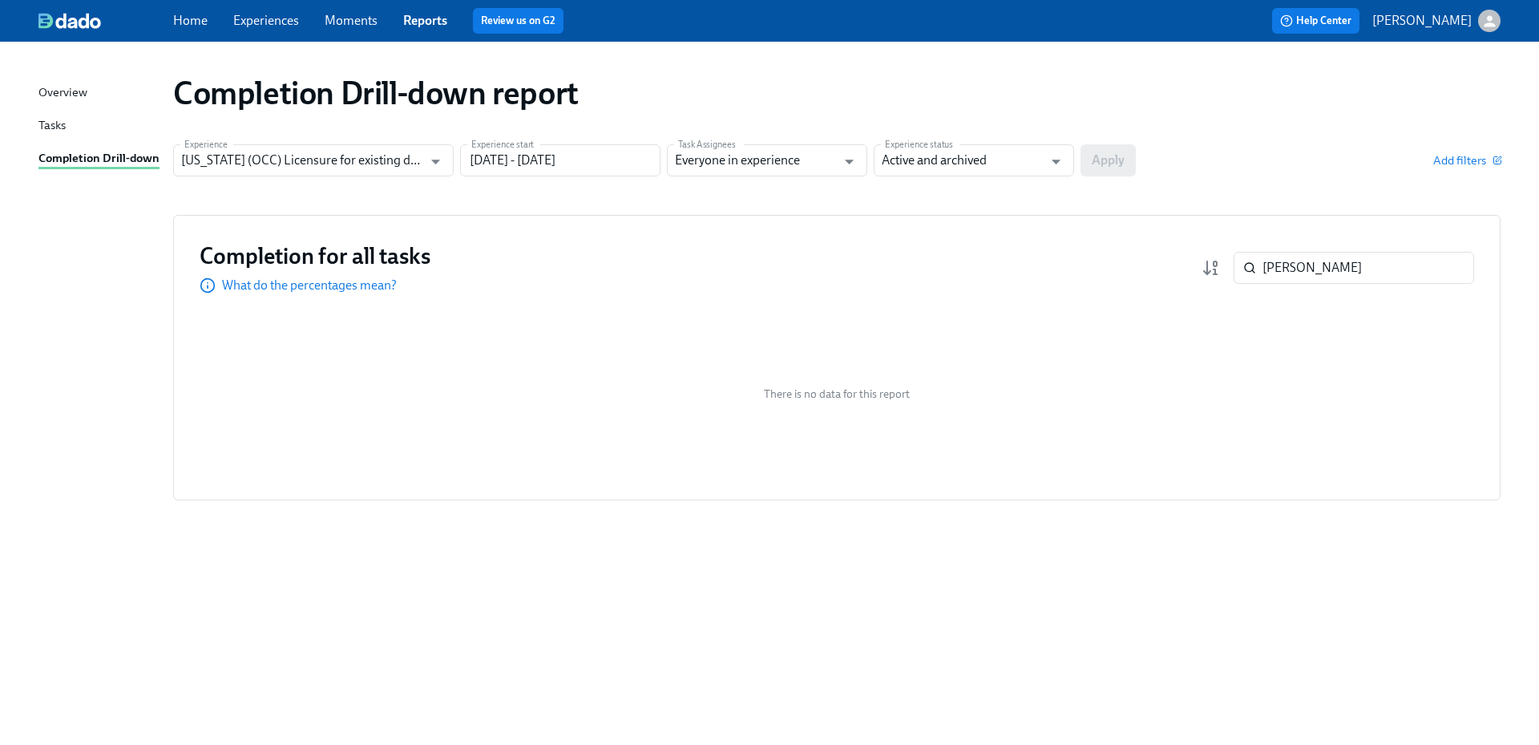
drag, startPoint x: 1238, startPoint y: 264, endPoint x: 1222, endPoint y: 265, distance: 16.1
click at [1222, 265] on div "[PERSON_NAME] ​" at bounding box center [1338, 268] width 273 height 32
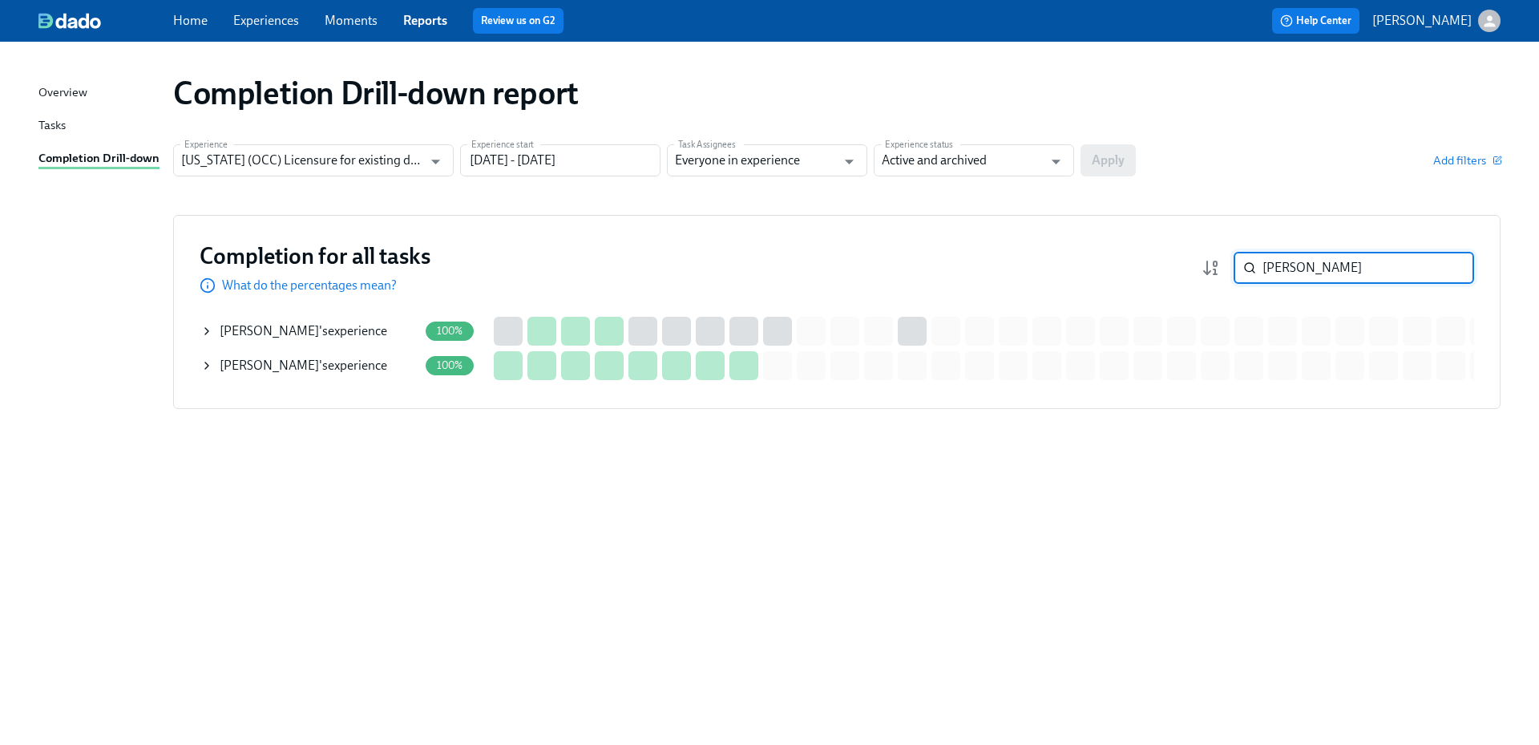
drag, startPoint x: 1301, startPoint y: 267, endPoint x: 1227, endPoint y: 272, distance: 74.7
click at [1227, 272] on div "[PERSON_NAME] ​" at bounding box center [1338, 268] width 273 height 32
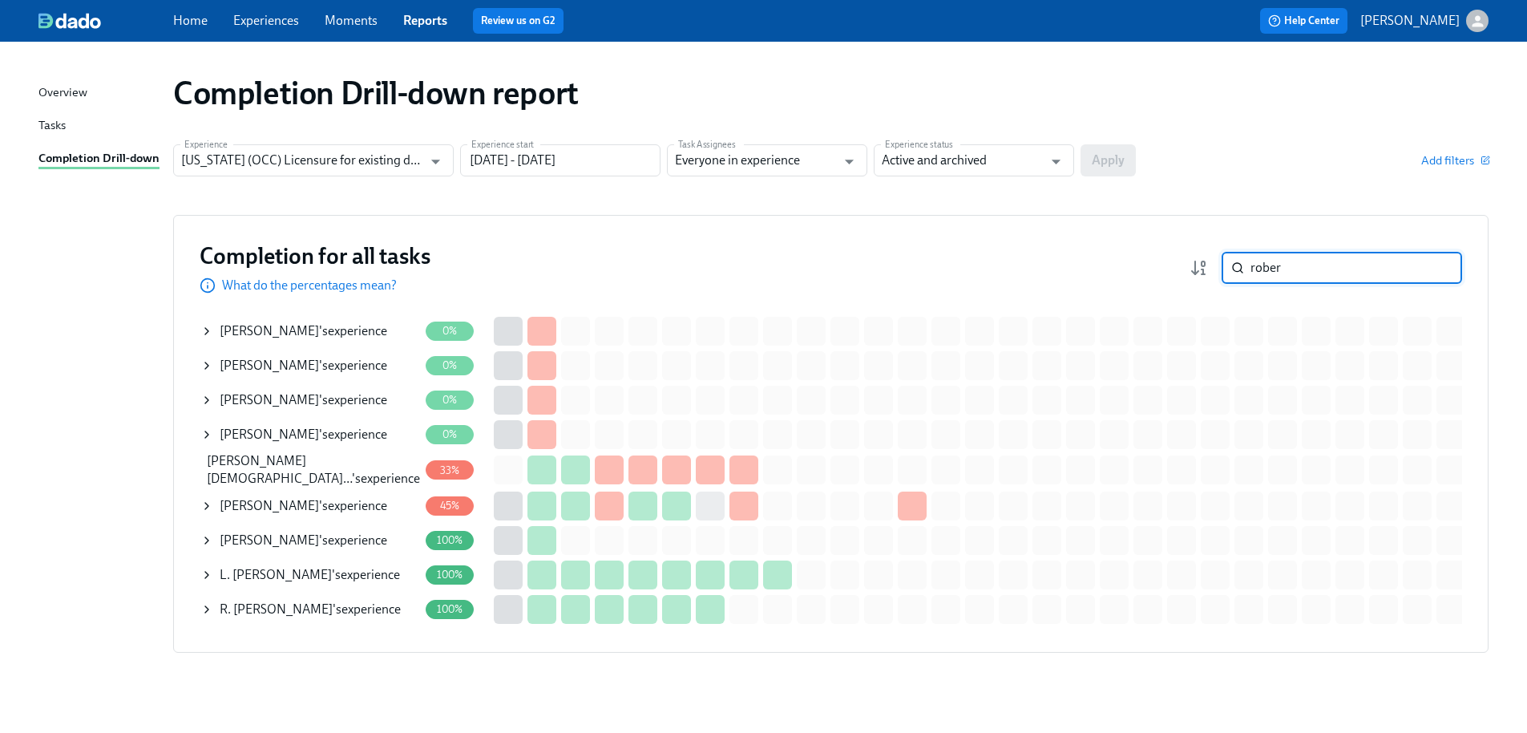
type input "rober"
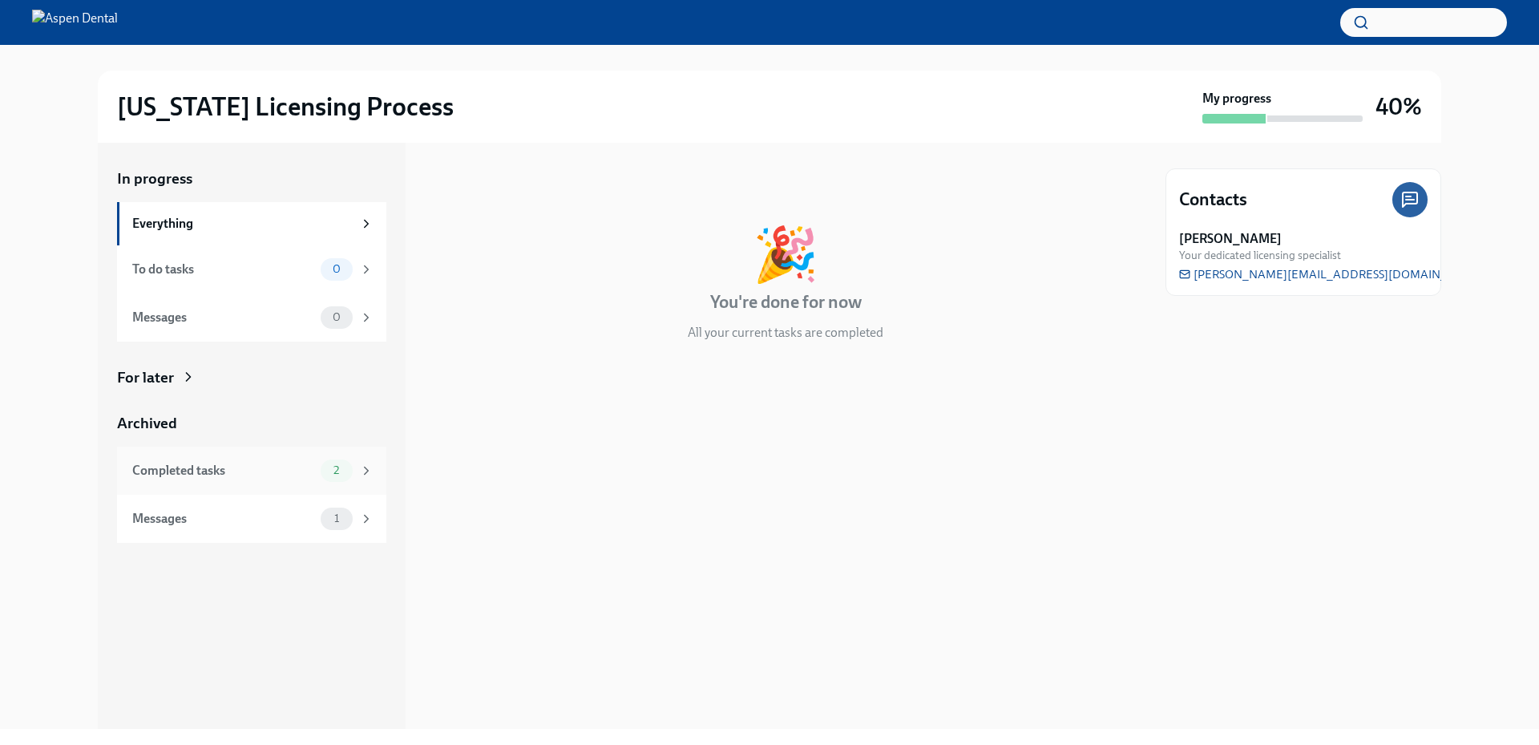
click at [275, 459] on div "Completed tasks 2" at bounding box center [252, 470] width 241 height 22
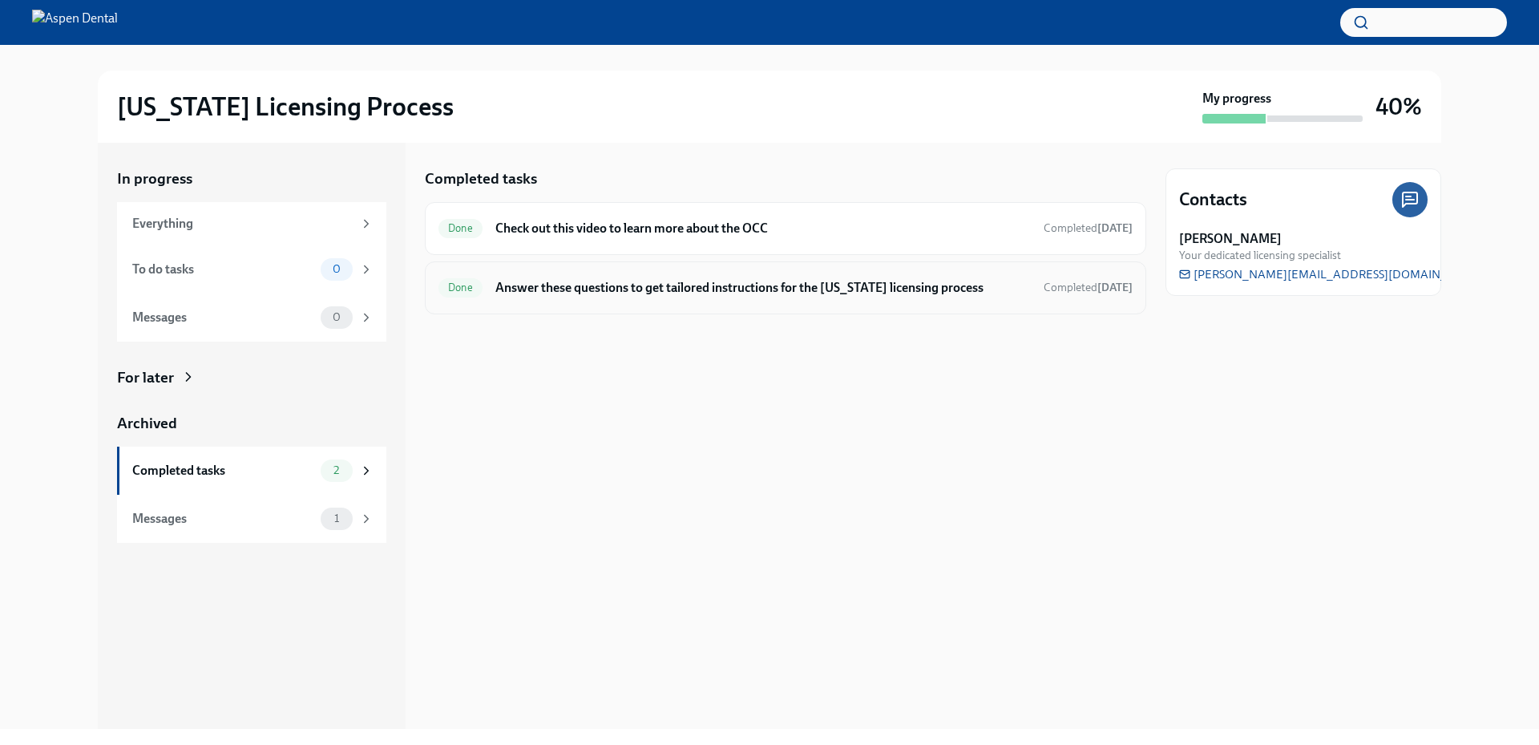
click at [682, 297] on div "Done Answer these questions to get tailored instructions for the Illinois licen…" at bounding box center [785, 288] width 694 height 26
